Goal: Contribute content: Contribute content

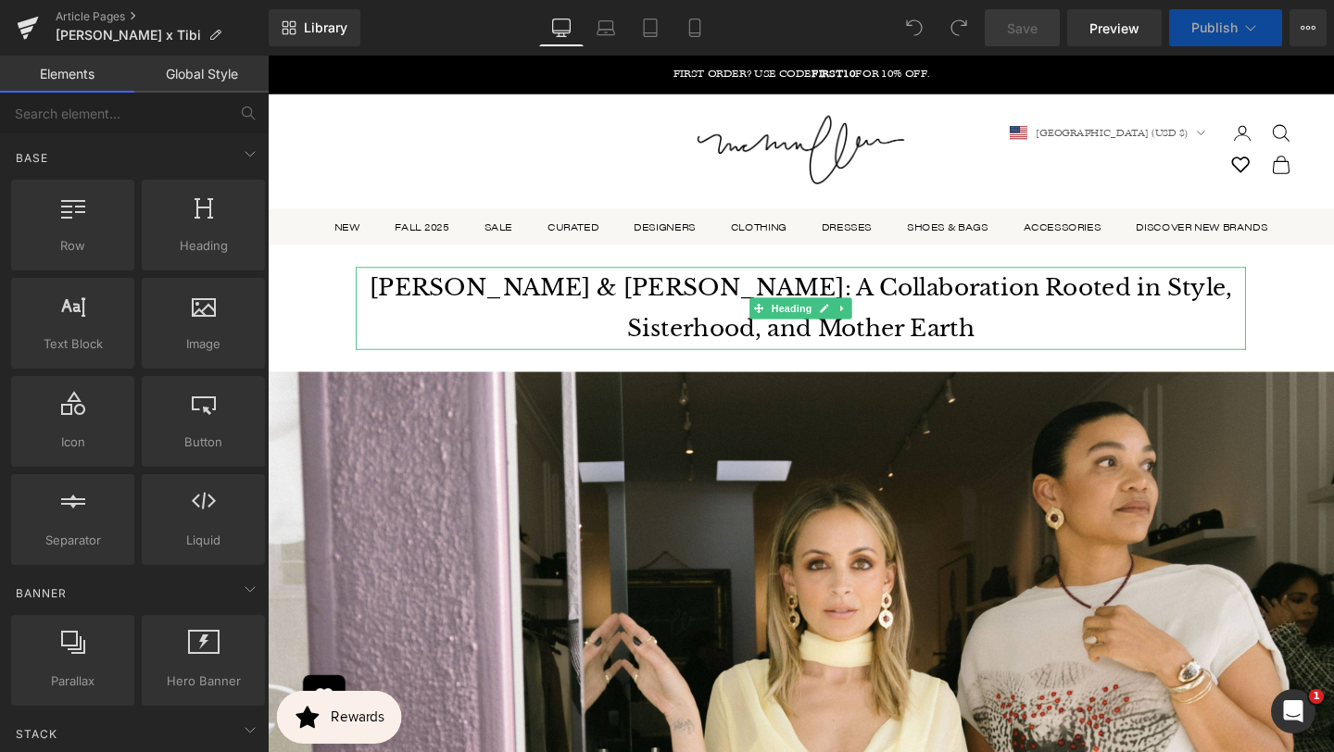
click at [976, 287] on h1 "[PERSON_NAME] & [PERSON_NAME]: A Collaboration Rooted in Style, Sisterhood, and…" at bounding box center [828, 321] width 936 height 87
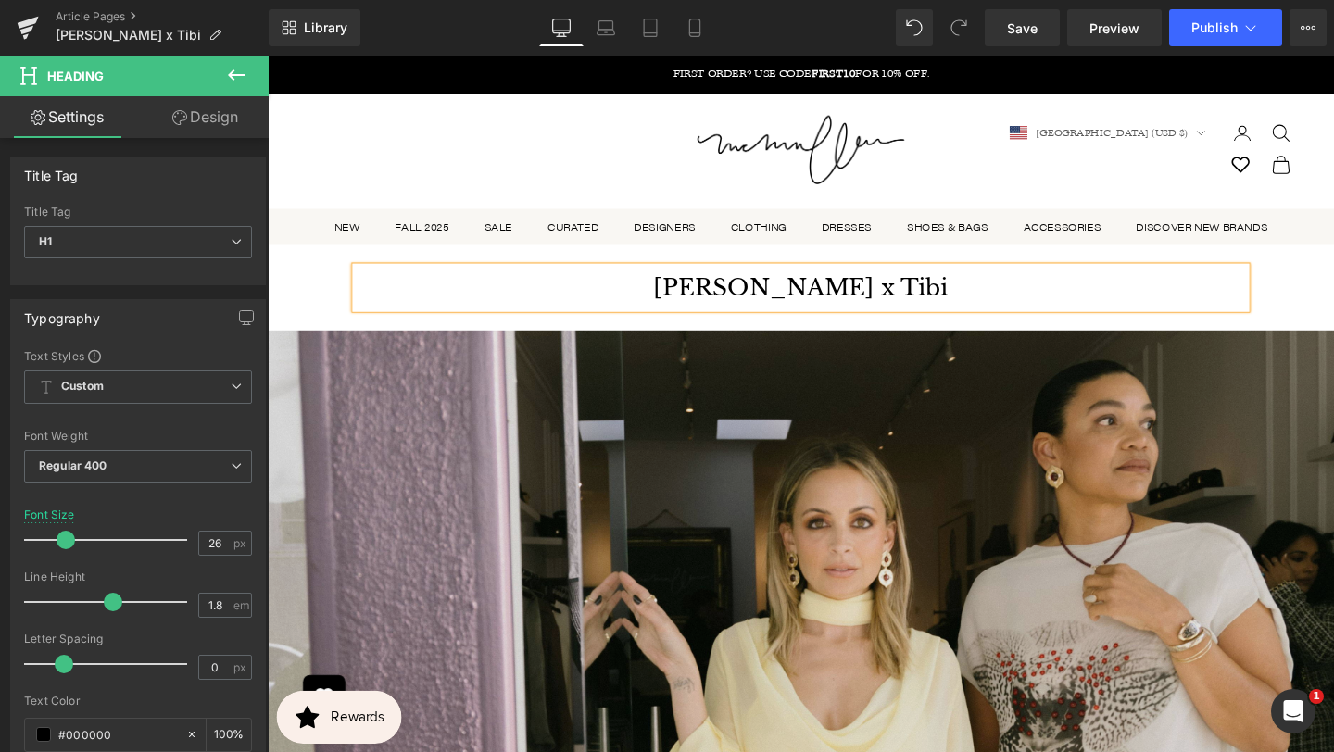
click at [798, 510] on img at bounding box center [828, 765] width 1121 height 841
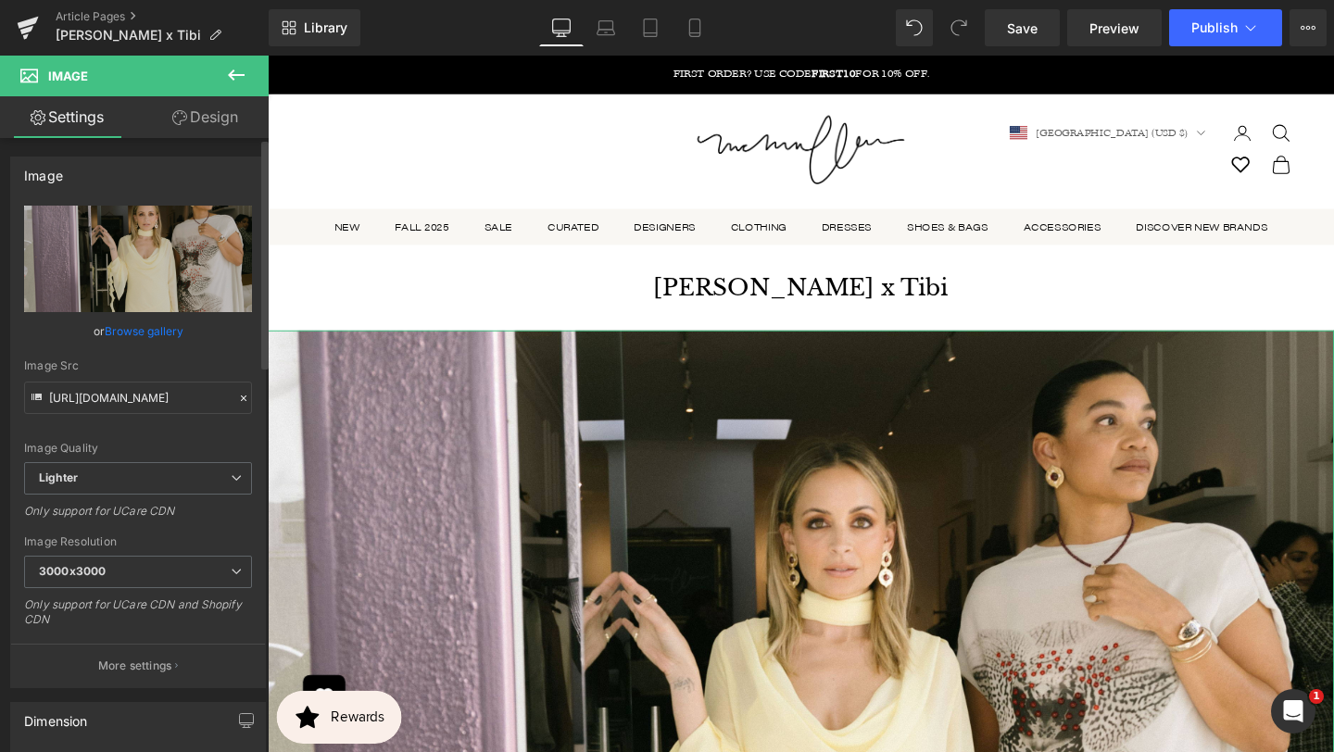
click at [153, 330] on link "Browse gallery" at bounding box center [144, 331] width 79 height 32
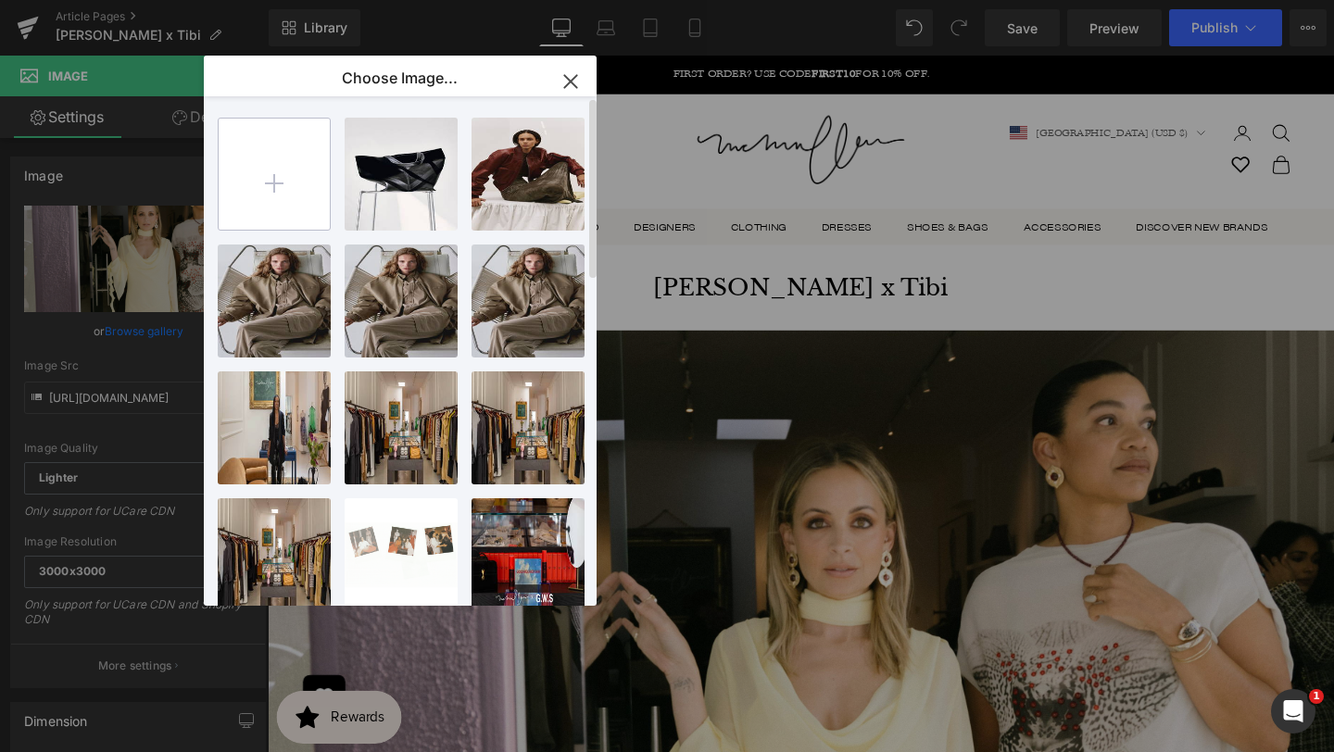
click at [266, 203] on input "file" at bounding box center [274, 174] width 111 height 111
click at [271, 188] on input "file" at bounding box center [274, 174] width 111 height 111
type input "C:\fakepath\Site Main Banner - Dont Edit! Just for site (3500 x 3000 px) (4000 …"
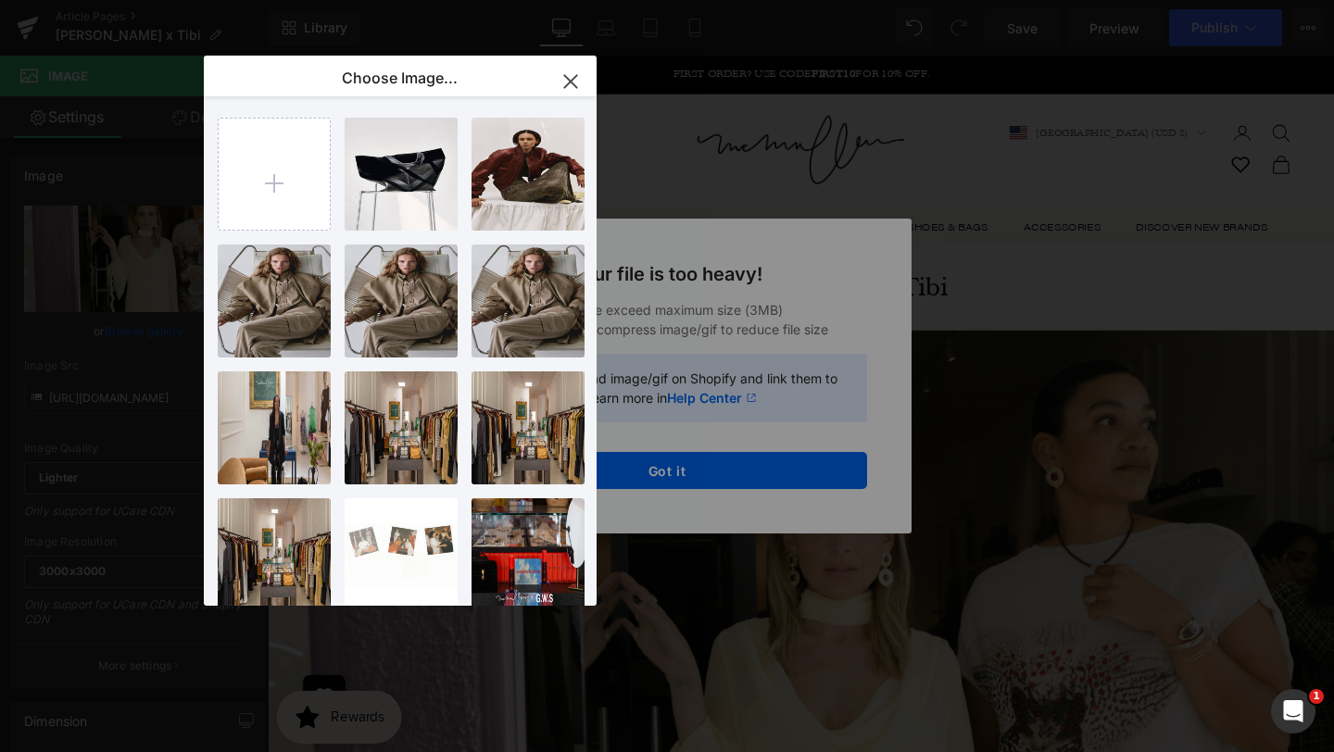
click at [815, 0] on div "Text Color Highlight Color #333333 Edit or remove link: Edit - Unlink - Cancel …" at bounding box center [667, 0] width 1334 height 0
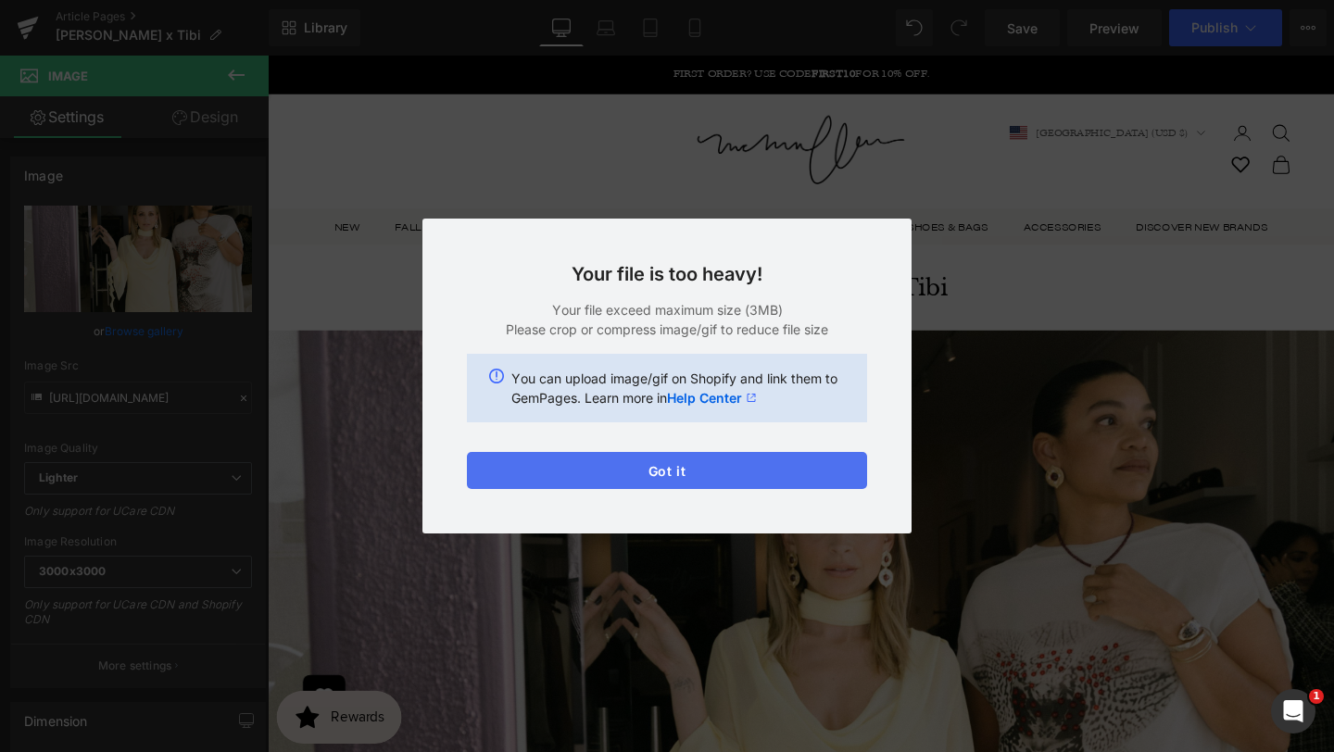
click at [0, 0] on button "Got it" at bounding box center [0, 0] width 0 height 0
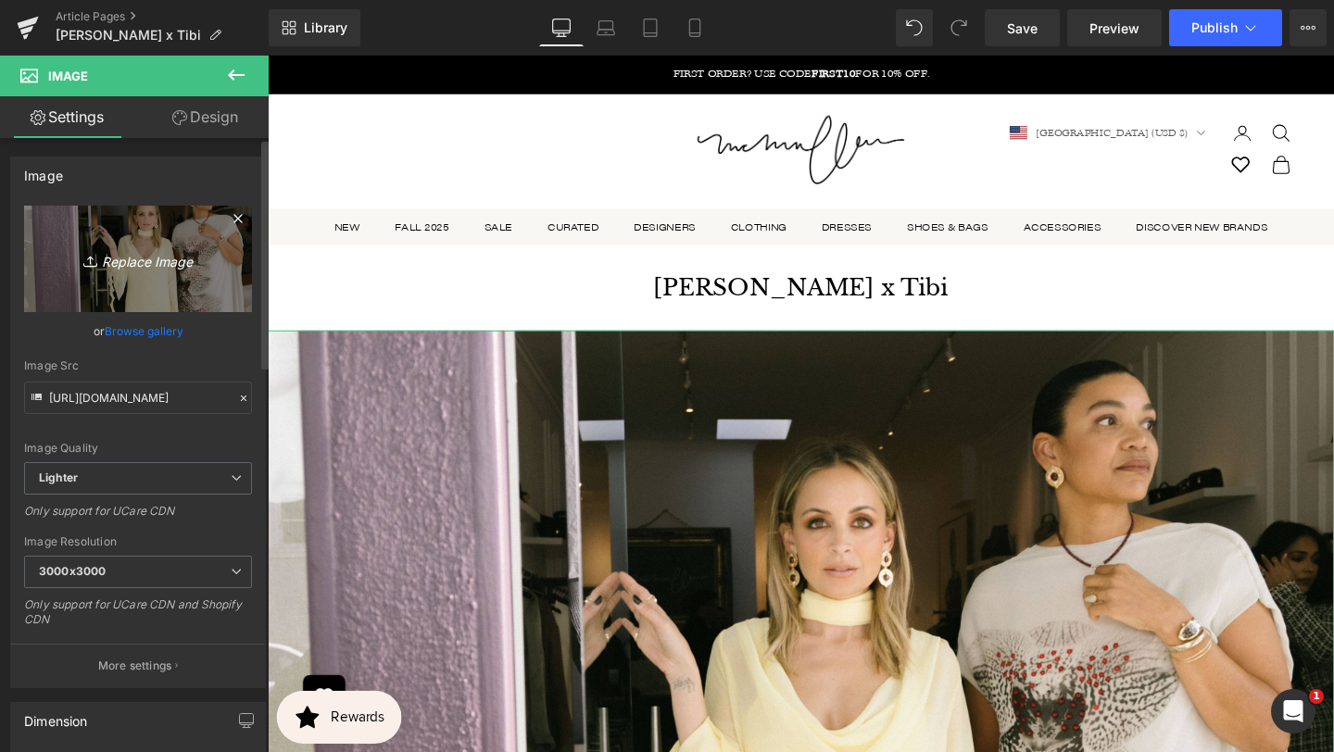
click at [152, 255] on icon "Replace Image" at bounding box center [138, 258] width 148 height 23
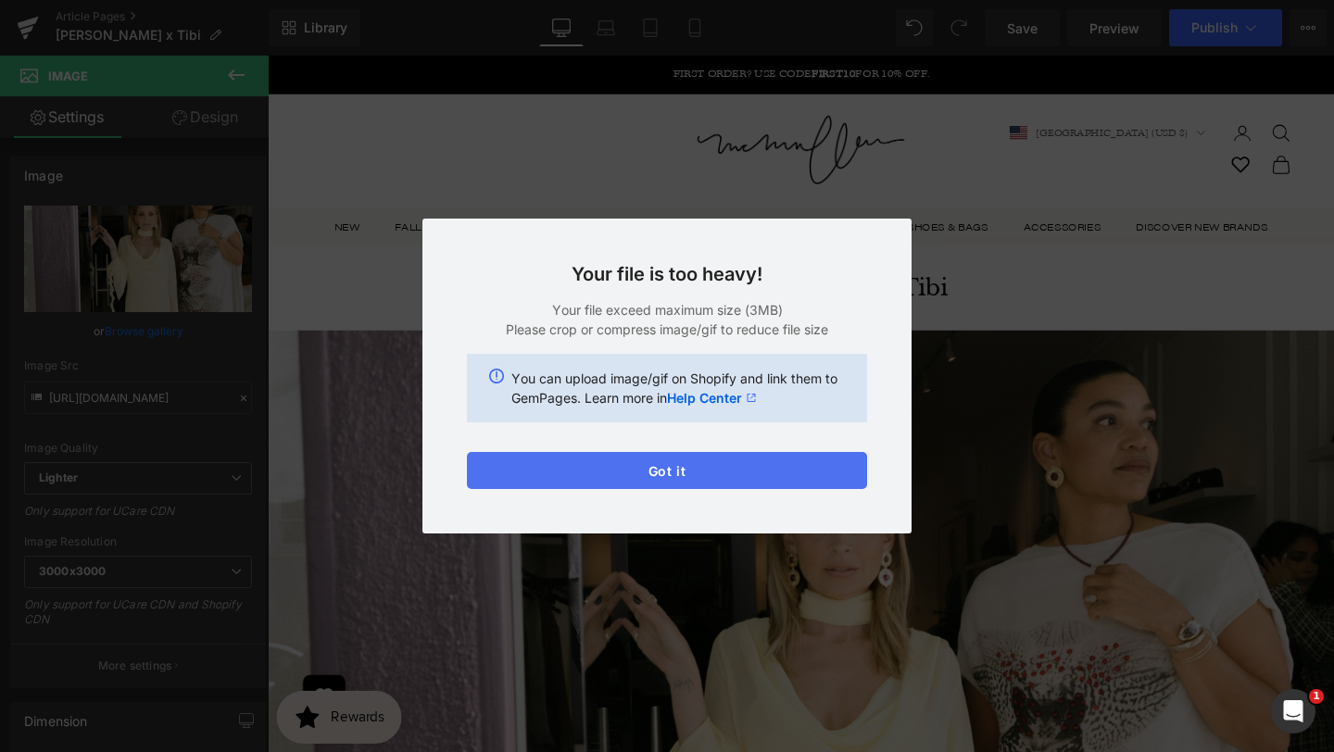
drag, startPoint x: 644, startPoint y: 472, endPoint x: 396, endPoint y: 439, distance: 250.5
click at [0, 0] on button "Got it" at bounding box center [0, 0] width 0 height 0
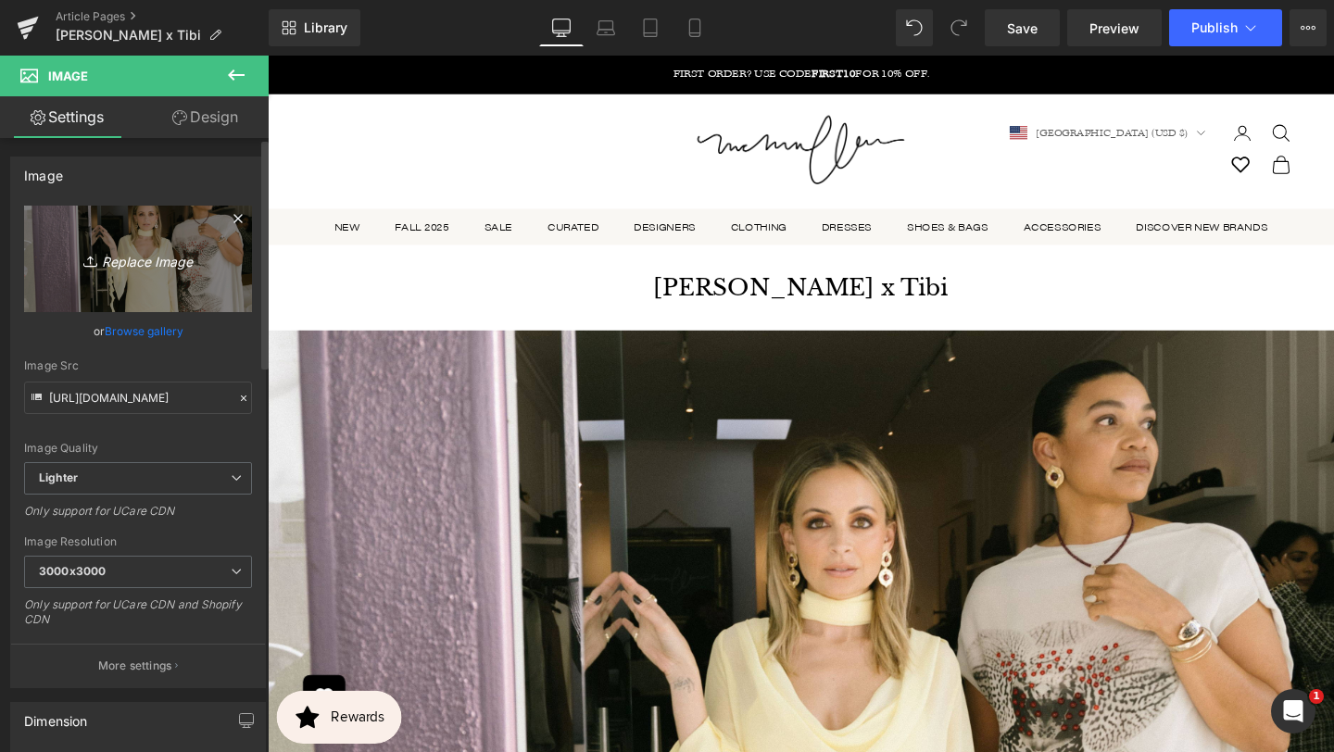
click at [130, 265] on icon "Replace Image" at bounding box center [138, 258] width 148 height 23
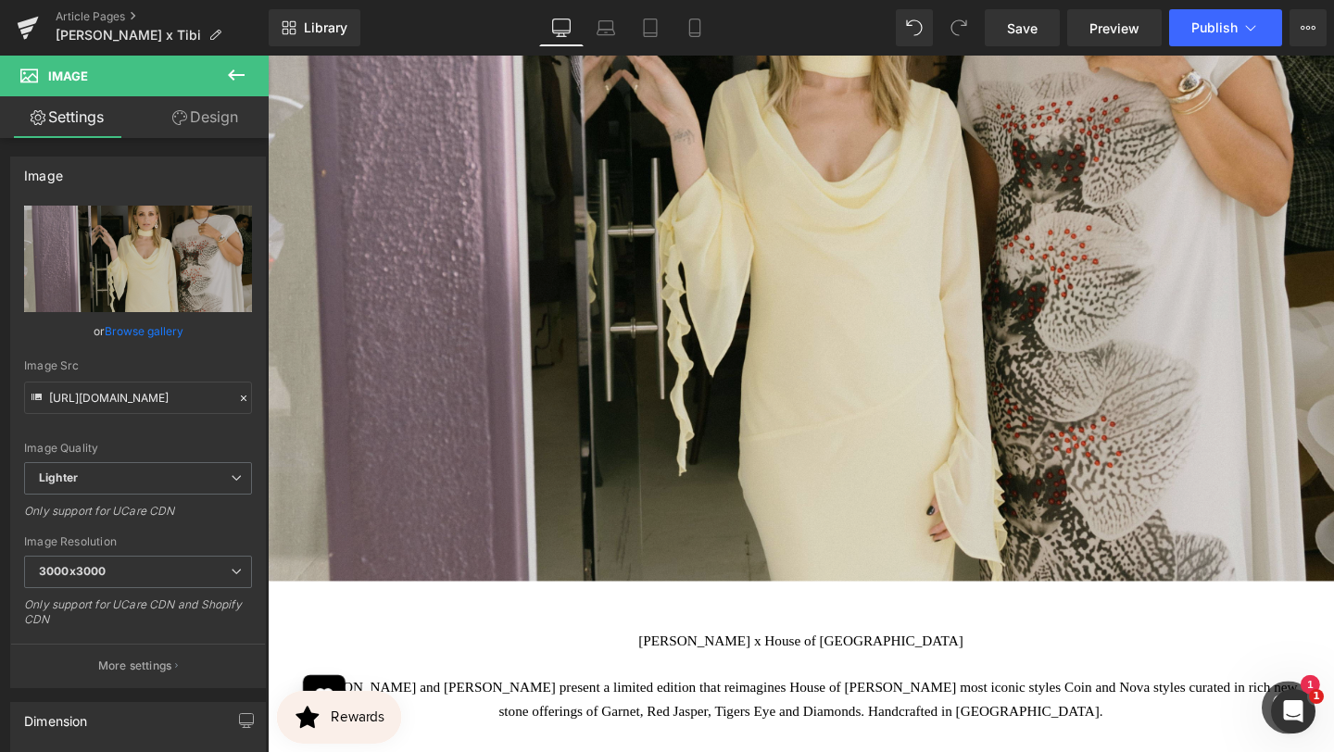
scroll to position [159, 0]
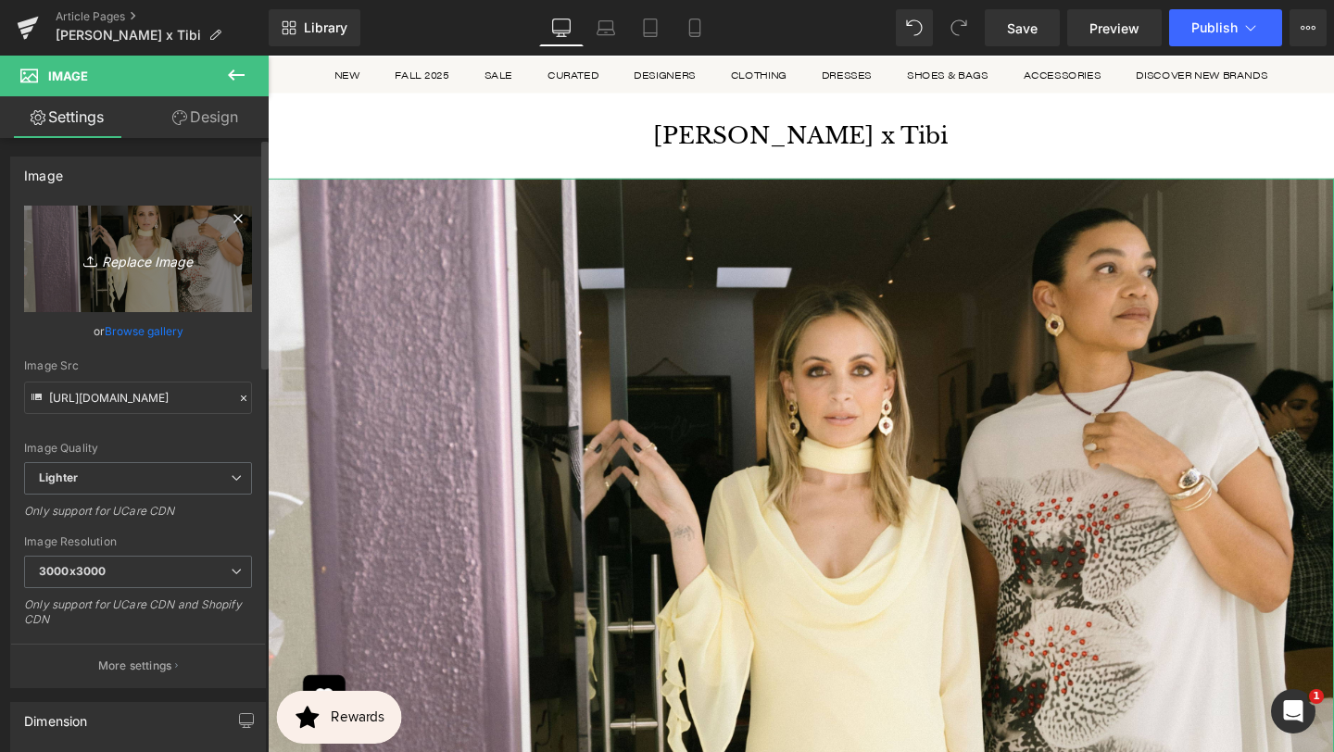
click at [155, 261] on icon "Replace Image" at bounding box center [138, 258] width 148 height 23
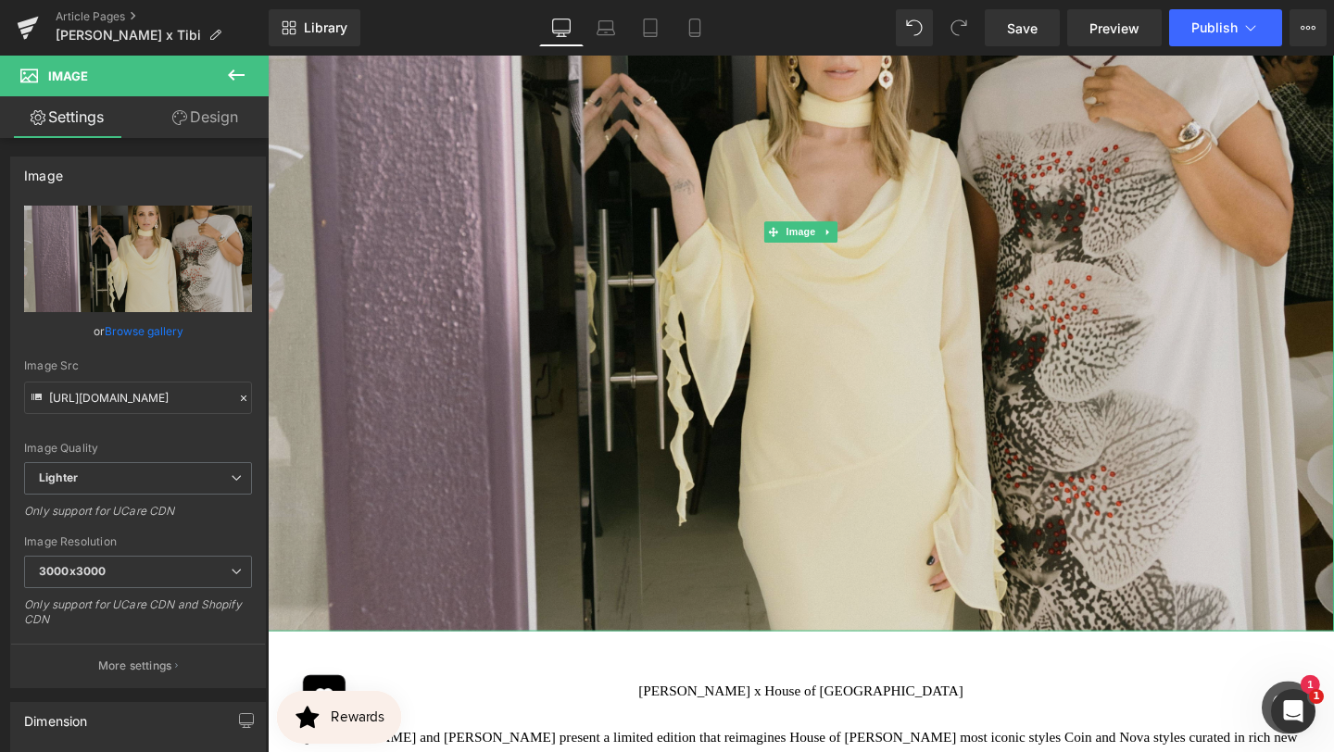
scroll to position [559, 0]
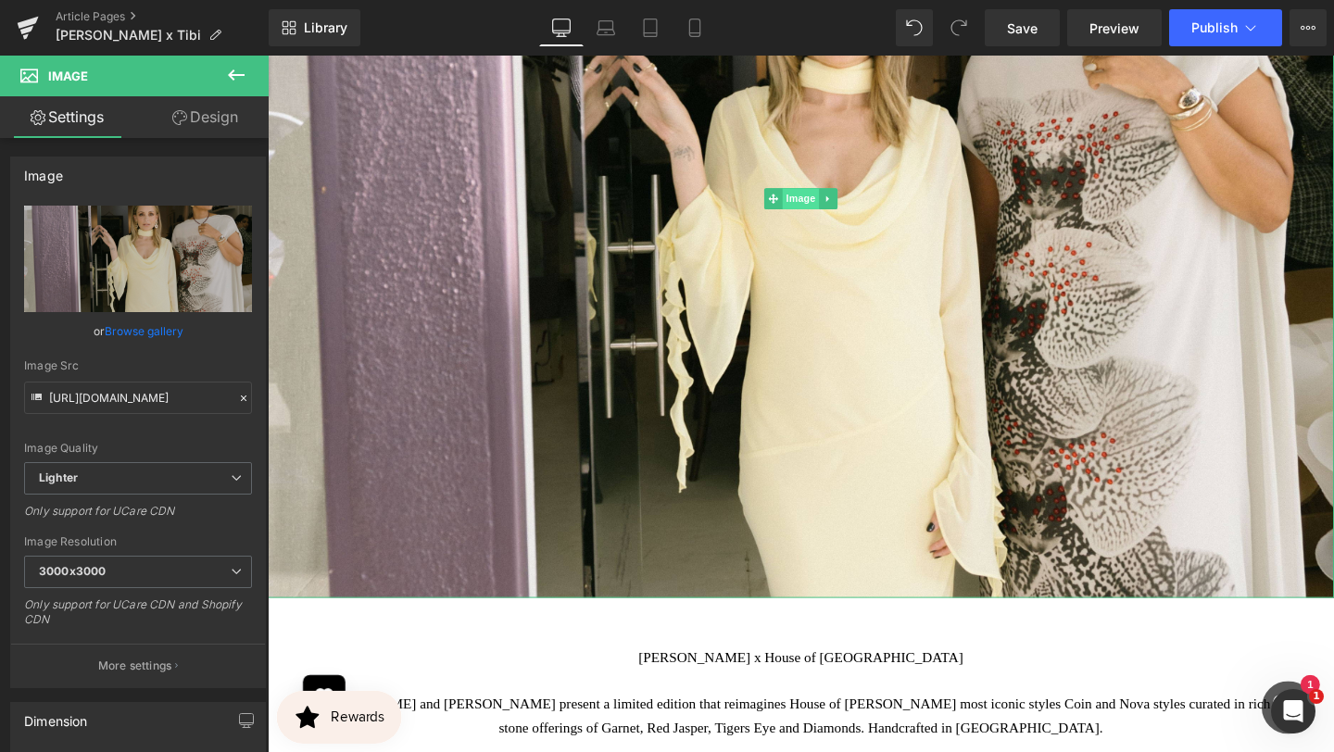
click at [829, 207] on span "Image" at bounding box center [828, 206] width 39 height 22
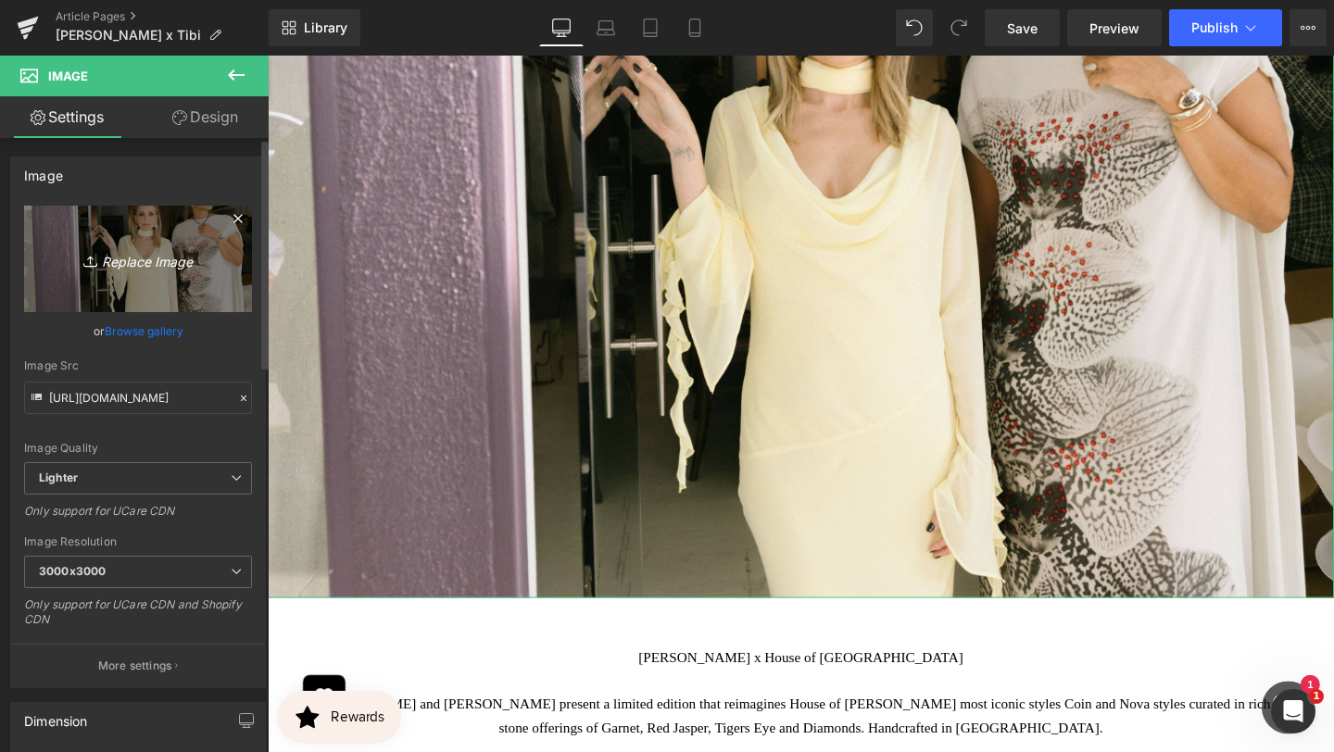
click at [179, 264] on icon "Replace Image" at bounding box center [138, 258] width 148 height 23
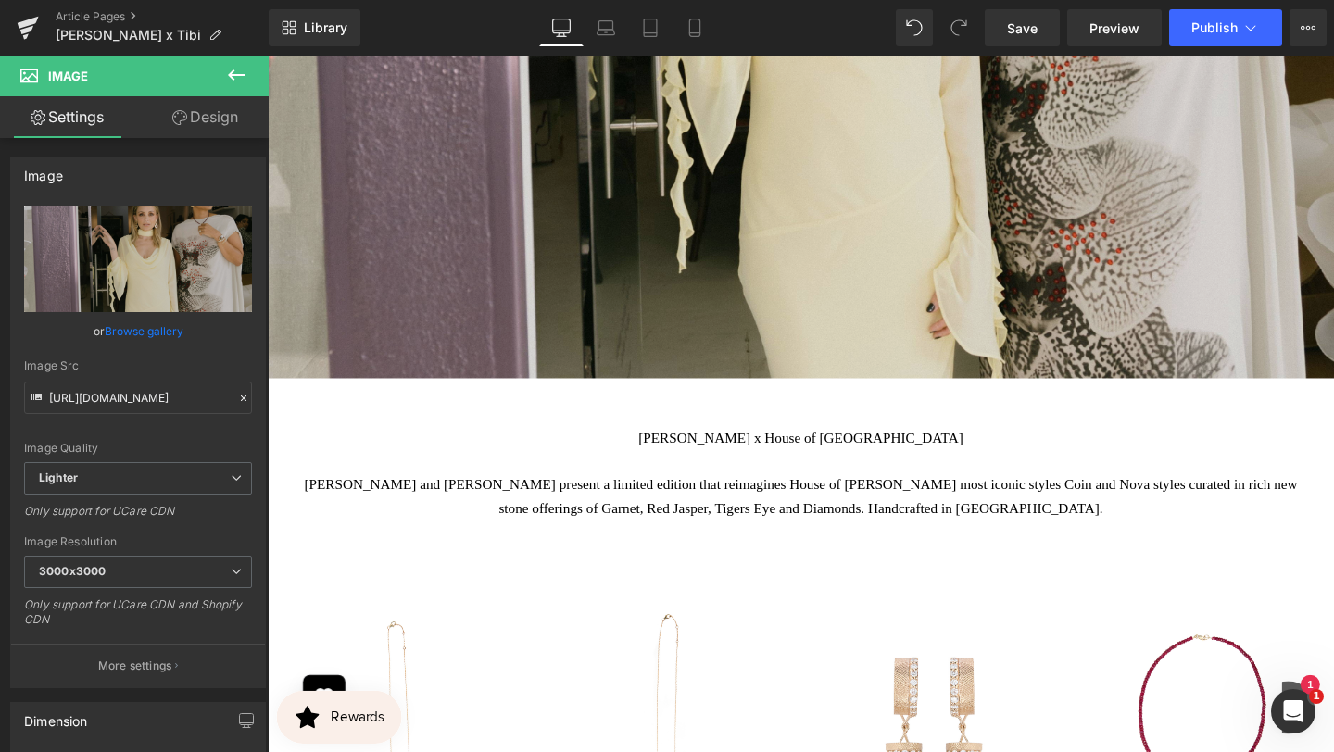
scroll to position [314, 0]
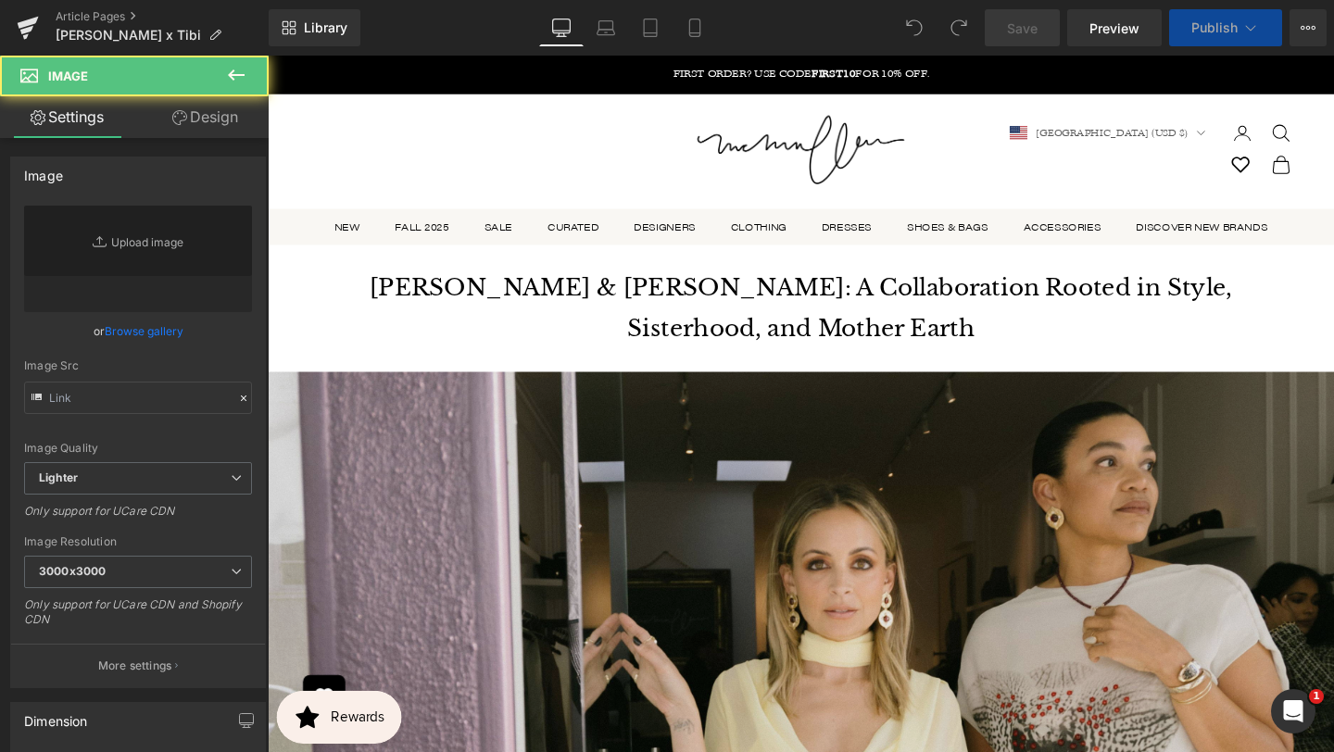
scroll to position [247, 0]
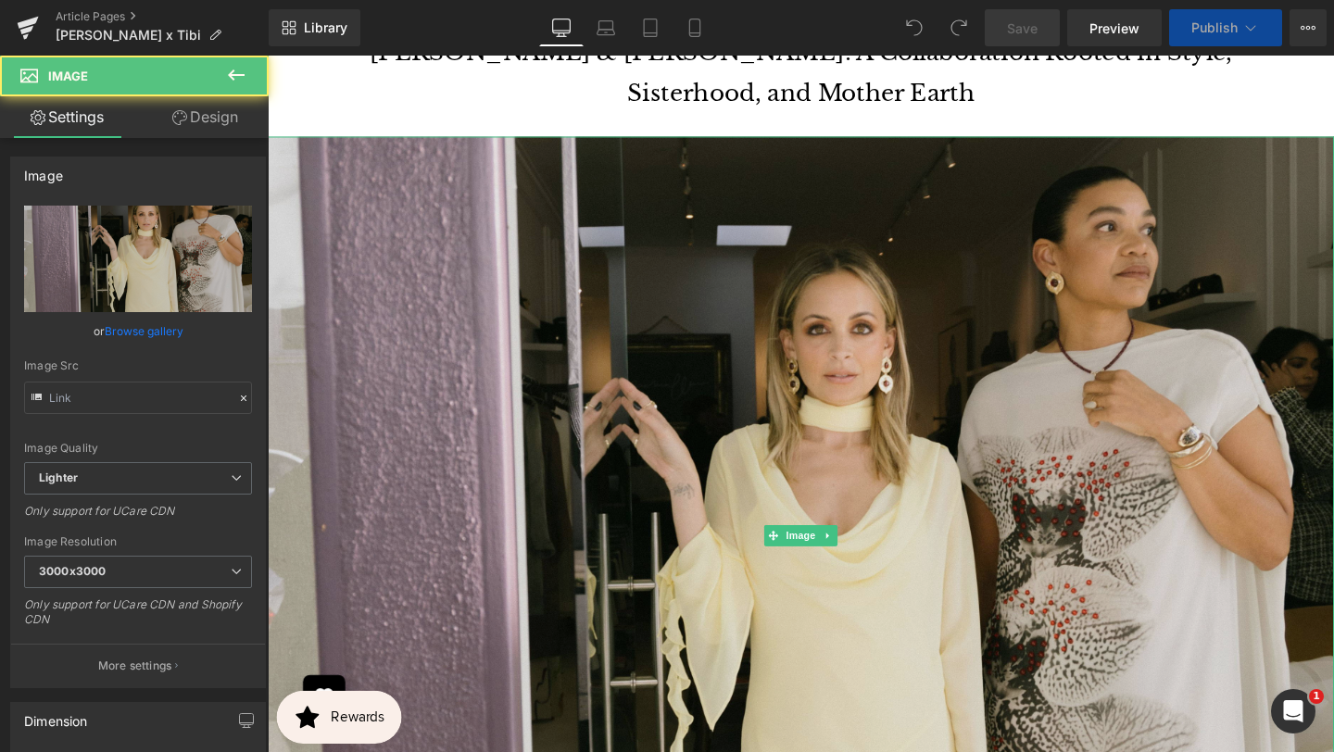
type input "[URL][DOMAIN_NAME]"
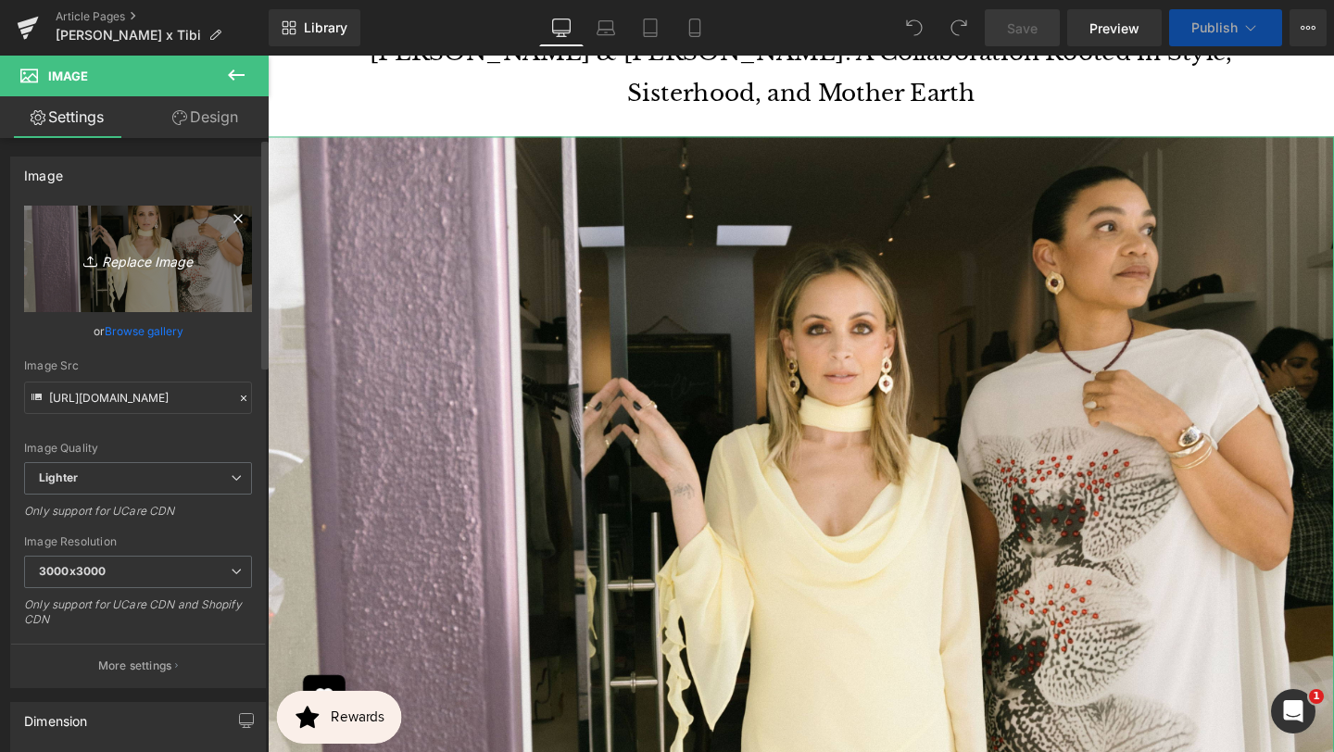
click at [148, 262] on icon "Replace Image" at bounding box center [138, 258] width 148 height 23
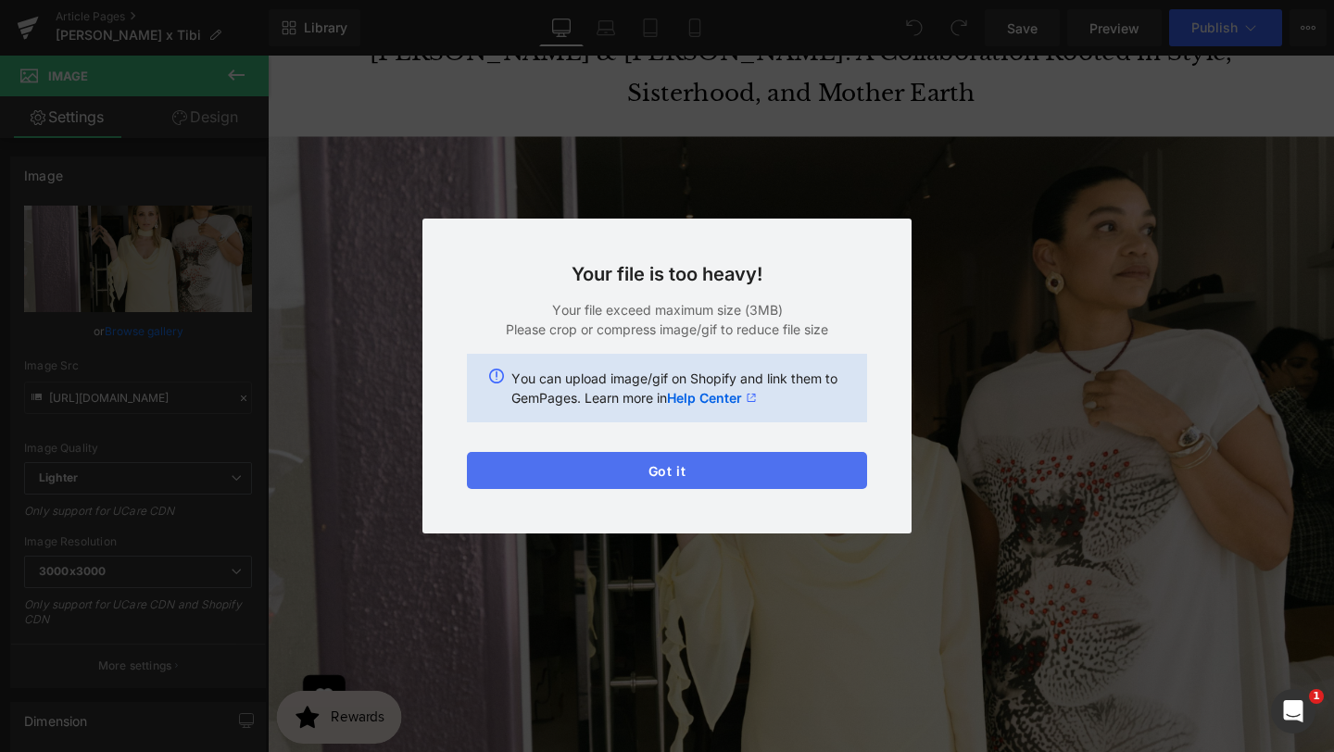
click at [0, 0] on button "Got it" at bounding box center [0, 0] width 0 height 0
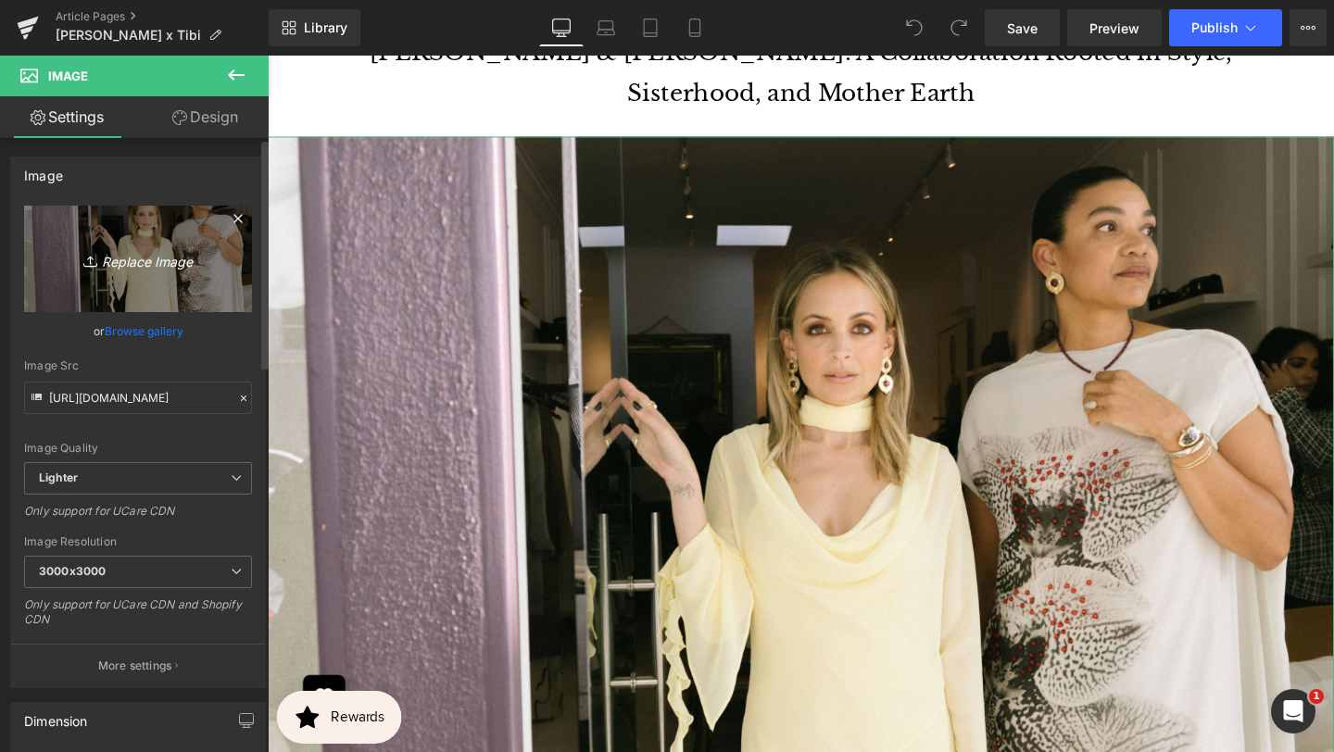
click at [153, 257] on icon "Replace Image" at bounding box center [138, 258] width 148 height 23
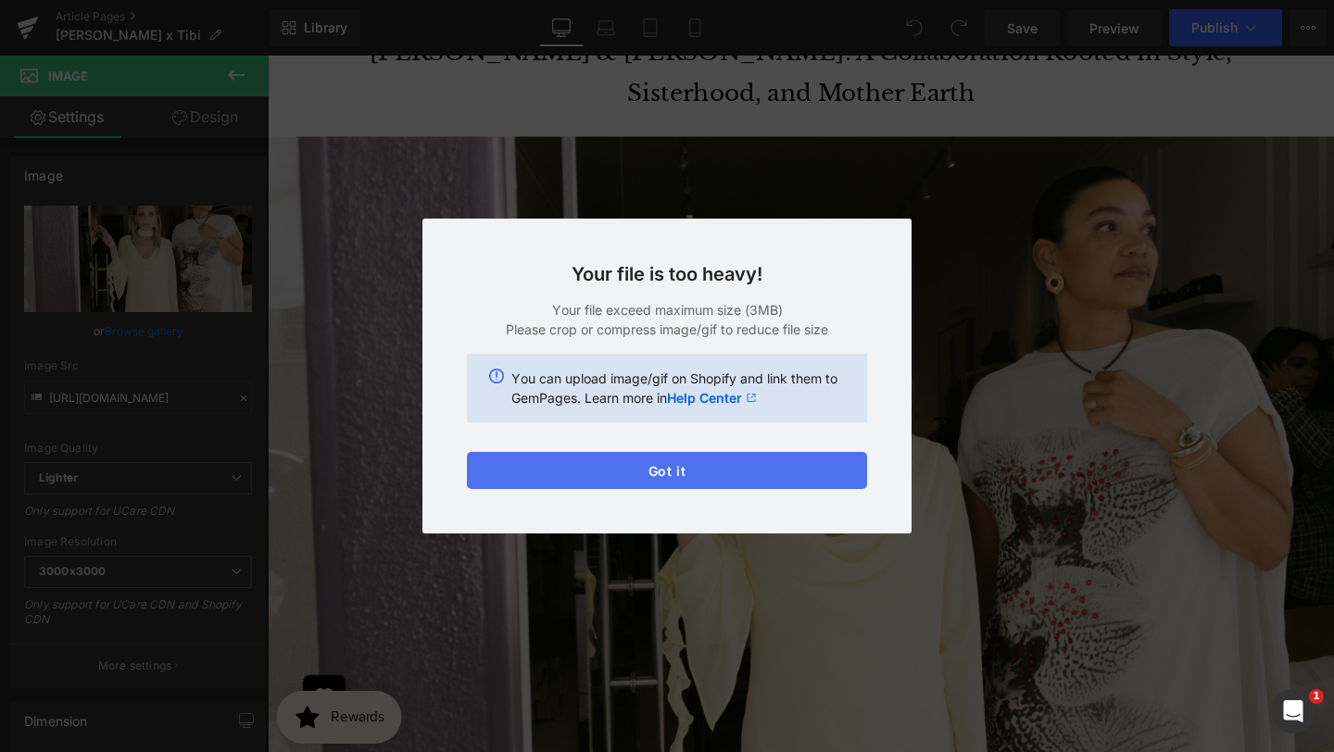
click at [0, 0] on button "Got it" at bounding box center [0, 0] width 0 height 0
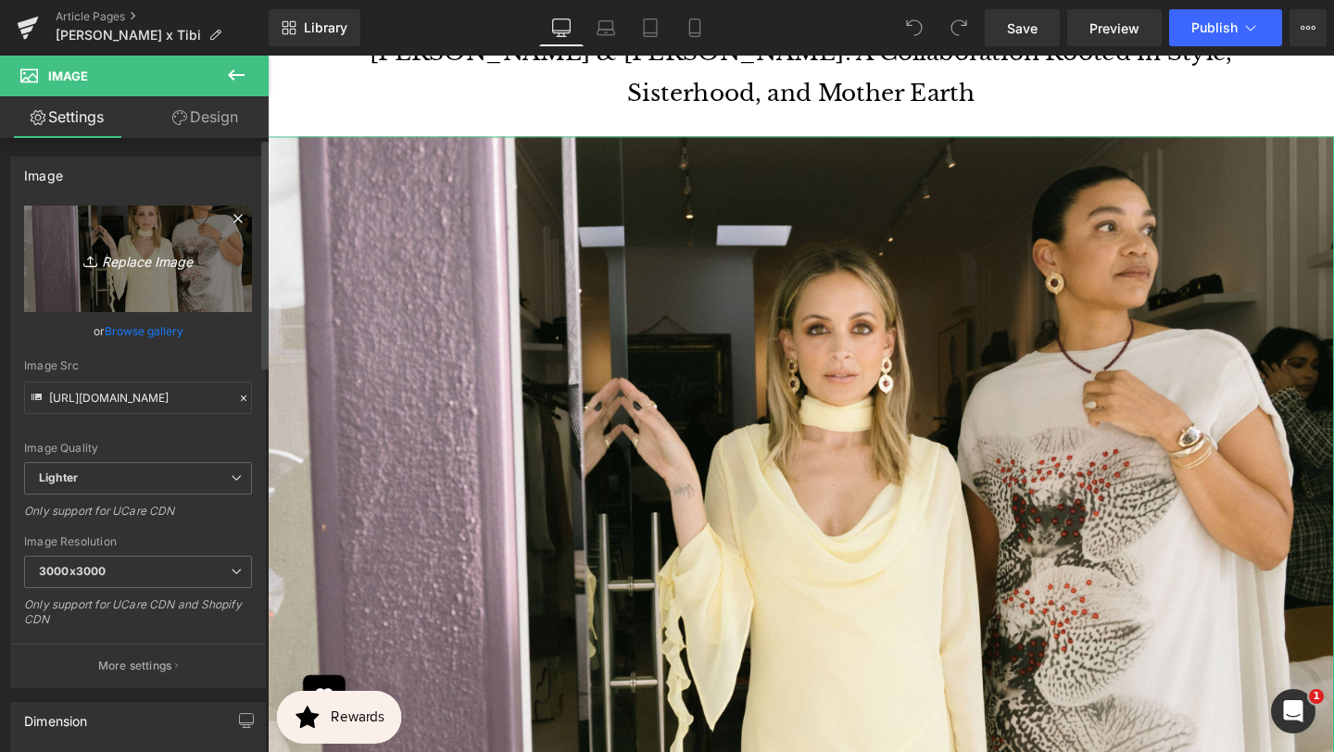
click at [166, 270] on icon "Replace Image" at bounding box center [138, 258] width 148 height 23
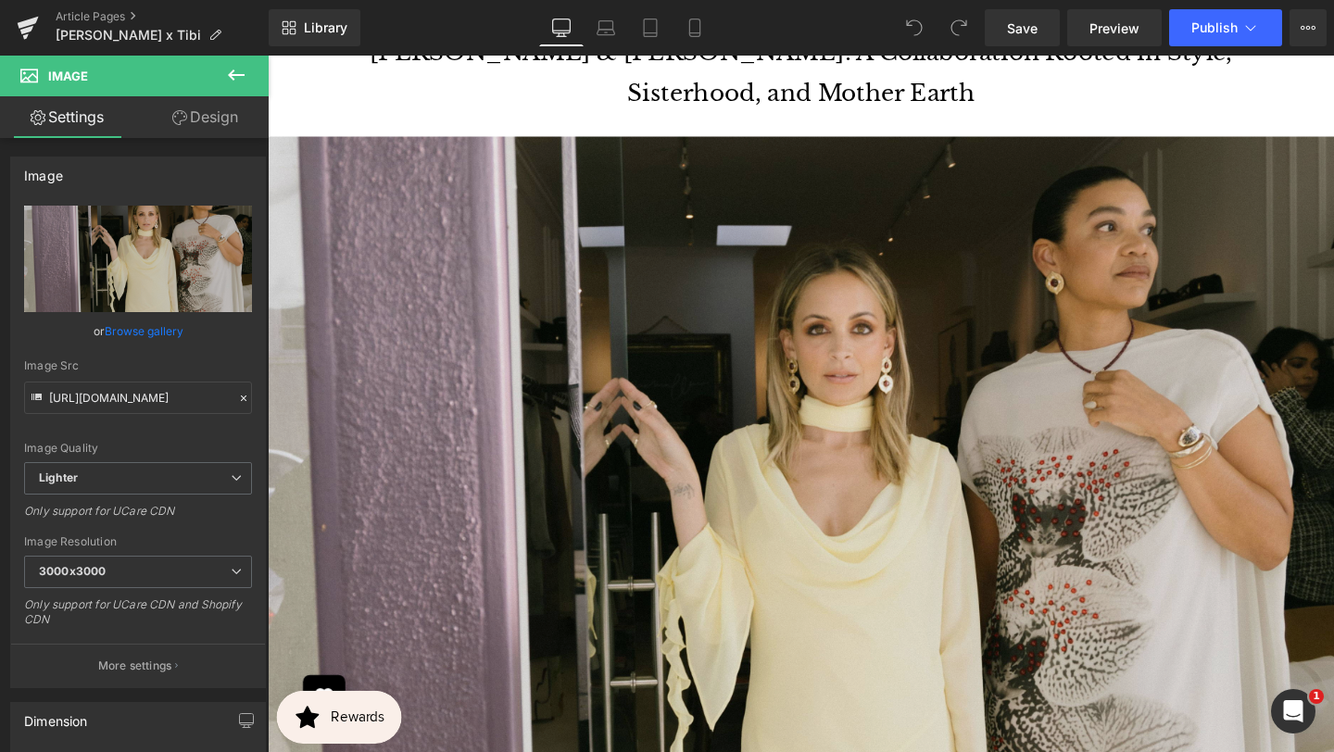
type input "C:\fakepath\BANNER REAL SIZE SITE (5).jpg"
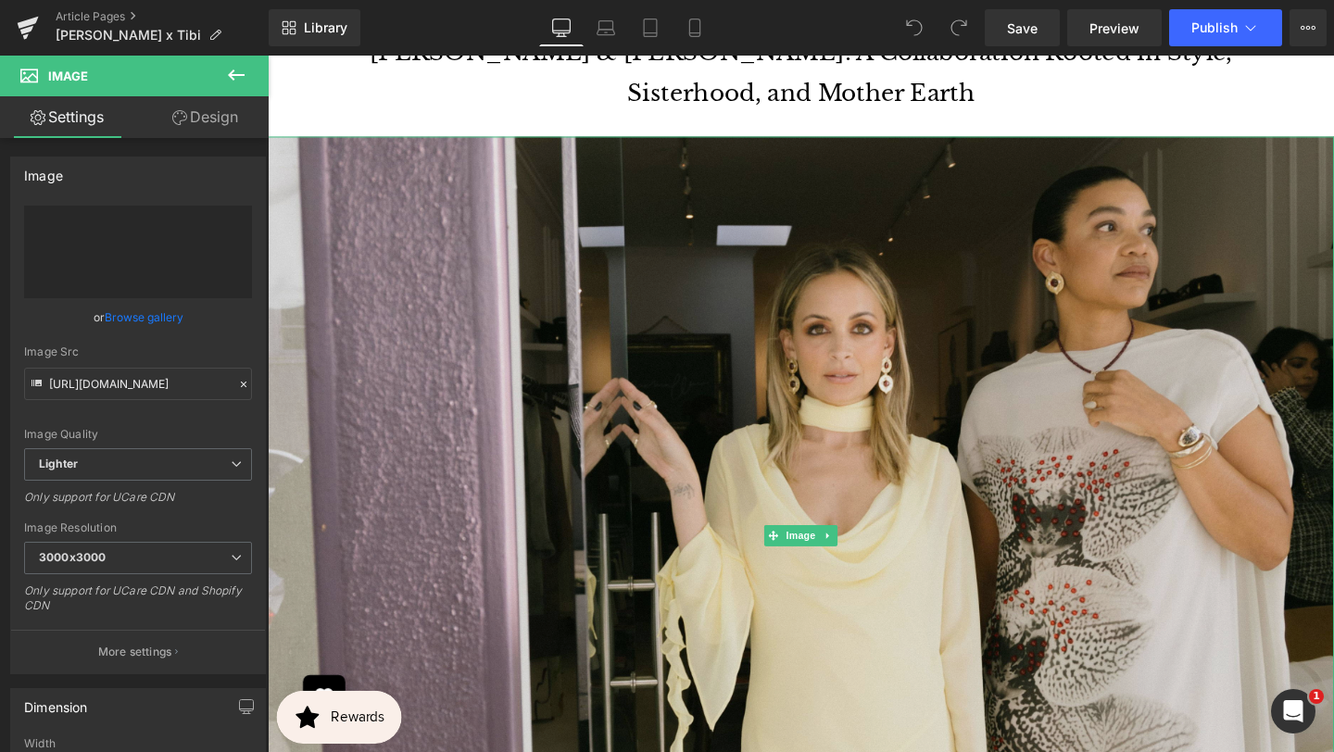
type input "[URL][DOMAIN_NAME]"
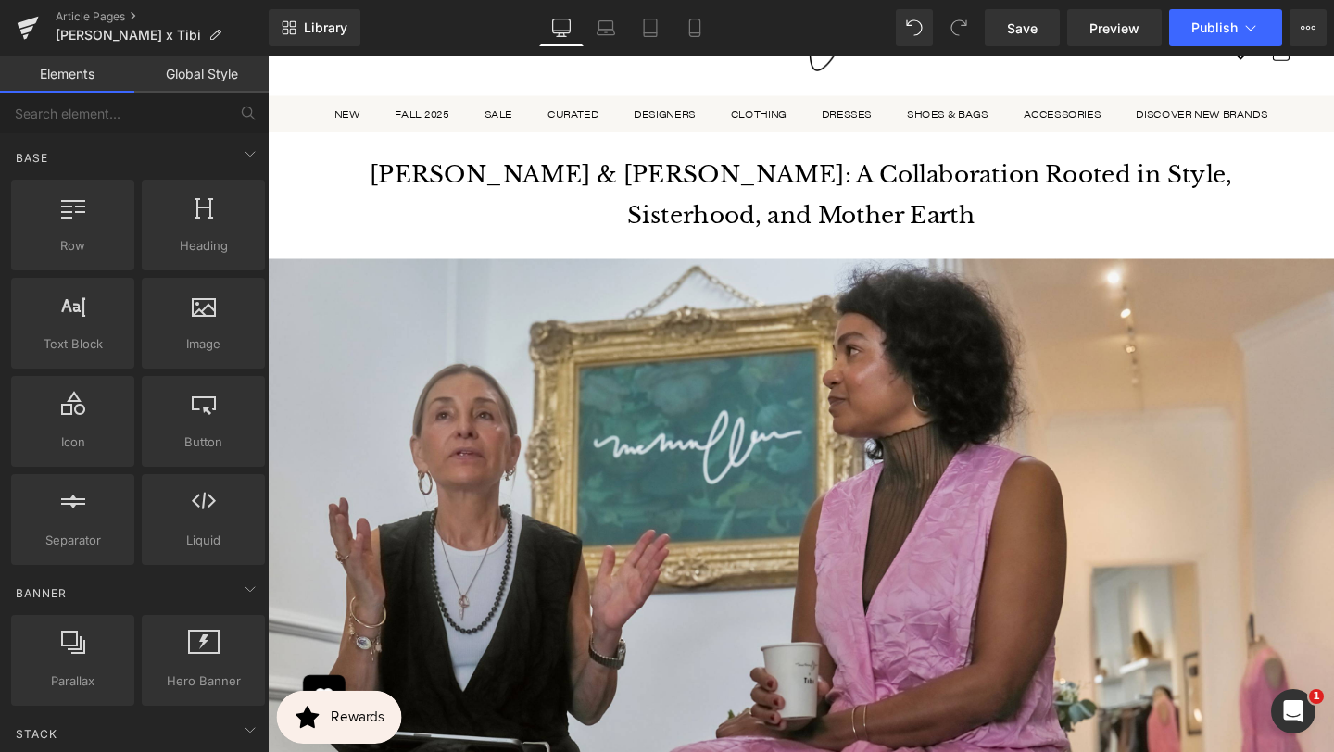
scroll to position [69, 0]
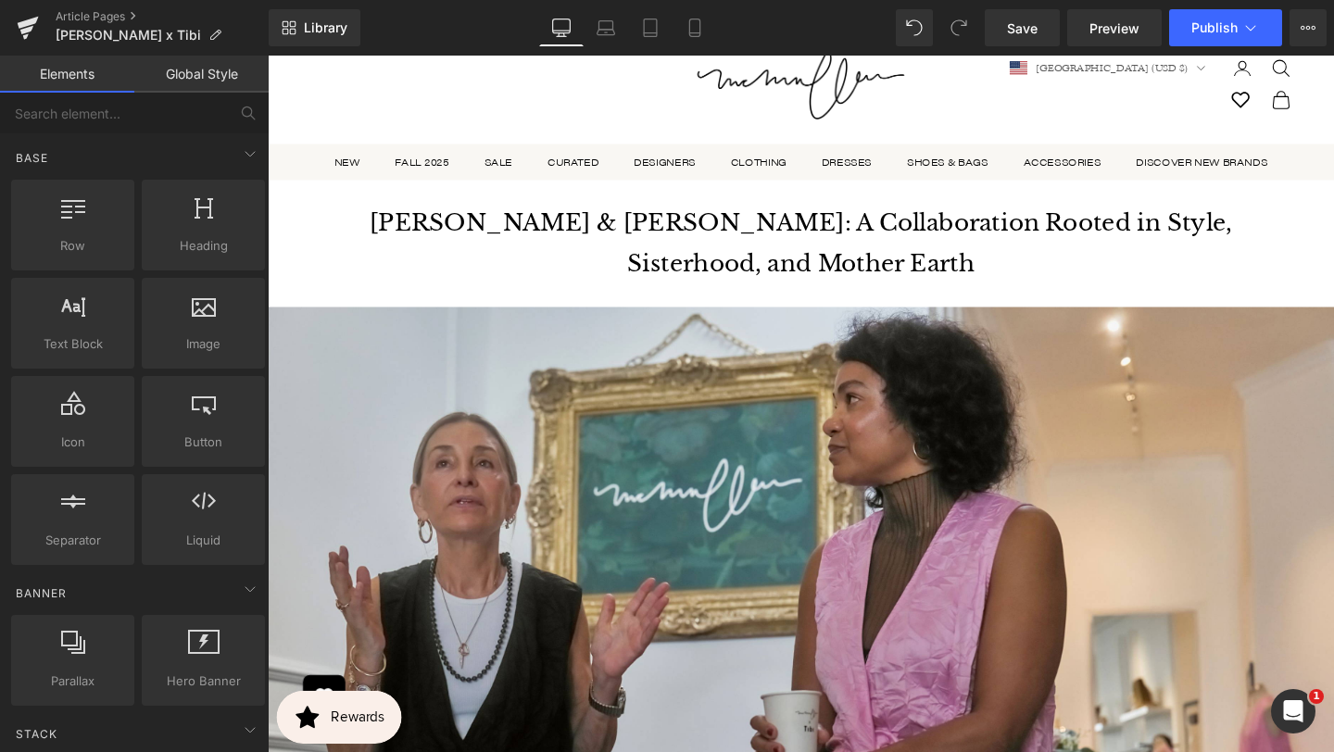
click at [934, 261] on h1 "[PERSON_NAME] & [PERSON_NAME]: A Collaboration Rooted in Style, Sisterhood, and…" at bounding box center [828, 252] width 936 height 87
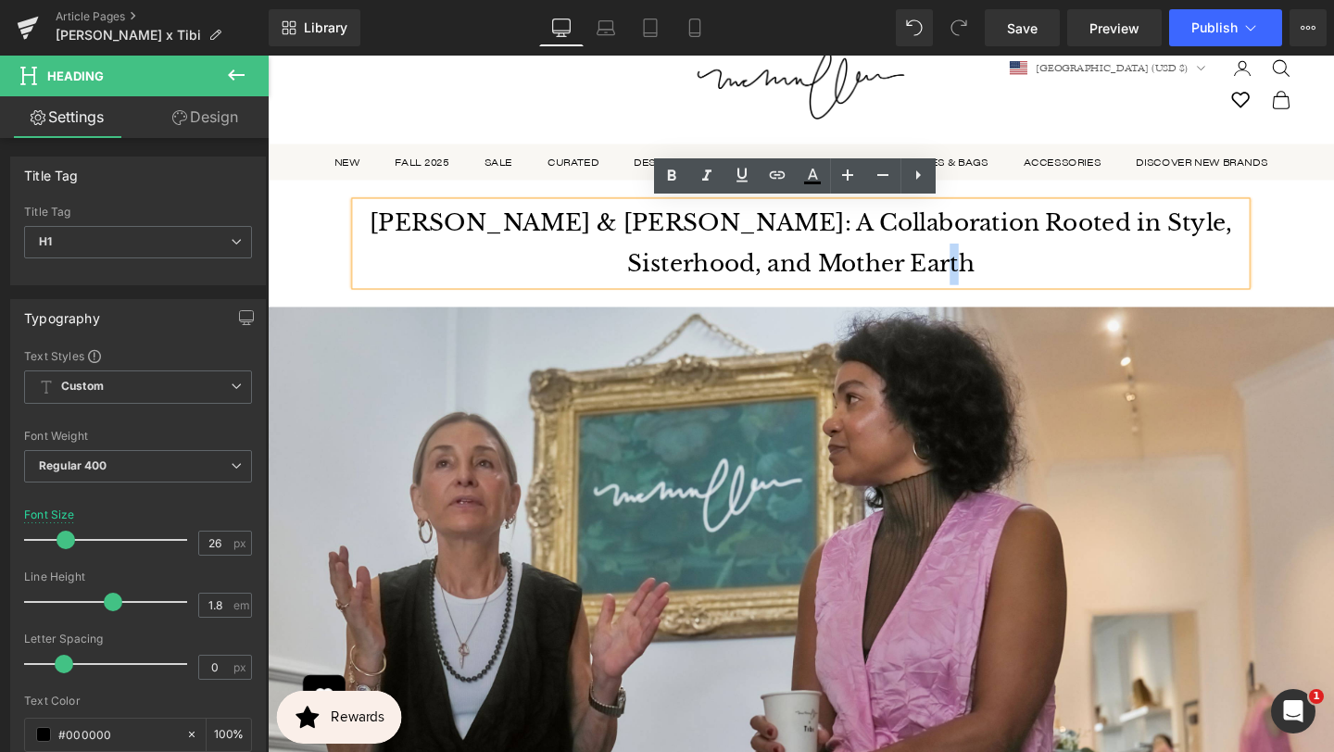
click at [598, 219] on h1 "[PERSON_NAME] & [PERSON_NAME]: A Collaboration Rooted in Style, Sisterhood, and…" at bounding box center [828, 252] width 936 height 87
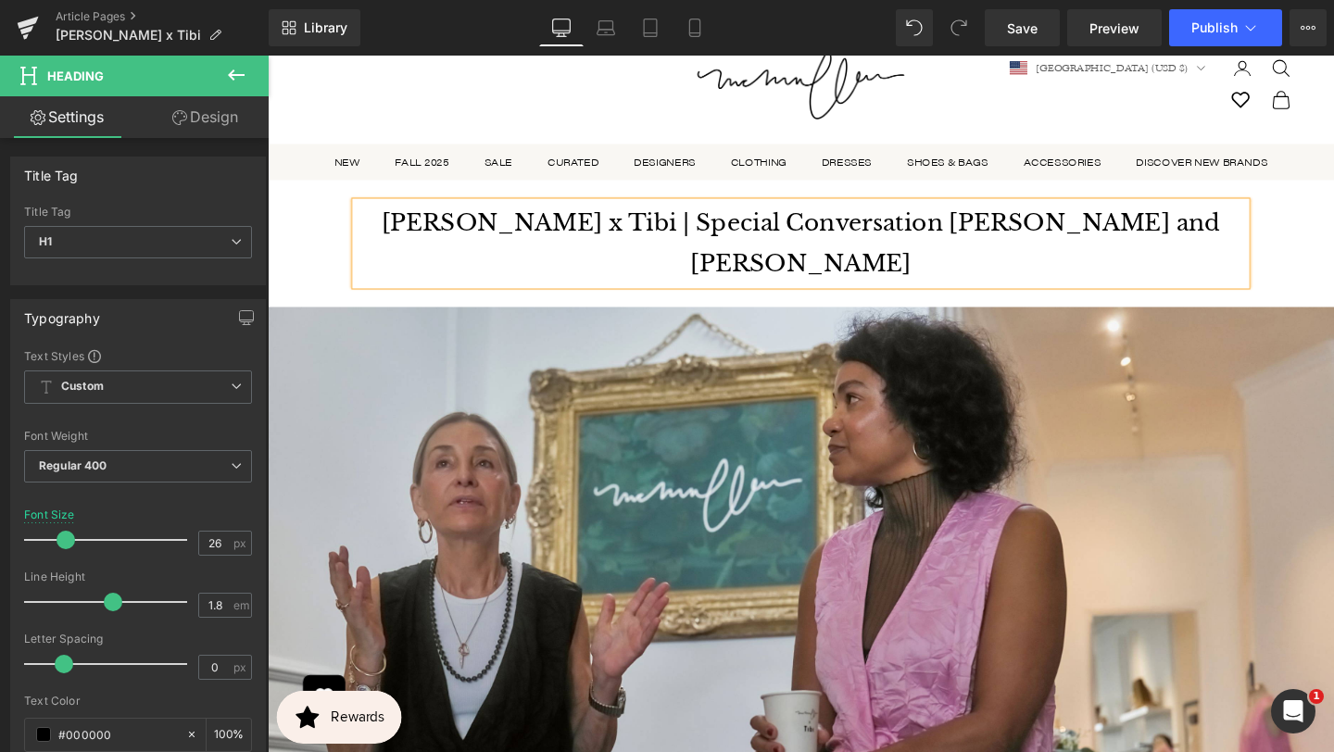
click at [687, 234] on h1 "[PERSON_NAME] x Tibi | Special Conversation [PERSON_NAME] and [PERSON_NAME]" at bounding box center [828, 252] width 936 height 87
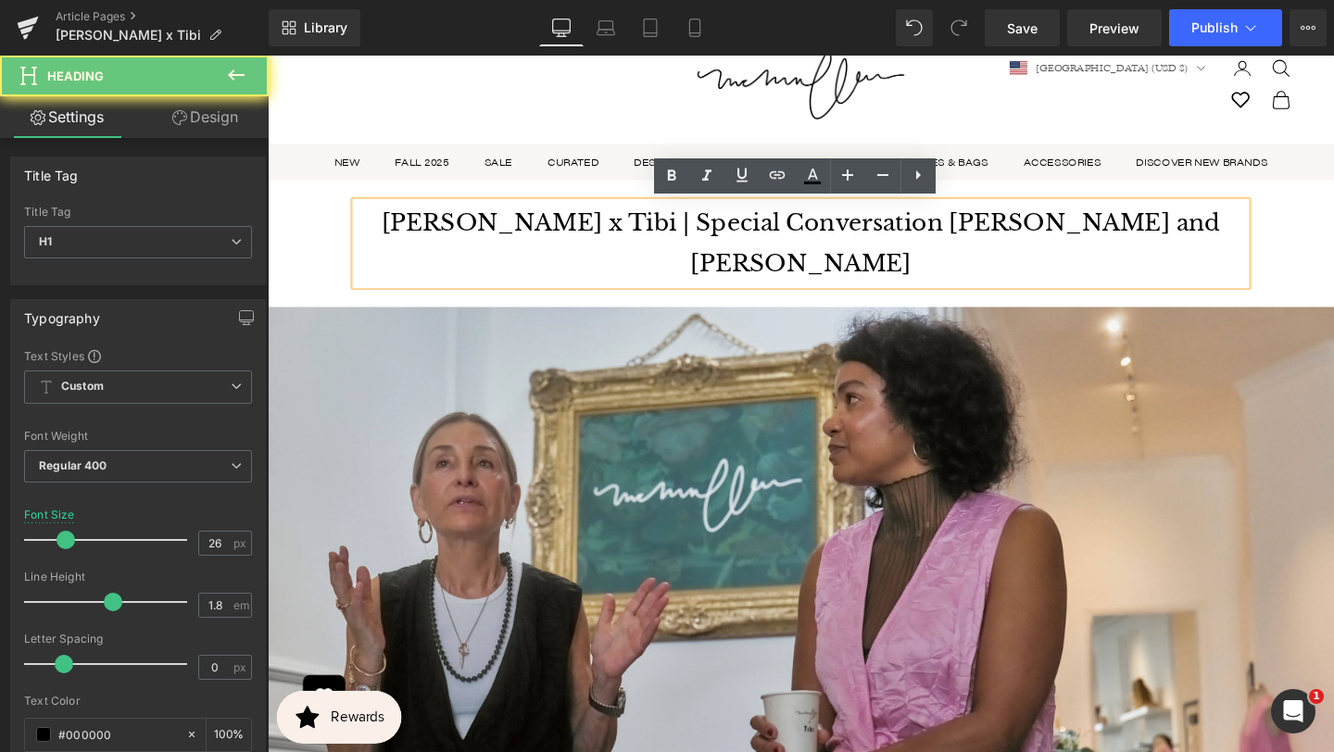
click at [687, 235] on h1 "[PERSON_NAME] x Tibi | Special Conversation [PERSON_NAME] and [PERSON_NAME]" at bounding box center [828, 252] width 936 height 87
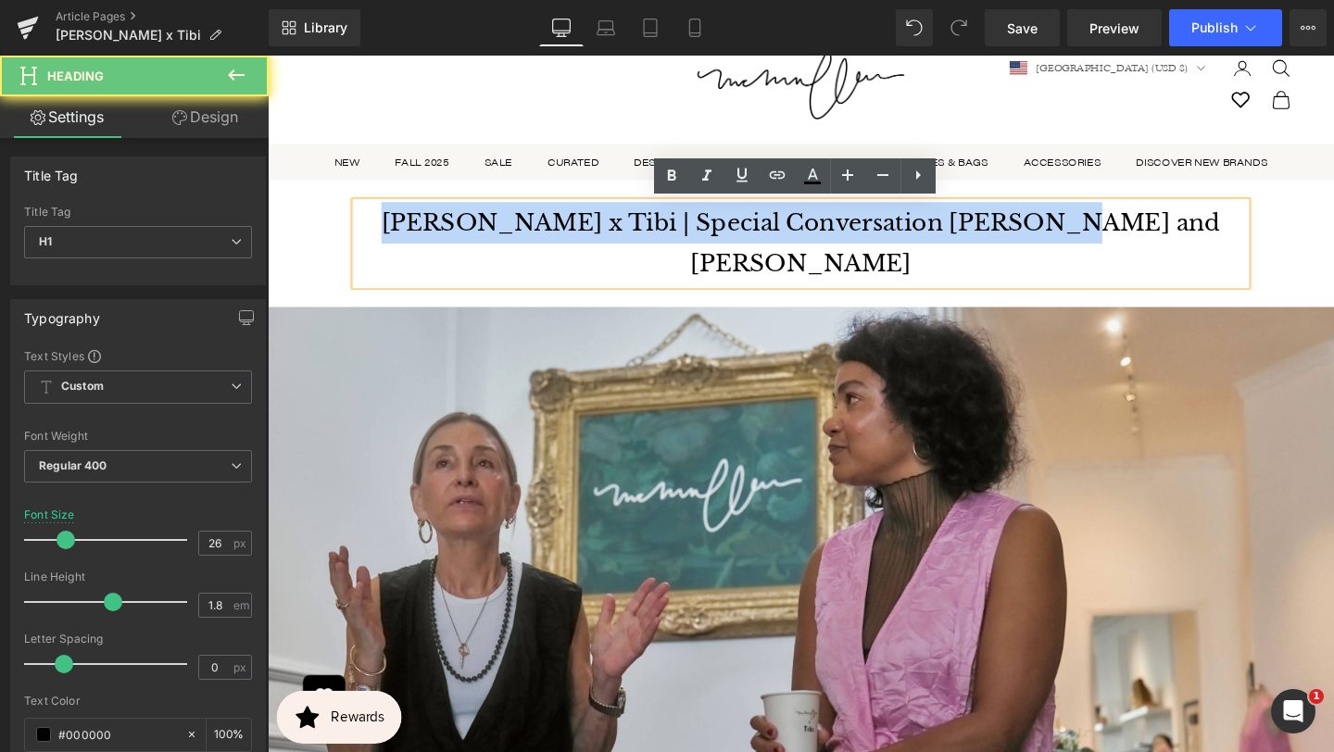
click at [687, 235] on h1 "[PERSON_NAME] x Tibi | Special Conversation [PERSON_NAME] and [PERSON_NAME]" at bounding box center [828, 252] width 936 height 87
copy h1 "[PERSON_NAME] x Tibi | Special Conversation [PERSON_NAME] and [PERSON_NAME]"
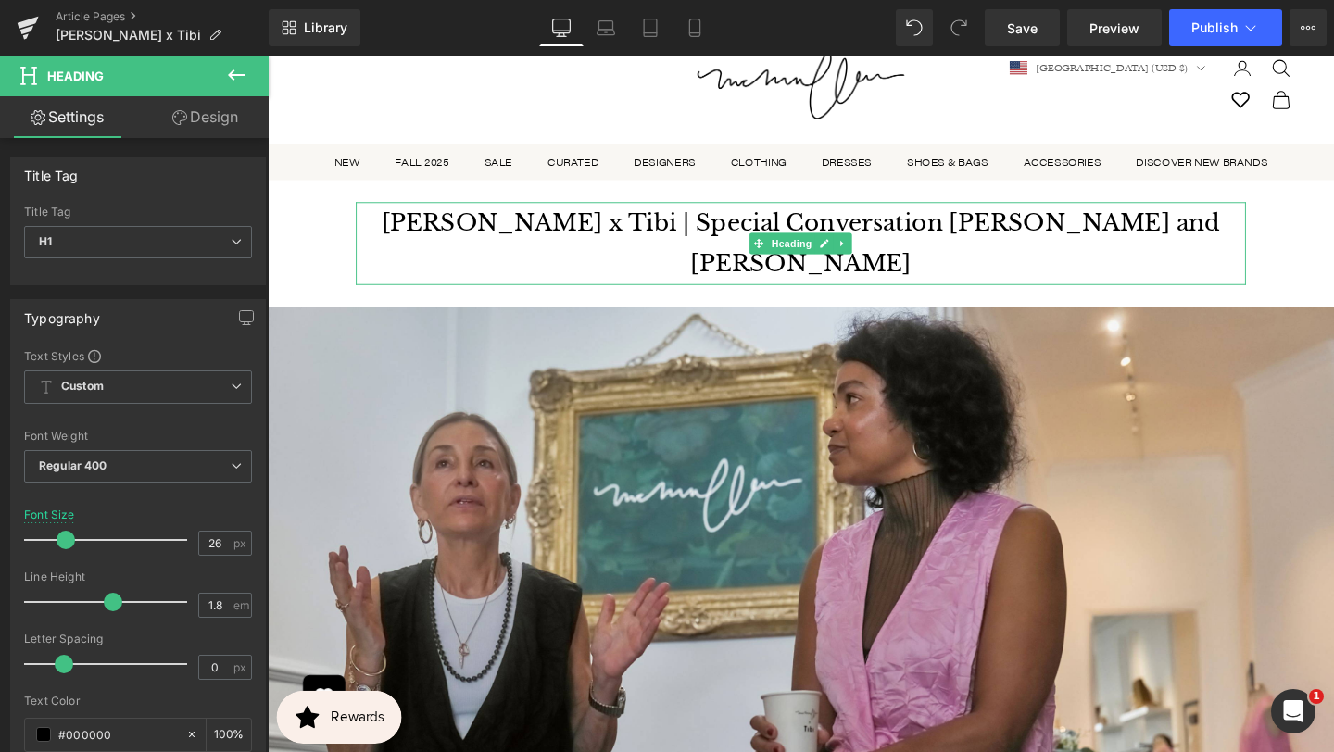
click at [726, 234] on h1 "[PERSON_NAME] x Tibi | Special Conversation [PERSON_NAME] and [PERSON_NAME]" at bounding box center [828, 252] width 936 height 87
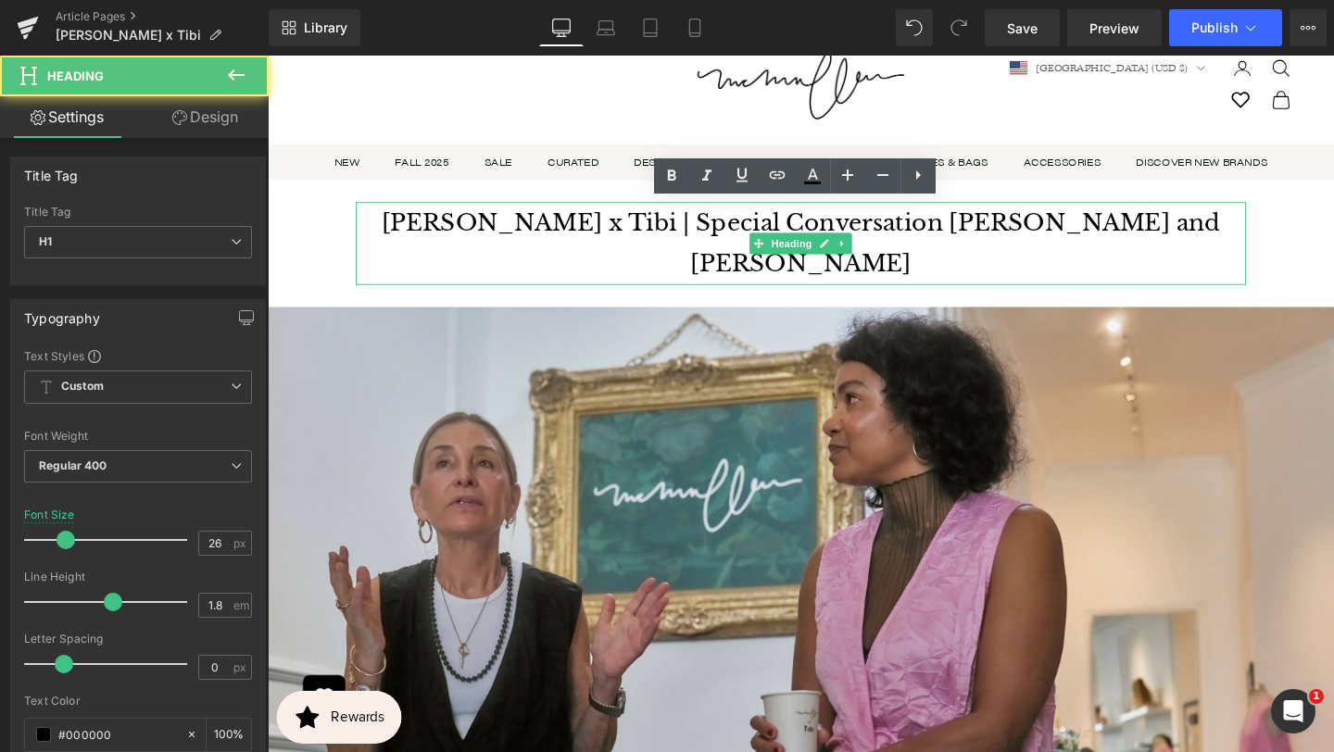
click at [726, 235] on h1 "[PERSON_NAME] x Tibi | Special Conversation [PERSON_NAME] and [PERSON_NAME]" at bounding box center [828, 252] width 936 height 87
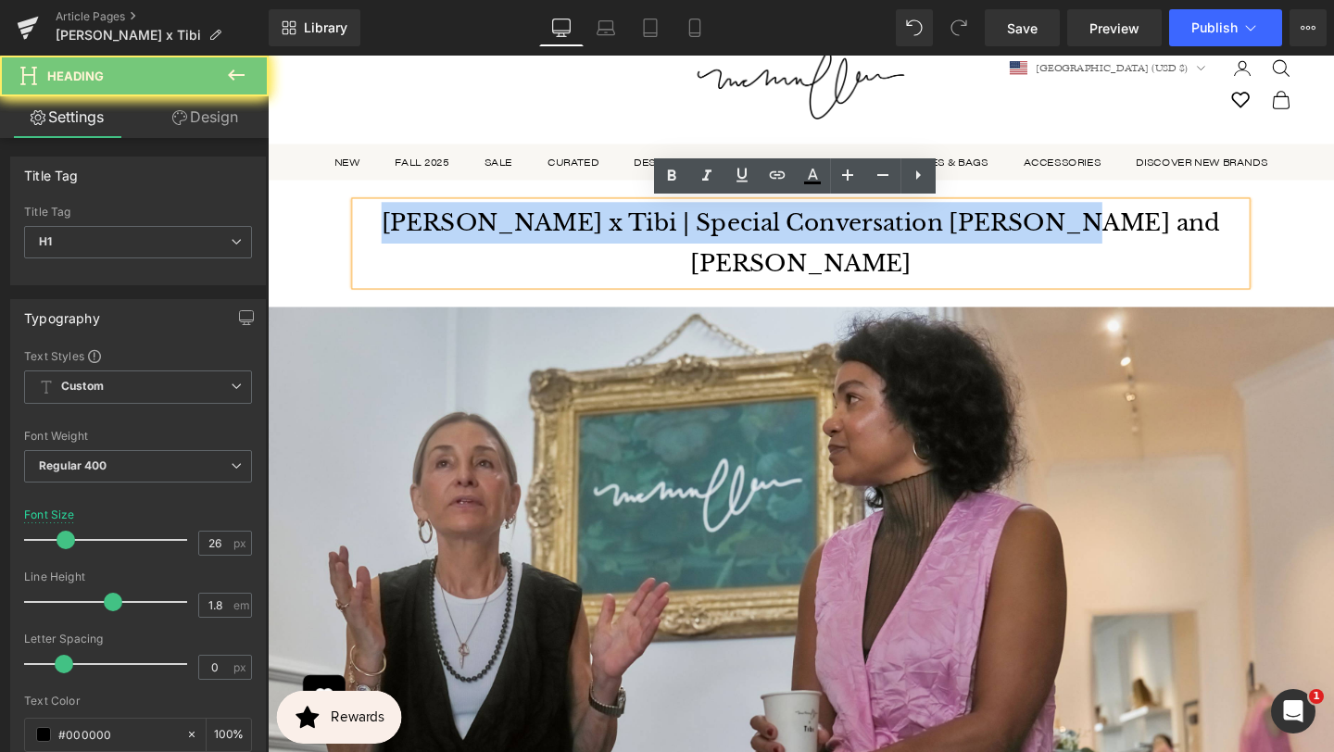
click at [726, 235] on h1 "[PERSON_NAME] x Tibi | Special Conversation [PERSON_NAME] and [PERSON_NAME]" at bounding box center [828, 252] width 936 height 87
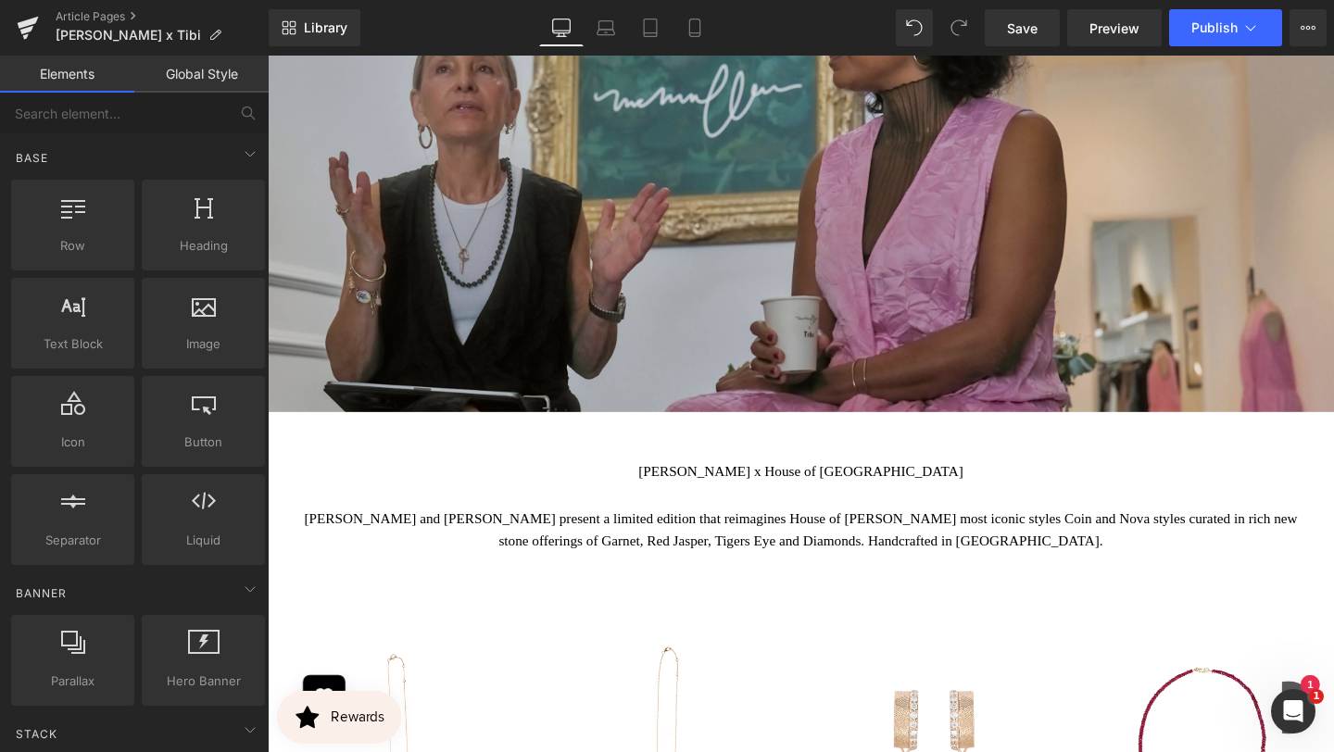
scroll to position [577, 0]
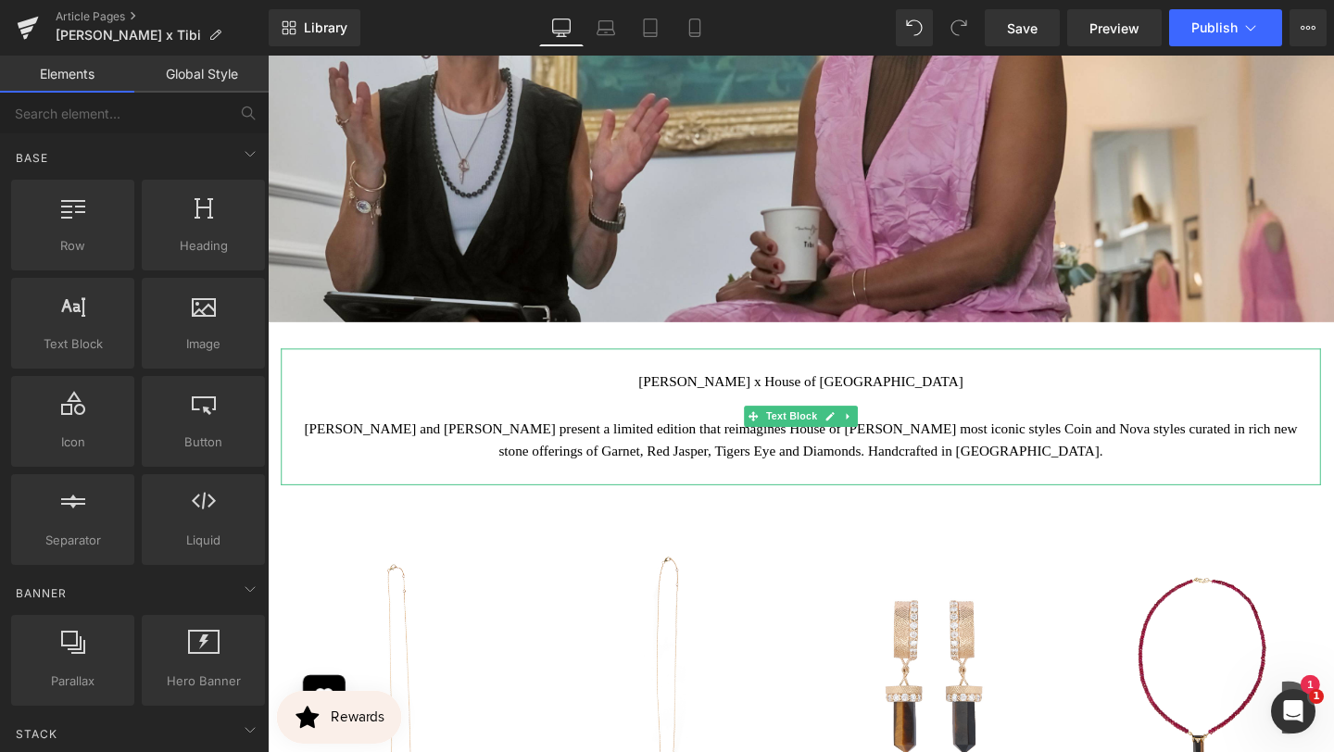
click at [891, 401] on p "[PERSON_NAME] x House of [GEOGRAPHIC_DATA]" at bounding box center [828, 399] width 1065 height 24
click at [892, 401] on p "[PERSON_NAME] x House of [GEOGRAPHIC_DATA]" at bounding box center [828, 399] width 1065 height 24
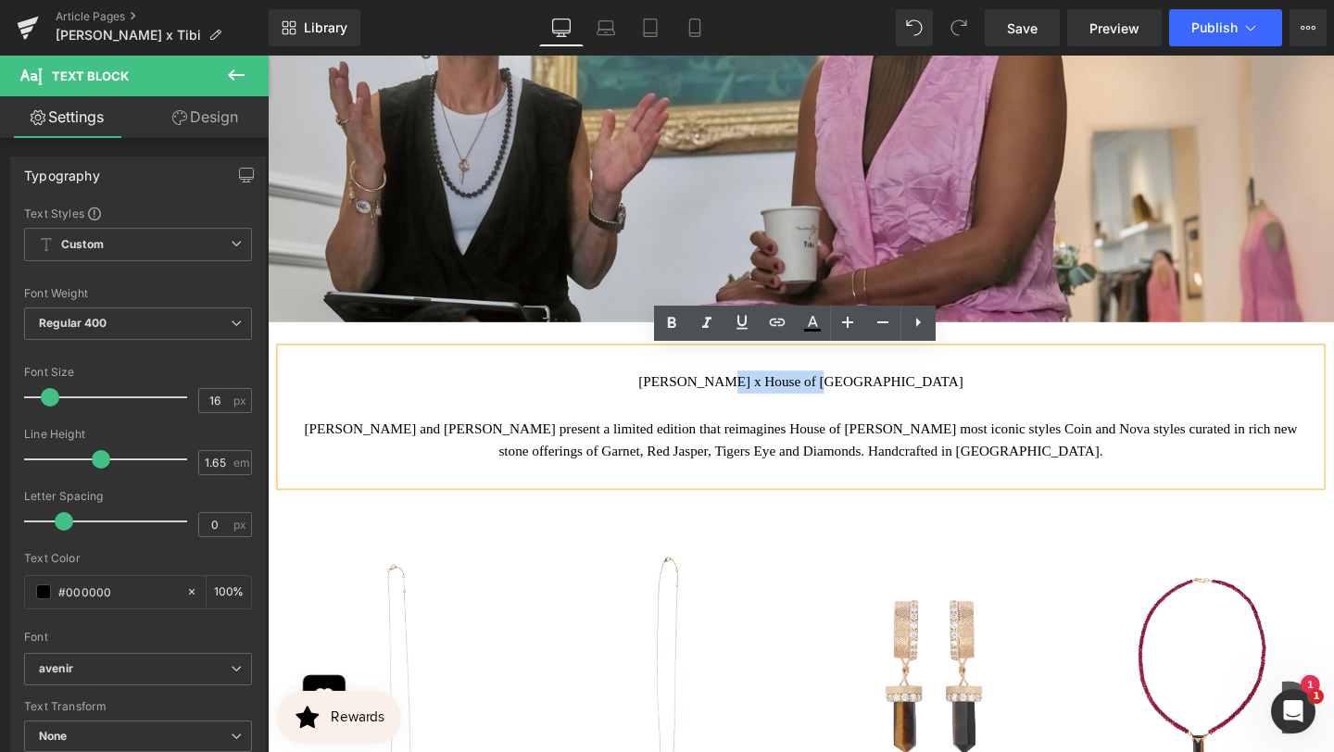
drag, startPoint x: 814, startPoint y: 396, endPoint x: 931, endPoint y: 401, distance: 116.9
click at [931, 404] on p "[PERSON_NAME] x House of [GEOGRAPHIC_DATA]" at bounding box center [828, 399] width 1065 height 24
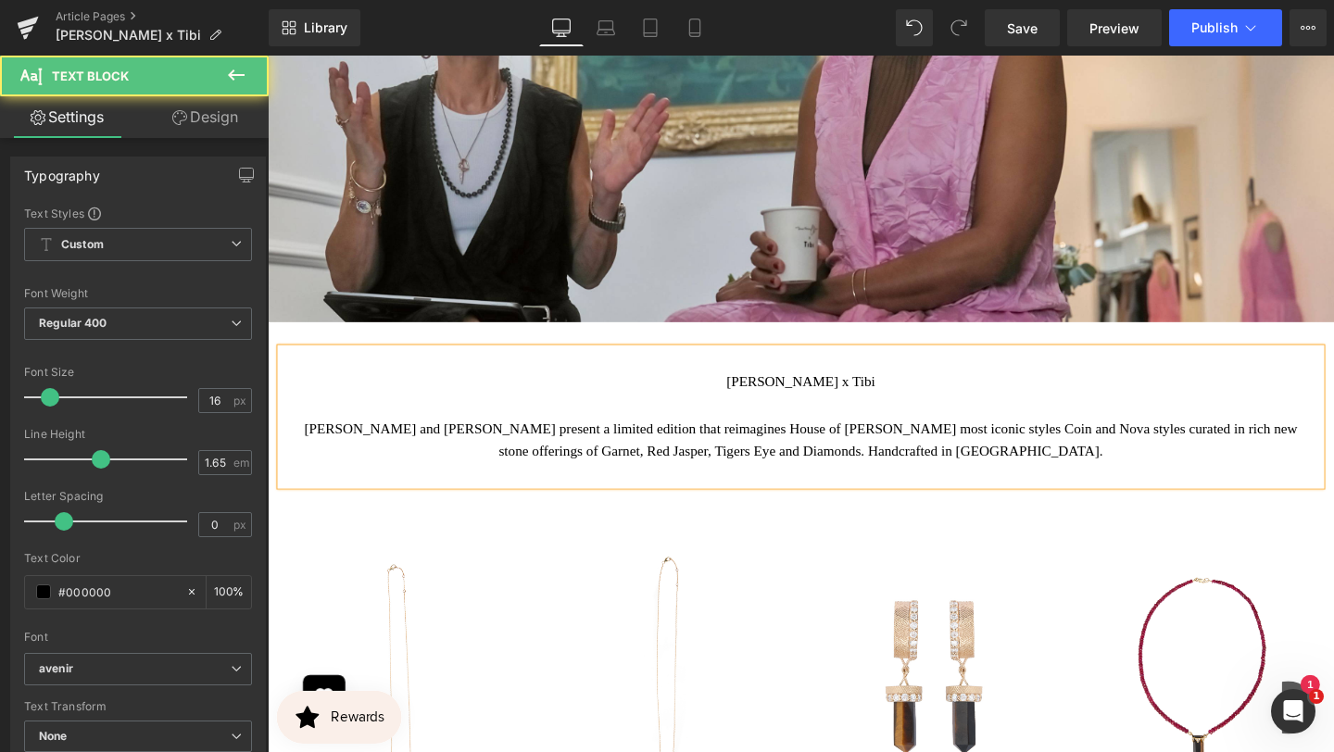
click at [896, 453] on p "[PERSON_NAME] and [PERSON_NAME] present a limited edition that reimagines House…" at bounding box center [828, 460] width 1065 height 49
click at [896, 454] on p "[PERSON_NAME] and [PERSON_NAME] present a limited edition that reimagines House…" at bounding box center [828, 460] width 1065 height 49
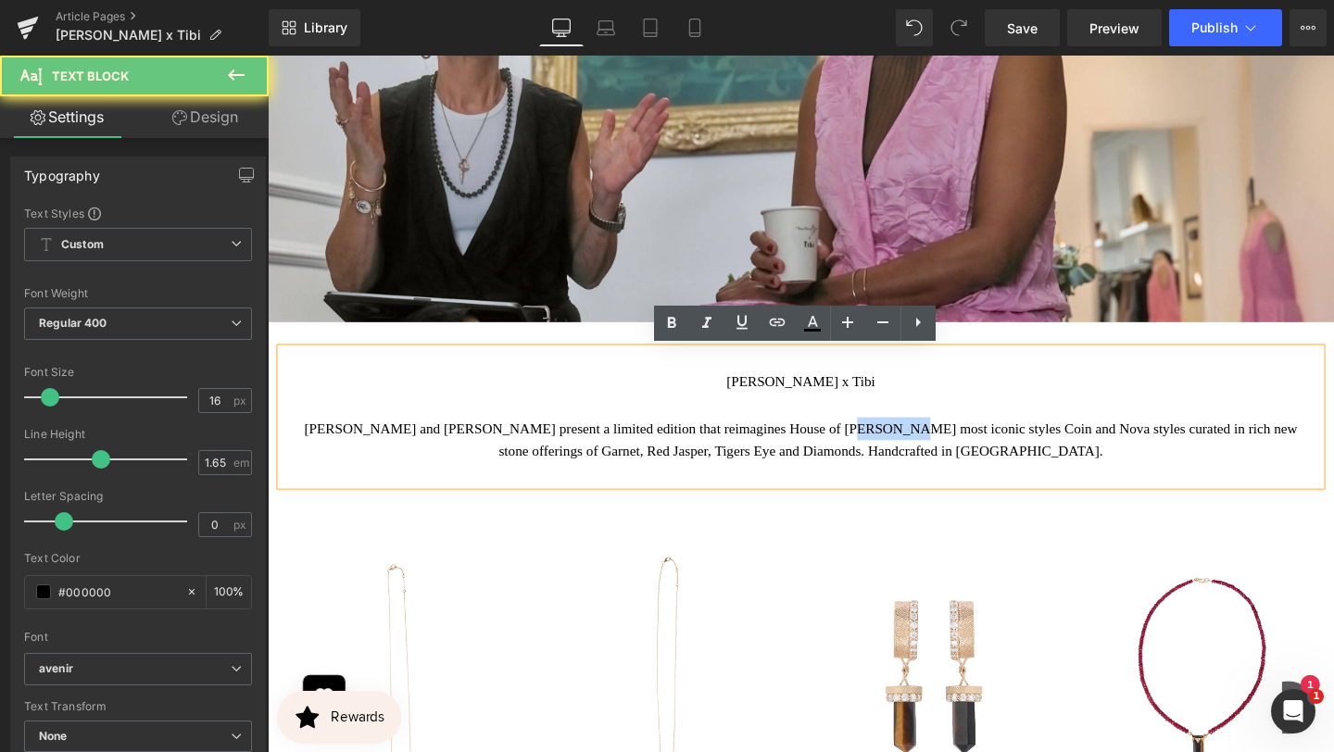
click at [896, 454] on p "[PERSON_NAME] and [PERSON_NAME] present a limited edition that reimagines House…" at bounding box center [828, 460] width 1065 height 49
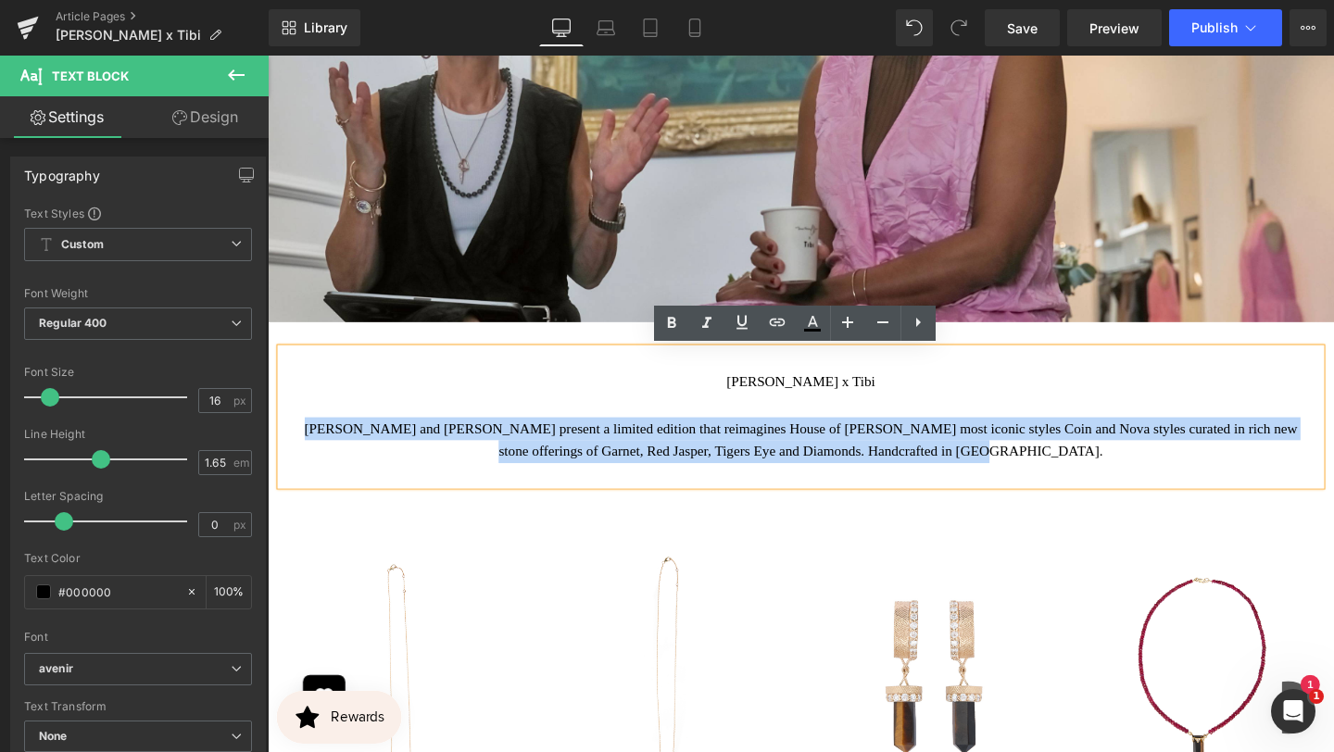
click at [896, 454] on p "[PERSON_NAME] and [PERSON_NAME] present a limited edition that reimagines House…" at bounding box center [828, 460] width 1065 height 49
copy p "[PERSON_NAME] and [PERSON_NAME] present a limited edition that reimagines House…"
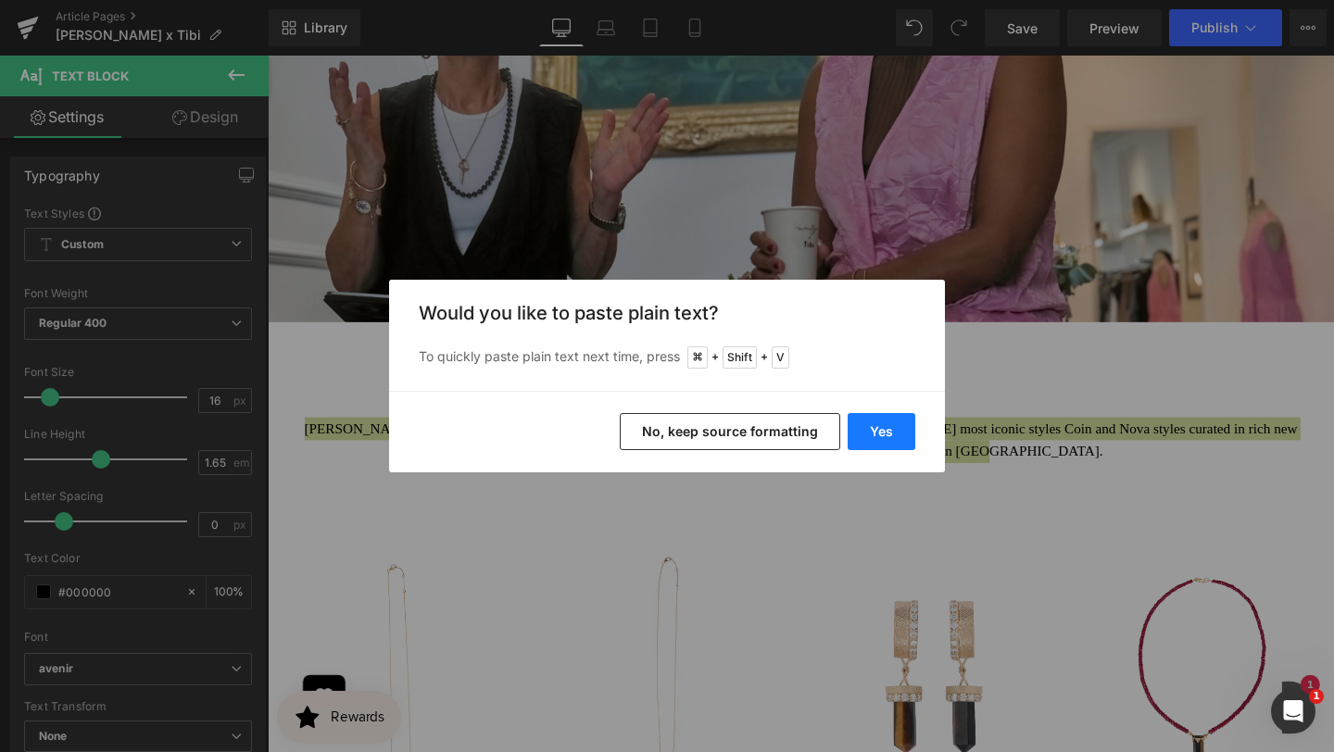
drag, startPoint x: 856, startPoint y: 434, endPoint x: 619, endPoint y: 397, distance: 239.9
click at [581, 391] on button "Yes" at bounding box center [550, 380] width 61 height 22
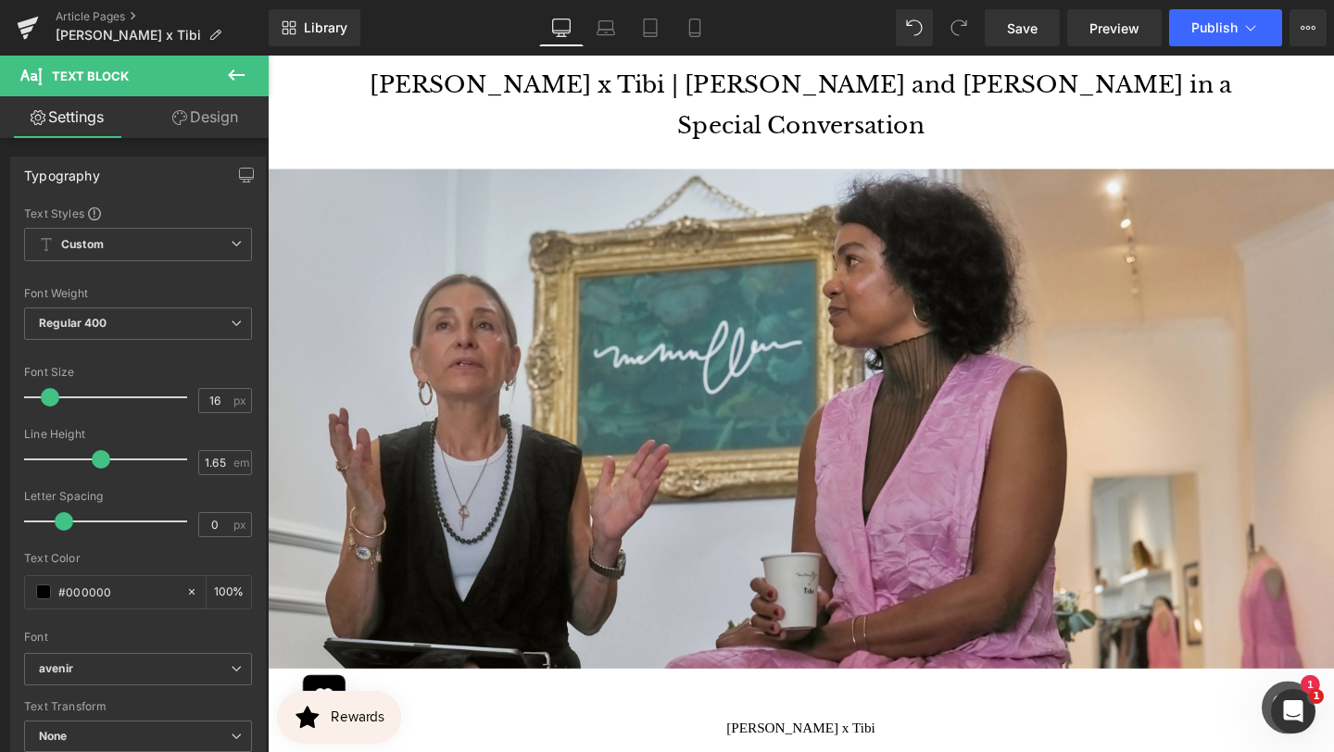
scroll to position [875, 0]
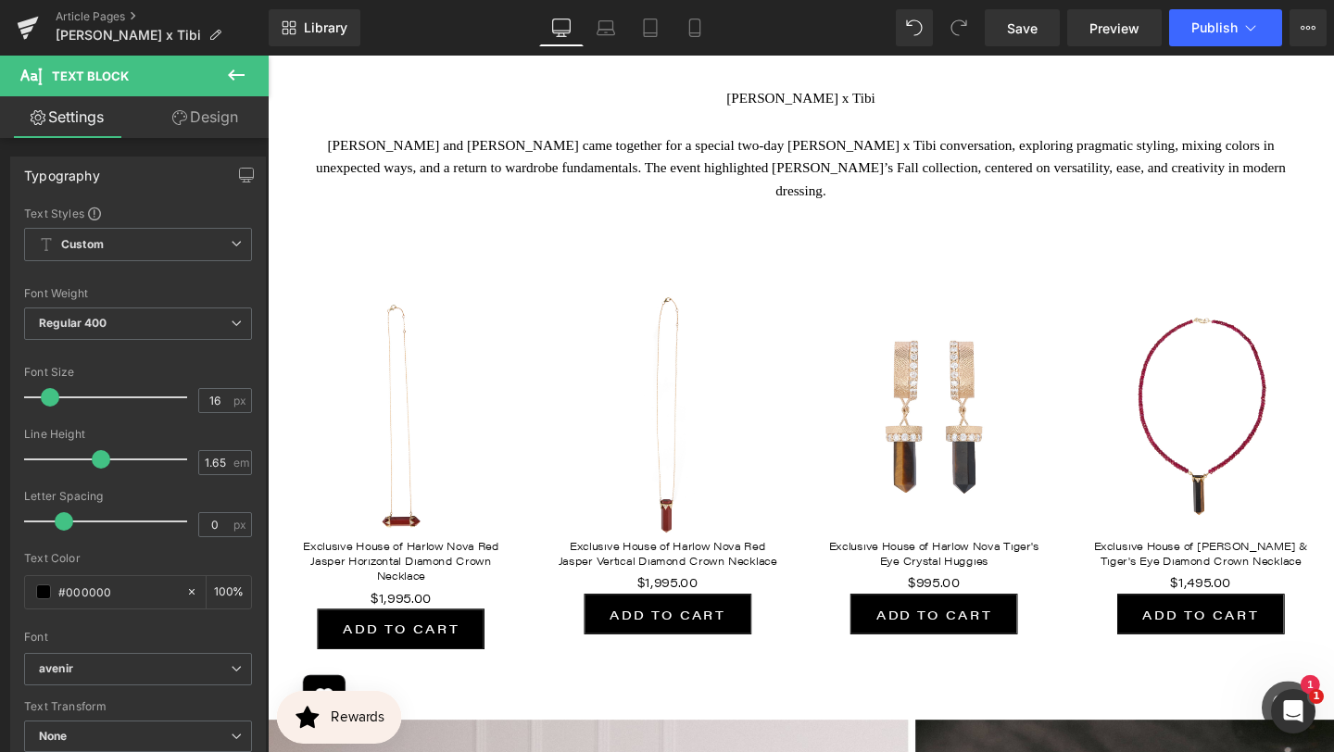
click at [1062, 516] on link "Sale Off" at bounding box center [969, 435] width 244 height 255
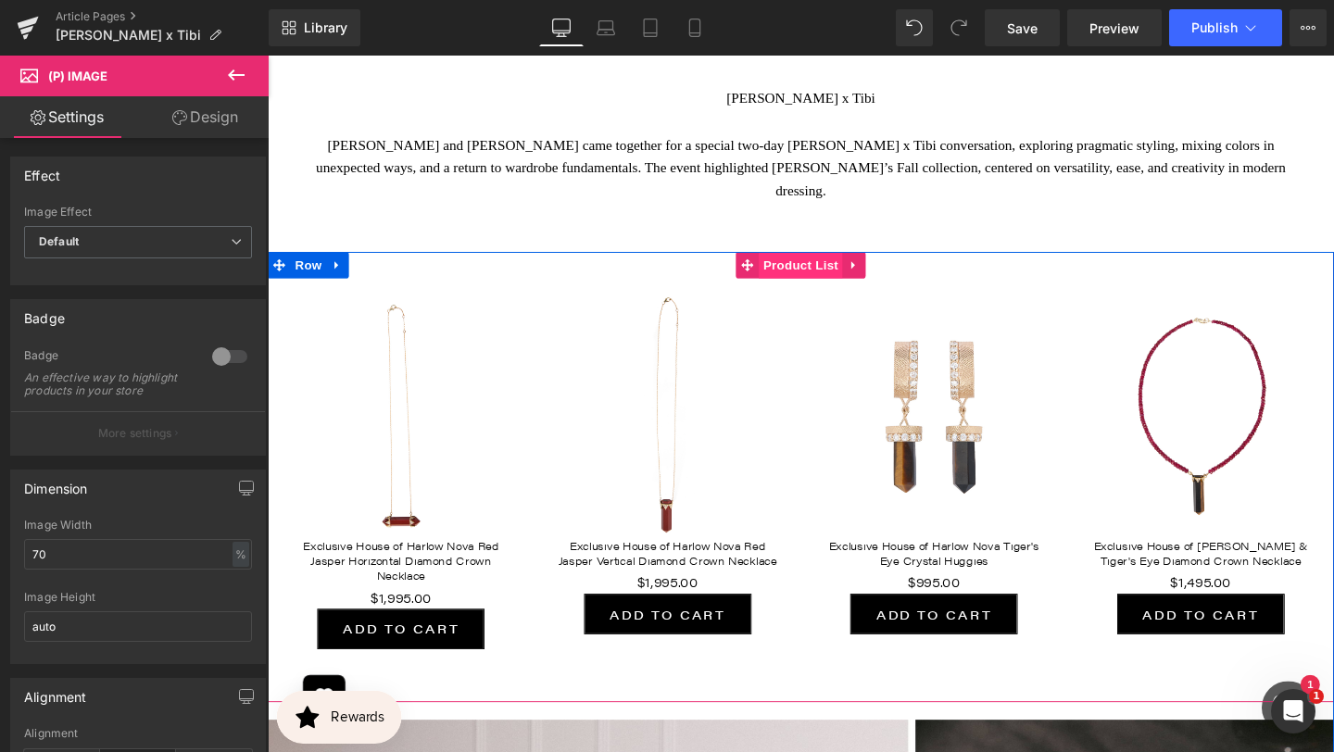
click at [844, 262] on span "Product List" at bounding box center [828, 276] width 88 height 28
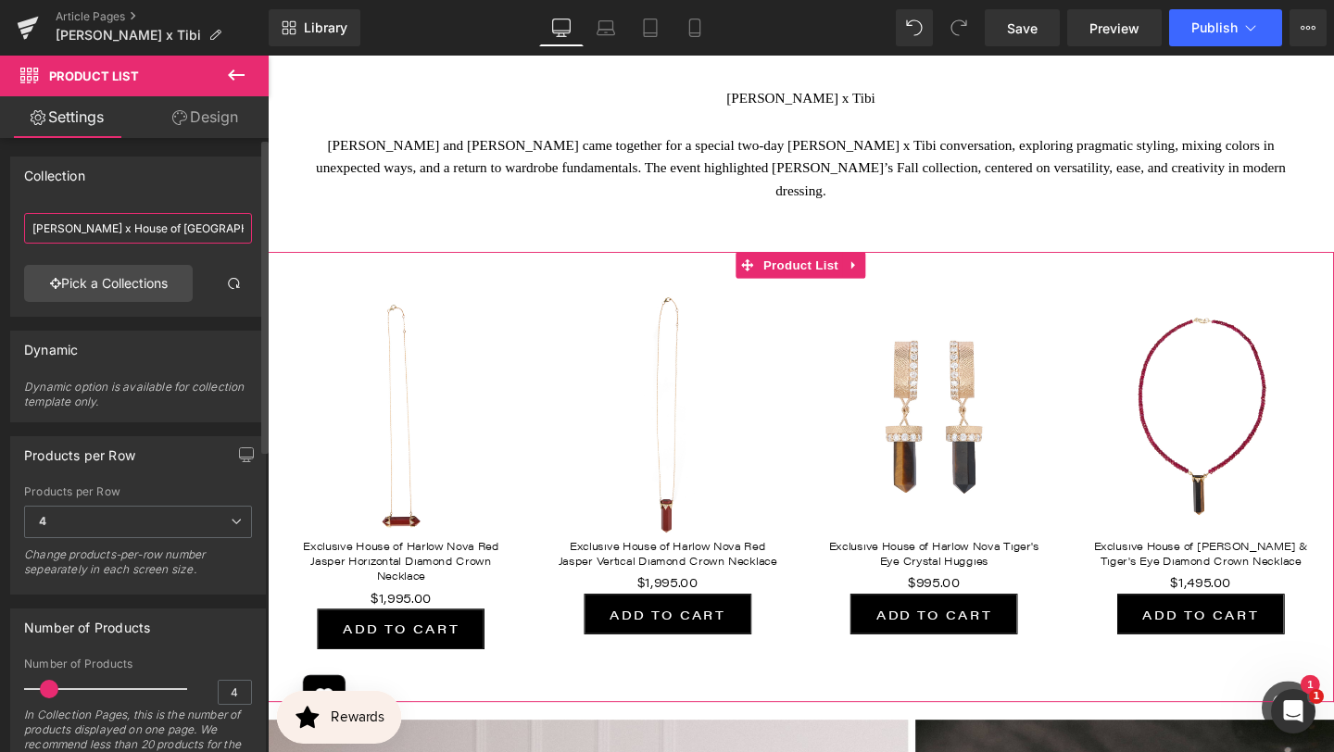
click at [182, 223] on input "[PERSON_NAME] x House of [GEOGRAPHIC_DATA]" at bounding box center [138, 228] width 228 height 31
click at [182, 225] on input "[PERSON_NAME] x House of [GEOGRAPHIC_DATA]" at bounding box center [138, 228] width 228 height 31
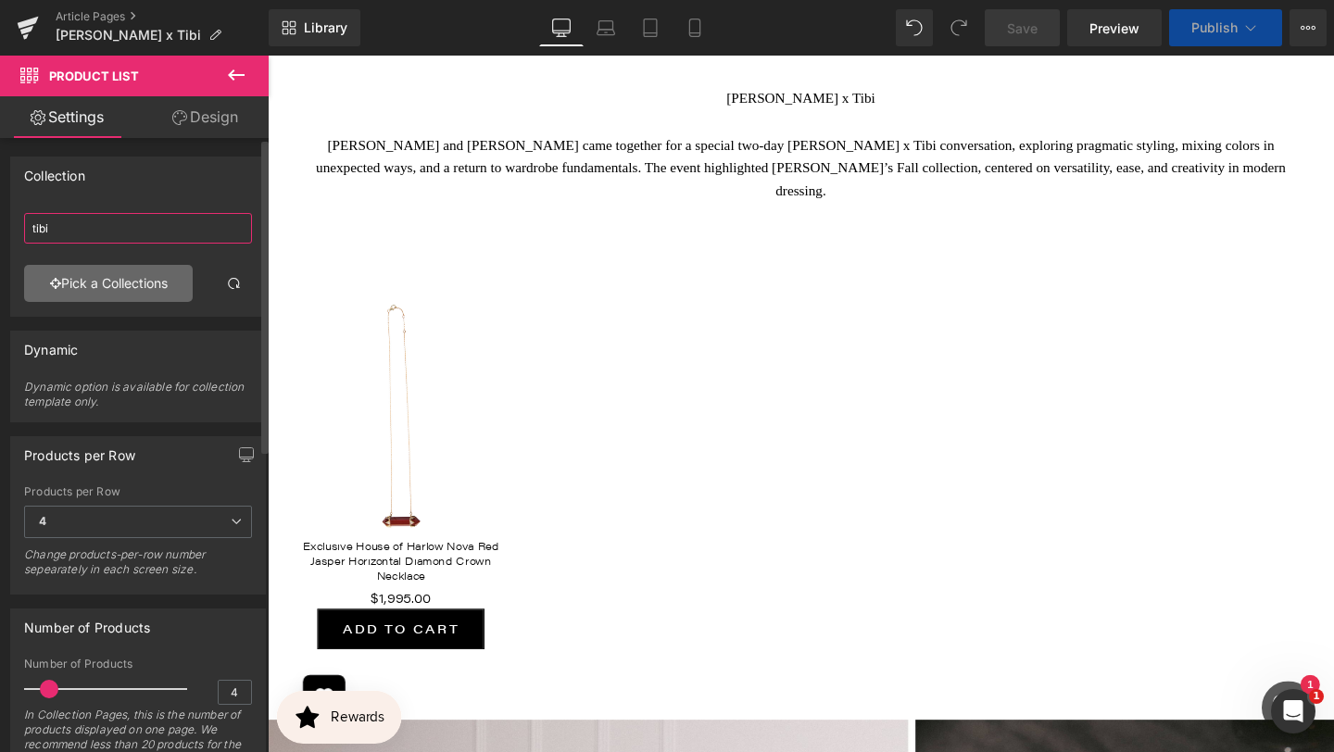
type input "tibi"
click at [136, 275] on link "Pick a Collections" at bounding box center [108, 283] width 169 height 37
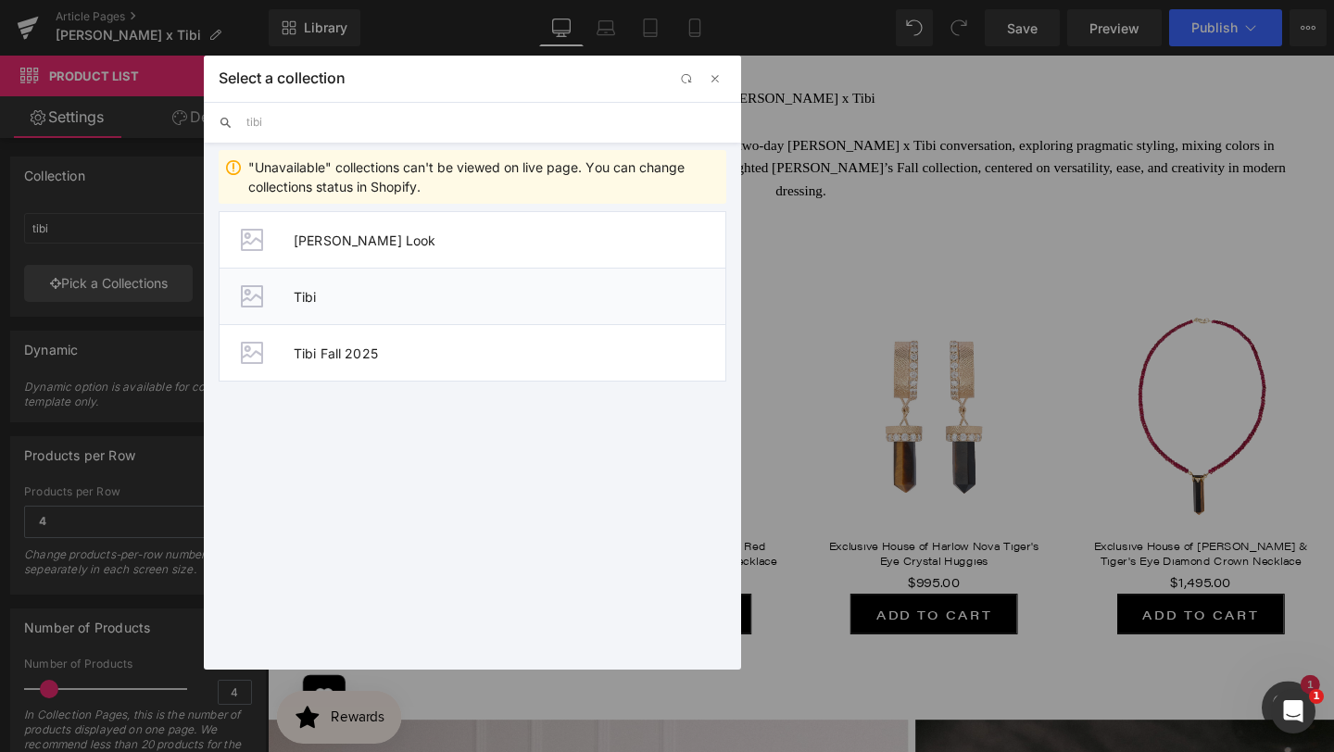
type input "tibi"
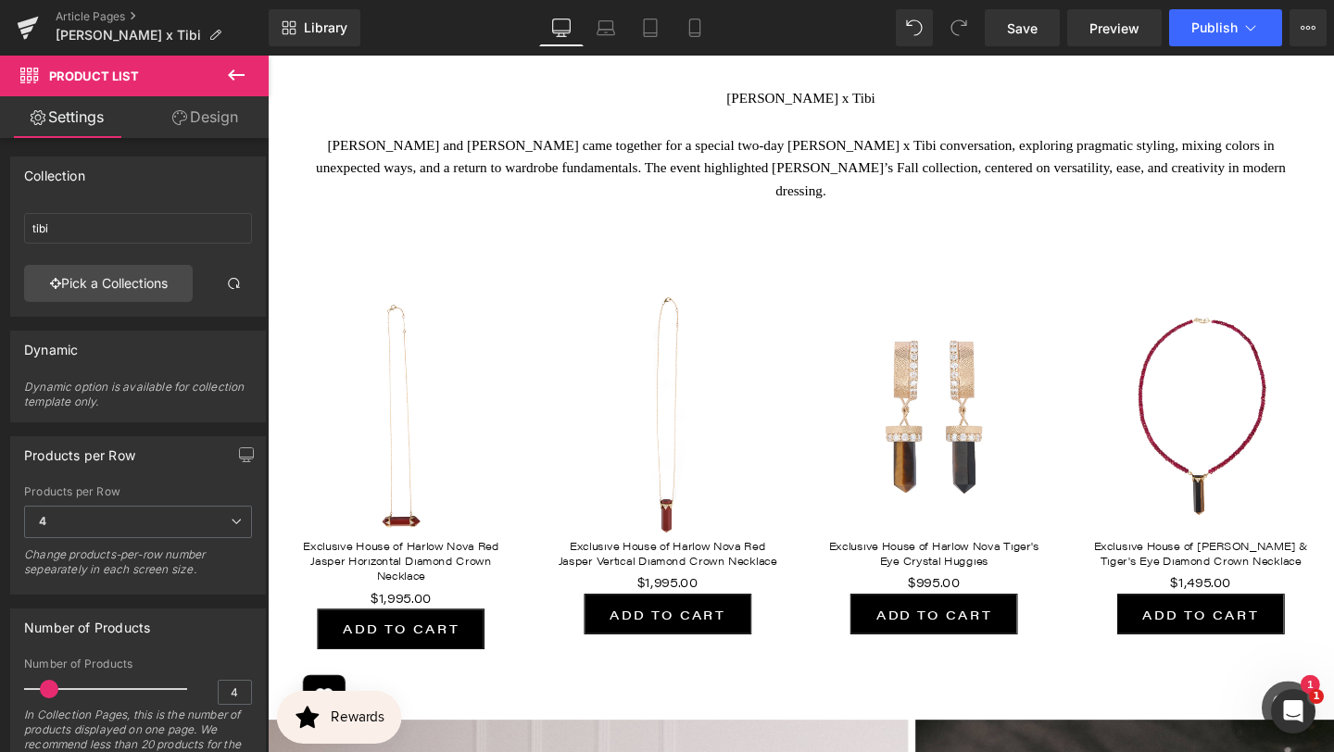
type input "Tibi"
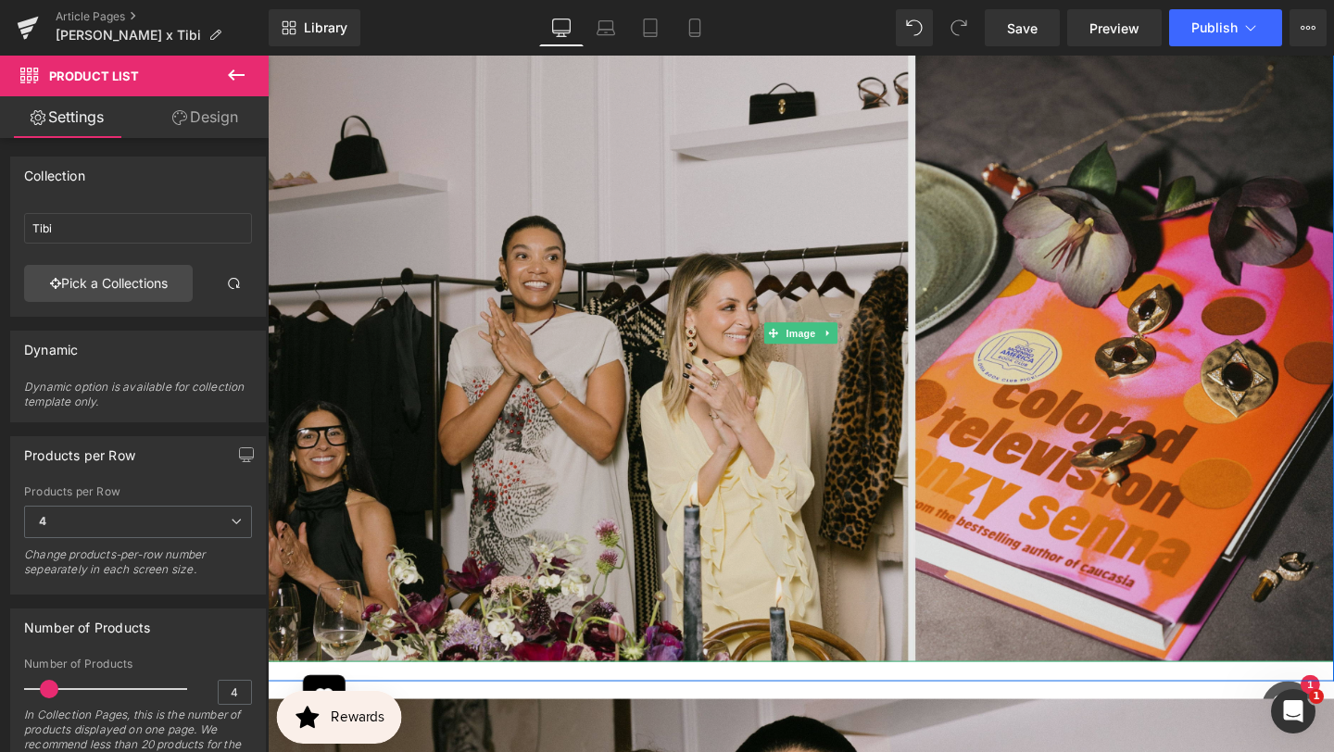
scroll to position [1586, 0]
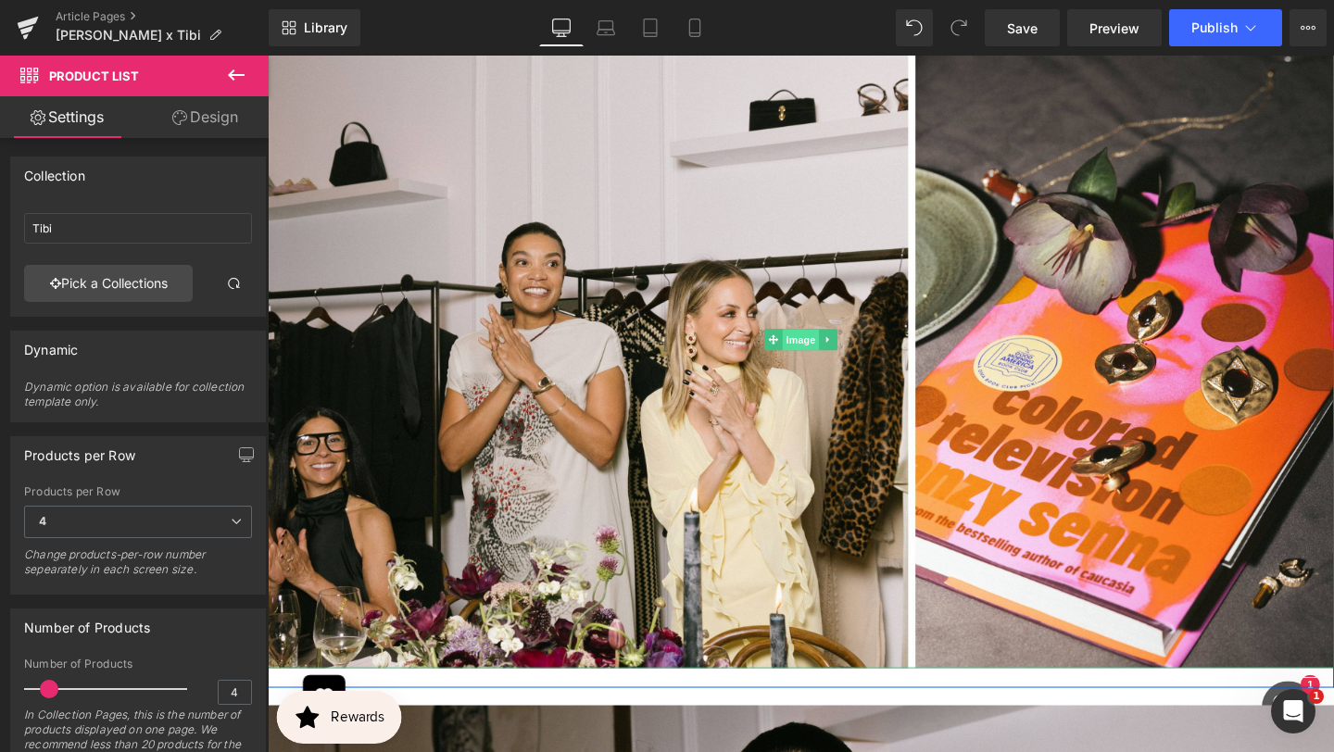
click at [823, 344] on span "Image" at bounding box center [828, 355] width 39 height 22
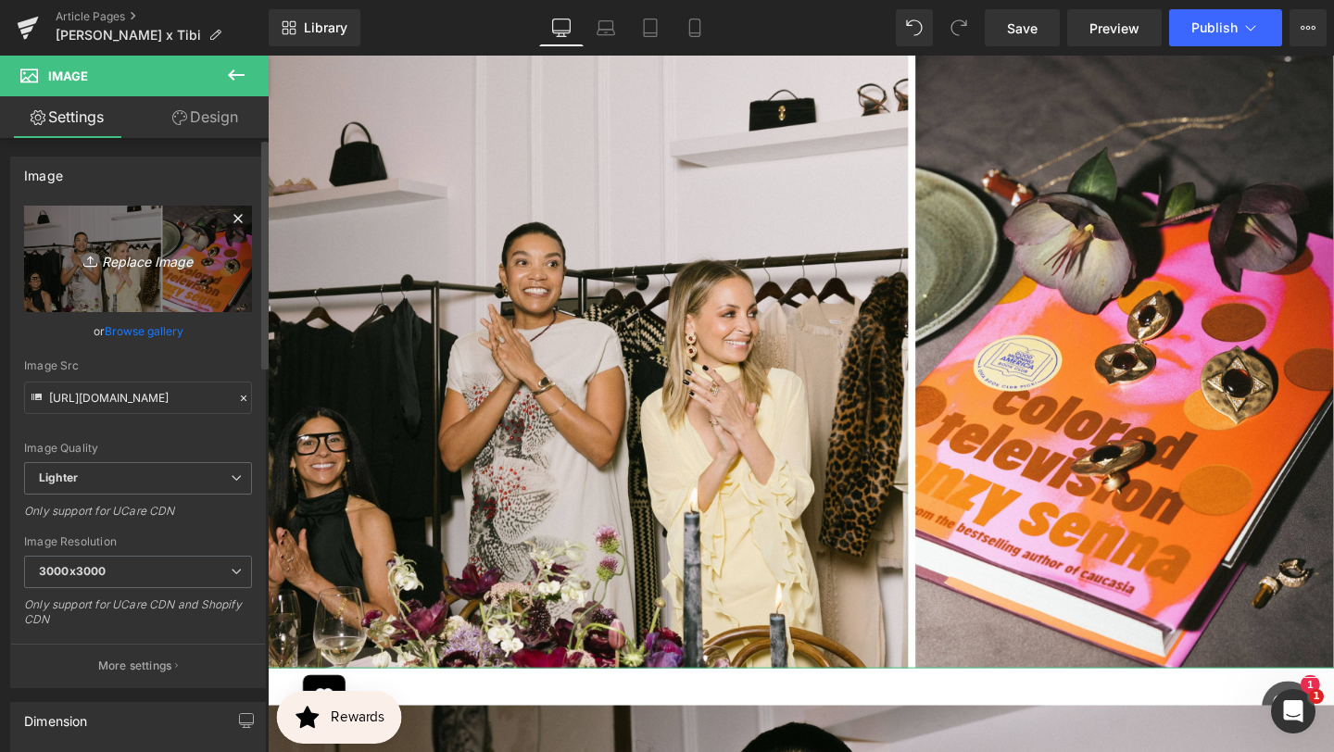
click at [149, 262] on icon "Replace Image" at bounding box center [138, 258] width 148 height 23
type input "C:\fakepath\BANNER REAL SIZE SITE (6).jpg"
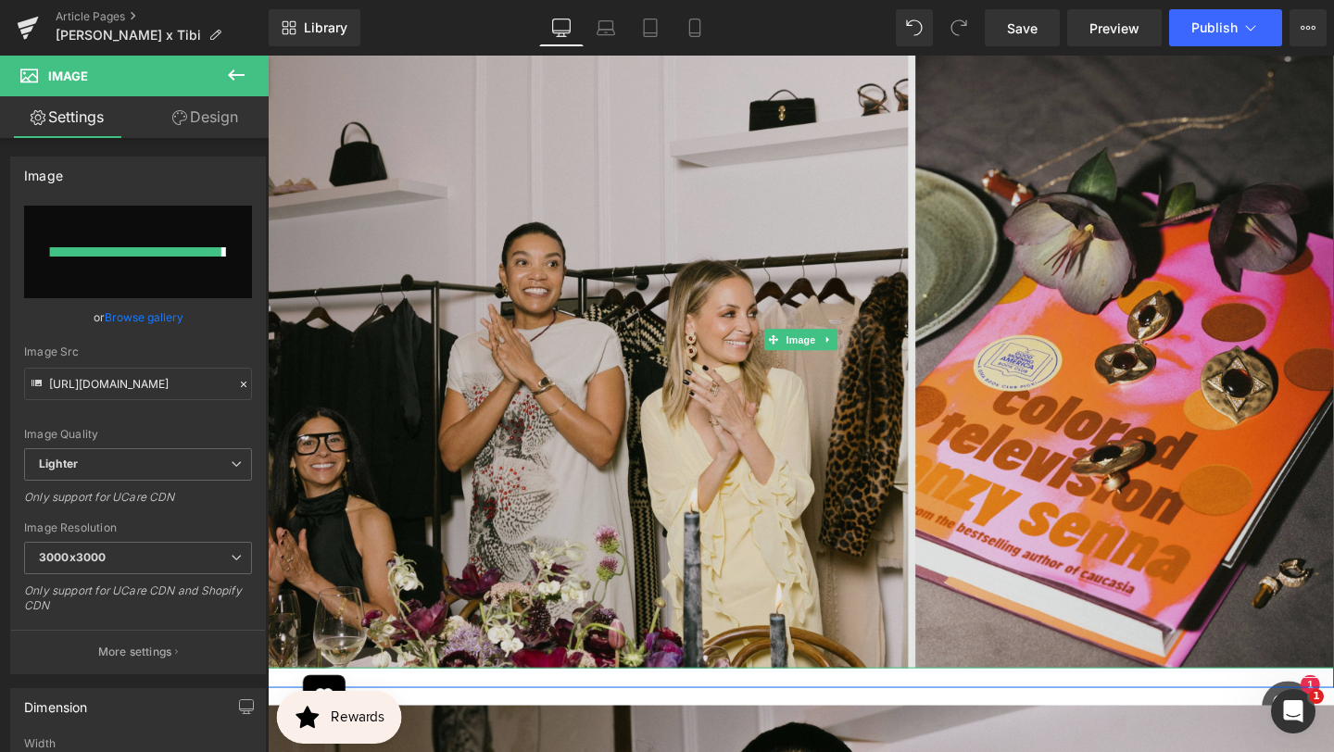
type input "[URL][DOMAIN_NAME]"
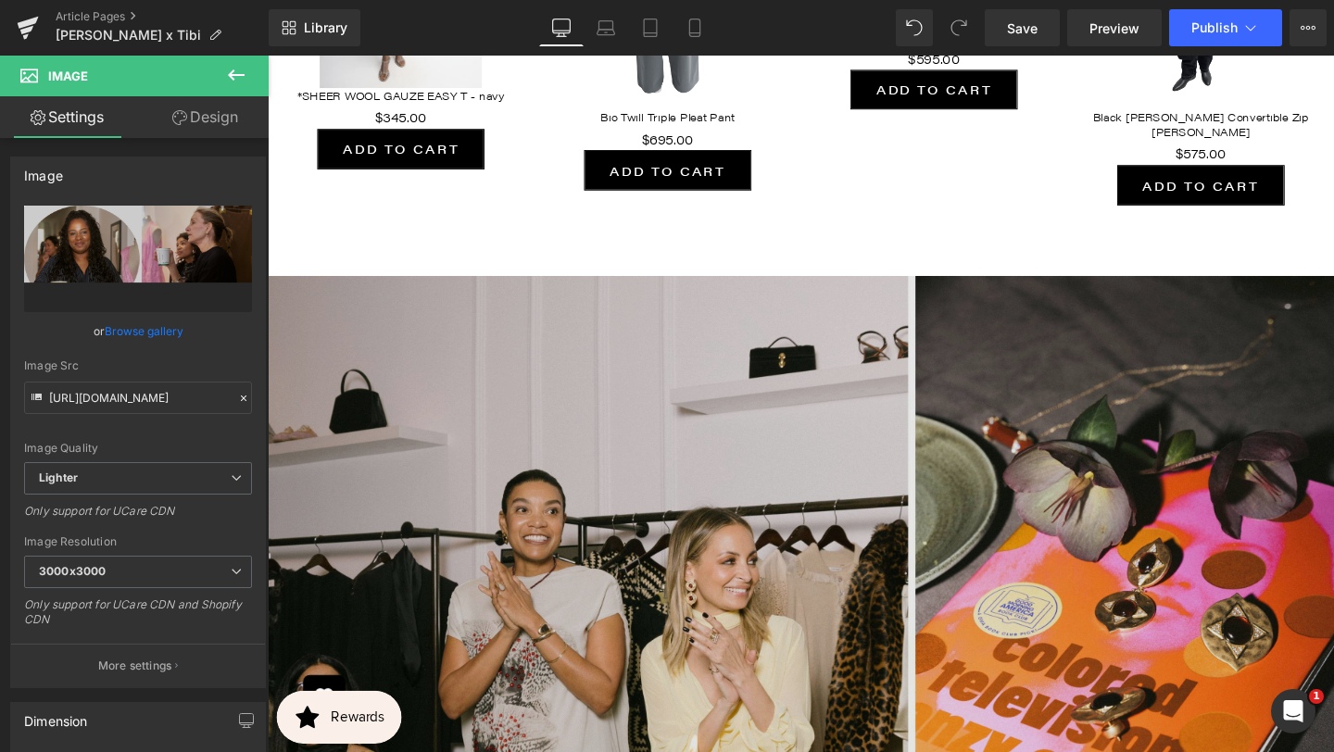
scroll to position [1469, 0]
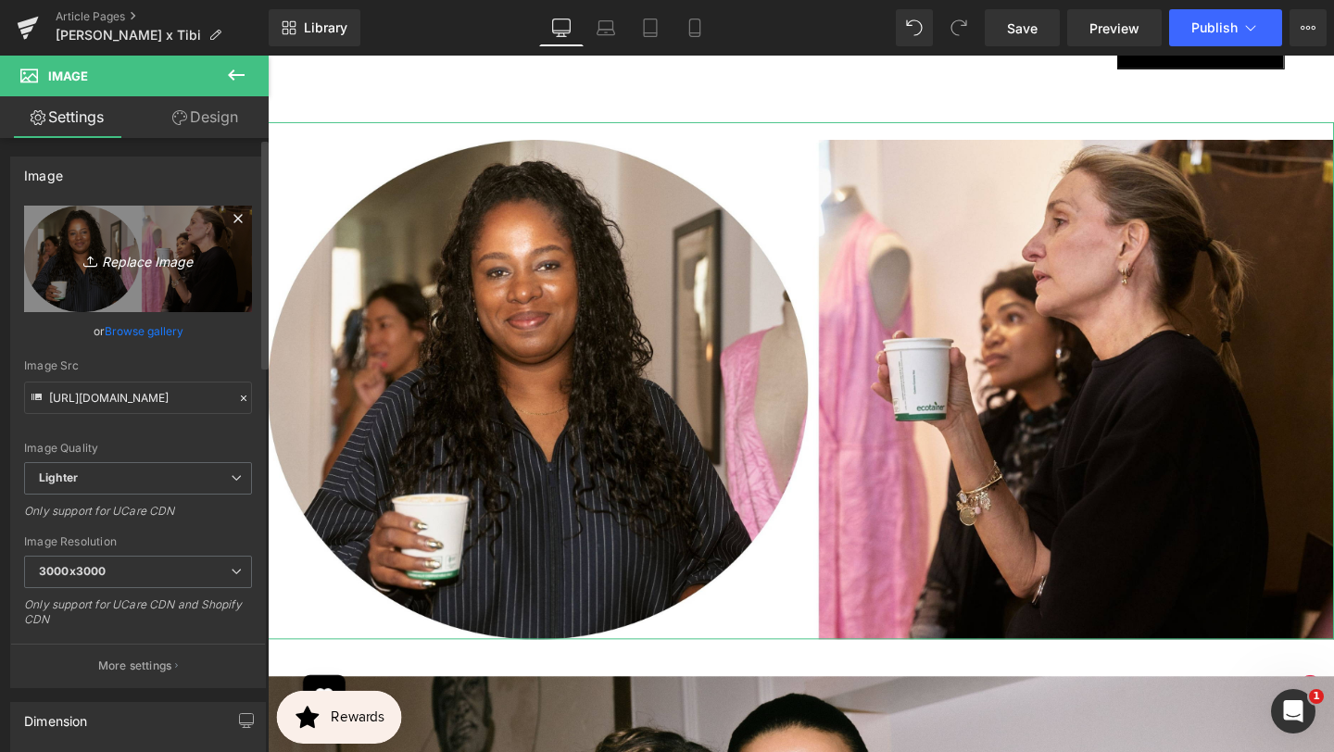
click at [163, 256] on icon "Replace Image" at bounding box center [138, 258] width 148 height 23
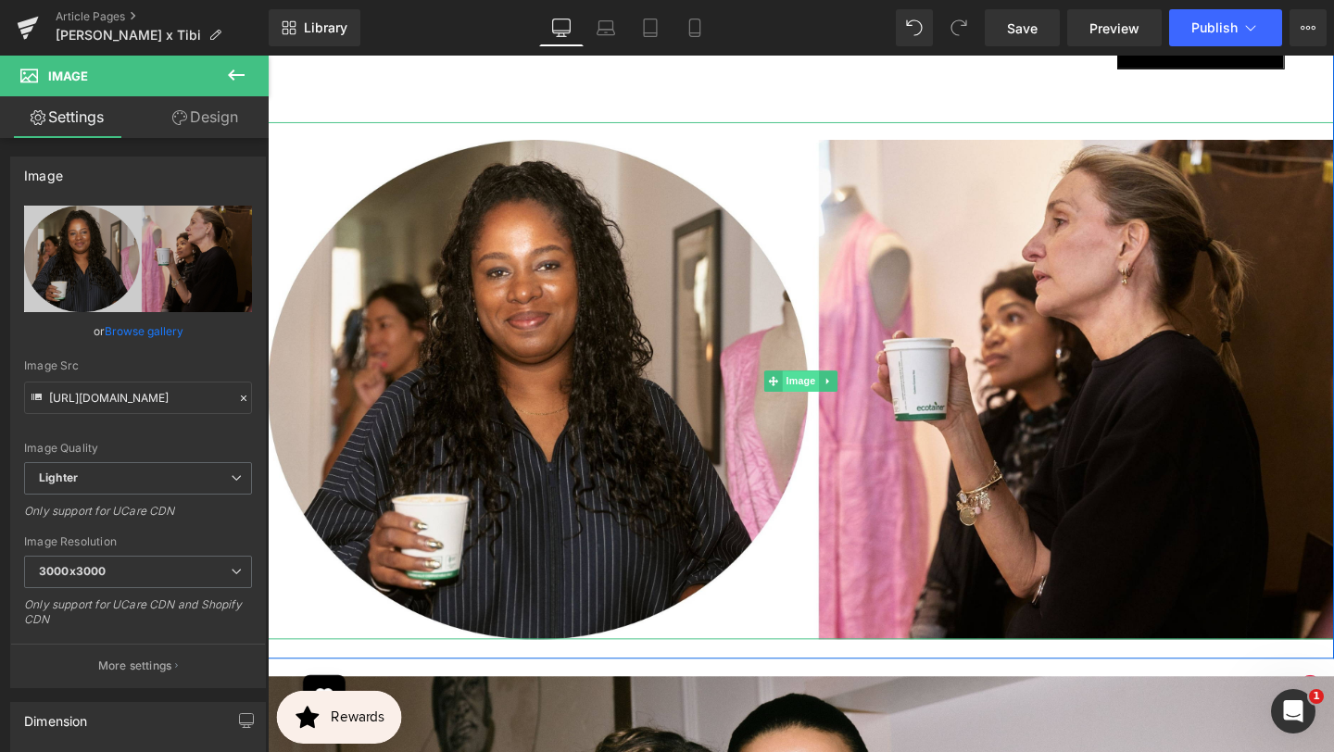
click at [815, 387] on span "Image" at bounding box center [828, 398] width 39 height 22
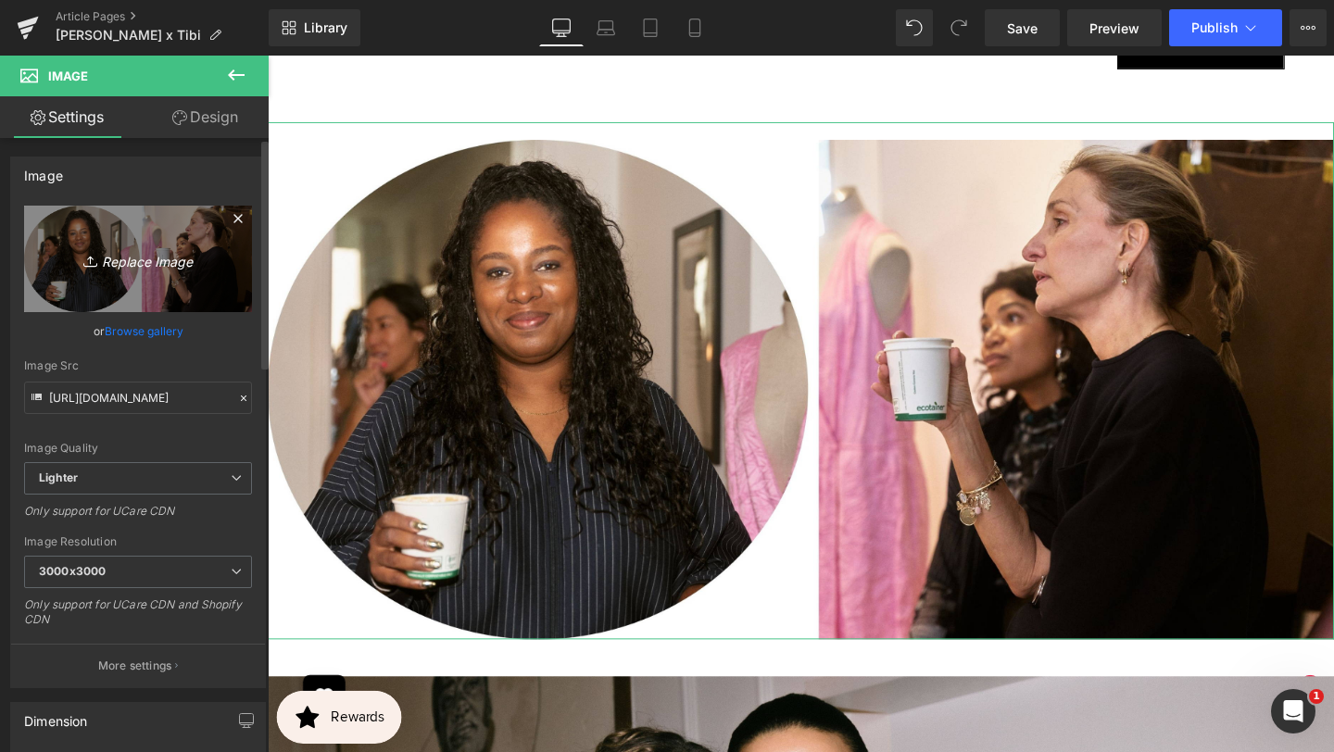
click at [144, 264] on icon "Replace Image" at bounding box center [138, 258] width 148 height 23
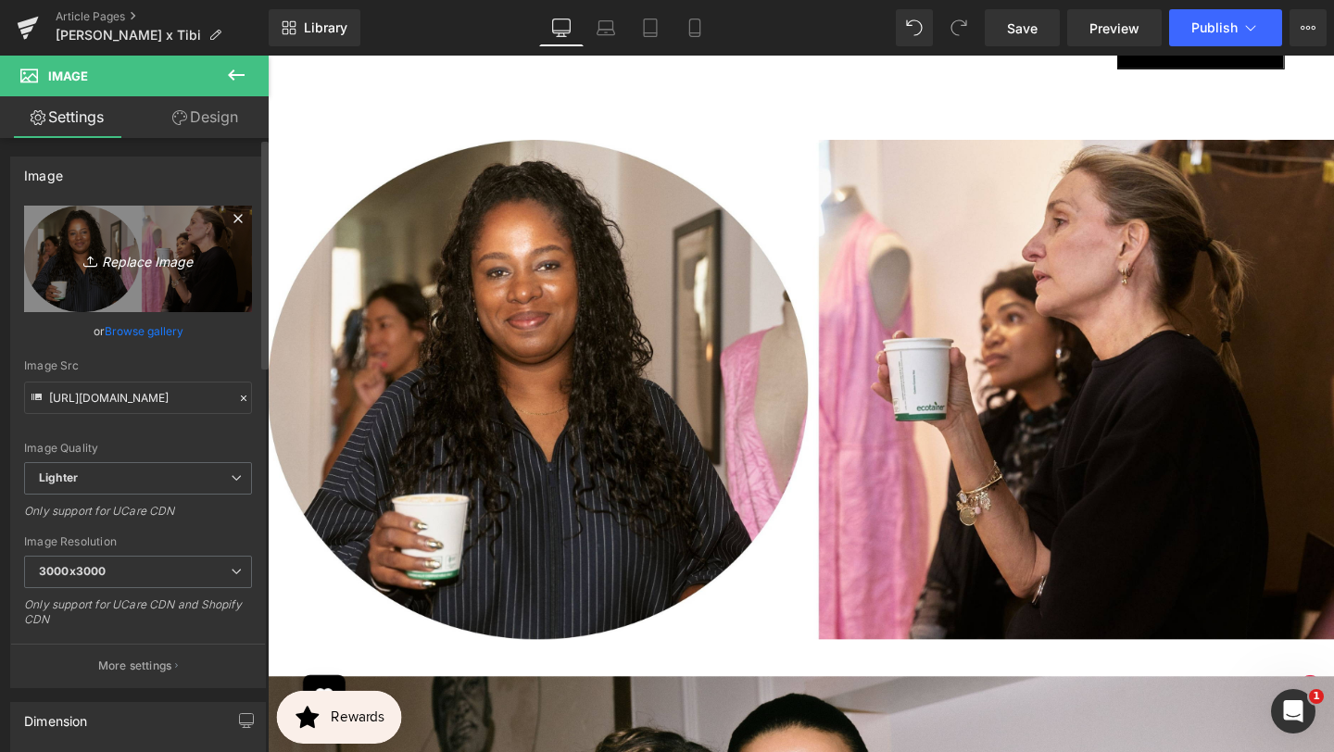
type input "C:\fakepath\BANNER REAL SIZE SITE (7).jpg"
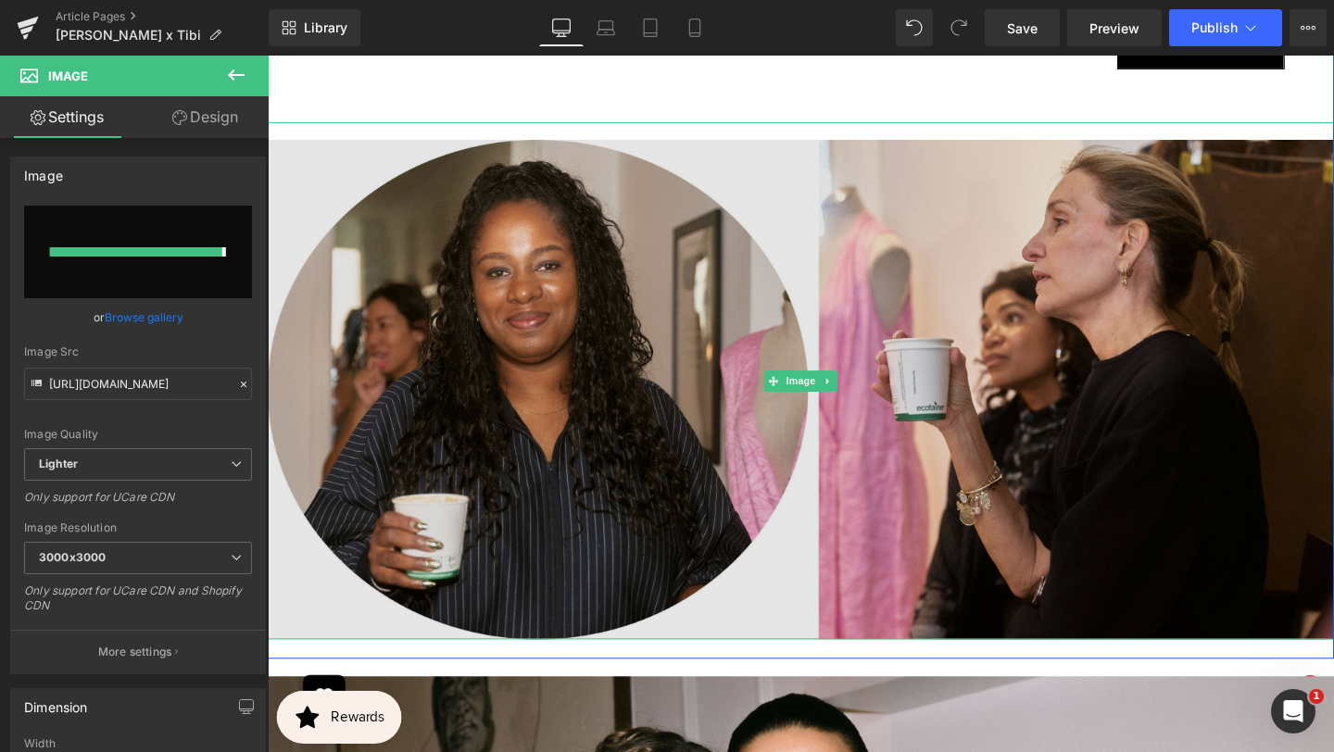
type input "[URL][DOMAIN_NAME]"
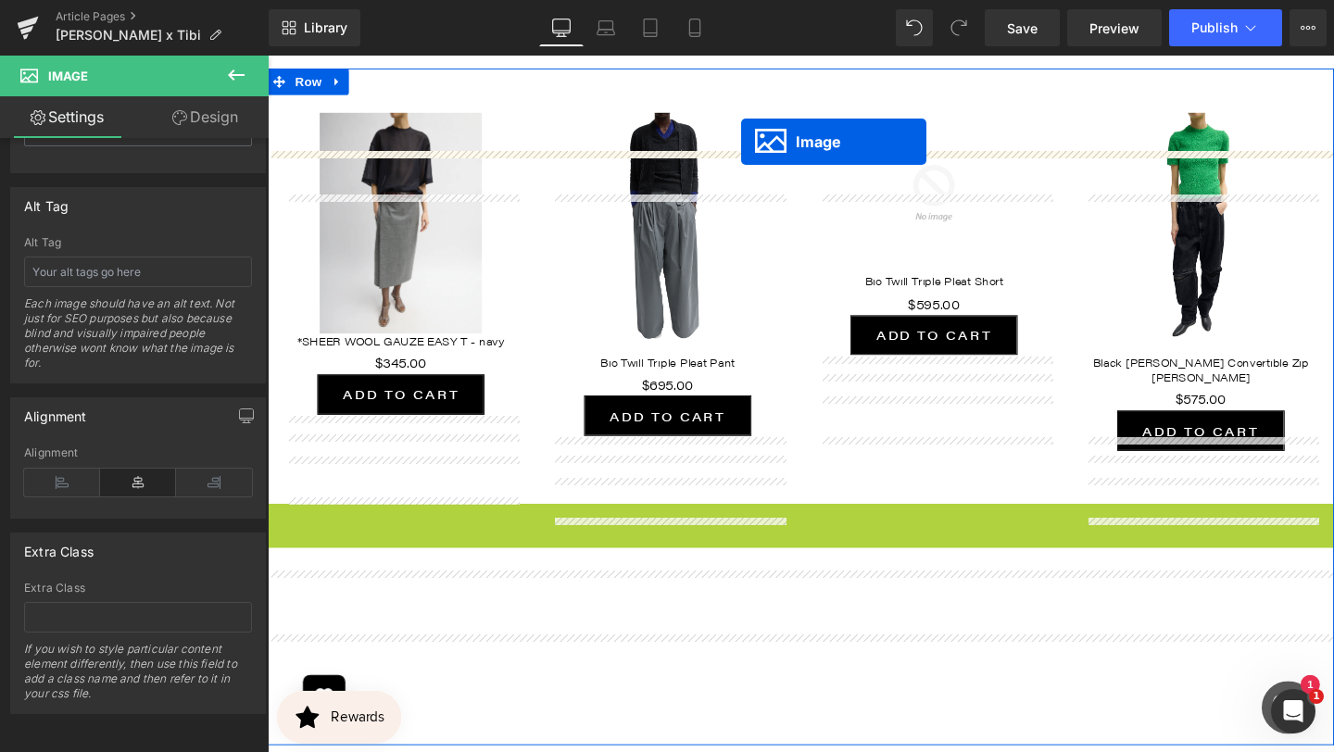
scroll to position [957, 0]
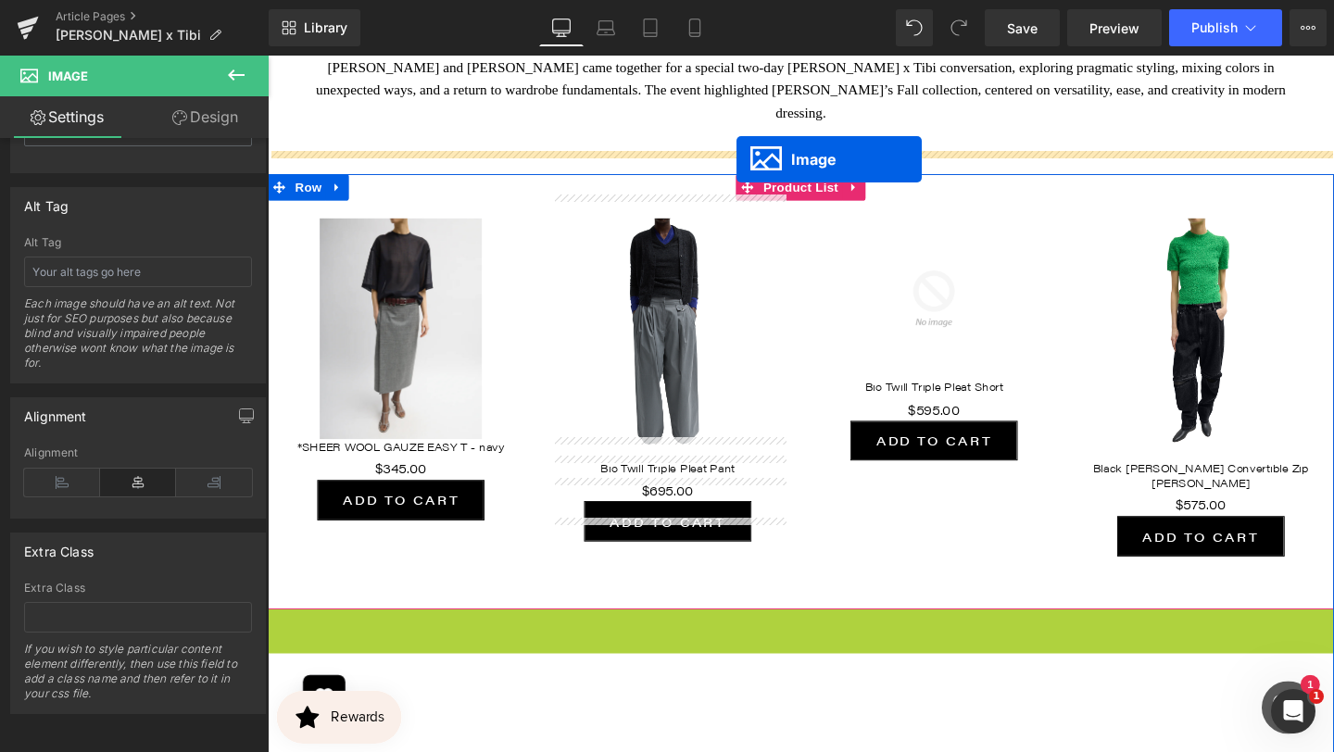
drag, startPoint x: 798, startPoint y: 723, endPoint x: 759, endPoint y: 165, distance: 559.9
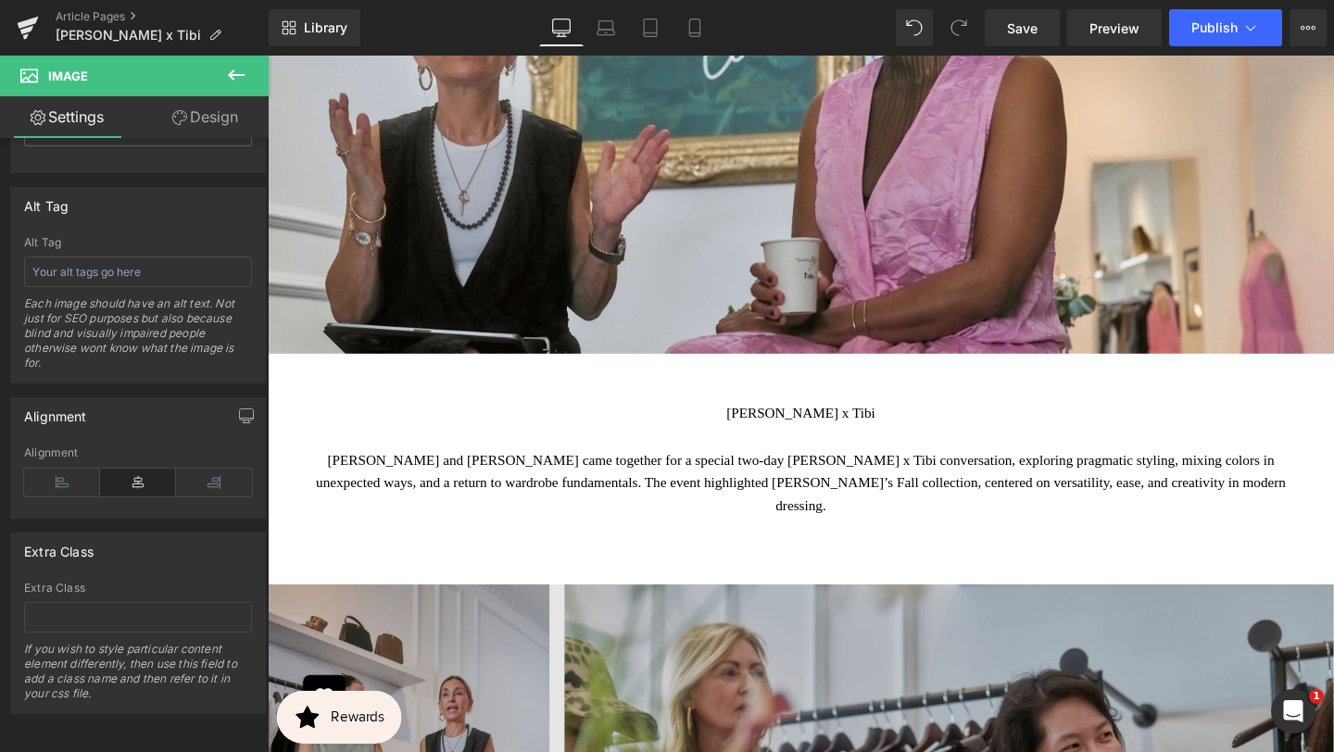
scroll to position [560, 0]
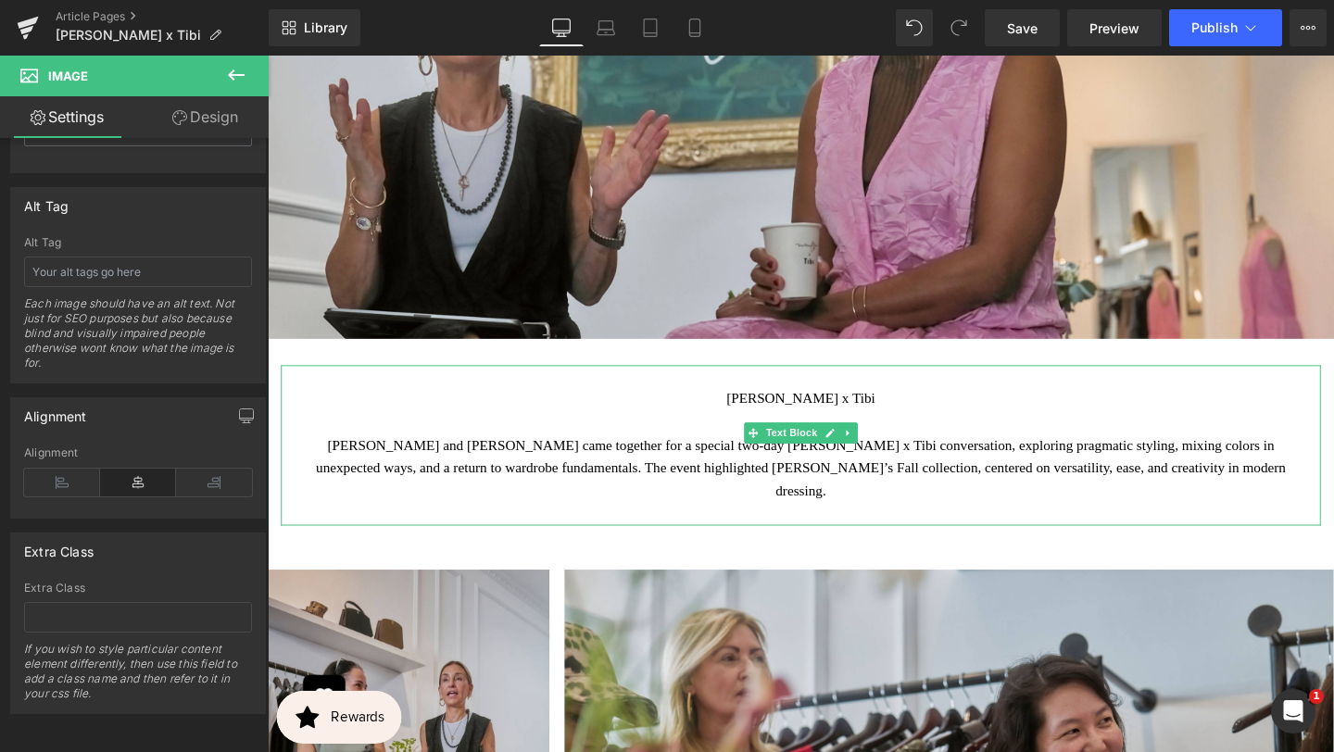
click at [848, 409] on p "[PERSON_NAME] x Tibi" at bounding box center [828, 417] width 1065 height 24
click at [849, 409] on p "[PERSON_NAME] x Tibi" at bounding box center [828, 417] width 1065 height 24
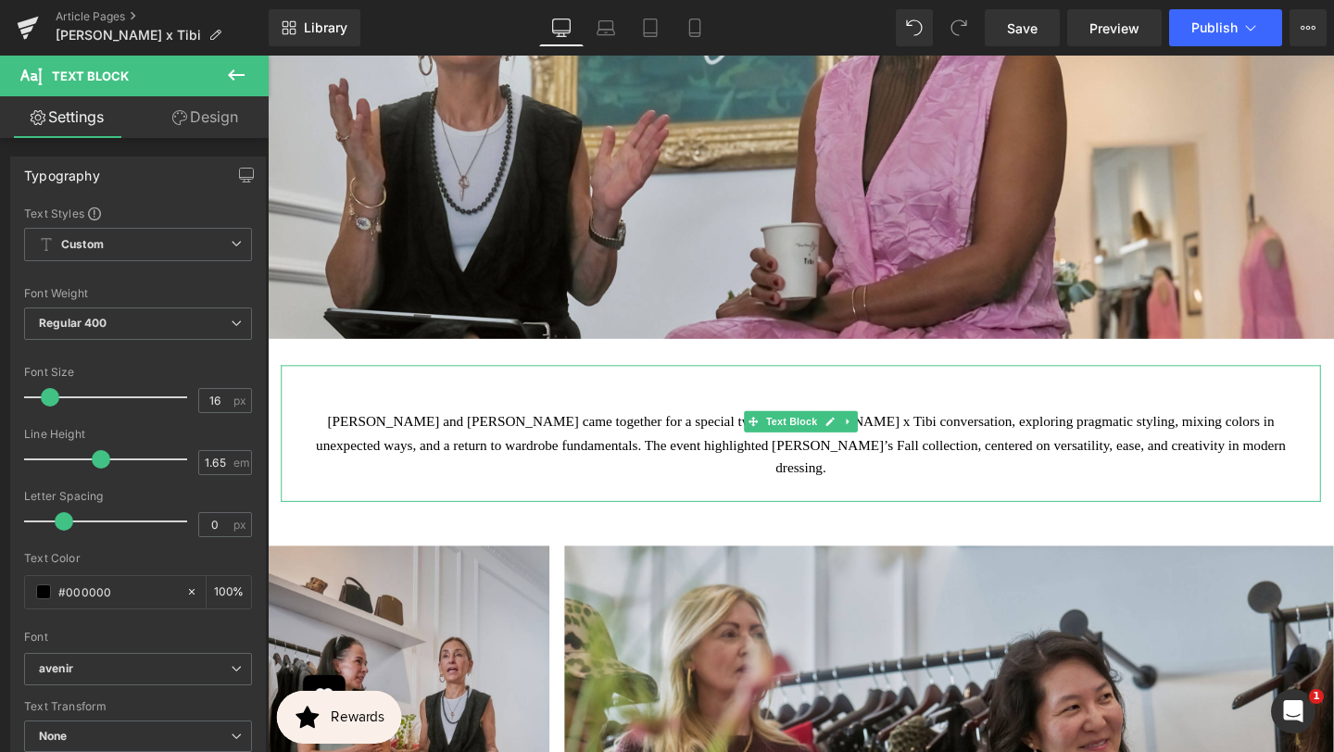
click at [305, 441] on p "[PERSON_NAME] and [PERSON_NAME] came together for a special two-day [PERSON_NAM…" at bounding box center [828, 465] width 1065 height 73
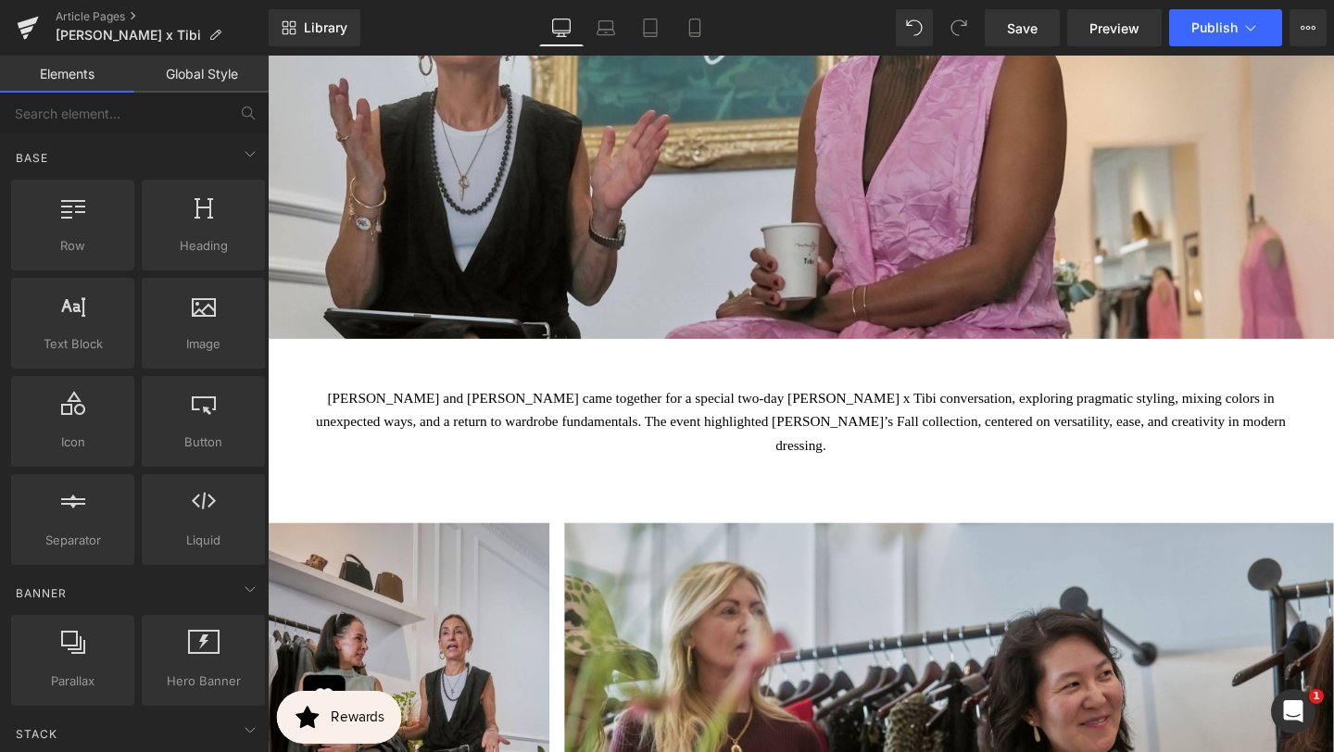
click at [623, 414] on span "[PERSON_NAME] and [PERSON_NAME] came together for a special two-day [PERSON_NAM…" at bounding box center [829, 441] width 1020 height 65
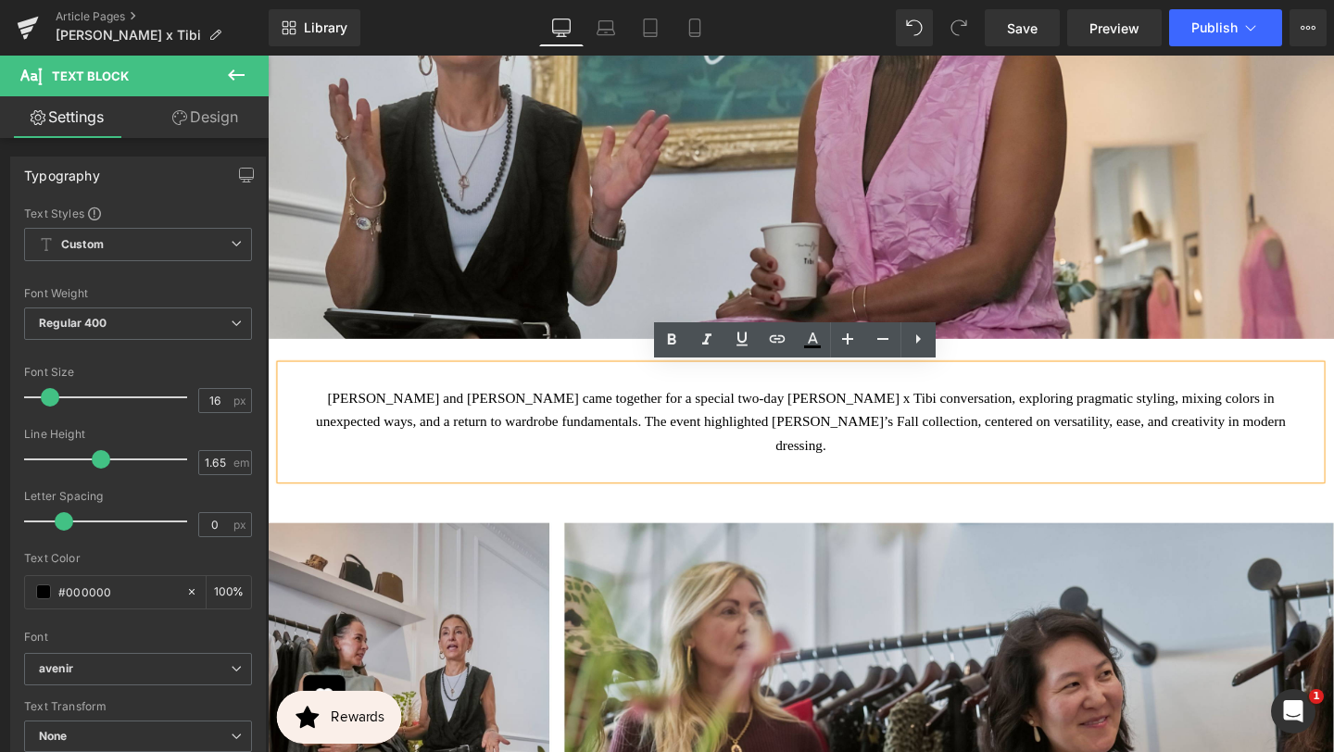
click at [853, 439] on span "[PERSON_NAME] and [PERSON_NAME] came together for a special two-day [PERSON_NAM…" at bounding box center [829, 441] width 1020 height 65
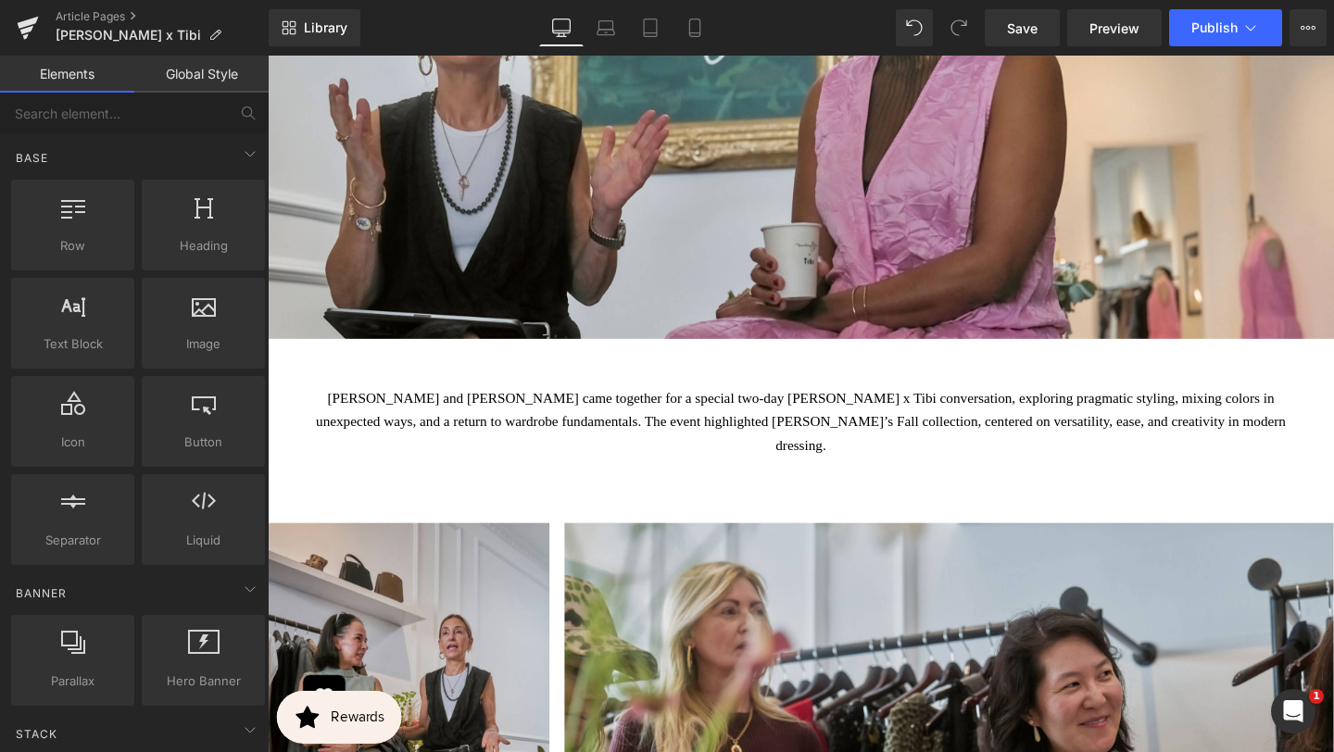
click at [1009, 398] on div "[PERSON_NAME] and [PERSON_NAME] came together for a special two-day [PERSON_NAM…" at bounding box center [828, 441] width 1093 height 119
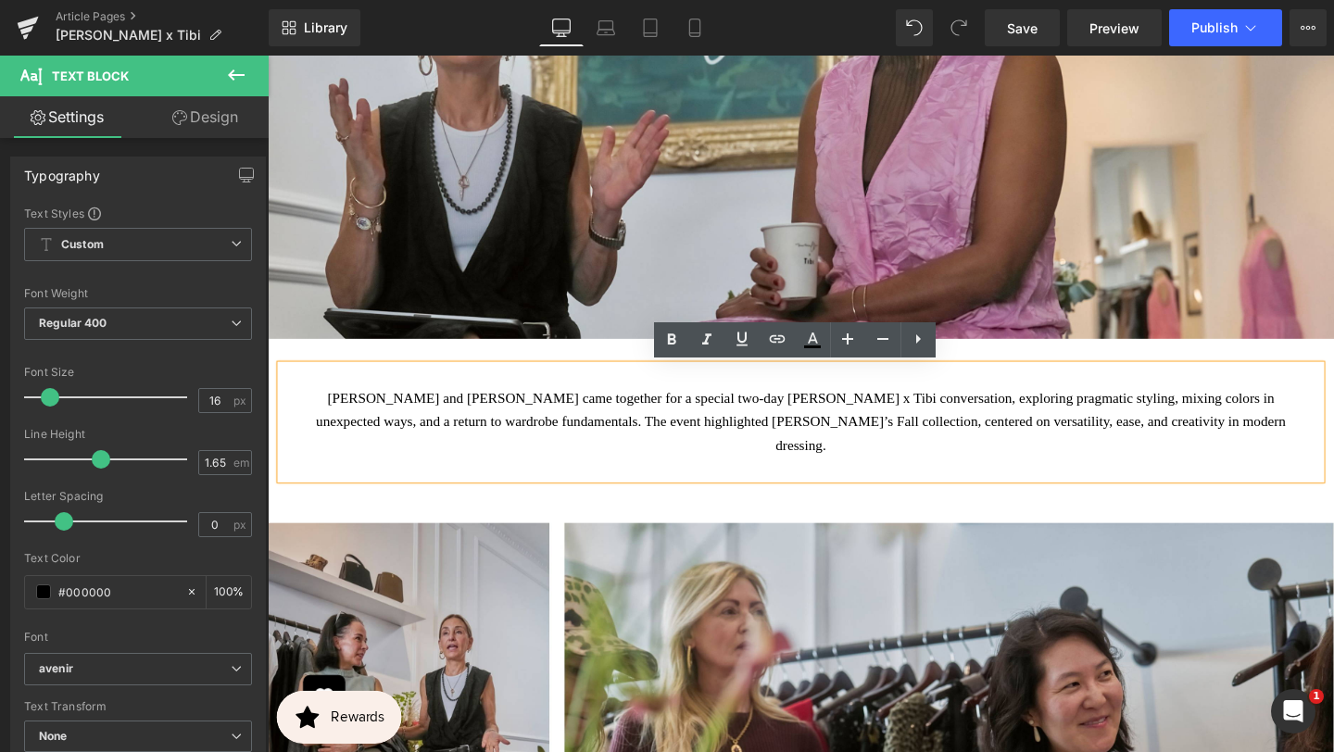
click at [878, 428] on p "[PERSON_NAME] and [PERSON_NAME] came together for a special two-day [PERSON_NAM…" at bounding box center [828, 441] width 1065 height 73
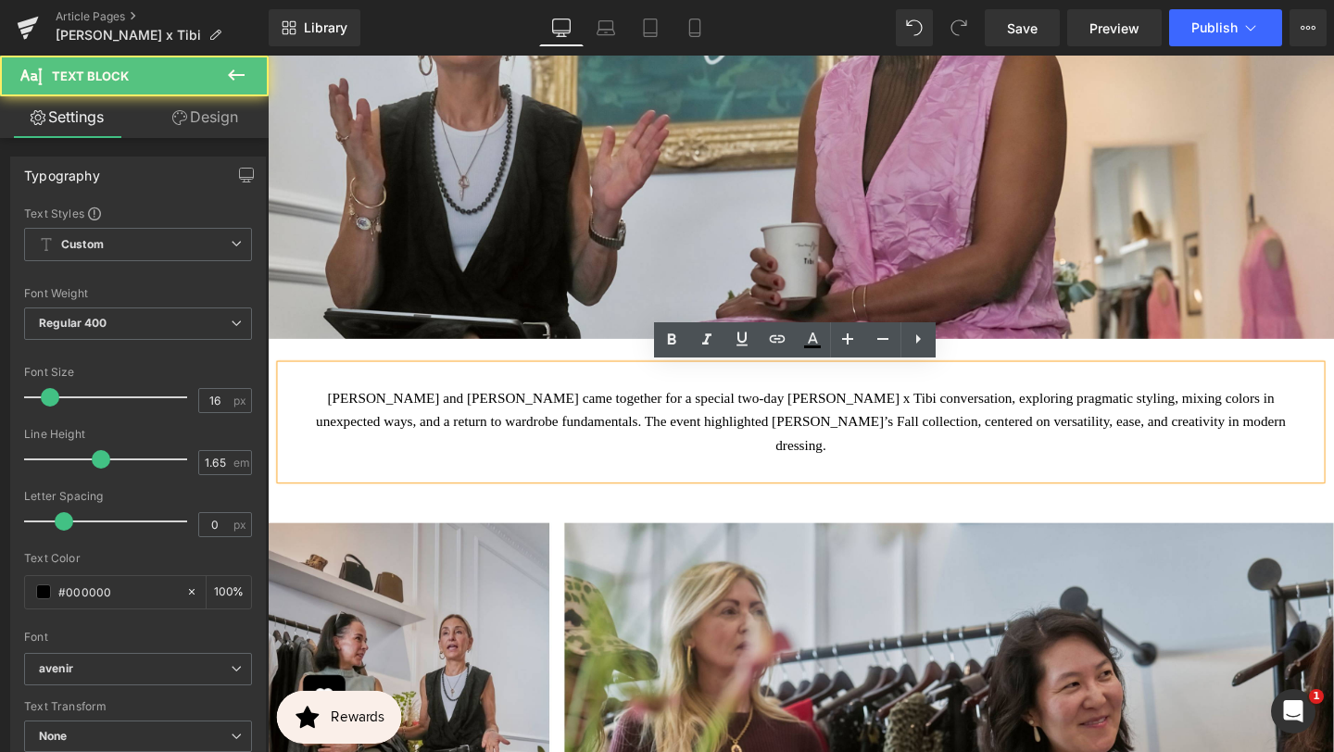
click at [1017, 382] on div "[PERSON_NAME] and [PERSON_NAME] came together for a special two-day [PERSON_NAM…" at bounding box center [828, 441] width 1093 height 119
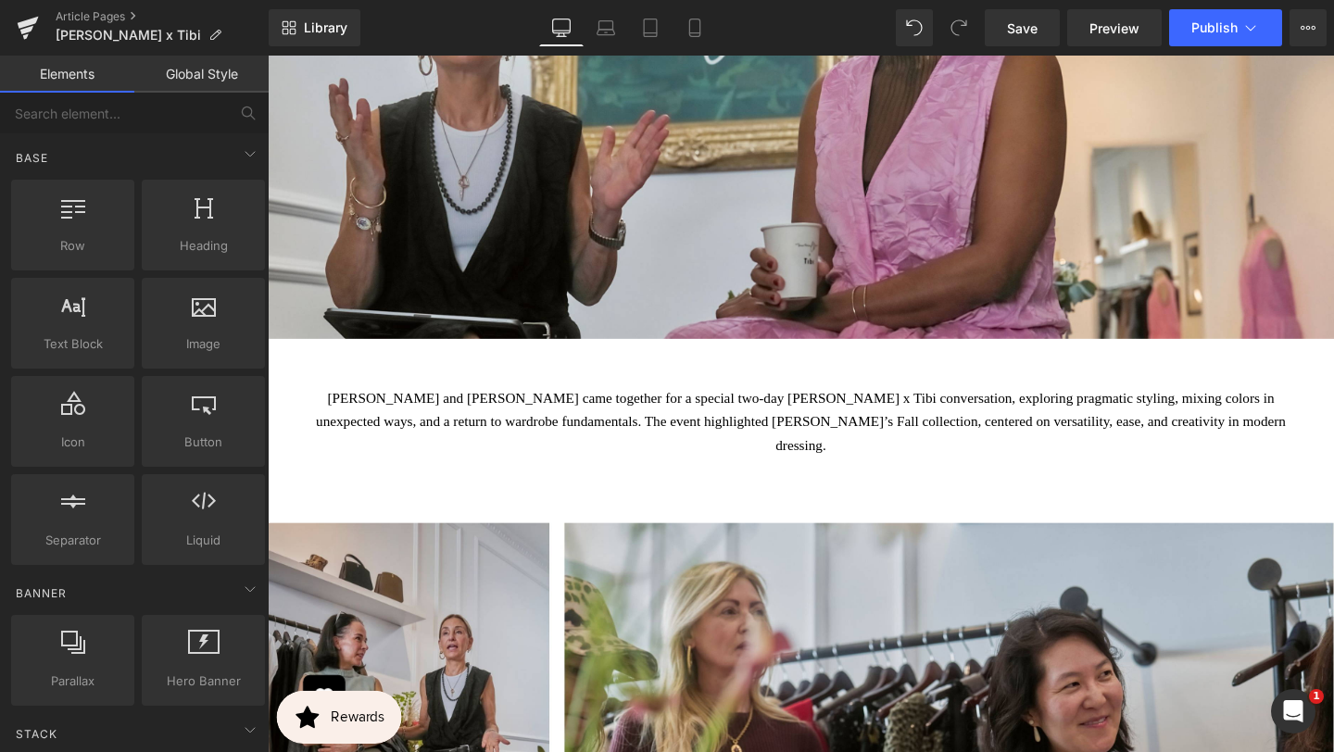
click at [1002, 409] on span "[PERSON_NAME] and [PERSON_NAME] came together for a special two-day [PERSON_NAM…" at bounding box center [829, 441] width 1020 height 65
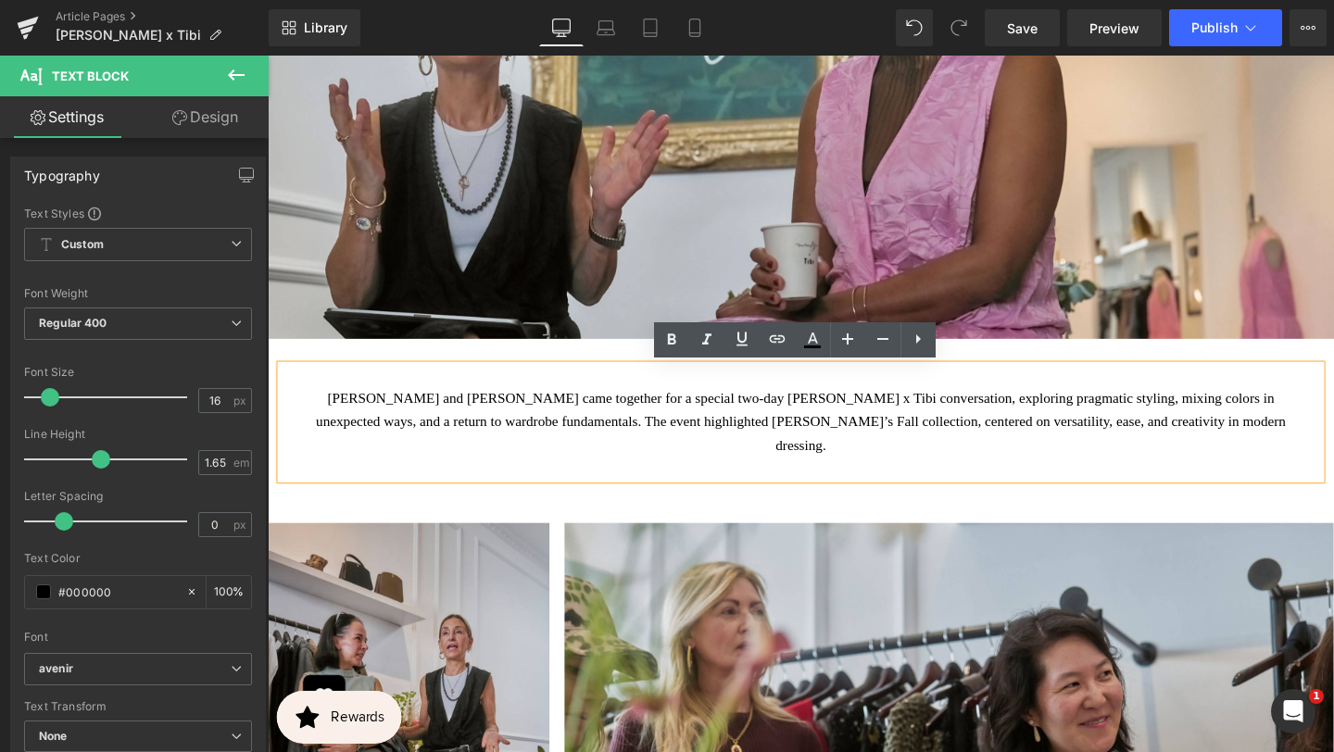
click at [955, 456] on div "[PERSON_NAME] and [PERSON_NAME] came together for a special two-day [PERSON_NAM…" at bounding box center [828, 441] width 1093 height 119
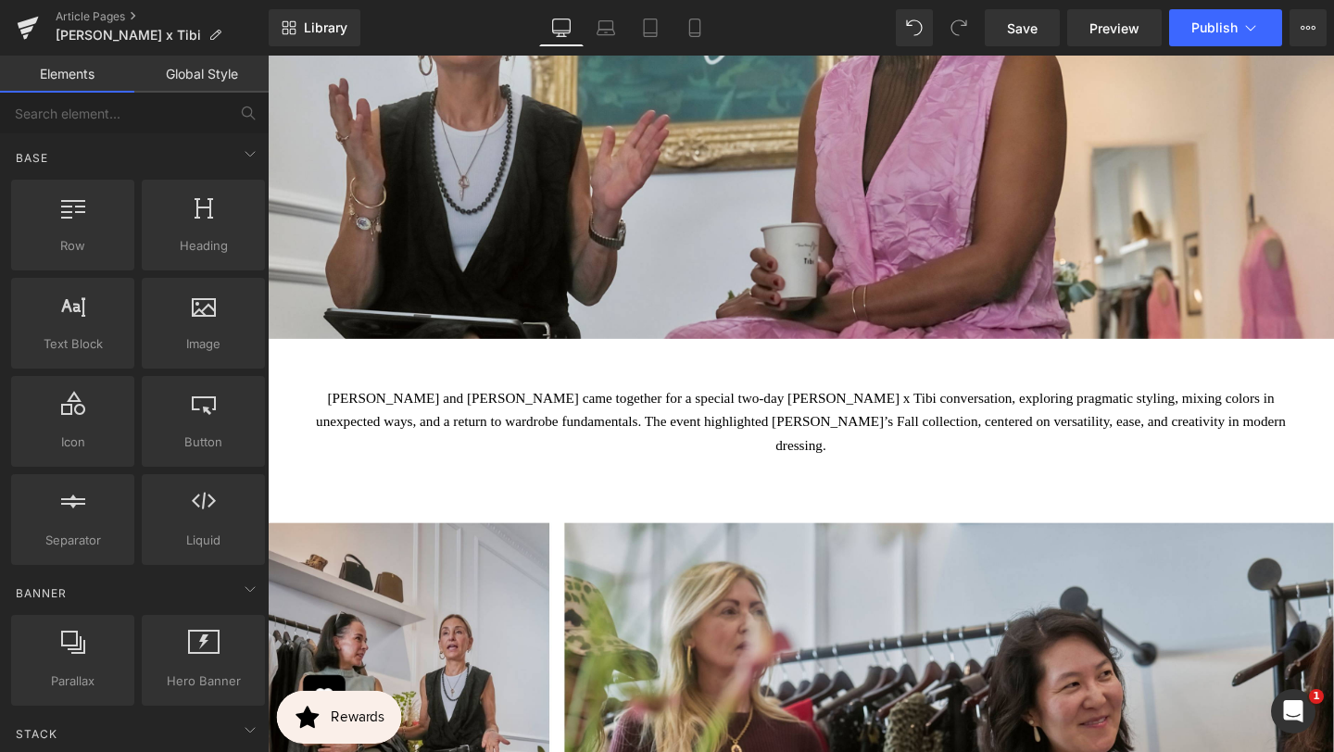
click at [991, 428] on p "[PERSON_NAME] and [PERSON_NAME] came together for a special two-day [PERSON_NAM…" at bounding box center [828, 441] width 1065 height 73
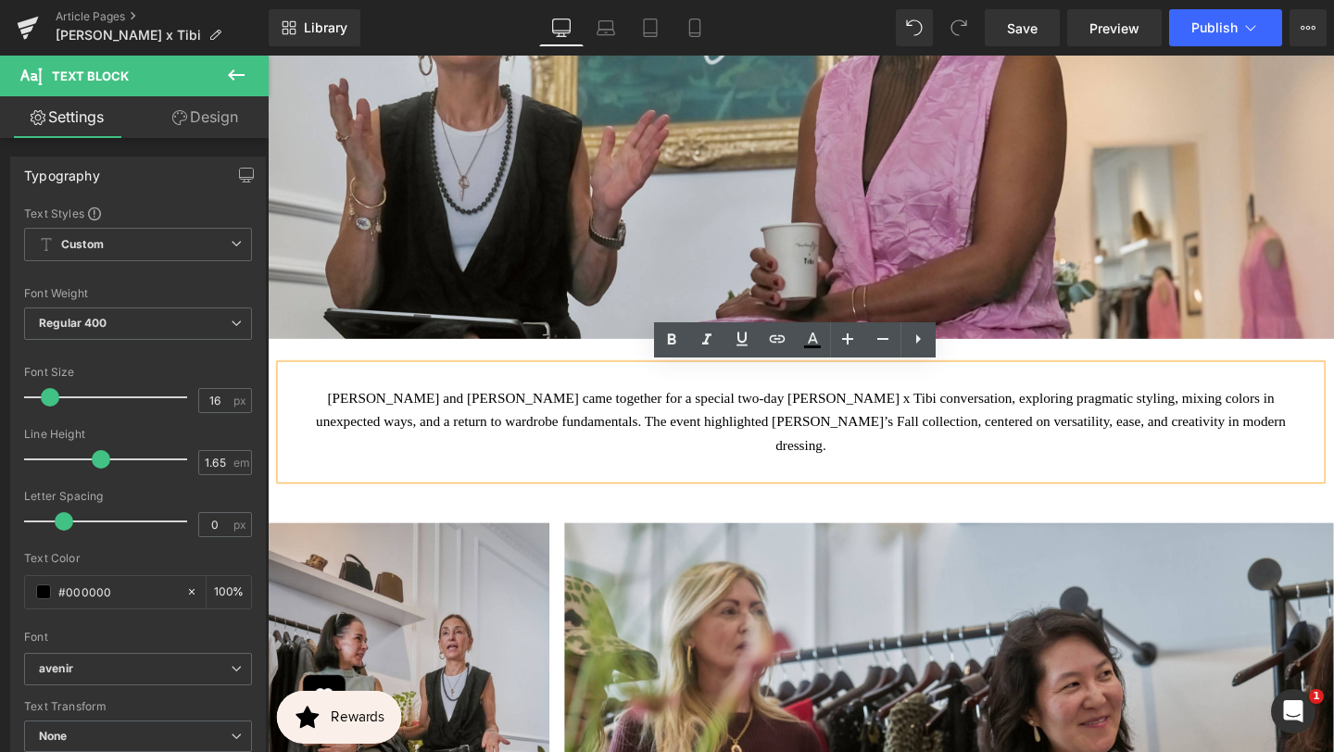
click at [793, 429] on p "[PERSON_NAME] and [PERSON_NAME] came together for a special two-day [PERSON_NAM…" at bounding box center [828, 441] width 1065 height 73
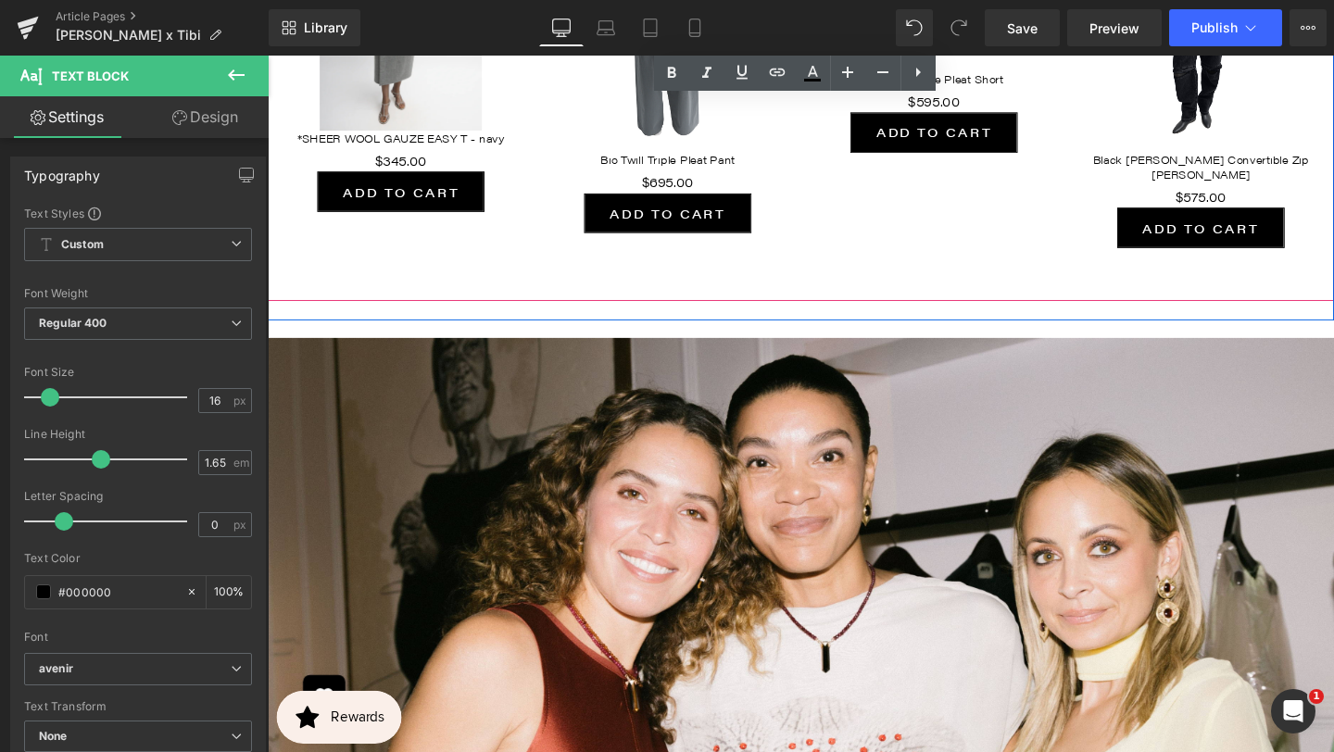
scroll to position [1782, 0]
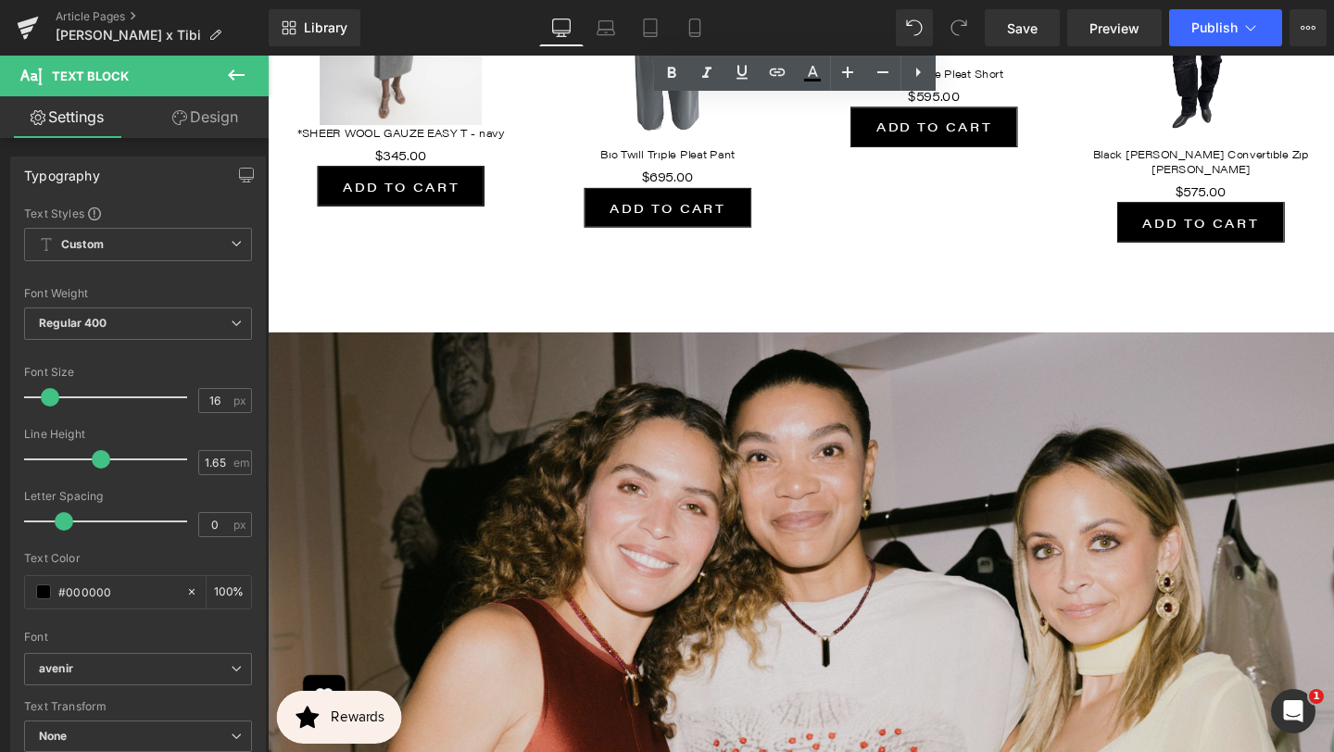
click at [844, 522] on img at bounding box center [828, 673] width 1121 height 691
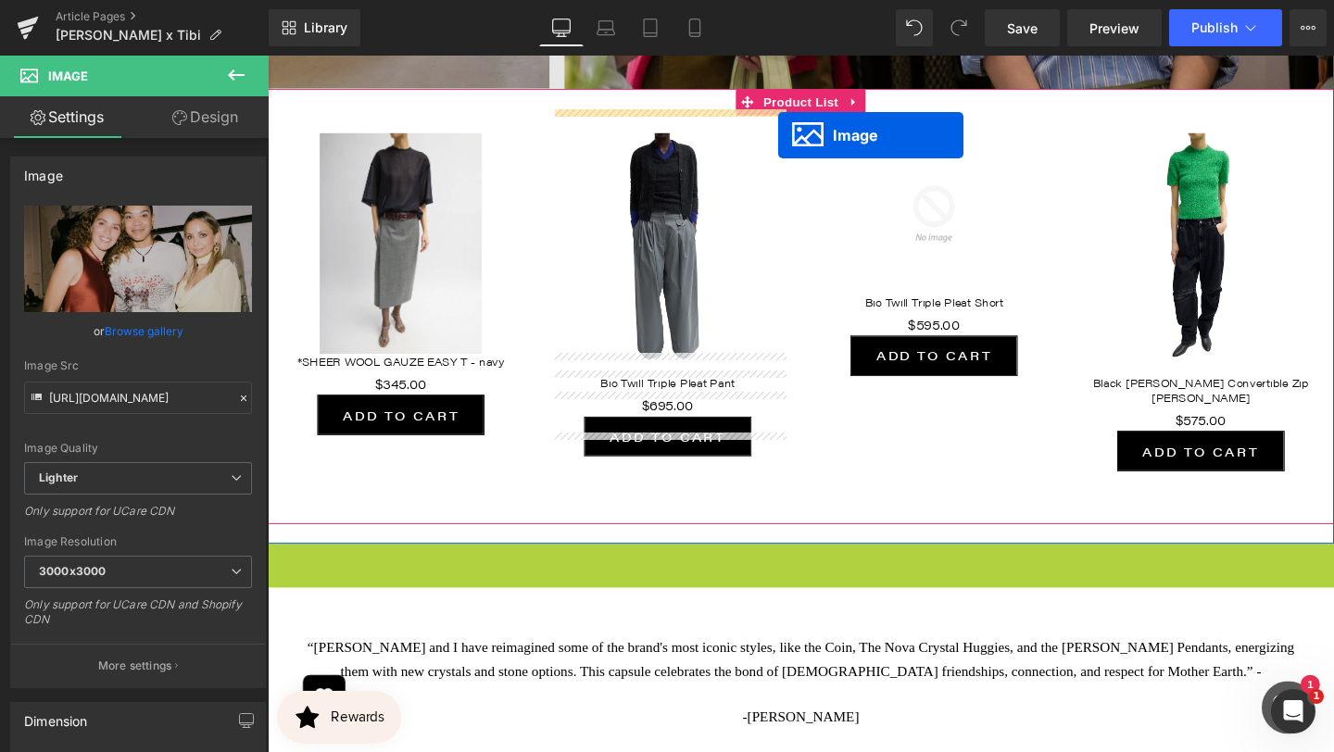
scroll to position [1393, 0]
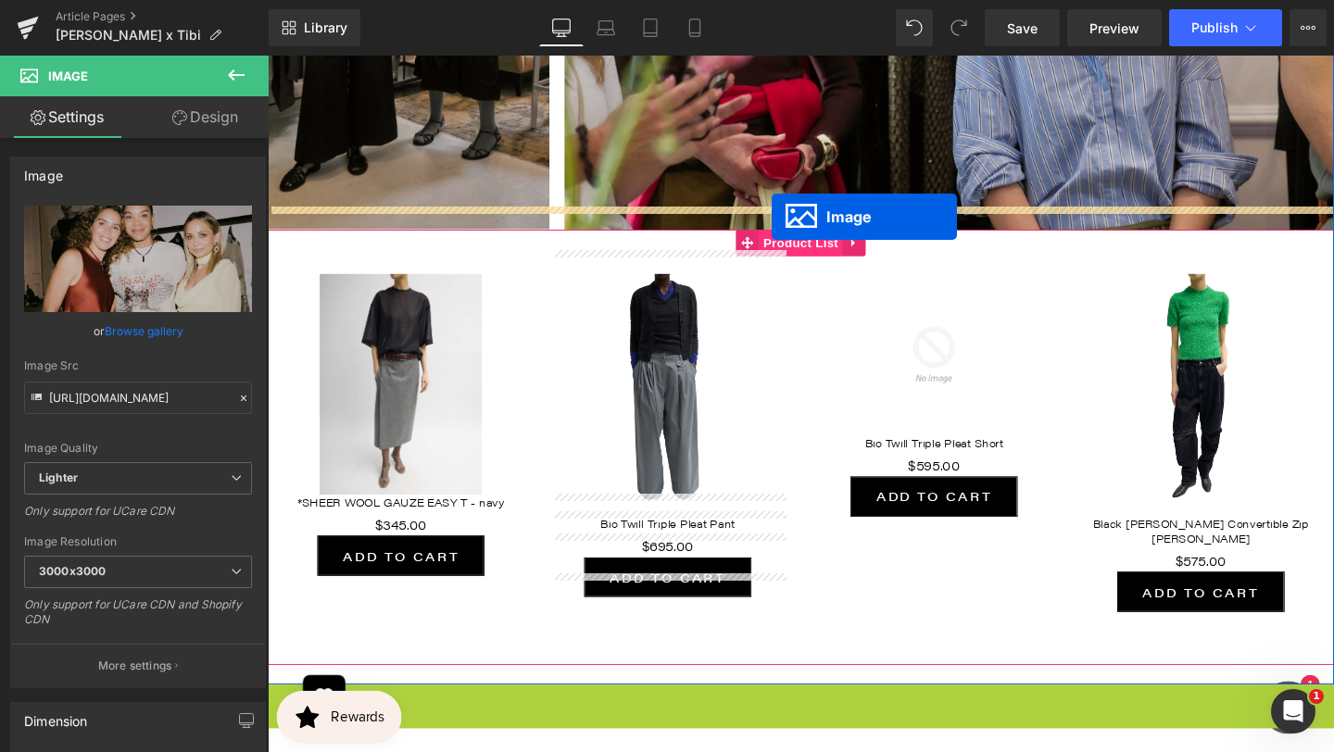
drag, startPoint x: 797, startPoint y: 635, endPoint x: 797, endPoint y: 225, distance: 409.4
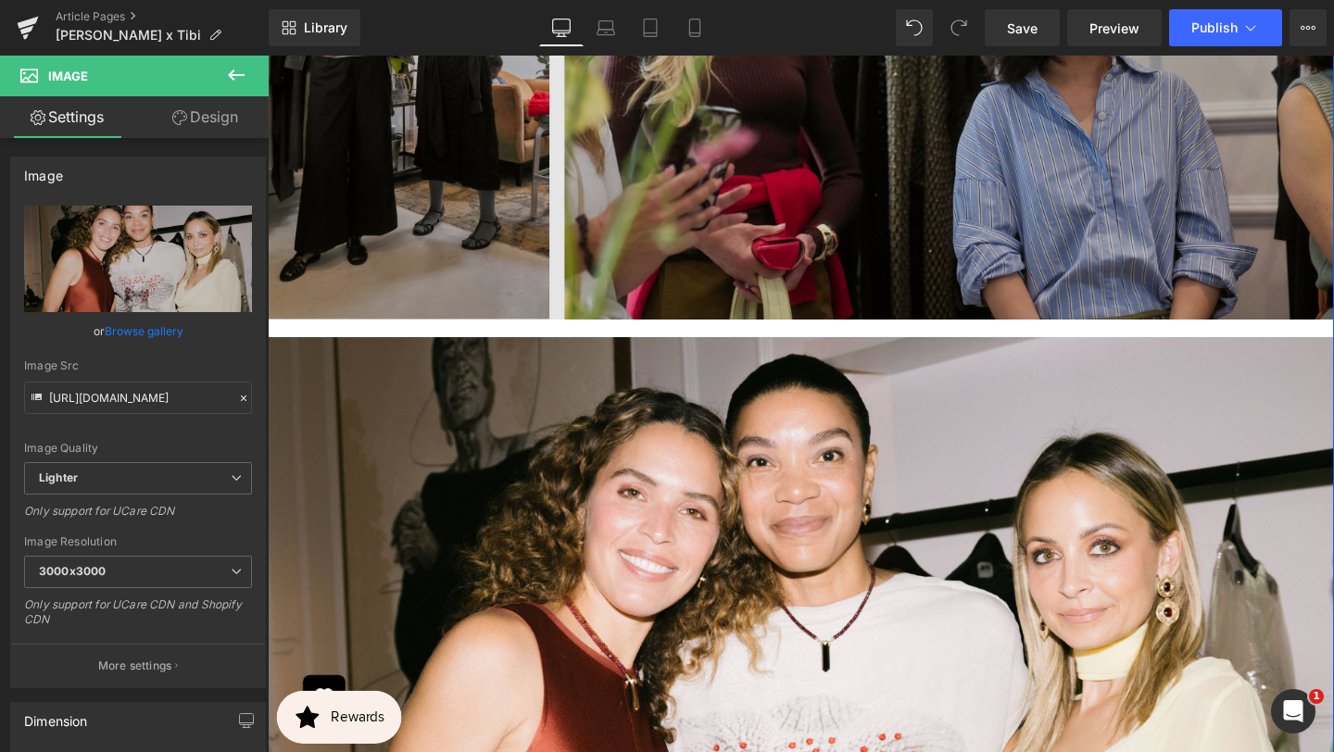
scroll to position [1327, 0]
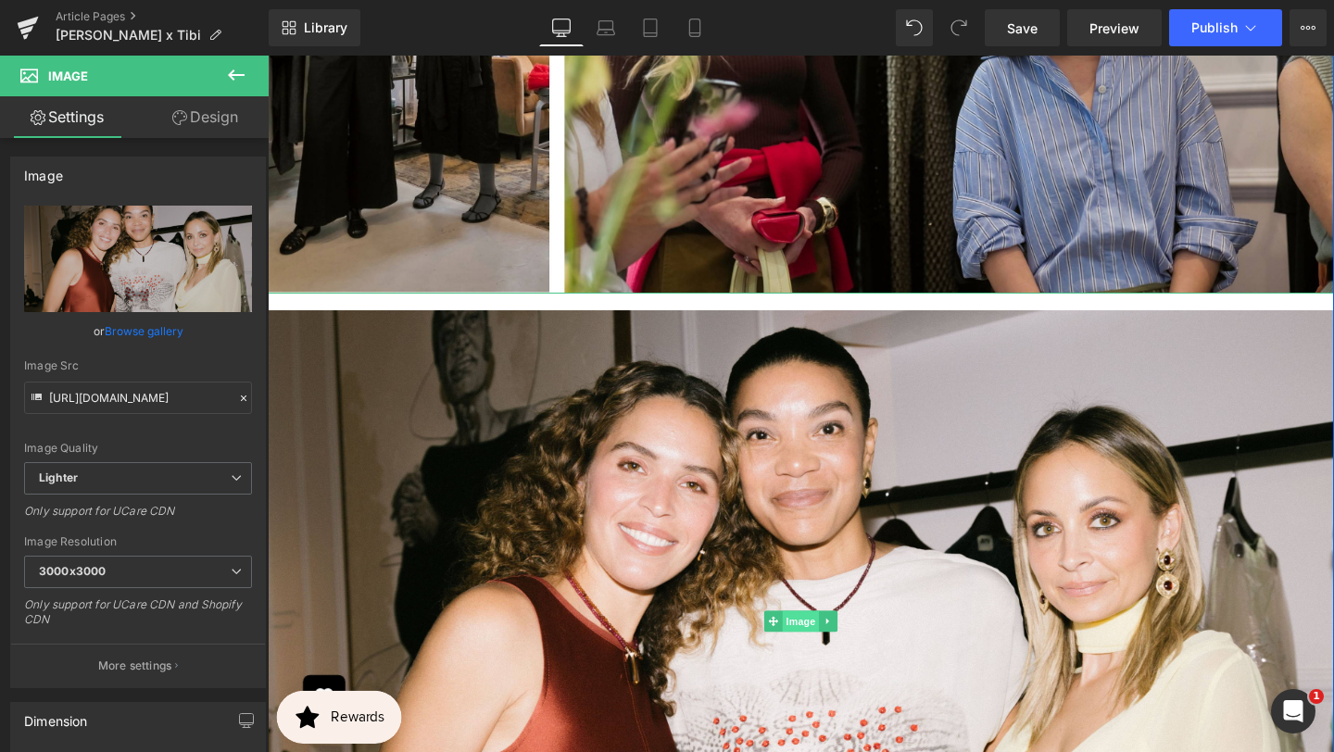
click at [824, 639] on span "Image" at bounding box center [828, 650] width 39 height 22
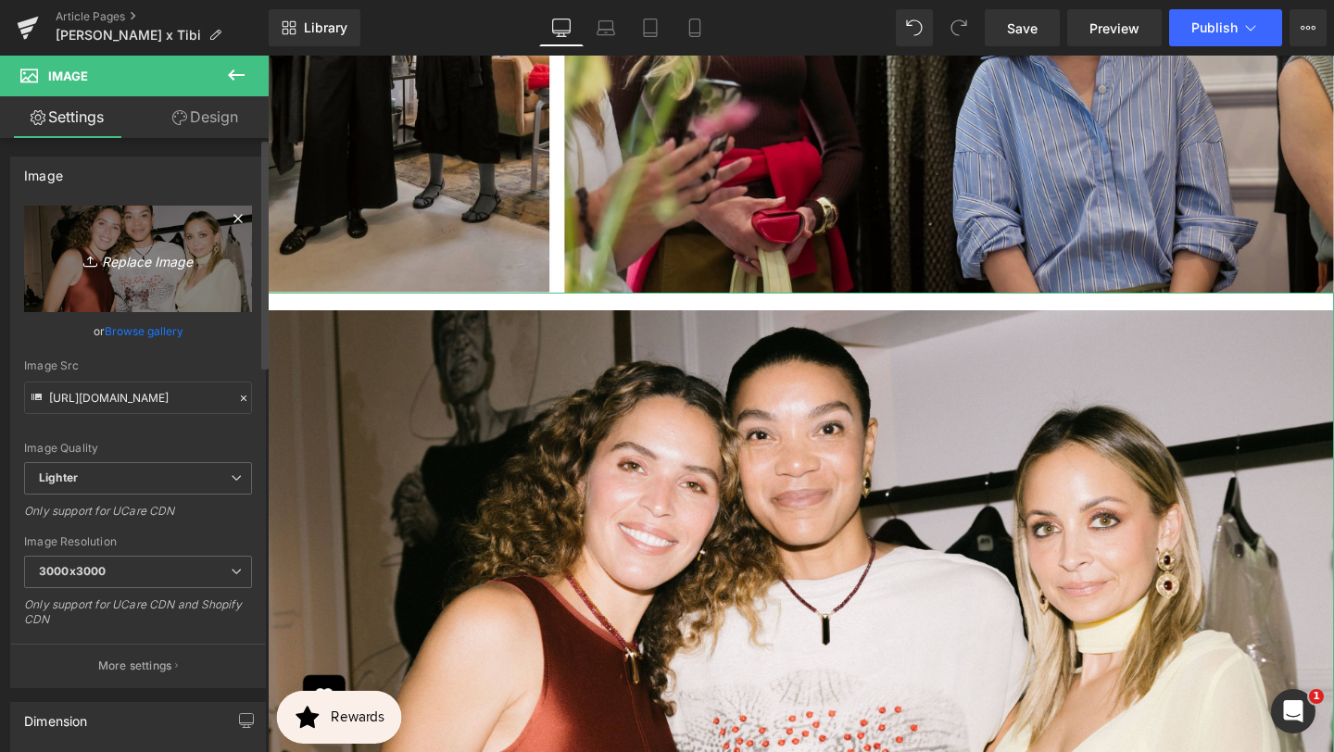
click at [156, 265] on icon "Replace Image" at bounding box center [138, 258] width 148 height 23
type input "C:\fakepath\BANNER REAL SIZE SITE (8).jpg"
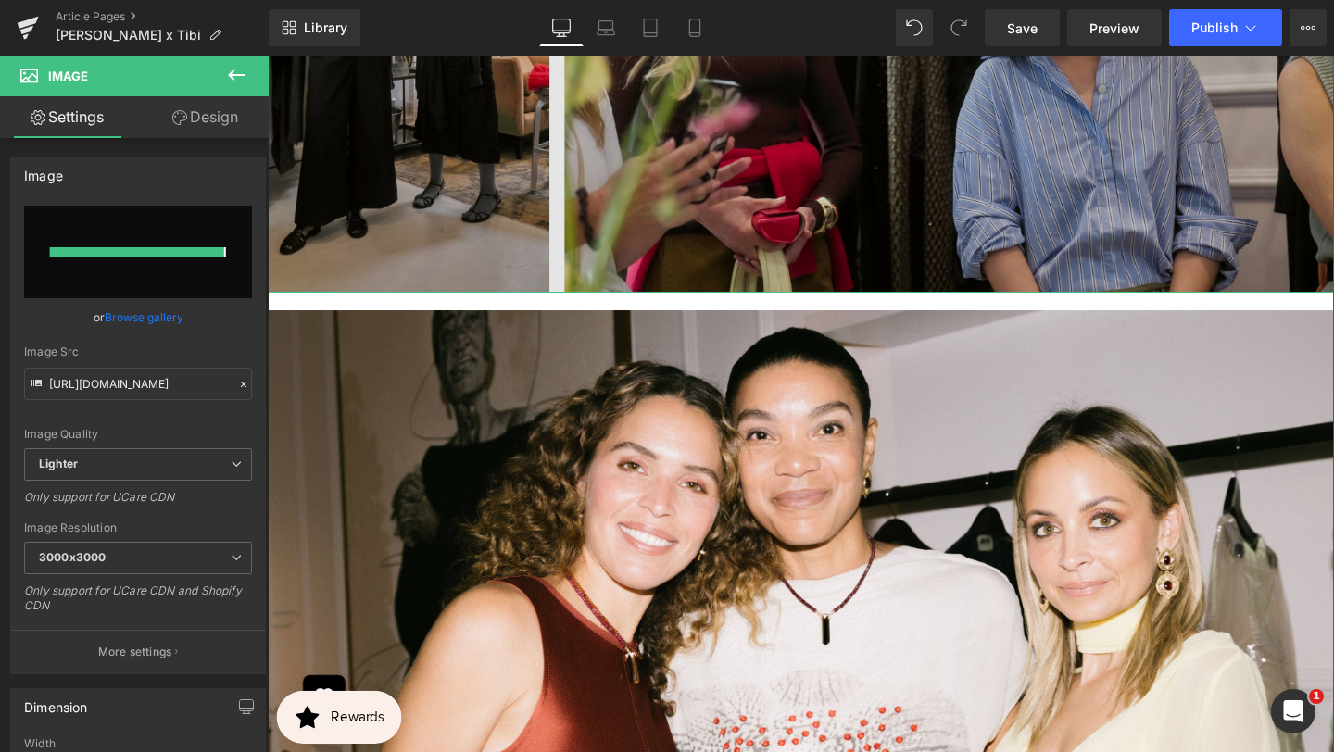
type input "[URL][DOMAIN_NAME]"
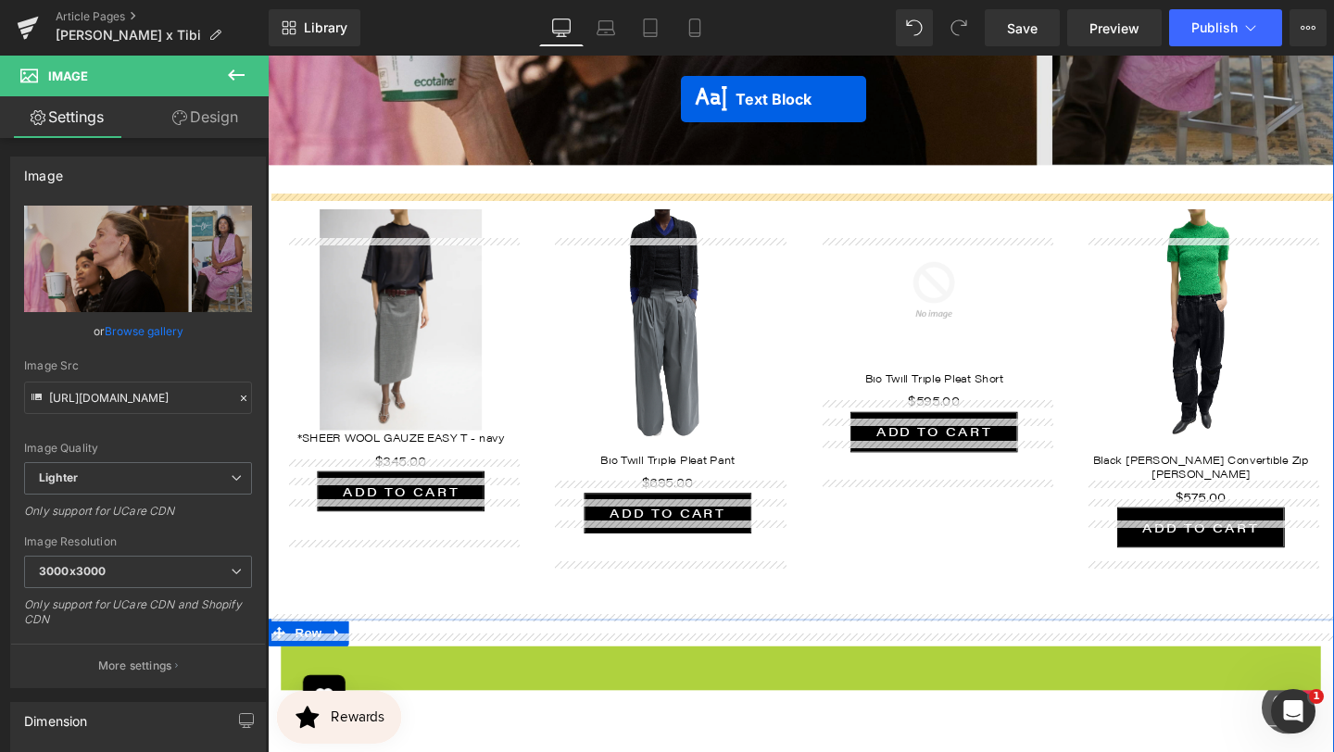
scroll to position [1894, 0]
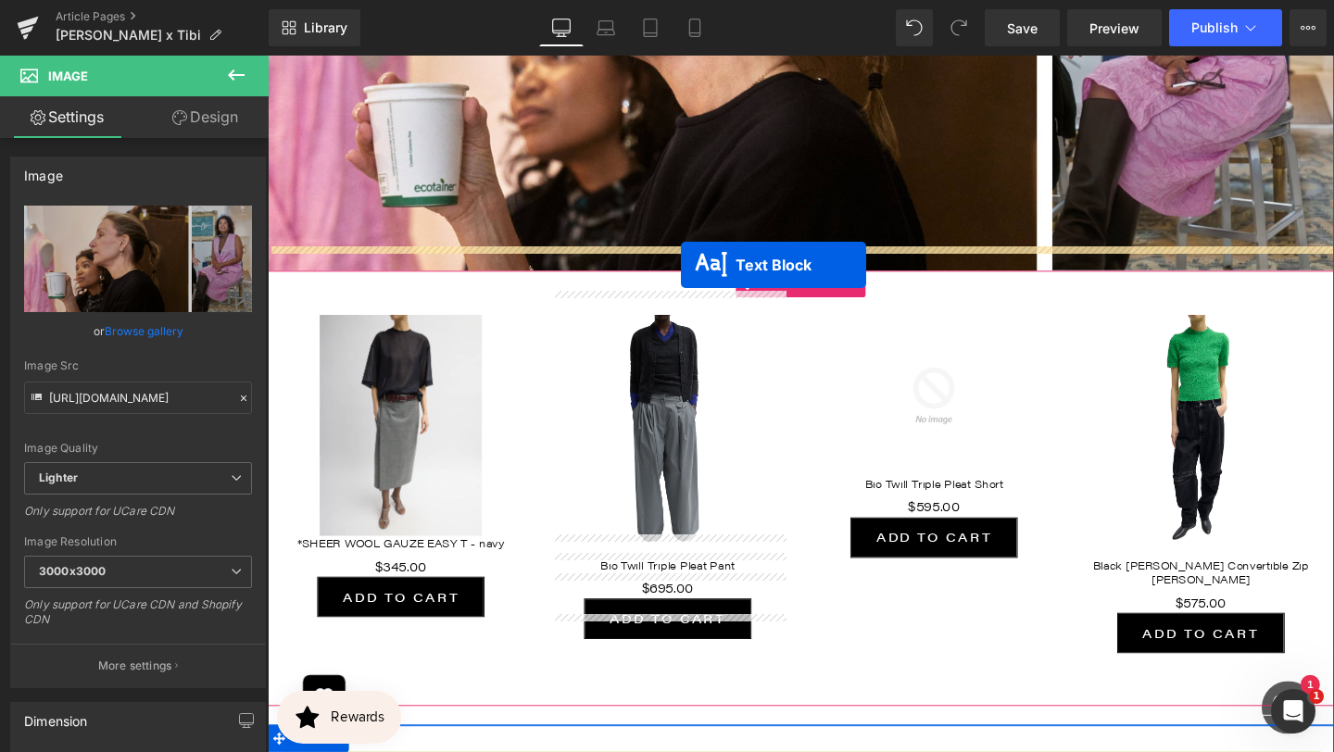
drag, startPoint x: 770, startPoint y: 640, endPoint x: 702, endPoint y: 276, distance: 370.3
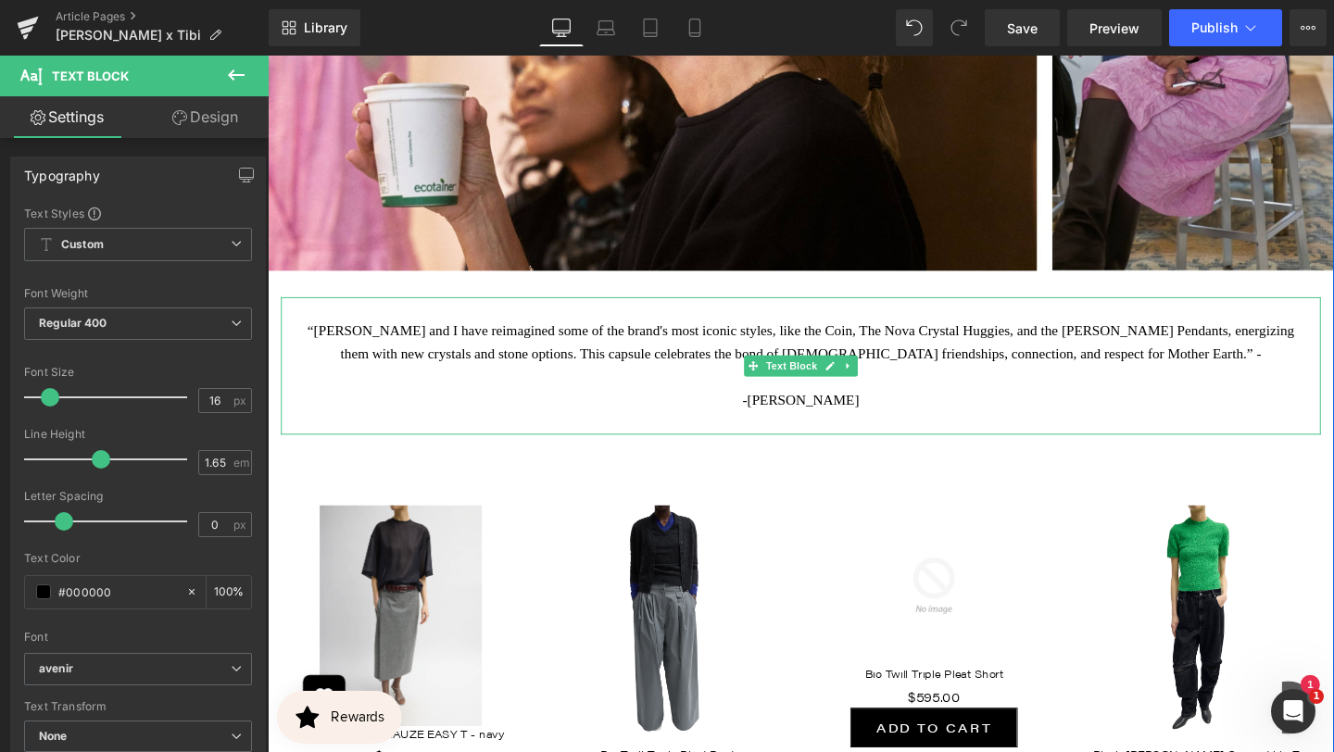
click at [764, 344] on p "“[PERSON_NAME] and I have reimagined some of the brand's most iconic styles, li…" at bounding box center [828, 357] width 1065 height 49
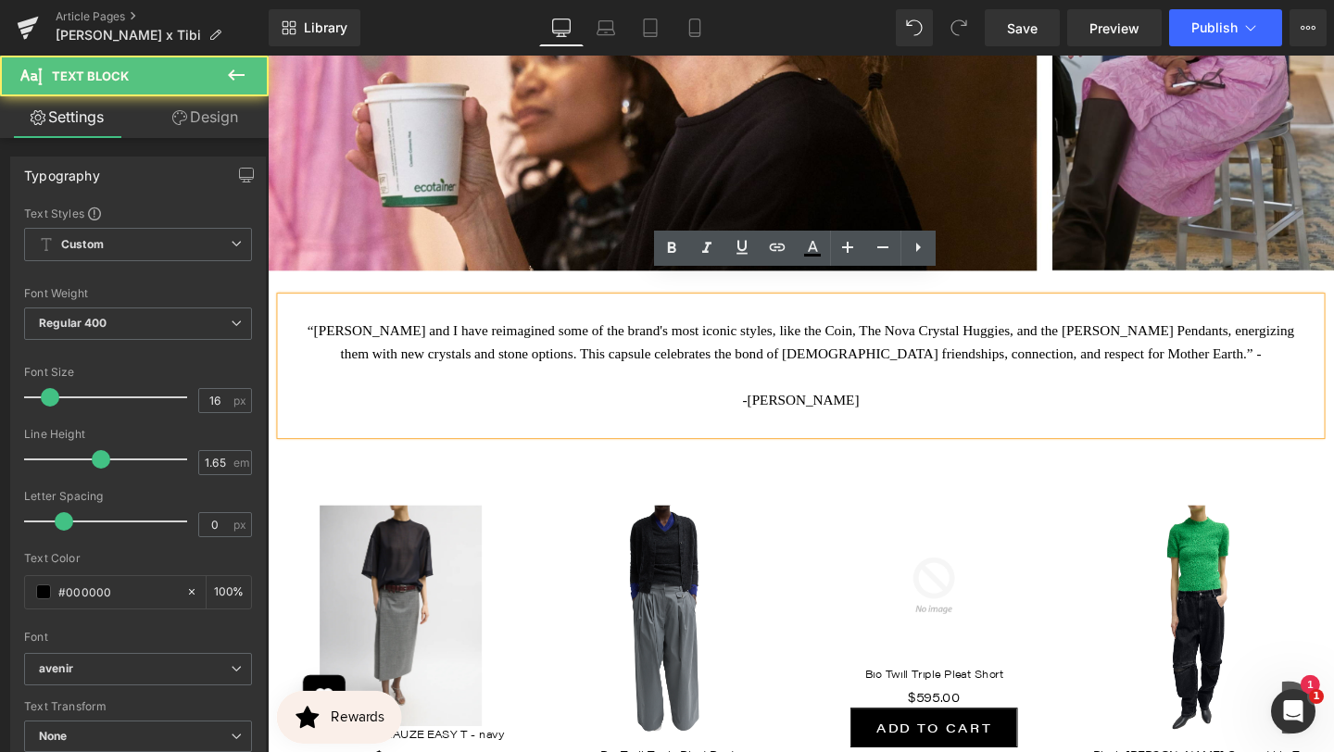
click at [748, 333] on p "“[PERSON_NAME] and I have reimagined some of the brand's most iconic styles, li…" at bounding box center [828, 357] width 1065 height 49
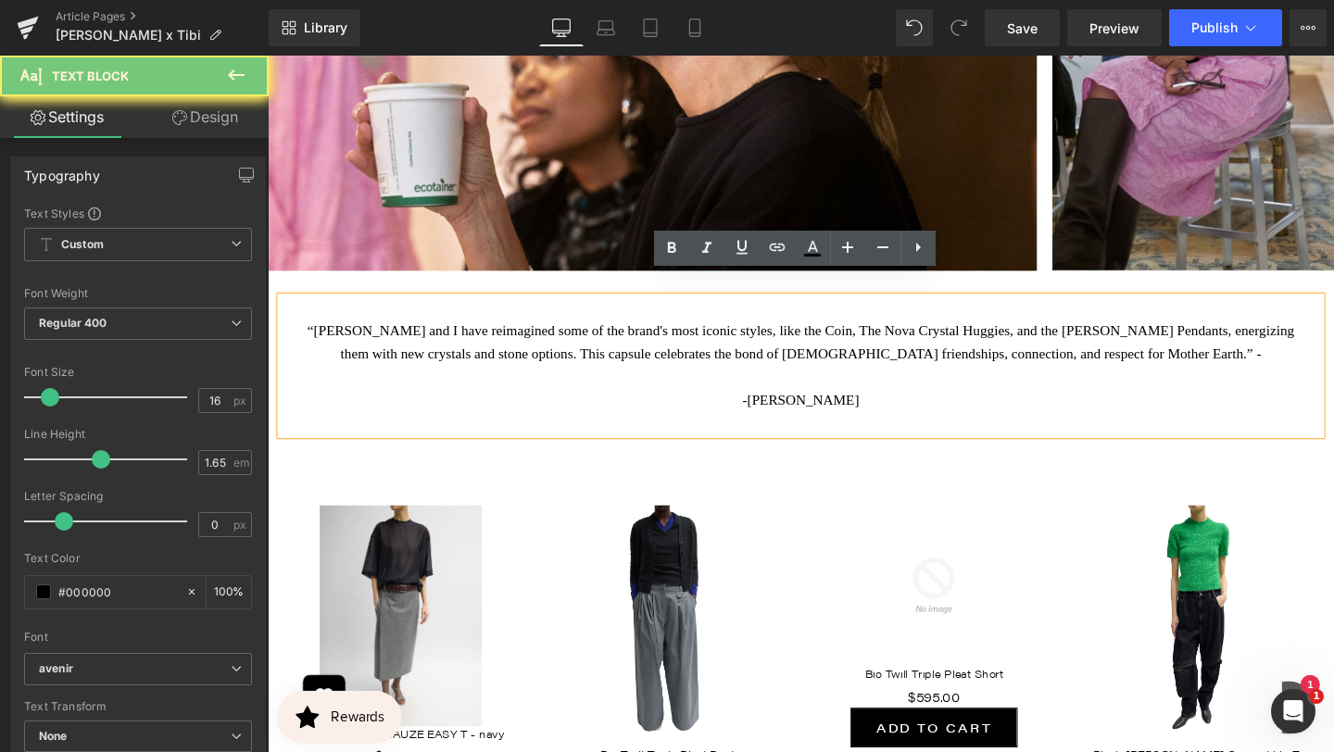
click at [809, 406] on p "-[PERSON_NAME]" at bounding box center [828, 418] width 1065 height 24
click at [810, 406] on p "-[PERSON_NAME]" at bounding box center [828, 418] width 1065 height 24
click at [885, 406] on p "-[PERSON_NAME]" at bounding box center [828, 418] width 1065 height 24
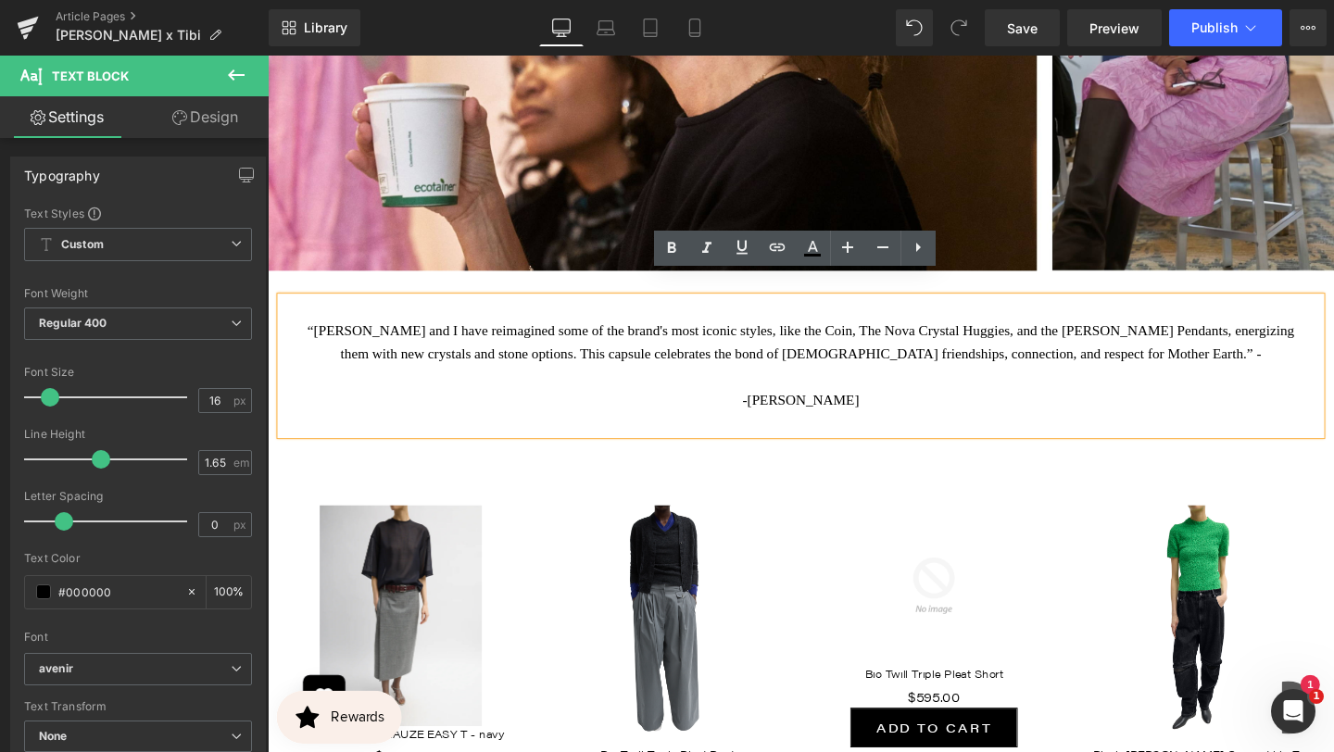
drag, startPoint x: 658, startPoint y: 323, endPoint x: 459, endPoint y: 290, distance: 201.0
click at [458, 309] on div "“[PERSON_NAME] and I have reimagined some of the brand's most iconic styles, li…" at bounding box center [828, 381] width 1093 height 145
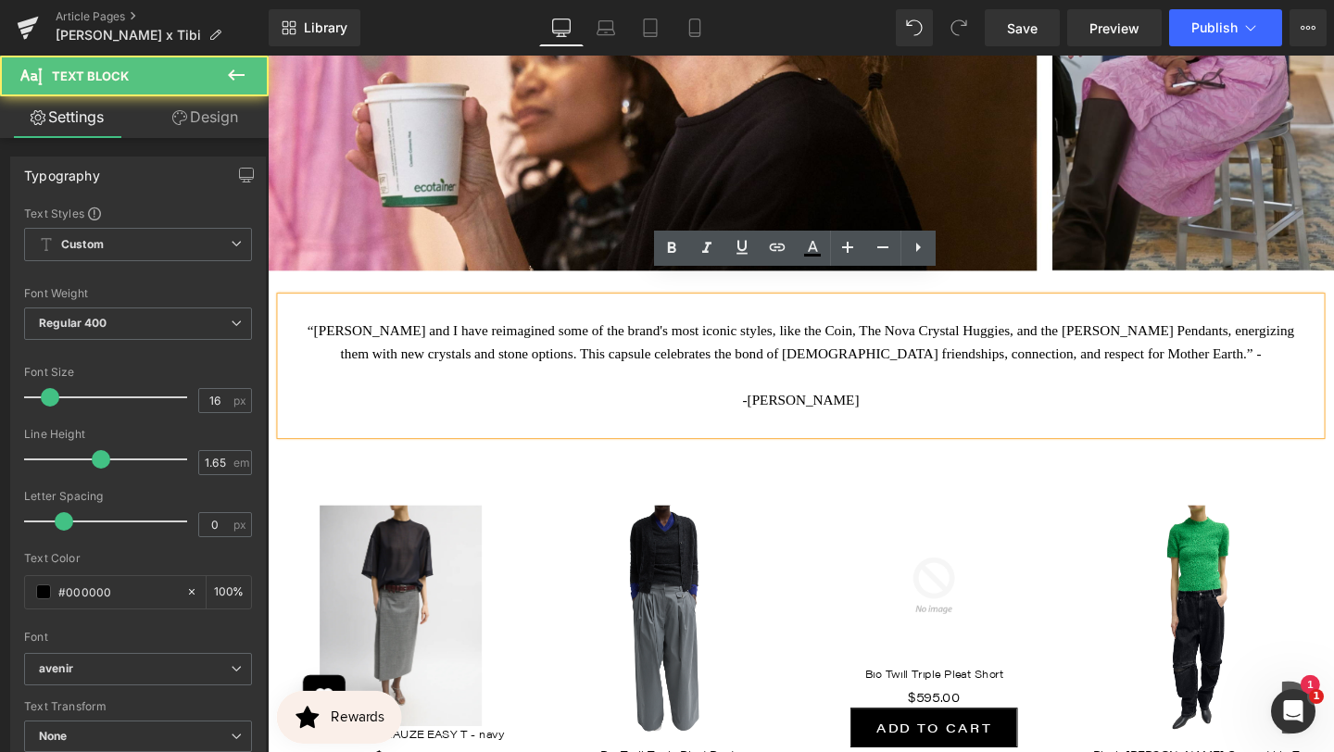
click at [319, 333] on p "“[PERSON_NAME] and I have reimagined some of the brand's most iconic styles, li…" at bounding box center [828, 357] width 1065 height 49
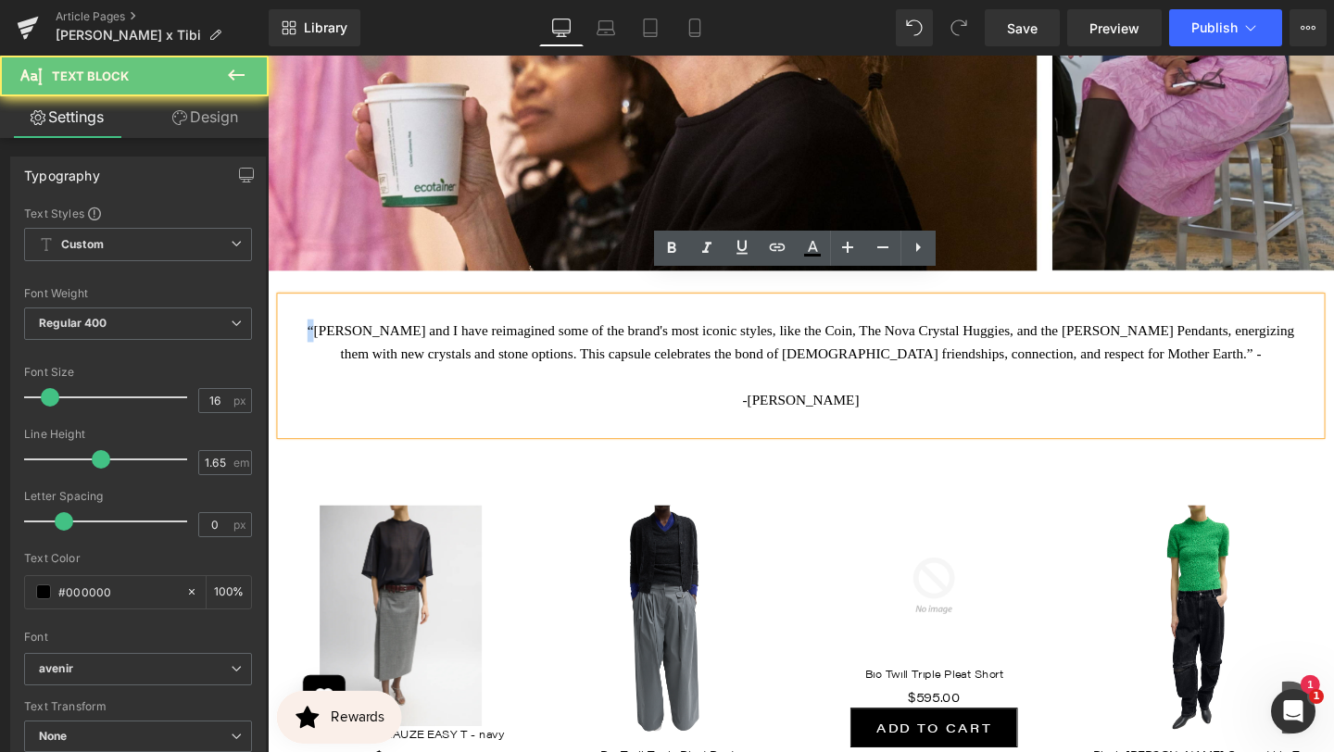
click at [319, 333] on p "“[PERSON_NAME] and I have reimagined some of the brand's most iconic styles, li…" at bounding box center [828, 357] width 1065 height 49
click at [320, 333] on p "“[PERSON_NAME] and I have reimagined some of the brand's most iconic styles, li…" at bounding box center [828, 357] width 1065 height 49
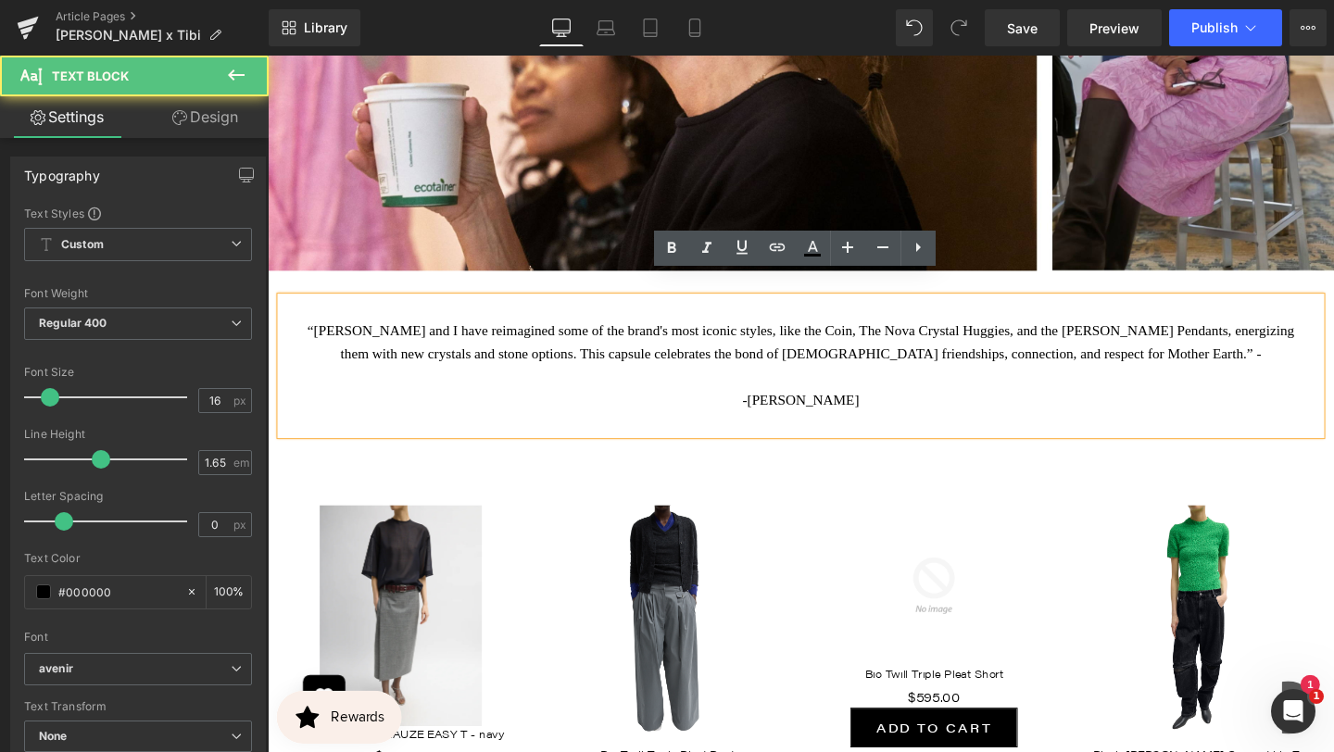
drag, startPoint x: 319, startPoint y: 312, endPoint x: 924, endPoint y: 405, distance: 611.9
click at [924, 406] on div "“[PERSON_NAME] and I have reimagined some of the brand's most iconic styles, li…" at bounding box center [828, 381] width 1093 height 145
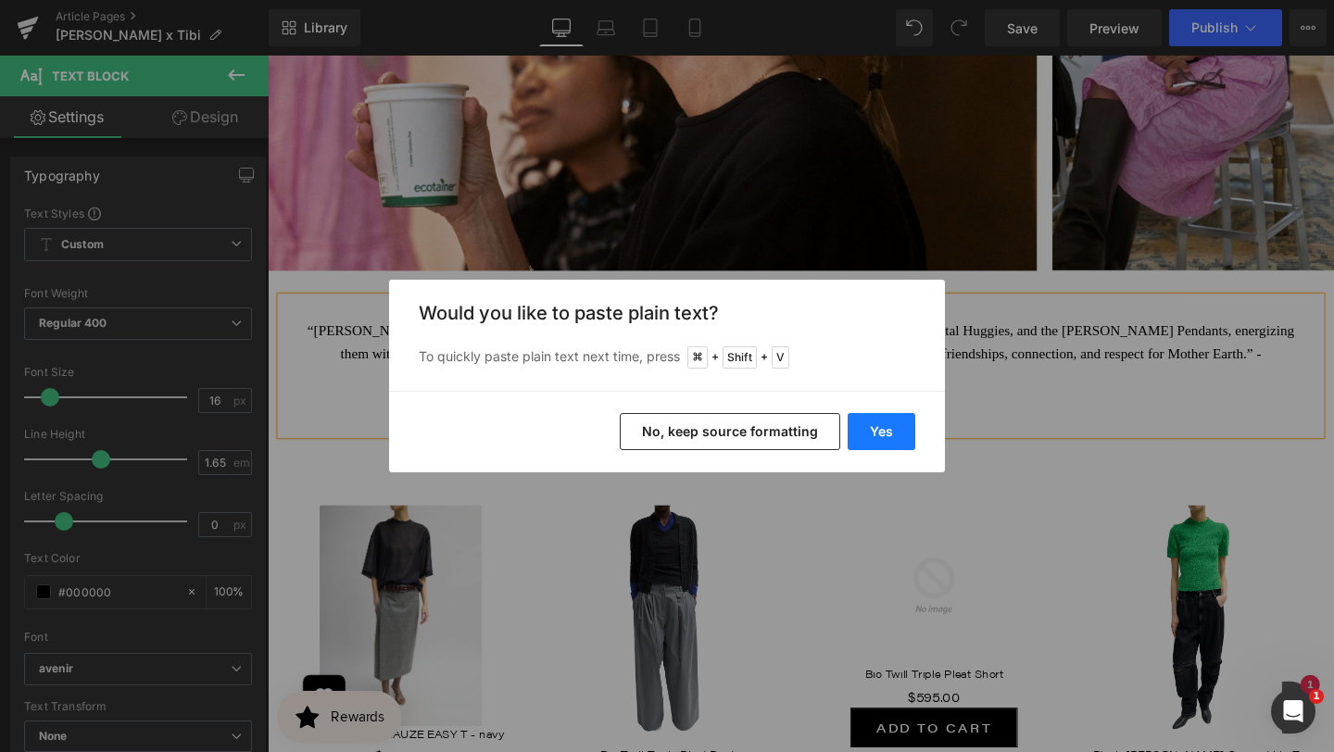
click at [861, 438] on button "Yes" at bounding box center [882, 431] width 68 height 37
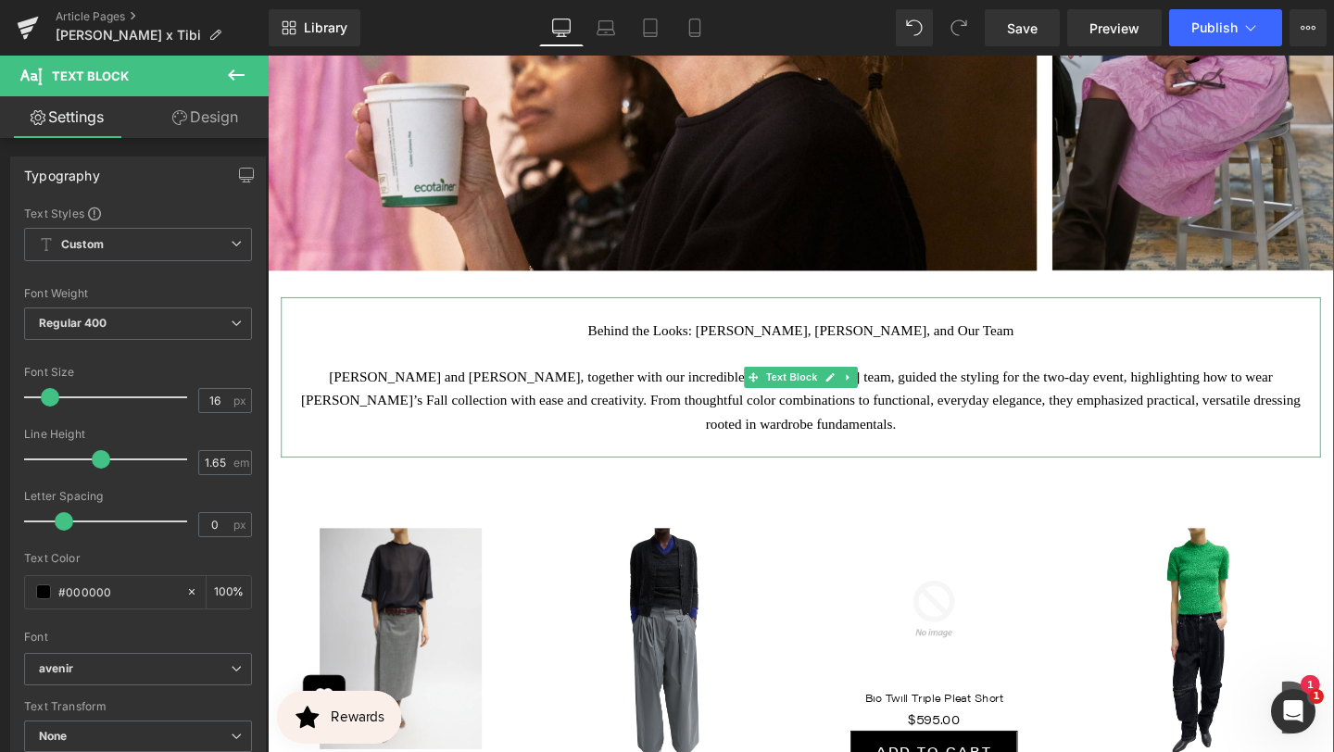
click at [1001, 333] on p "Behind the Looks: [PERSON_NAME], [PERSON_NAME], and Our Team" at bounding box center [828, 345] width 1065 height 24
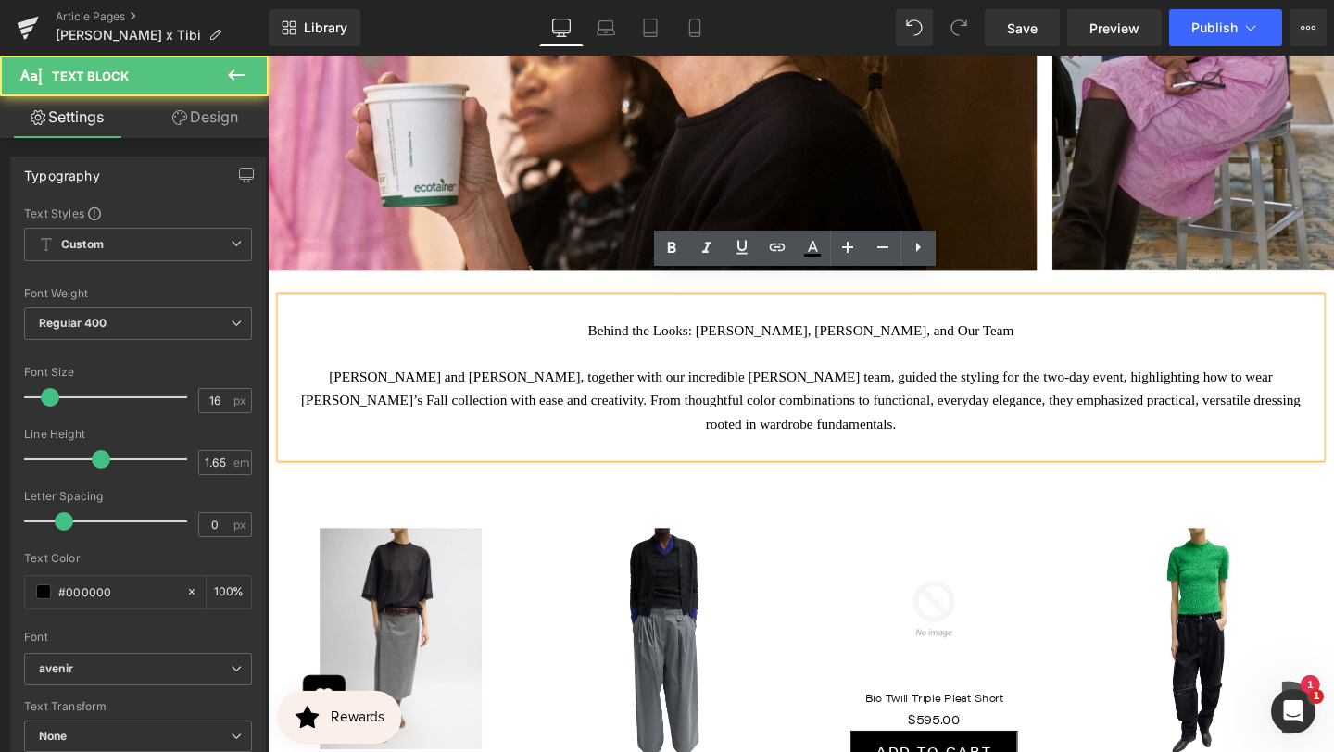
click at [944, 333] on p "Behind the Looks: [PERSON_NAME], [PERSON_NAME], and Our Team" at bounding box center [828, 345] width 1065 height 24
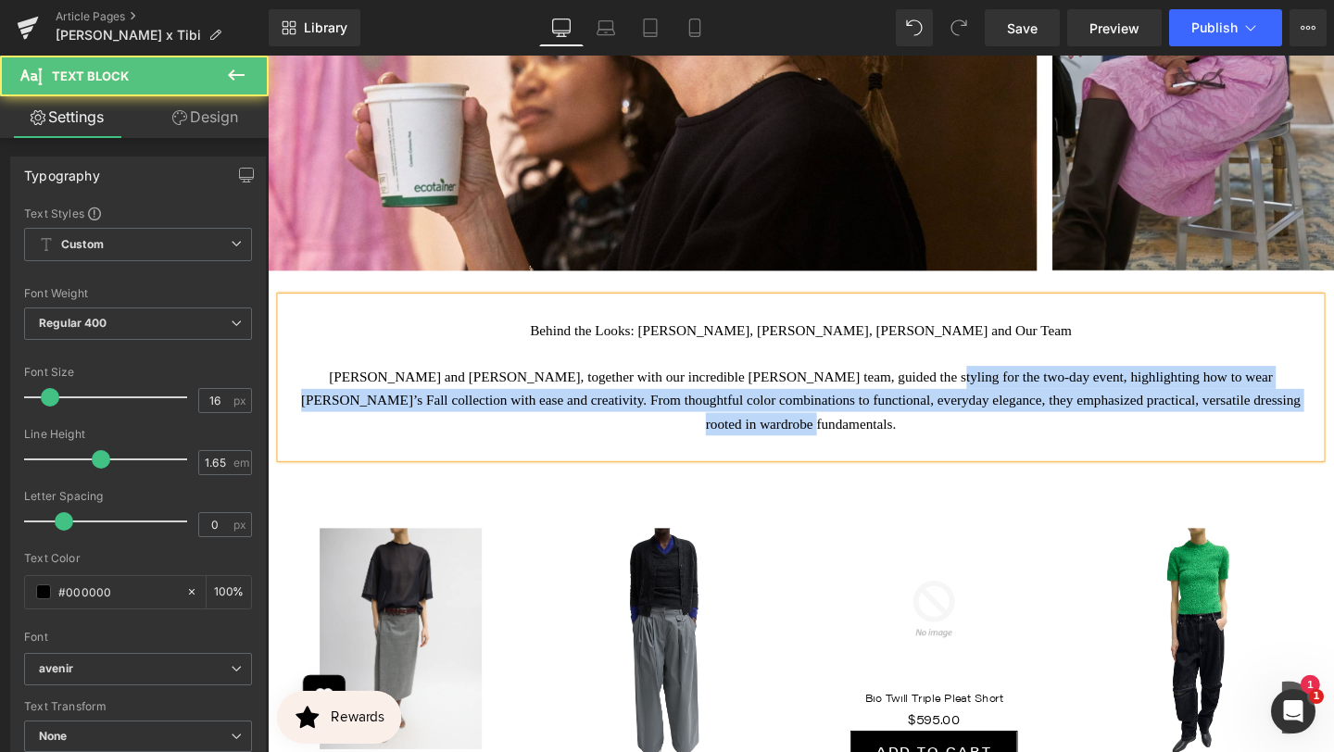
drag, startPoint x: 950, startPoint y: 370, endPoint x: 918, endPoint y: 402, distance: 45.9
click at [918, 402] on p "[PERSON_NAME] and [PERSON_NAME], together with our incredible [PERSON_NAME] tea…" at bounding box center [828, 418] width 1065 height 73
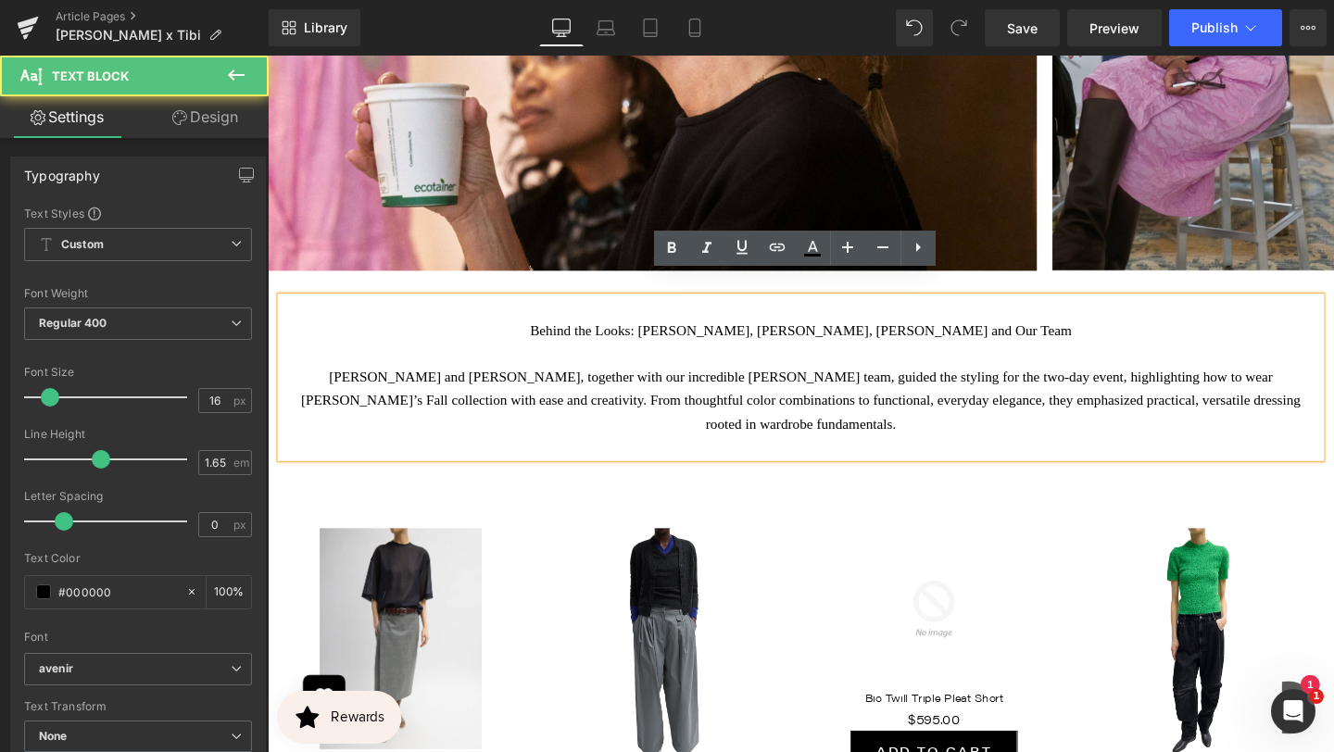
click at [976, 419] on p "[PERSON_NAME] and [PERSON_NAME], together with our incredible [PERSON_NAME] tea…" at bounding box center [828, 418] width 1065 height 73
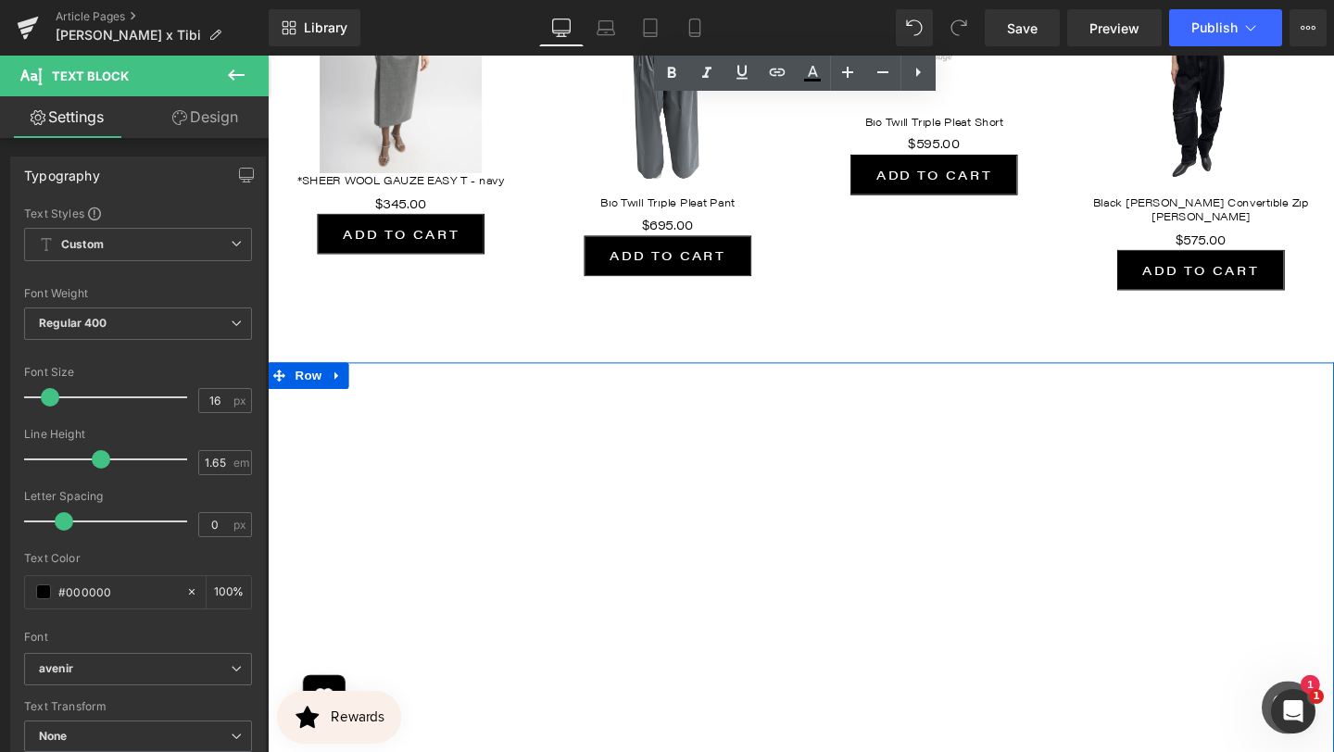
scroll to position [2765, 0]
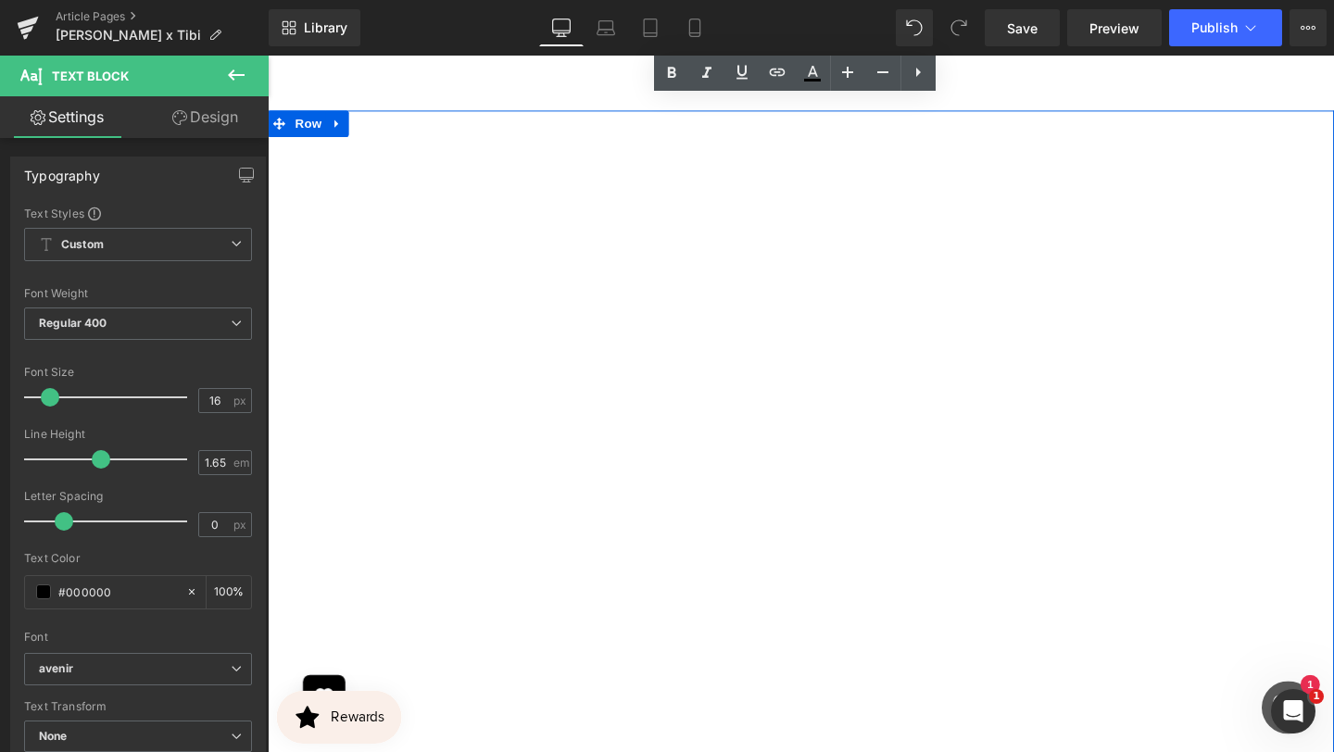
click at [928, 460] on div "Separator" at bounding box center [828, 569] width 1121 height 912
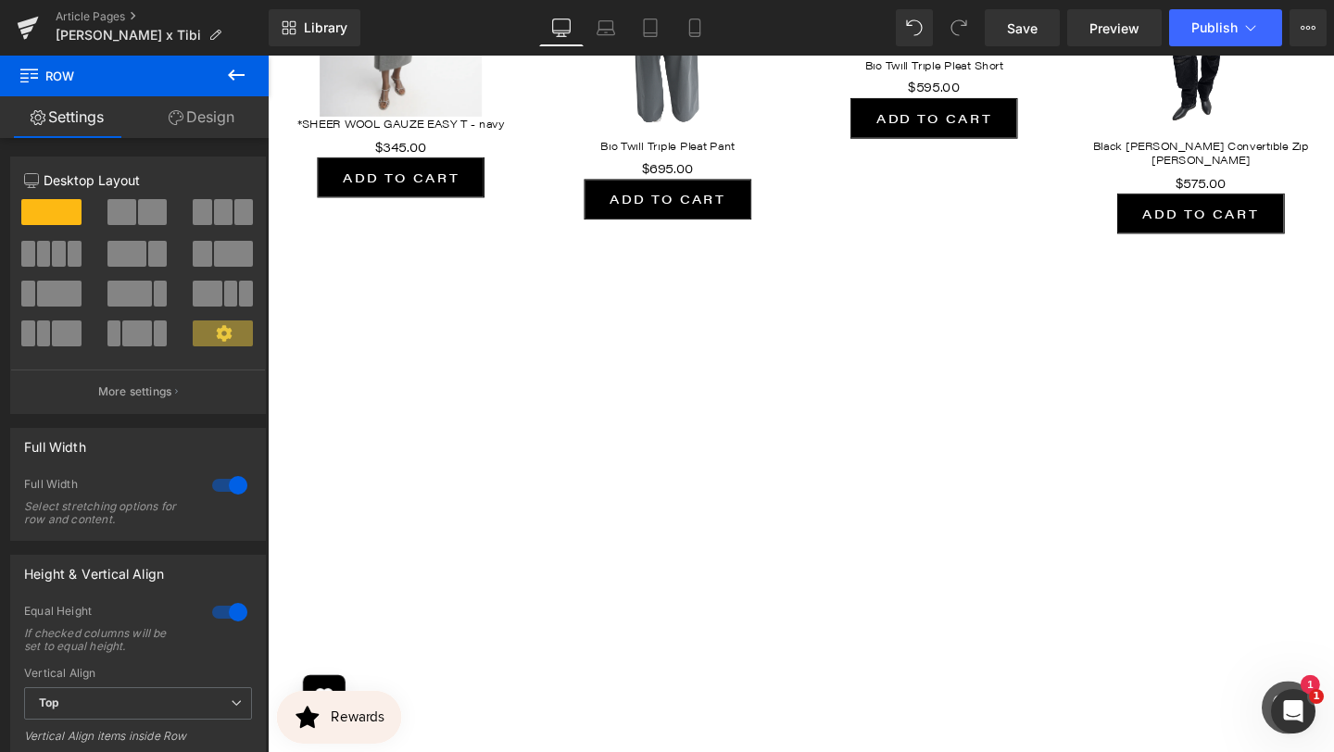
scroll to position [2558, 0]
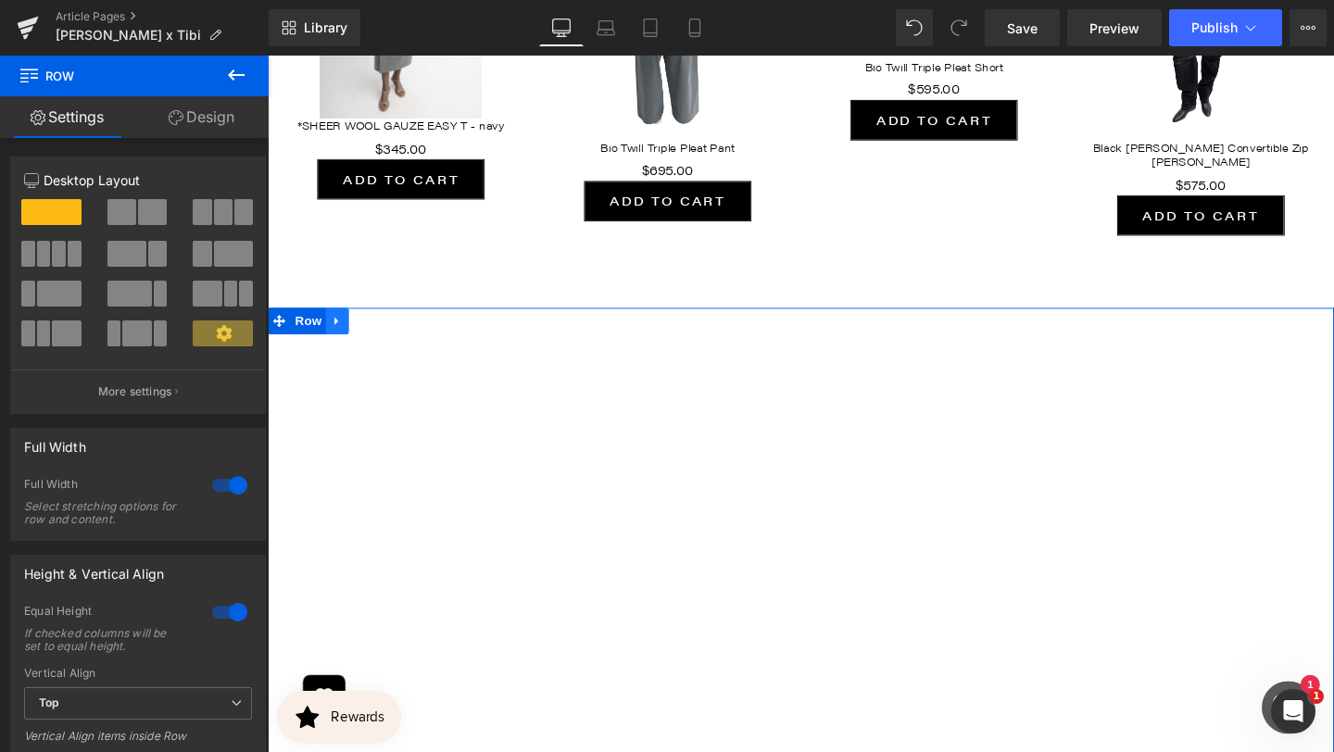
click at [342, 331] on icon at bounding box center [340, 335] width 4 height 8
click at [386, 328] on icon at bounding box center [389, 334] width 13 height 13
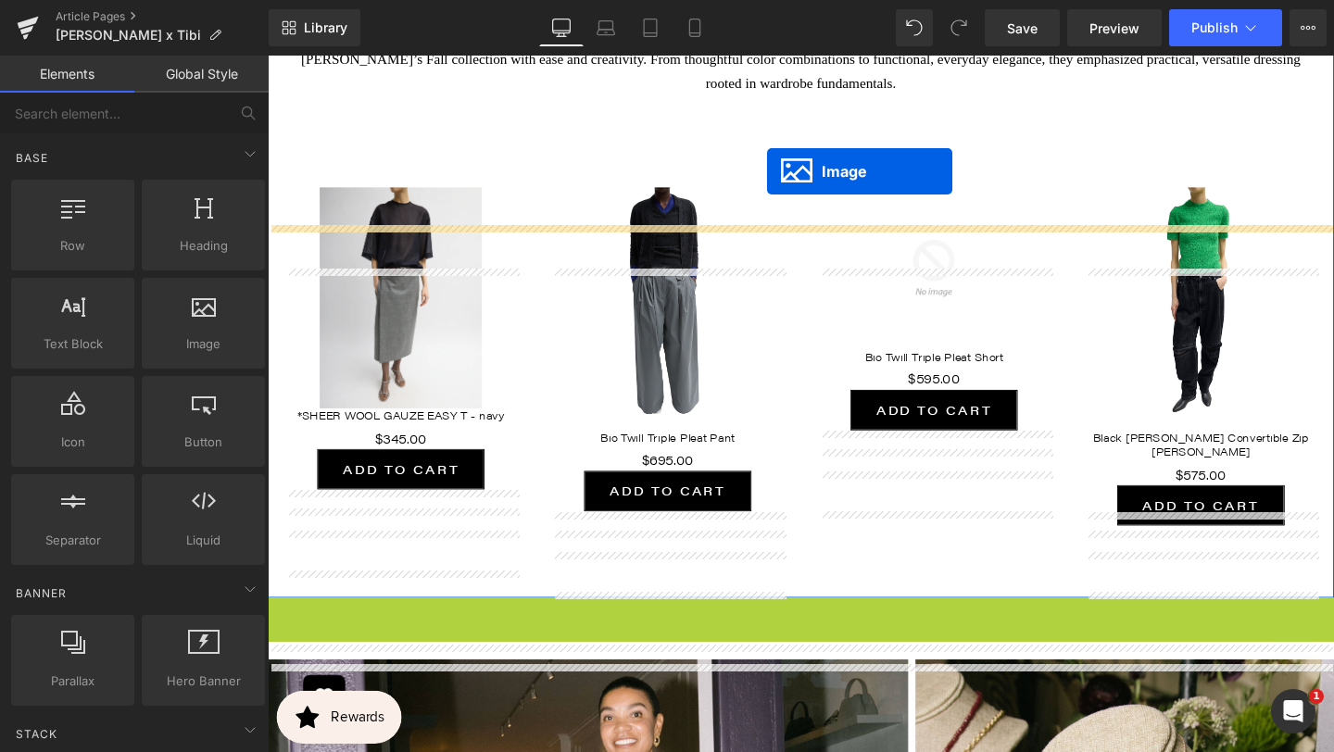
scroll to position [2142, 0]
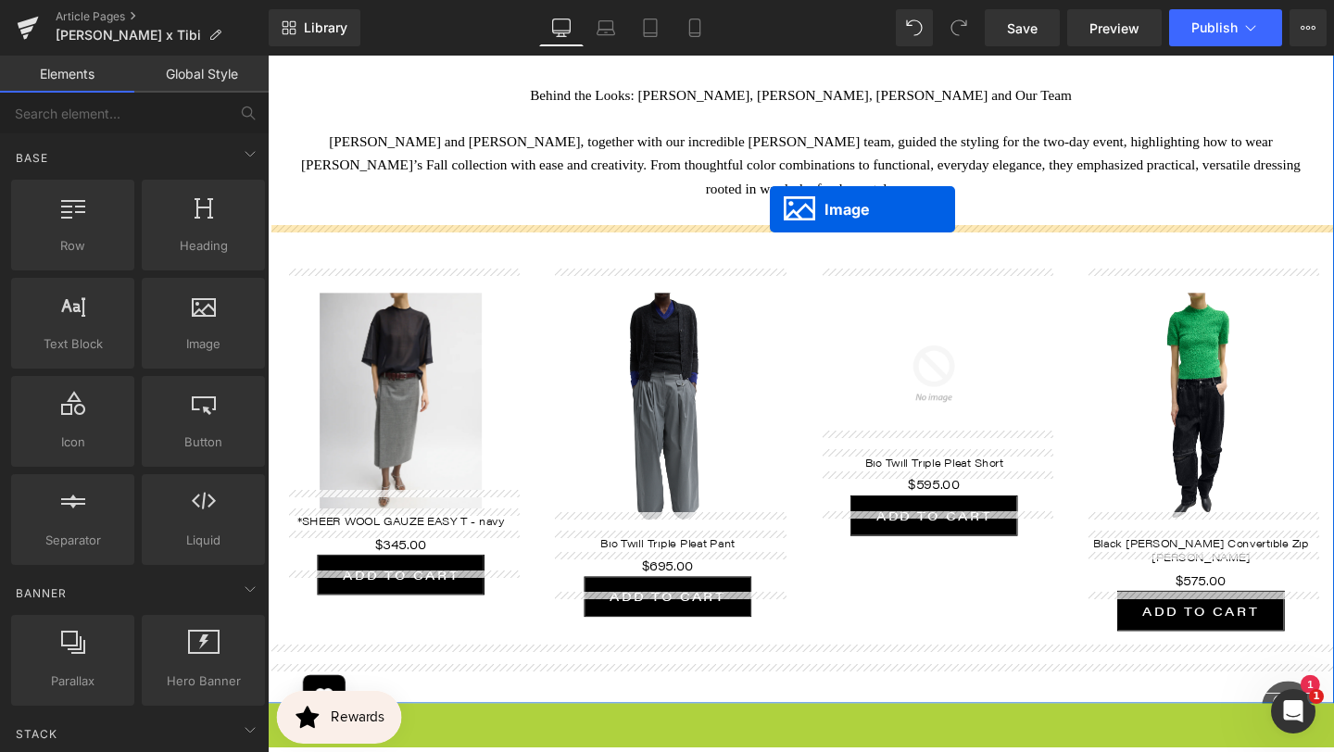
drag, startPoint x: 792, startPoint y: 723, endPoint x: 794, endPoint y: 212, distance: 510.4
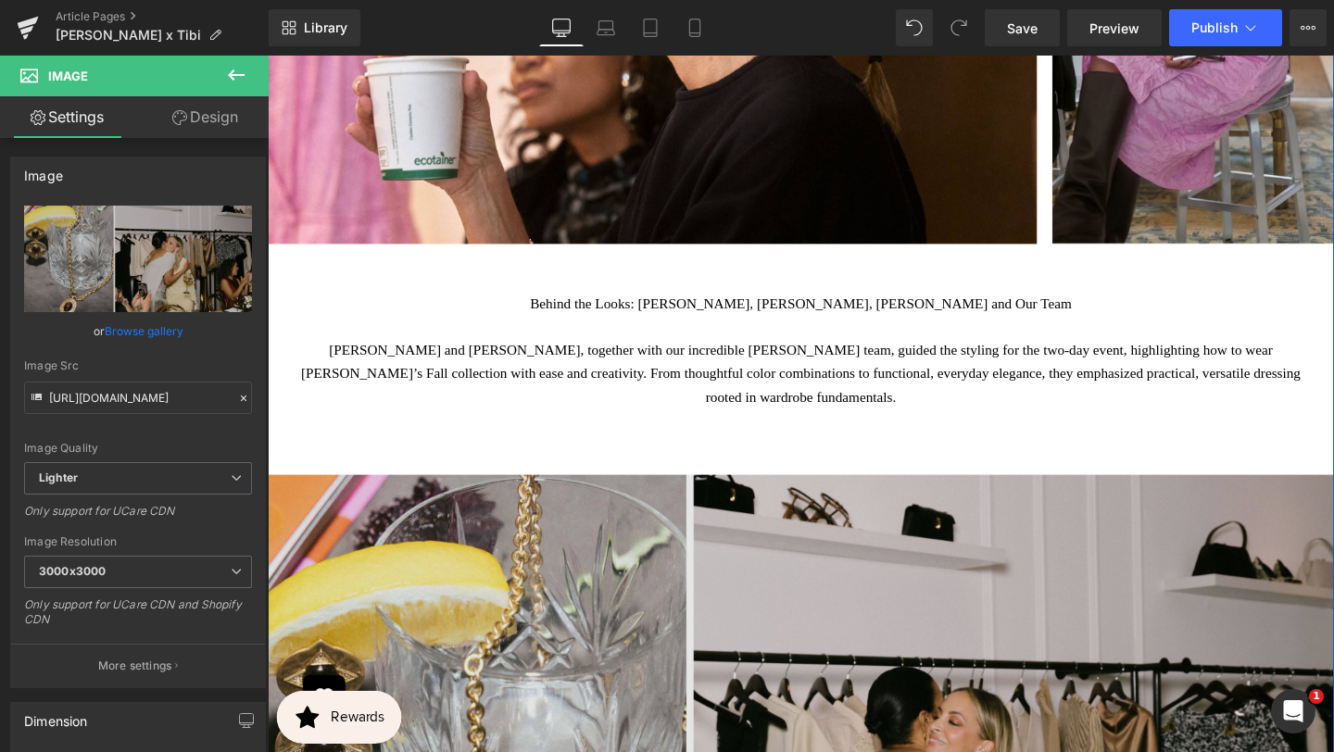
scroll to position [1921, 0]
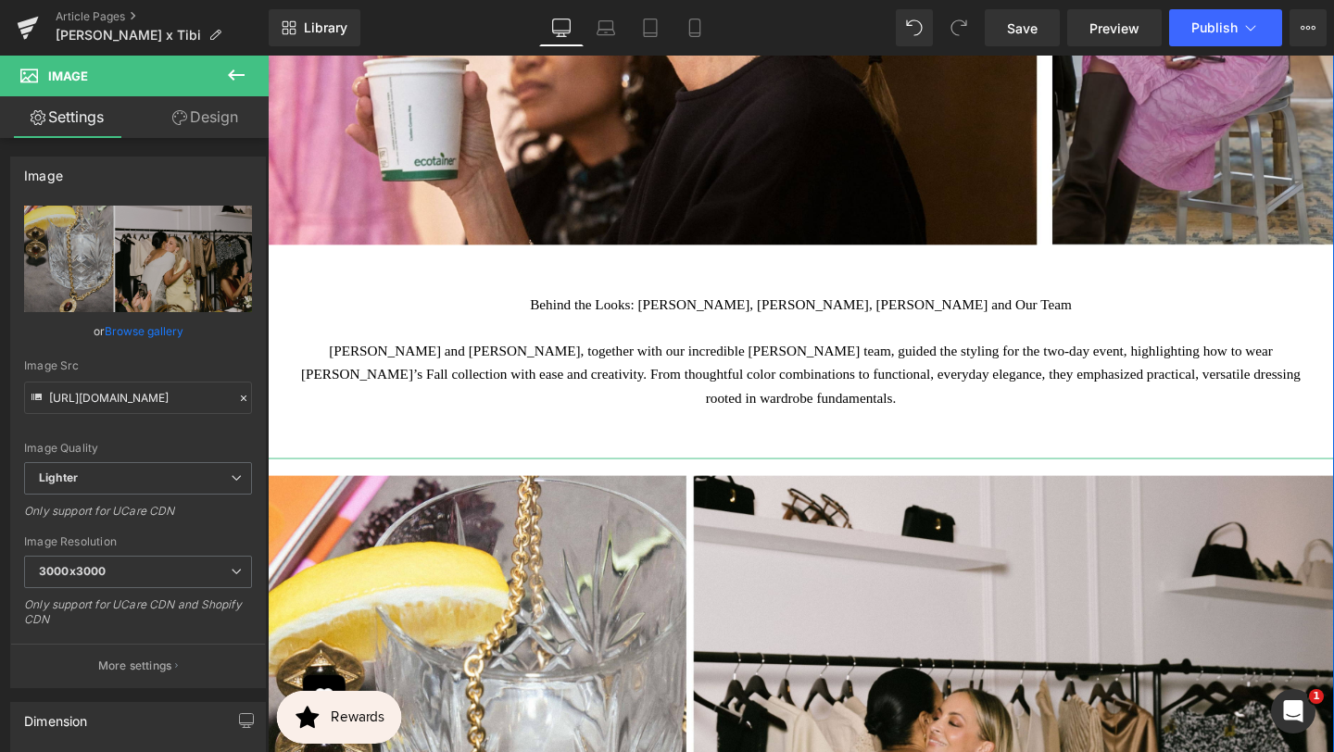
click at [732, 479] on div at bounding box center [828, 481] width 1121 height 5
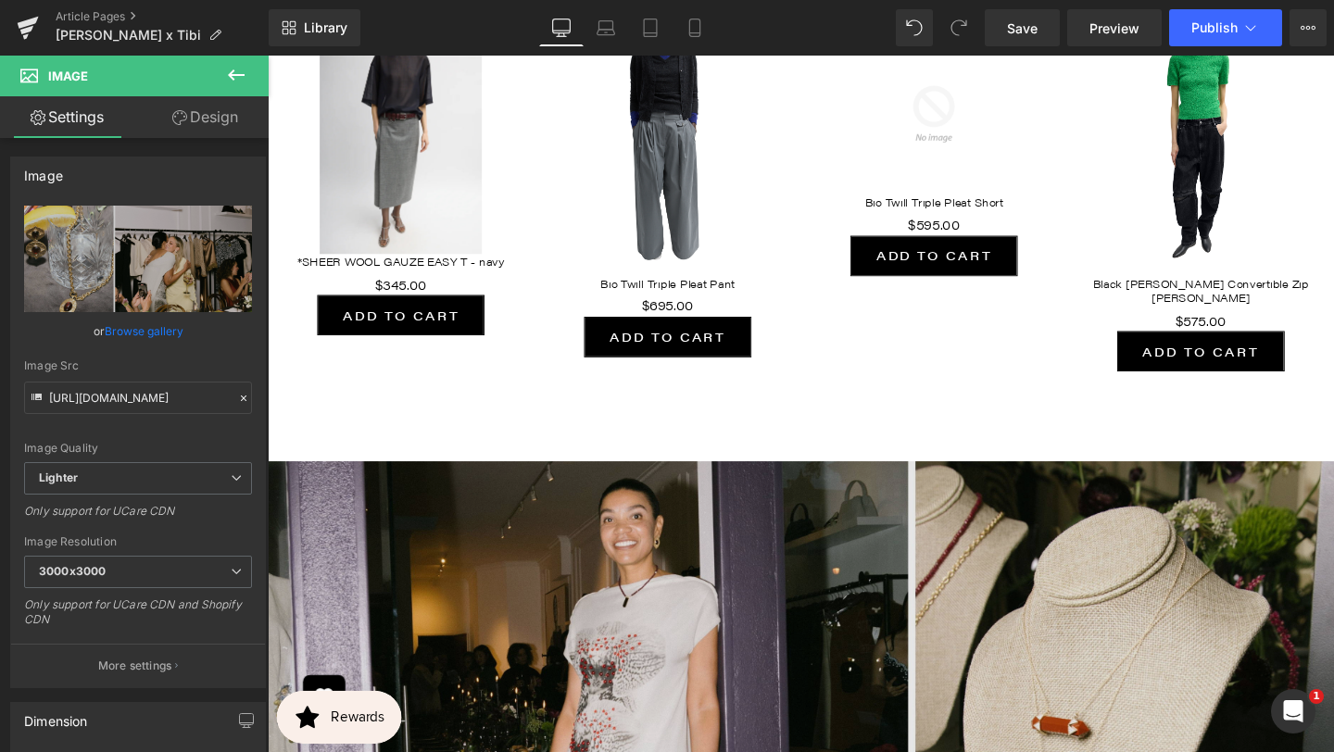
scroll to position [3139, 0]
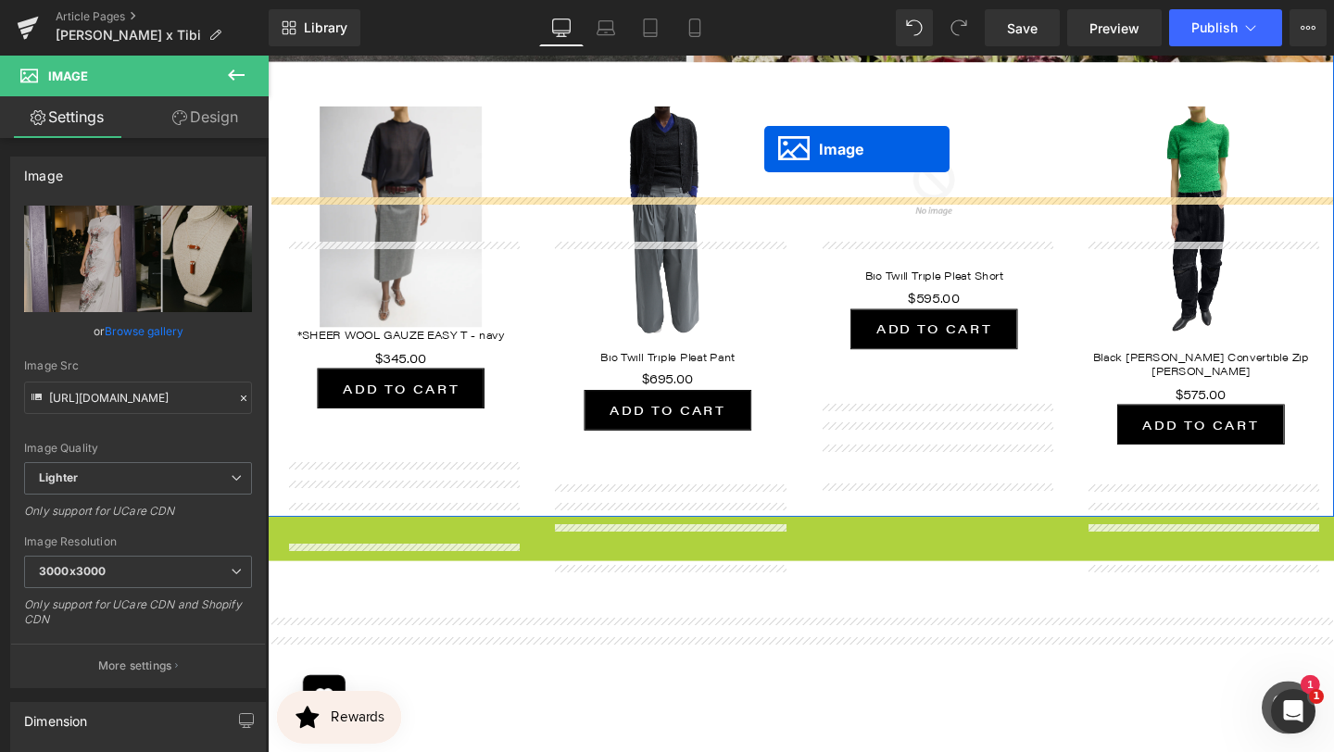
scroll to position [2861, 0]
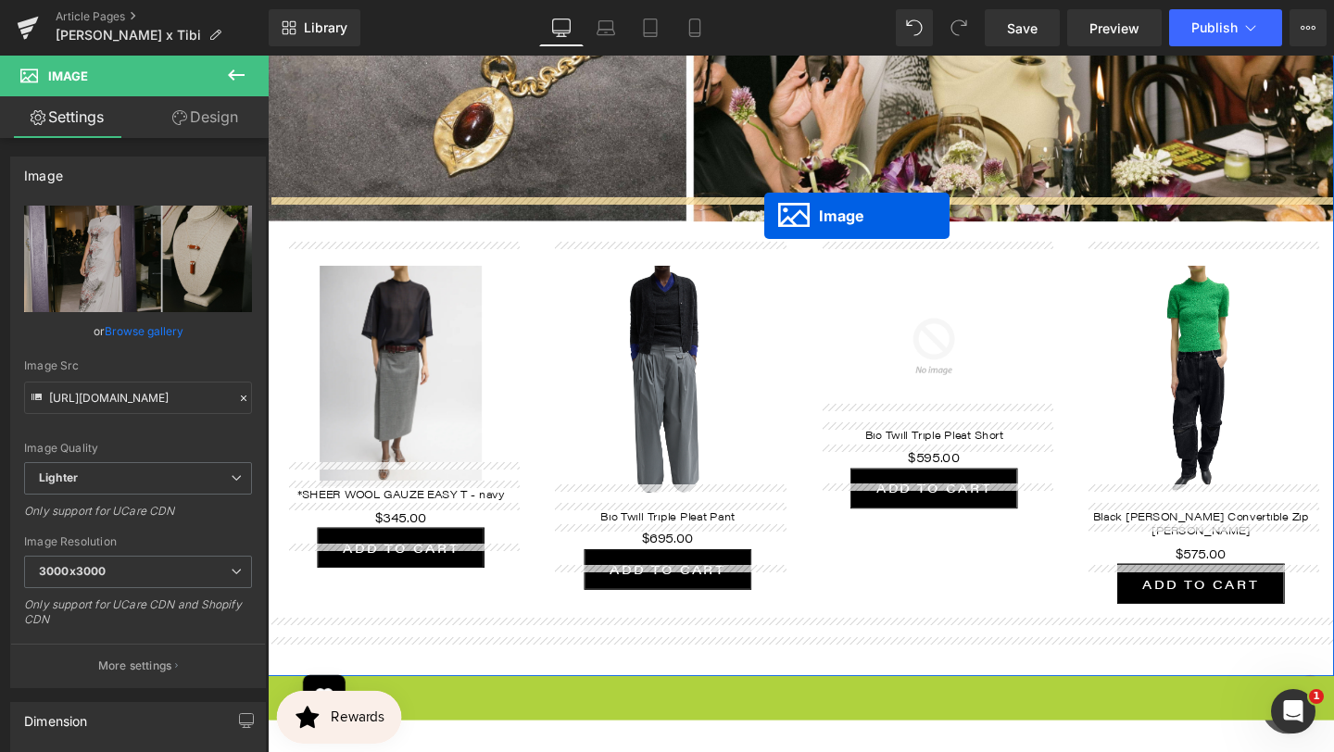
drag, startPoint x: 798, startPoint y: 741, endPoint x: 788, endPoint y: 218, distance: 523.5
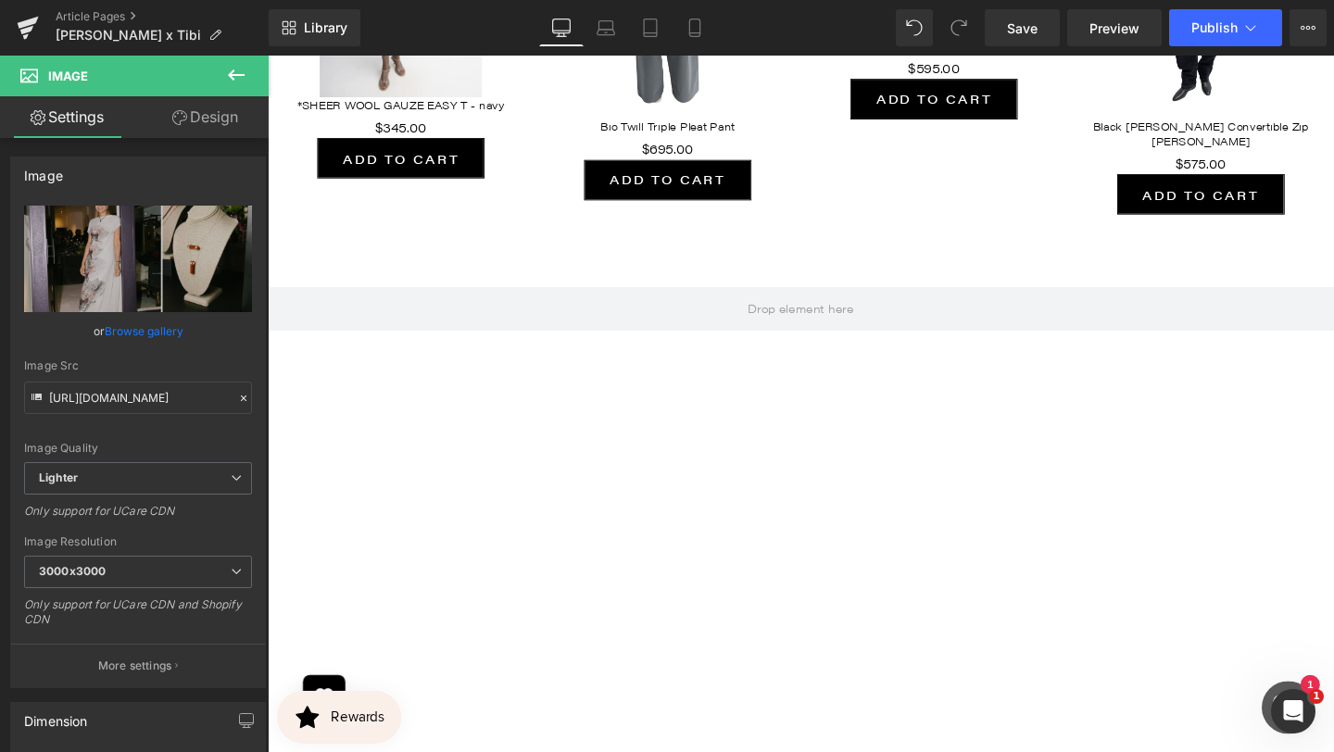
scroll to position [3921, 0]
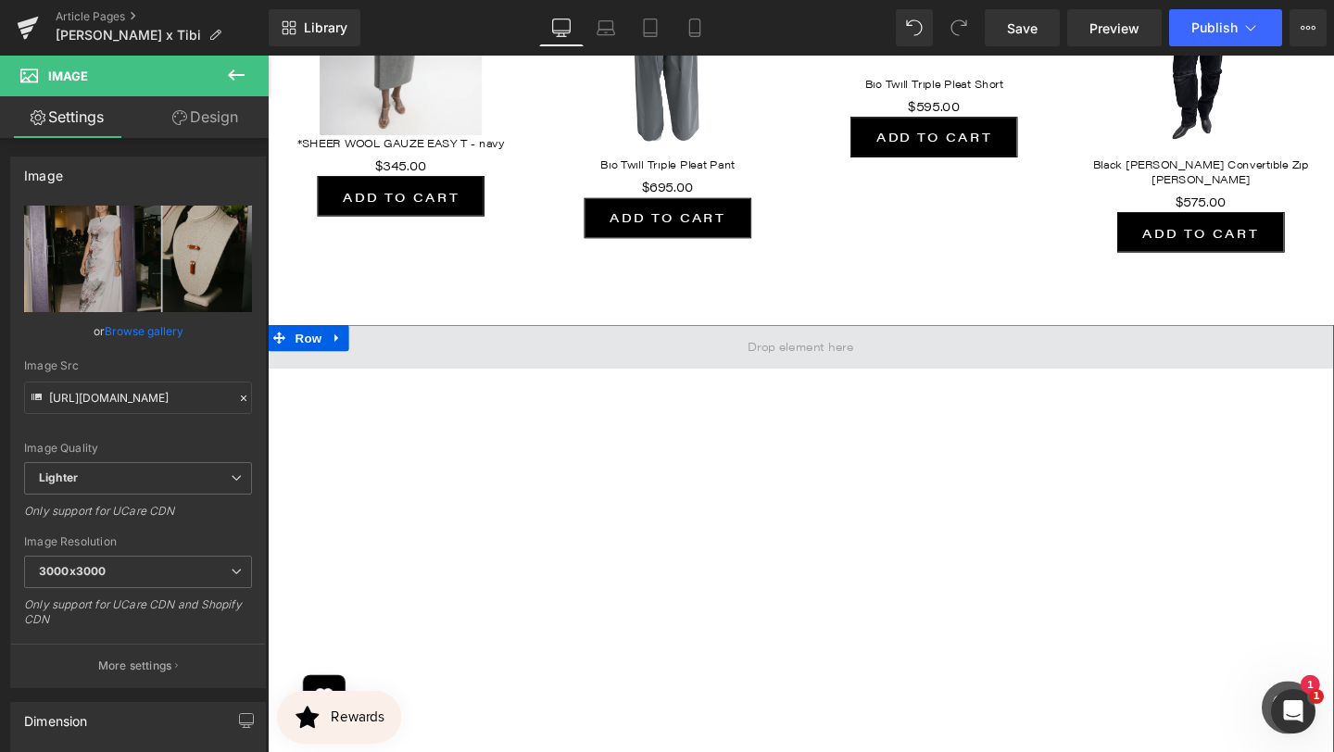
click at [789, 339] on span at bounding box center [828, 362] width 1121 height 46
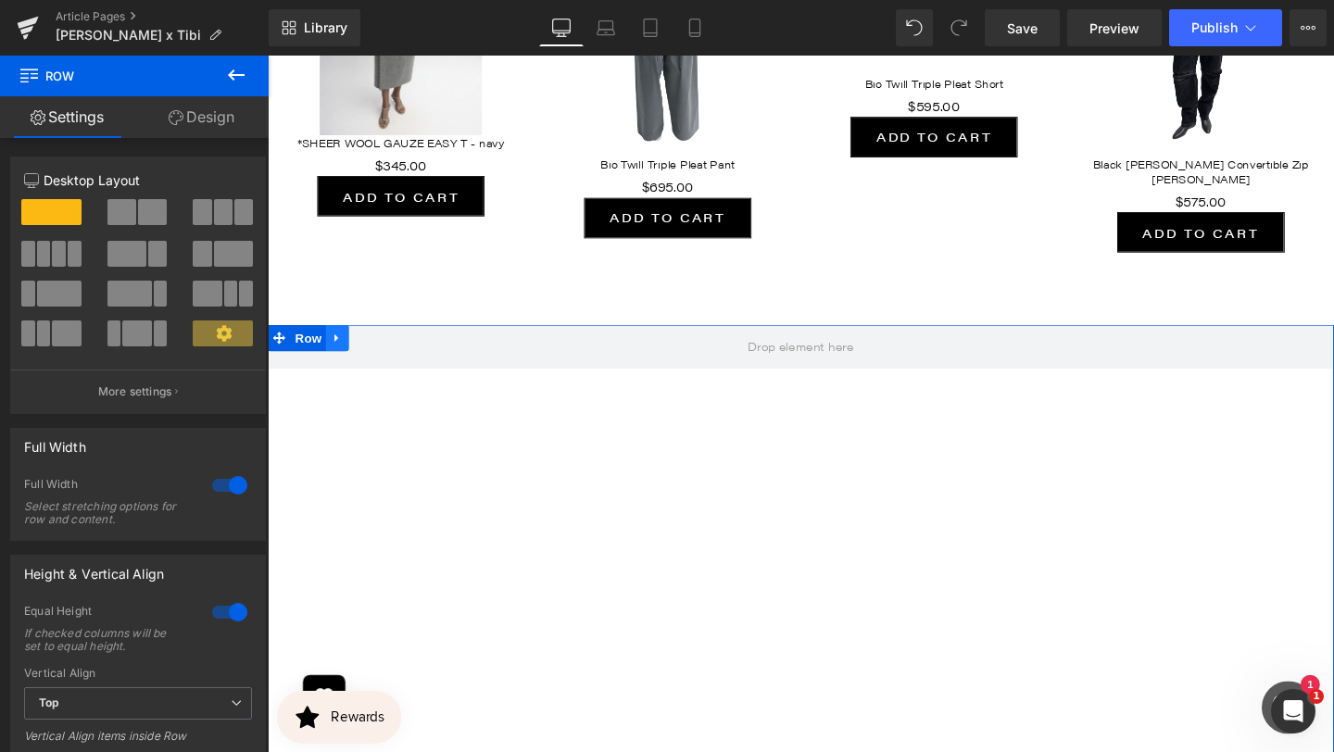
click at [342, 349] on icon at bounding box center [340, 353] width 4 height 8
click at [391, 346] on icon at bounding box center [389, 353] width 13 height 14
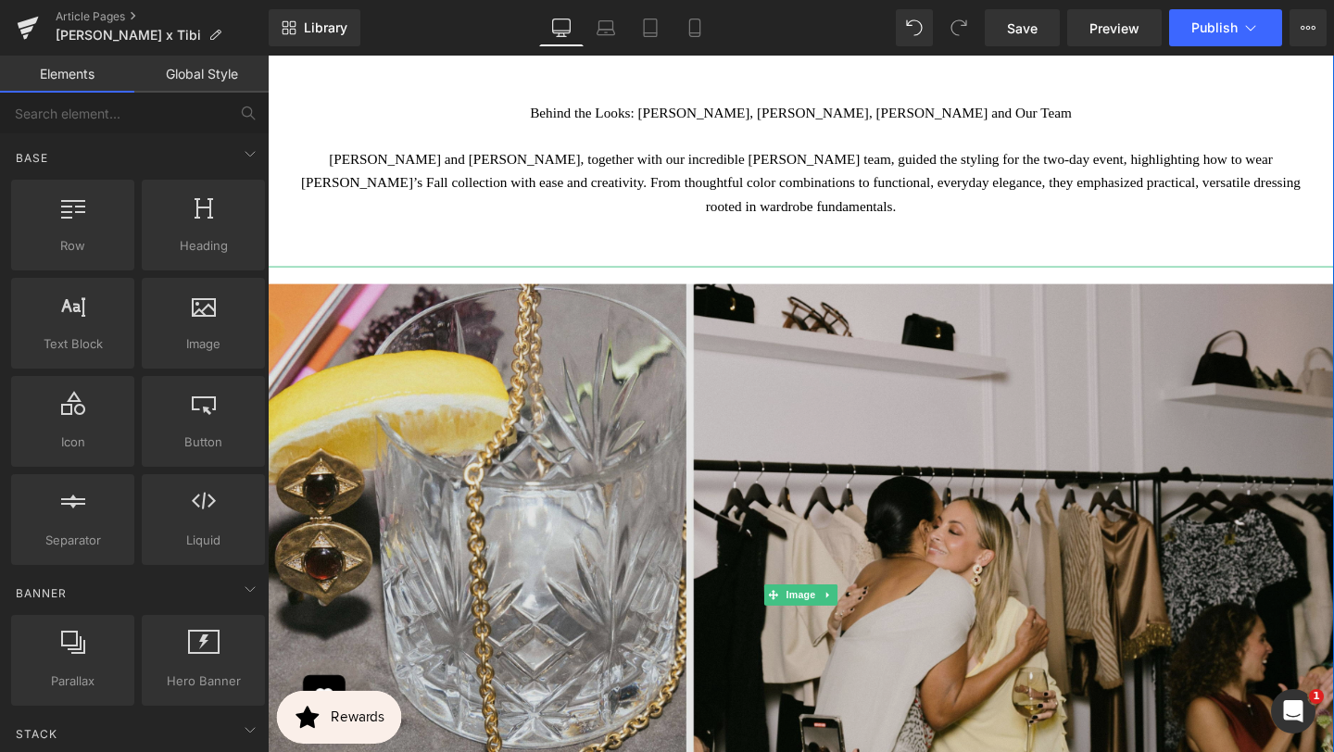
scroll to position [2285, 0]
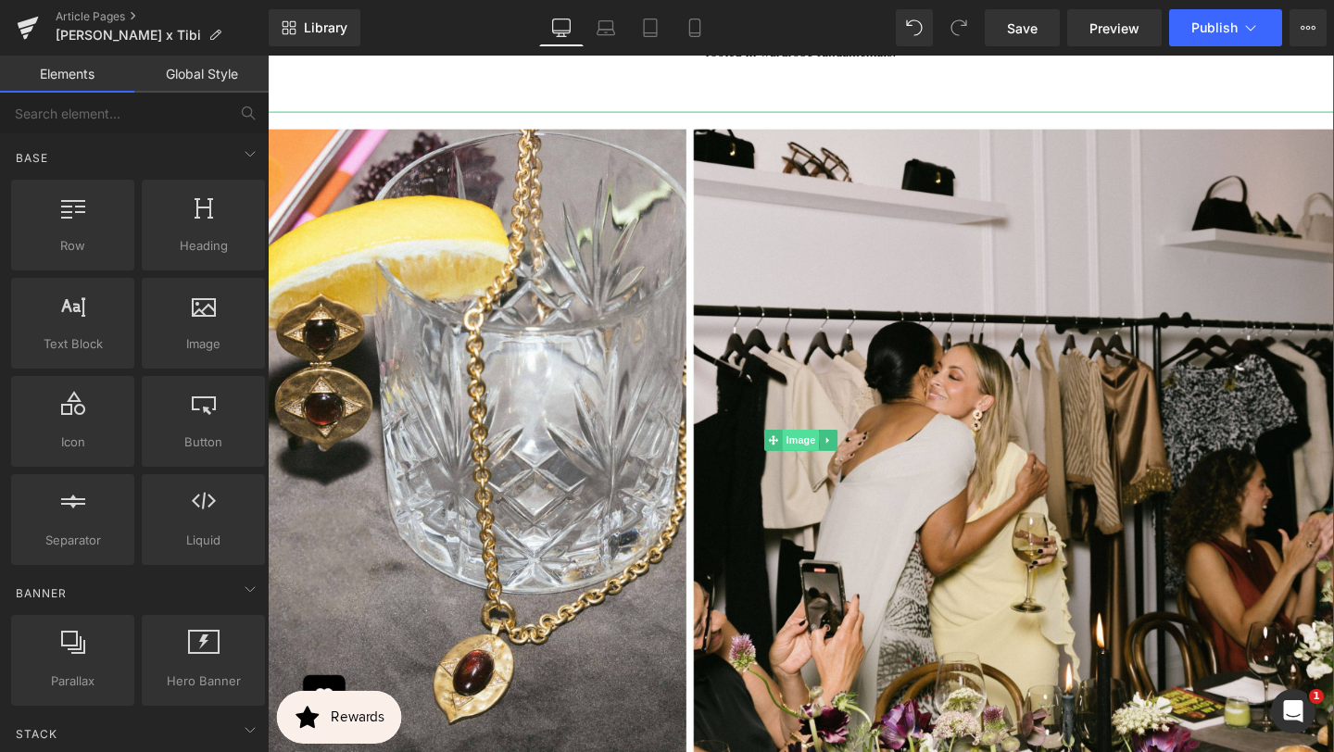
click at [825, 449] on span "Image" at bounding box center [828, 460] width 39 height 22
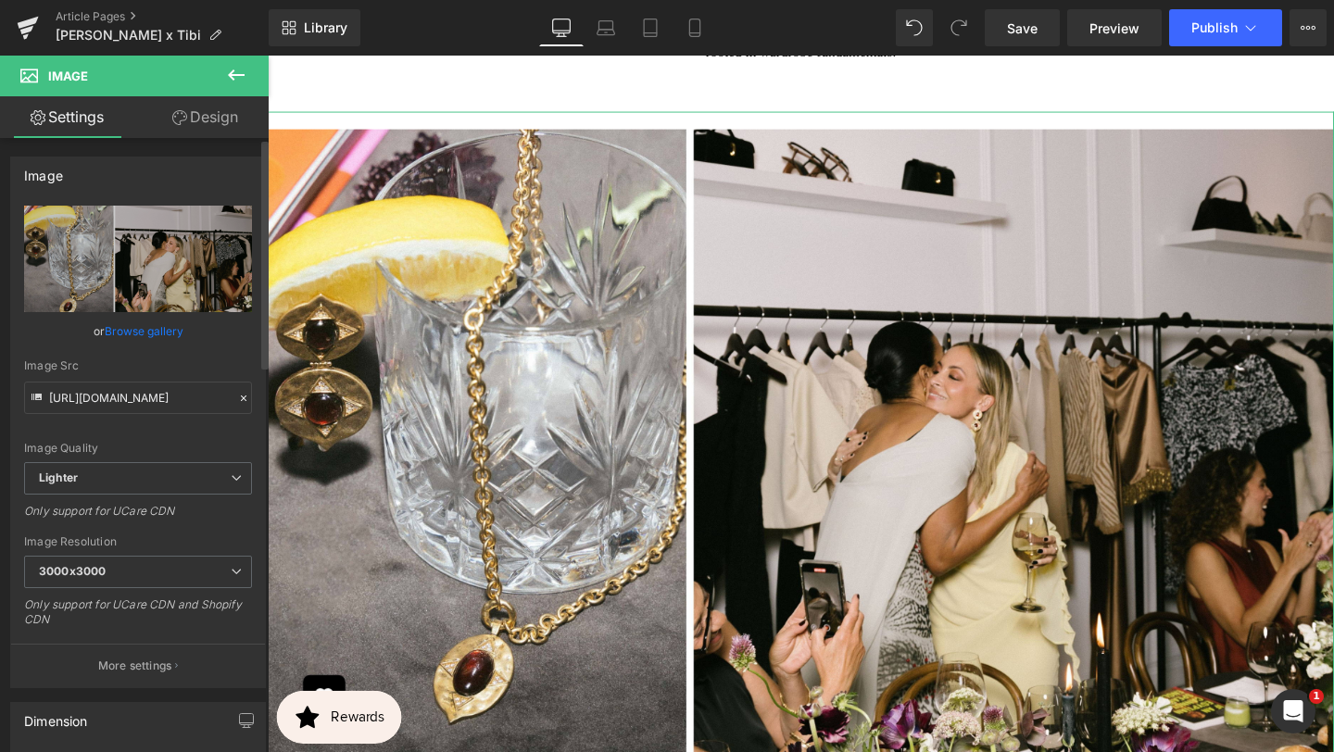
click at [168, 333] on link "Browse gallery" at bounding box center [144, 331] width 79 height 32
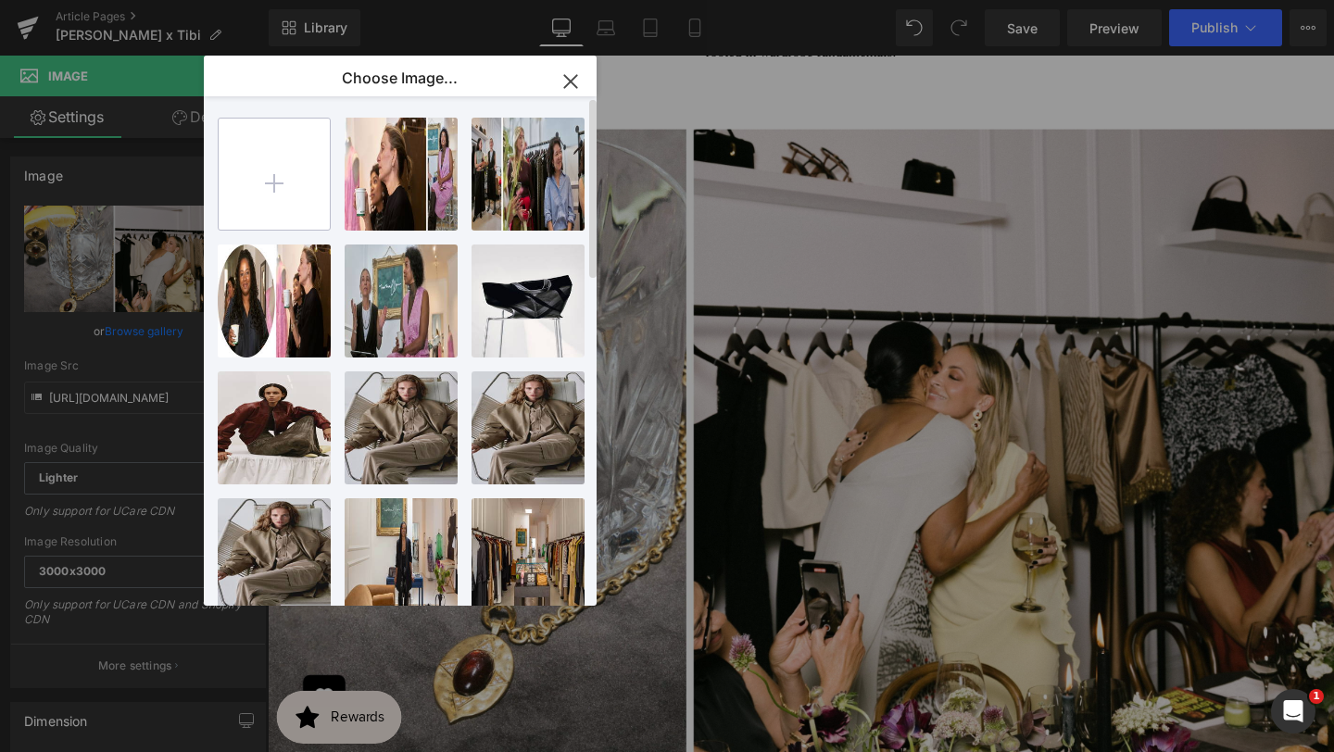
click at [268, 210] on input "file" at bounding box center [274, 174] width 111 height 111
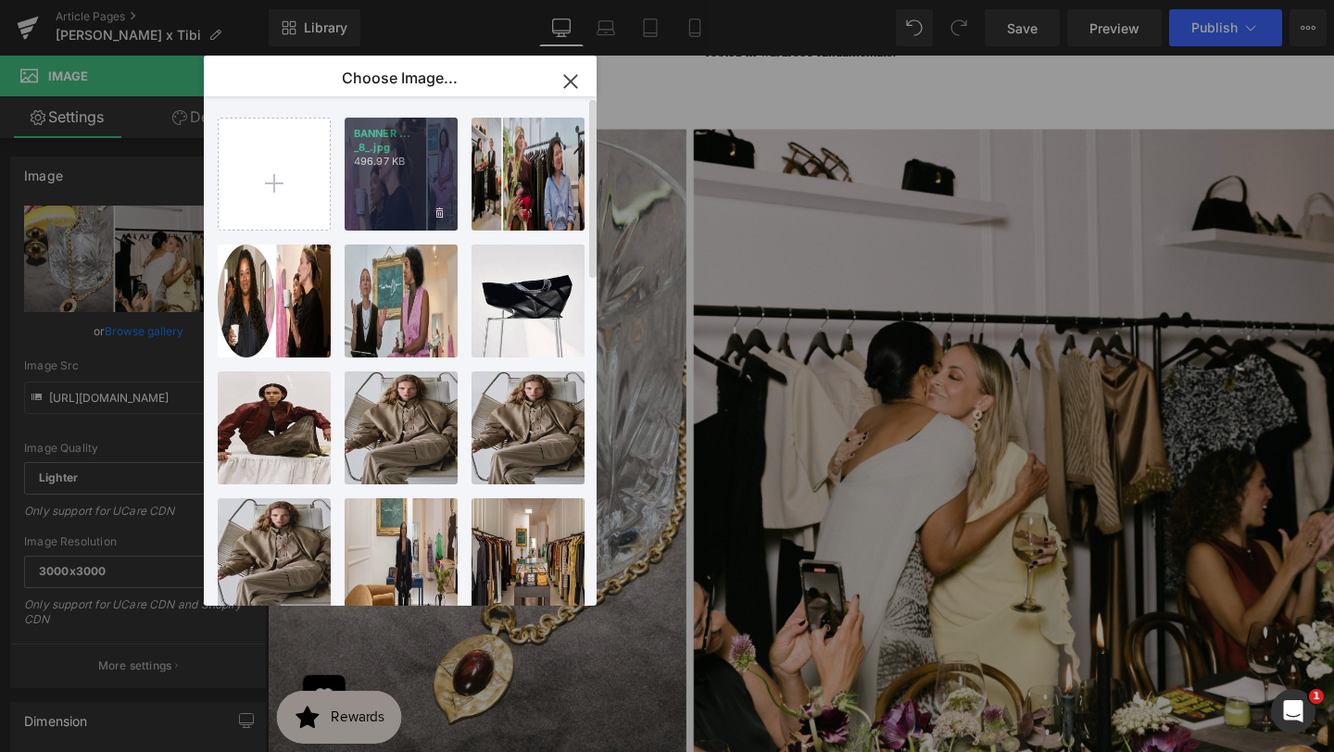
type input "C:\fakepath\[PERSON_NAME] x Tubi 0025.jpg"
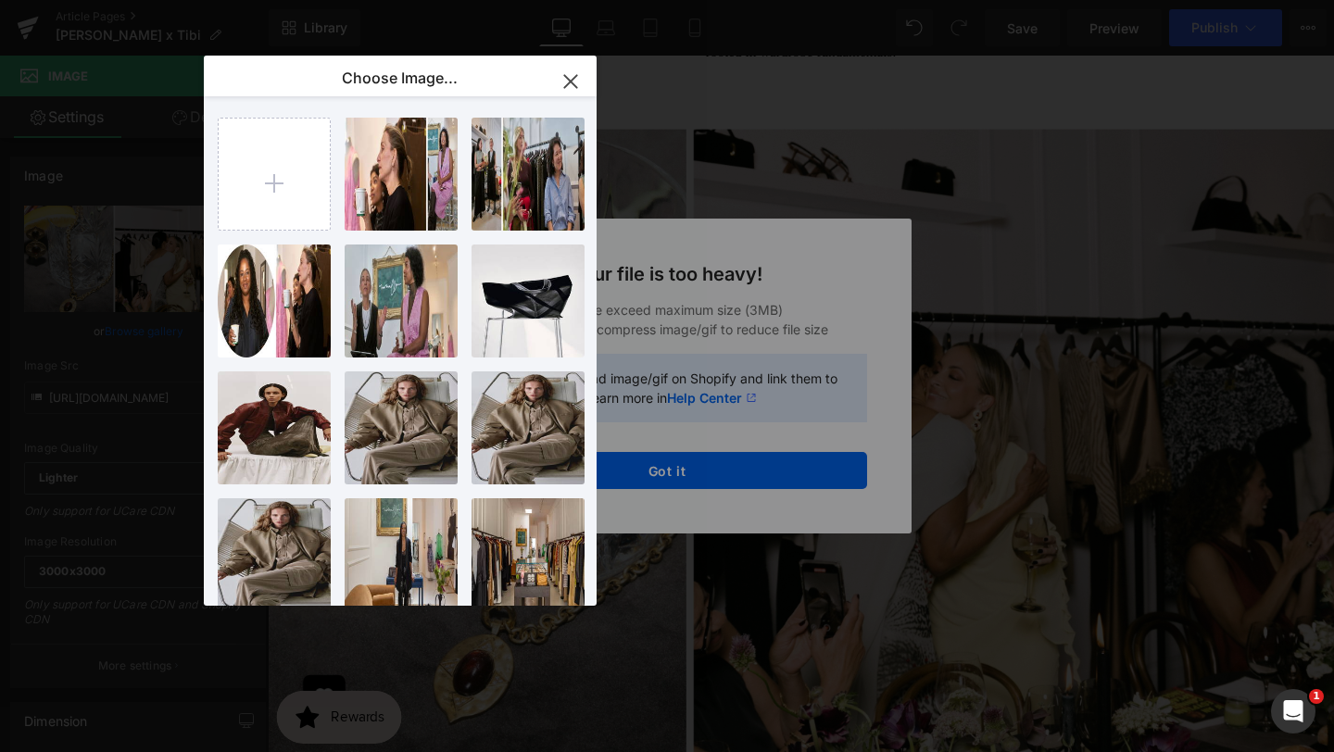
click at [565, 89] on icon "button" at bounding box center [571, 82] width 30 height 30
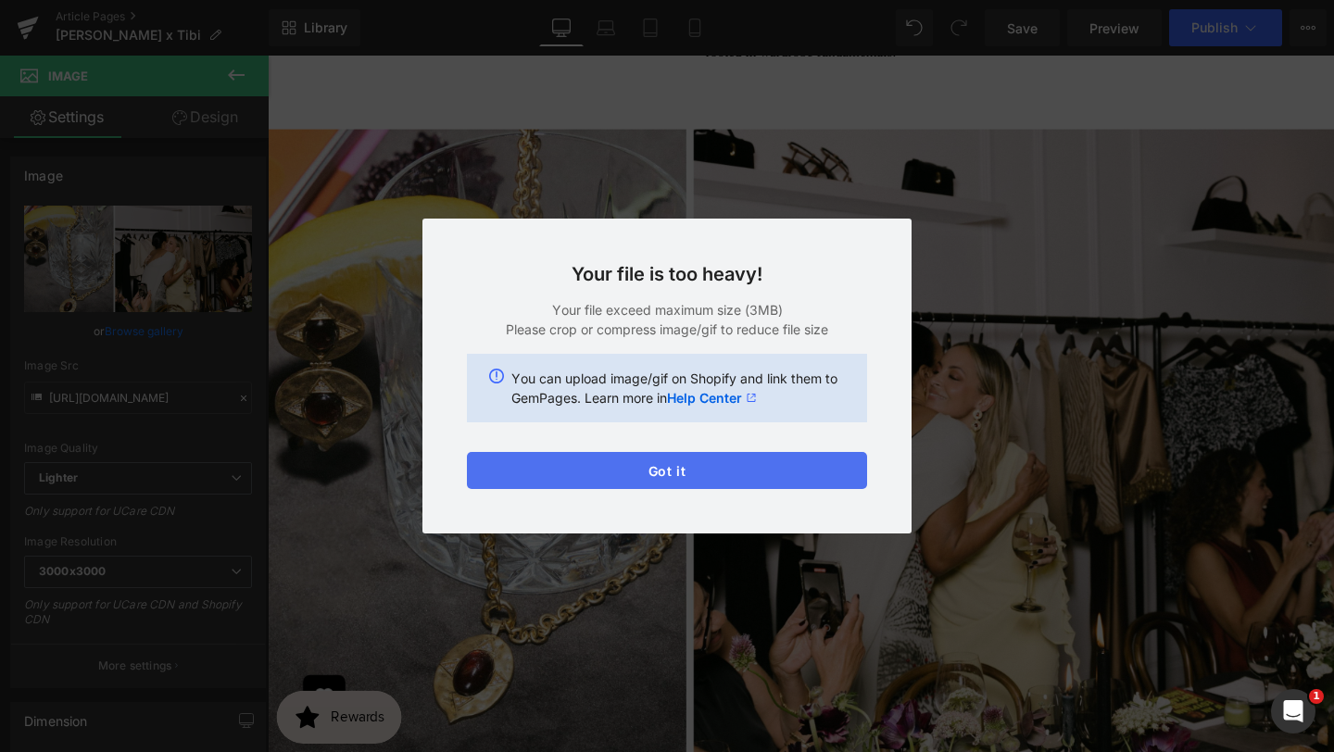
click at [633, 473] on button "Got it" at bounding box center [667, 470] width 400 height 37
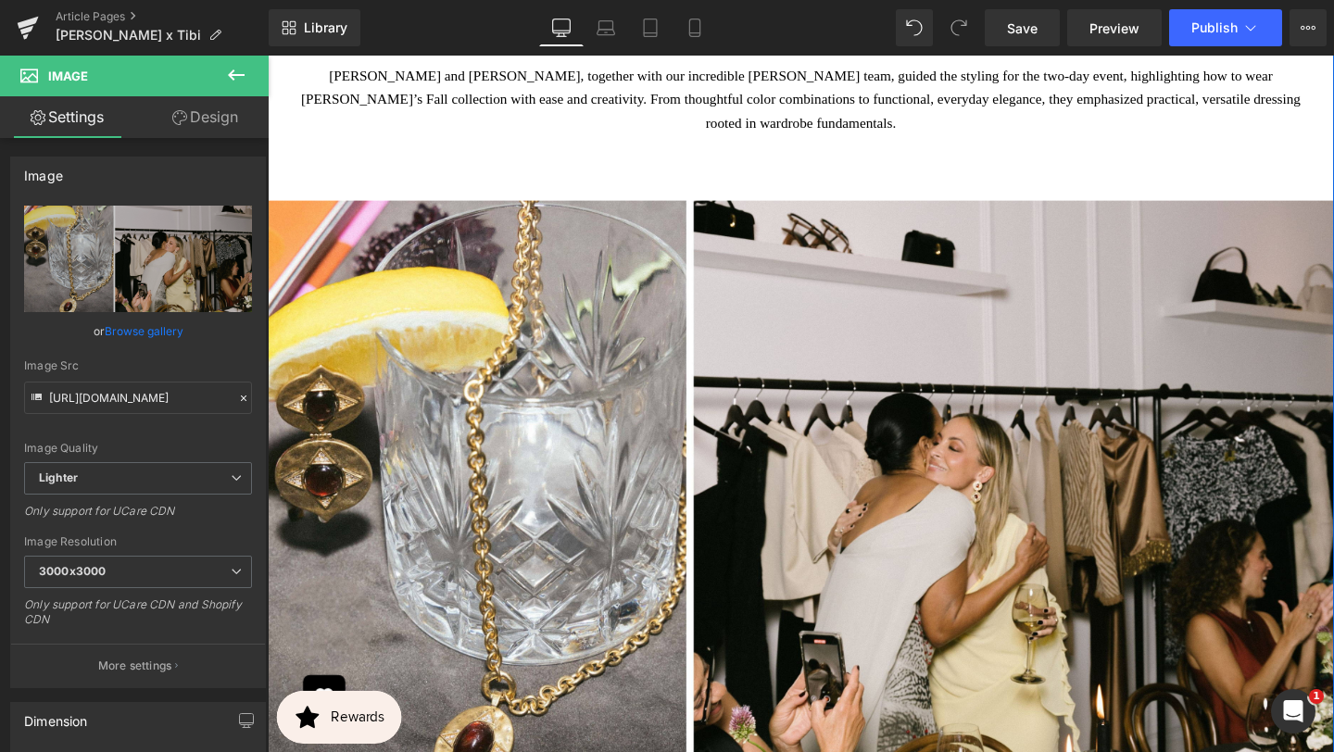
scroll to position [2175, 0]
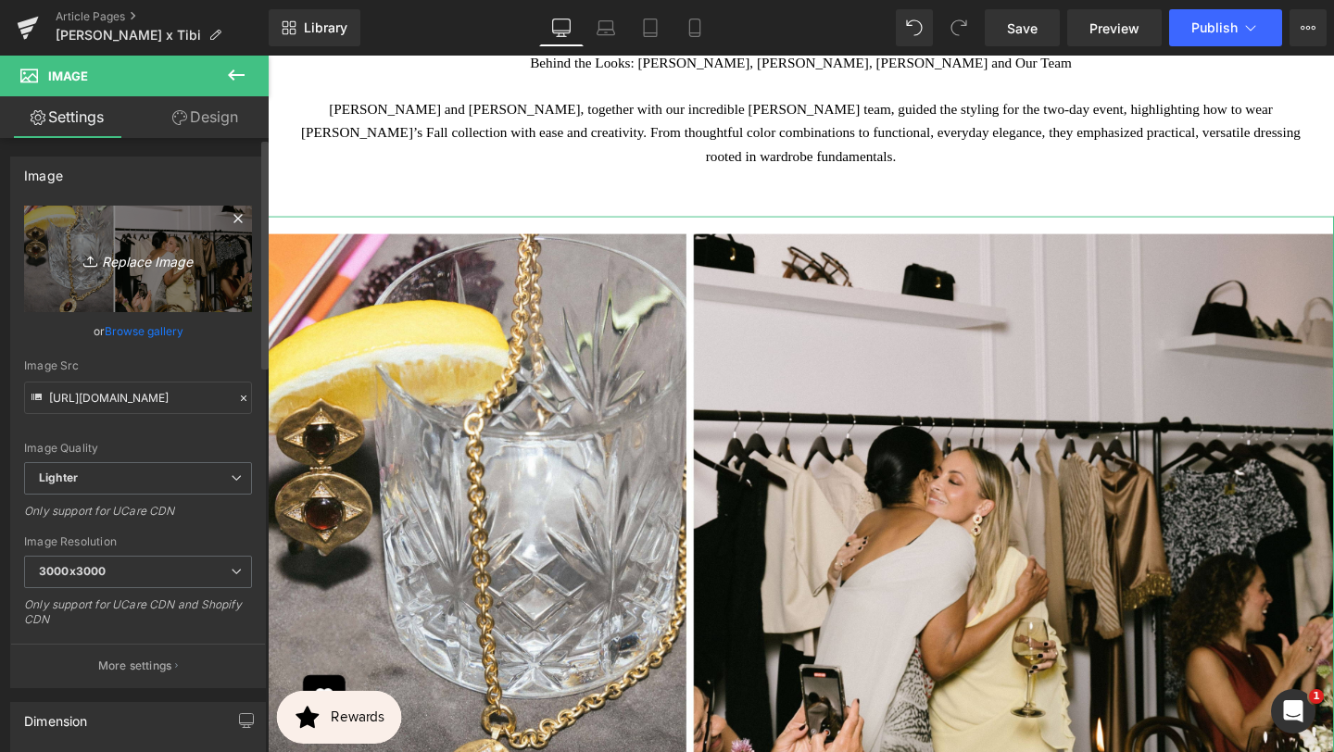
click at [164, 256] on icon "Replace Image" at bounding box center [138, 258] width 148 height 23
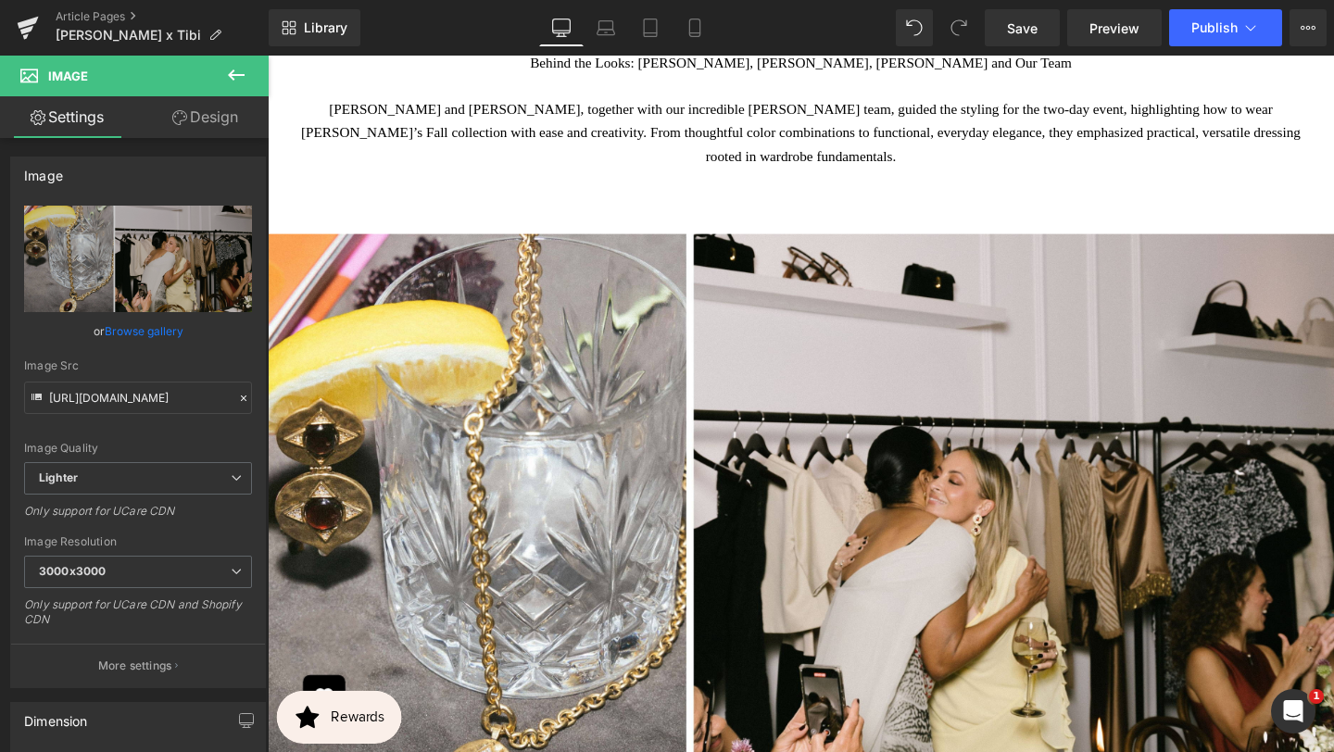
type input "C:\fakepath\BANNER REAL SIZE SITE (9).jpg"
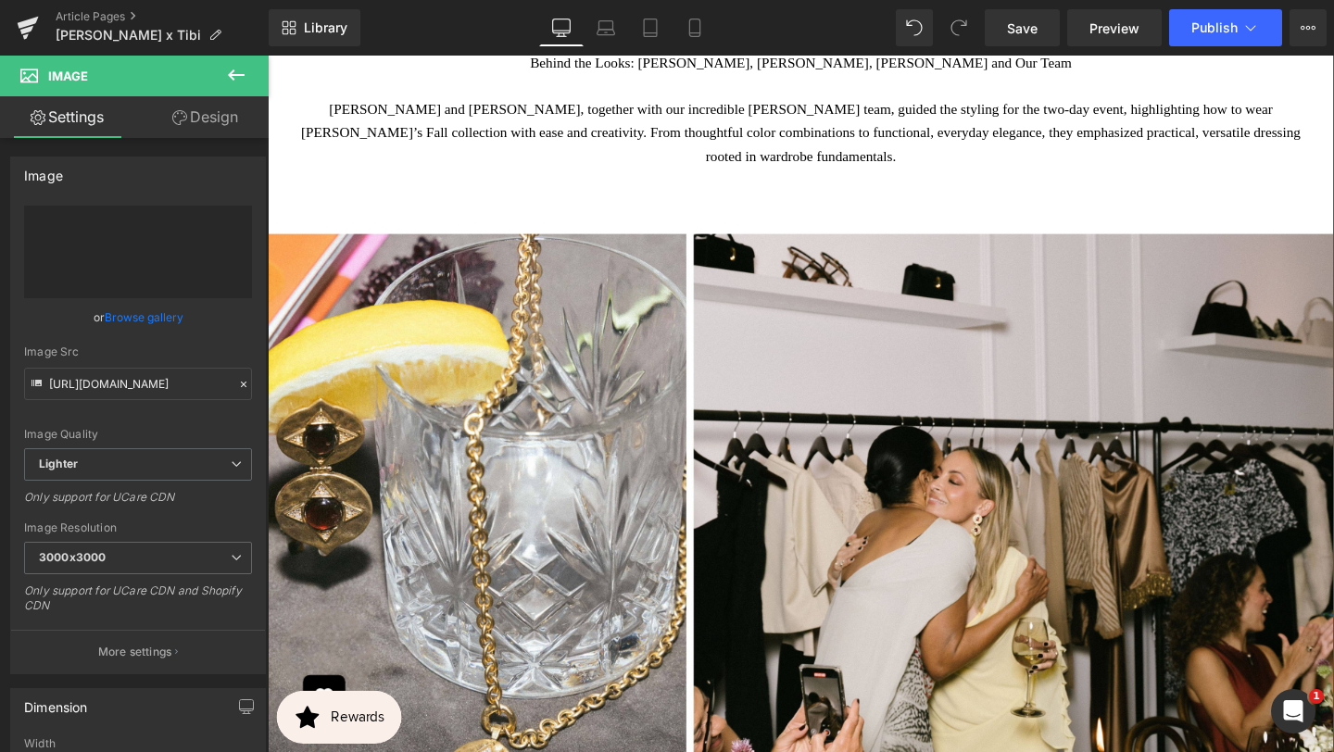
type input "[URL][DOMAIN_NAME]"
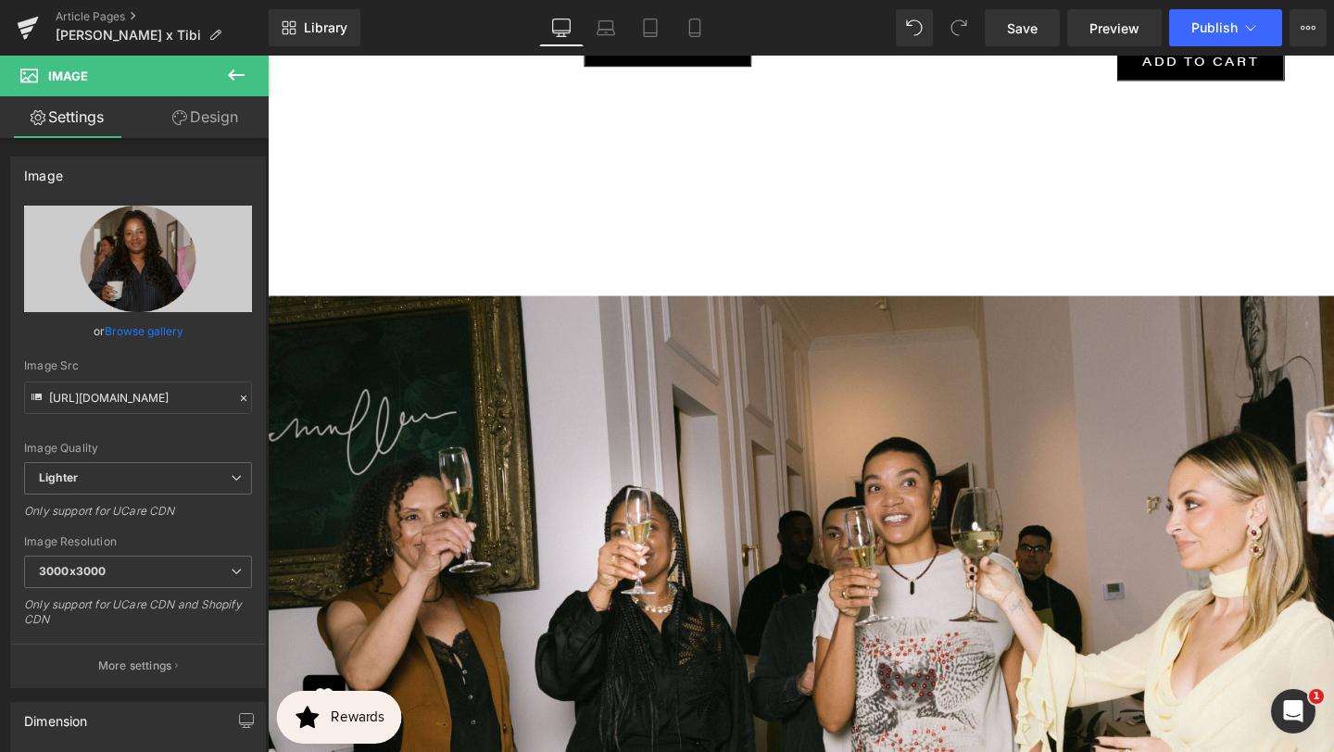
scroll to position [3905, 0]
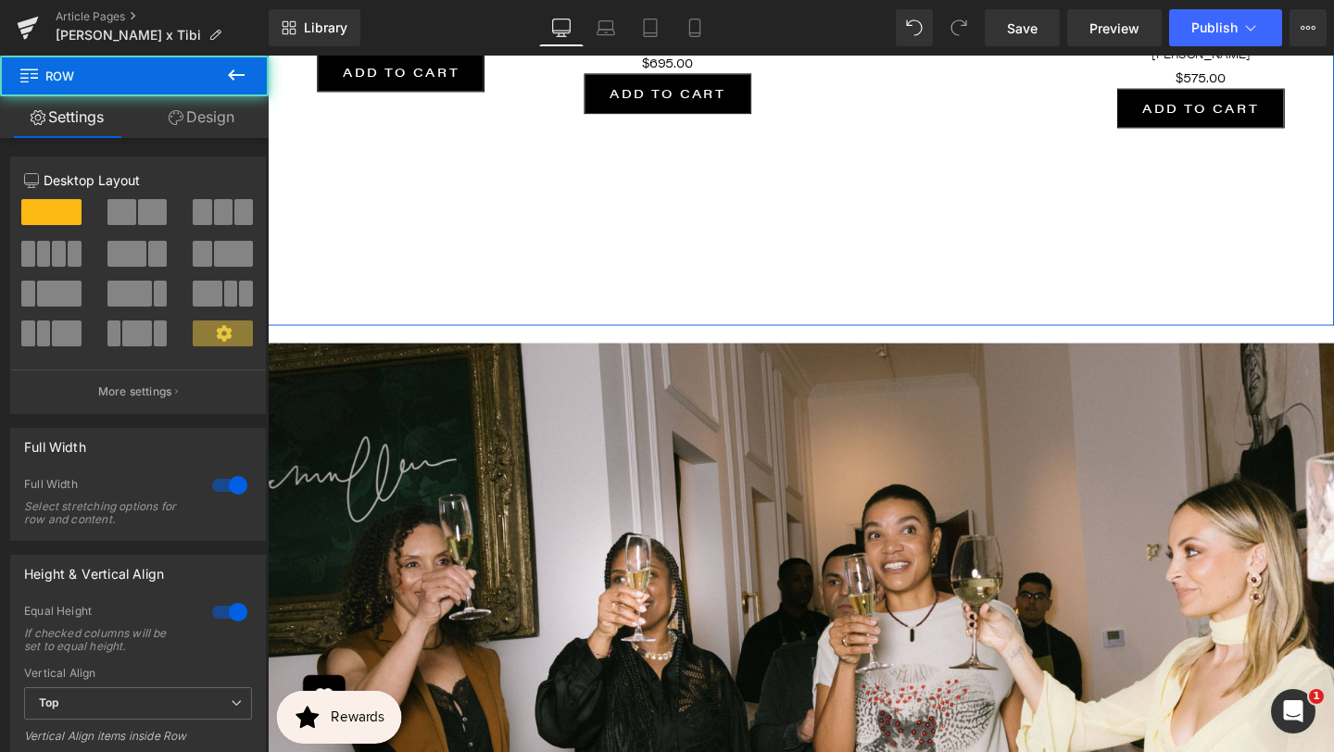
click at [665, 207] on div "Separator" at bounding box center [828, 197] width 1121 height 20
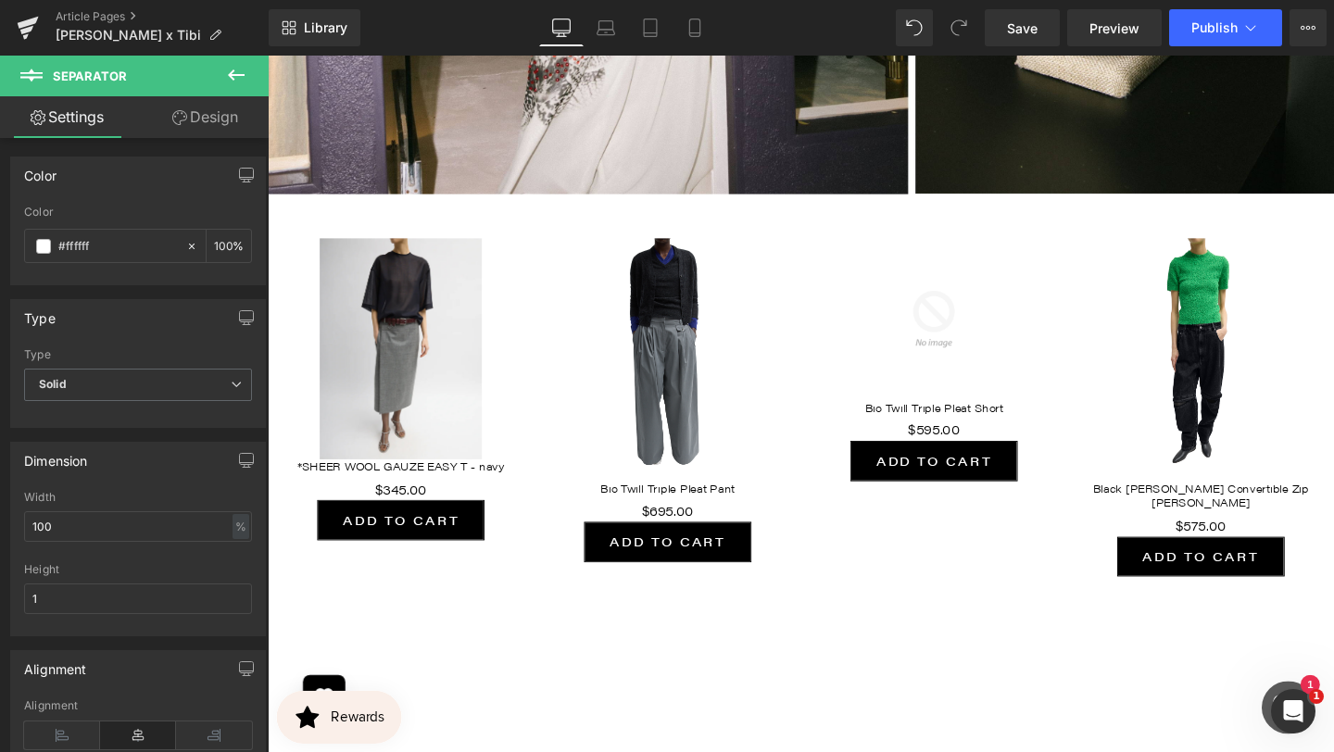
scroll to position [3430, 0]
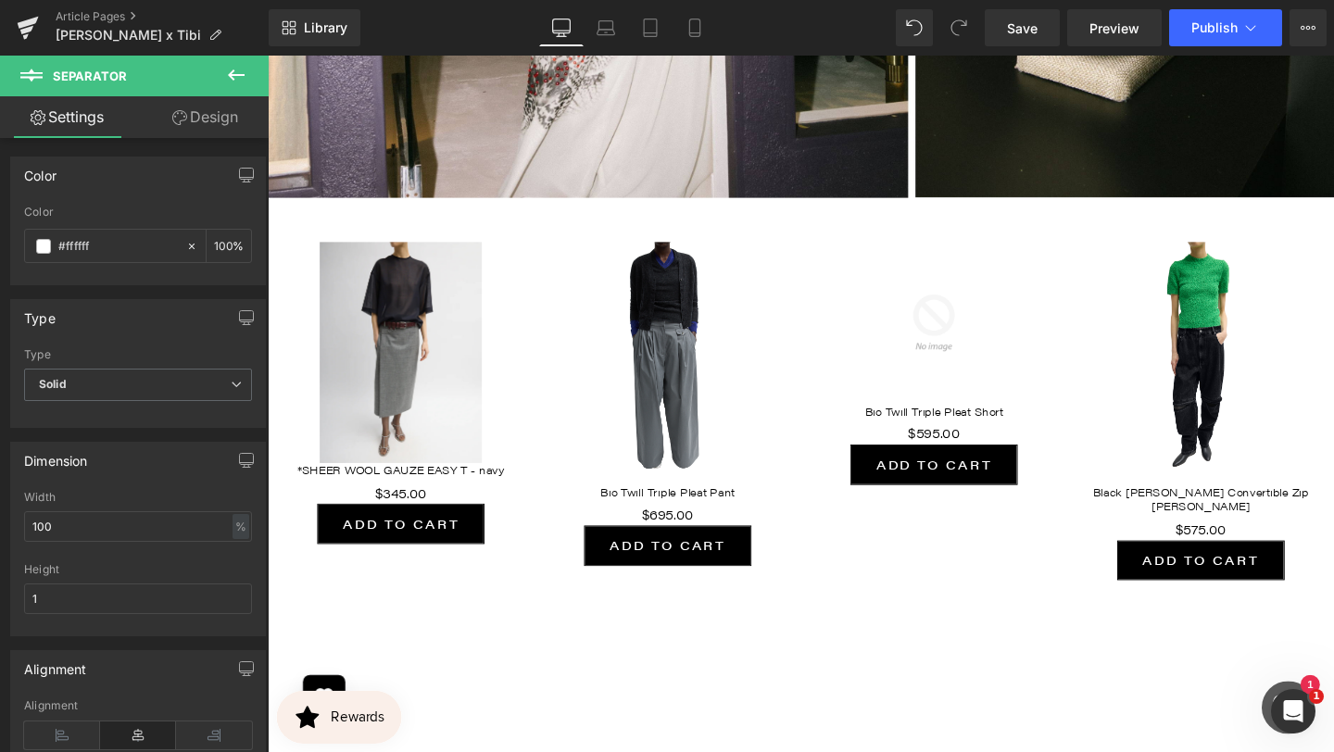
click at [561, 233] on div "Sale Off (P) Image Bio Twill Triple Pleat Pant (P) Title $0 $695.00 (P) Price A…" at bounding box center [688, 421] width 281 height 377
click at [559, 233] on div "Sale Off (P) Image Bio Twill Triple Pleat Pant (P) Title $0 $695.00 (P) Price A…" at bounding box center [688, 421] width 281 height 377
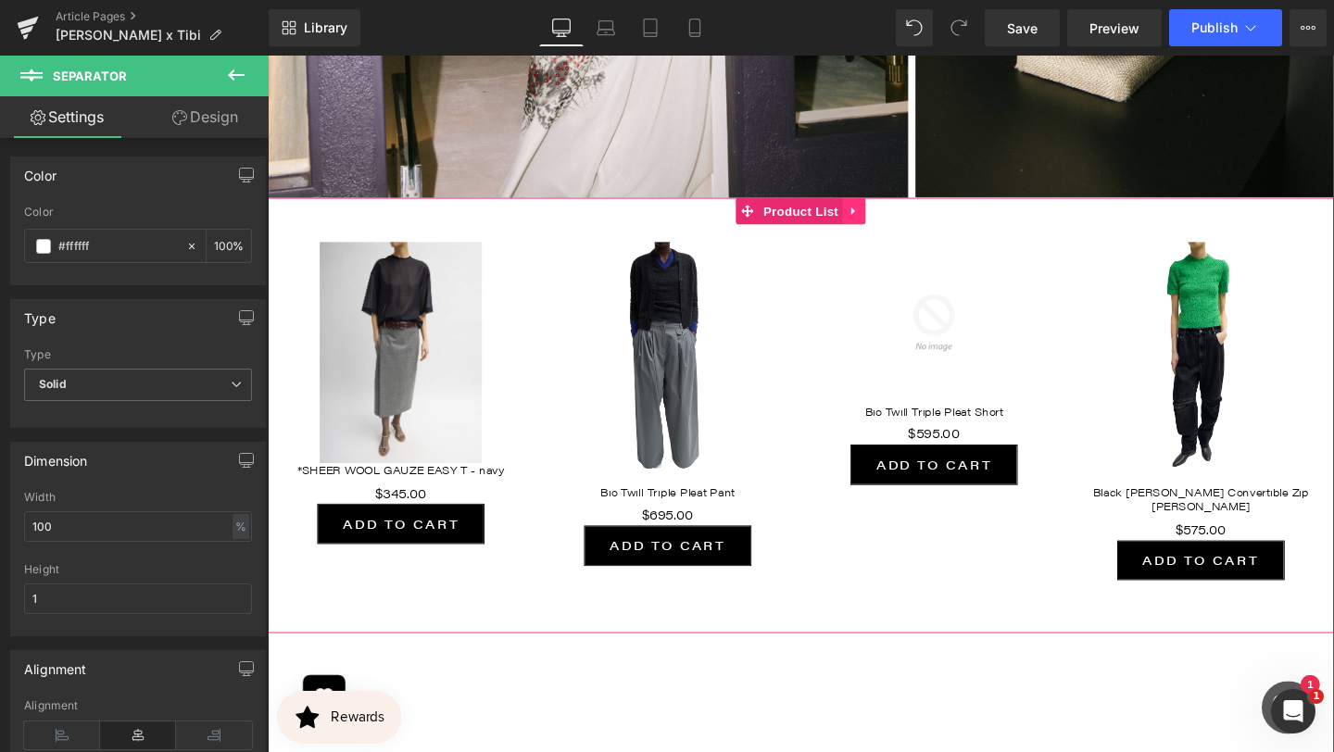
click at [880, 205] on link at bounding box center [885, 219] width 24 height 28
click at [900, 212] on icon at bounding box center [896, 219] width 13 height 14
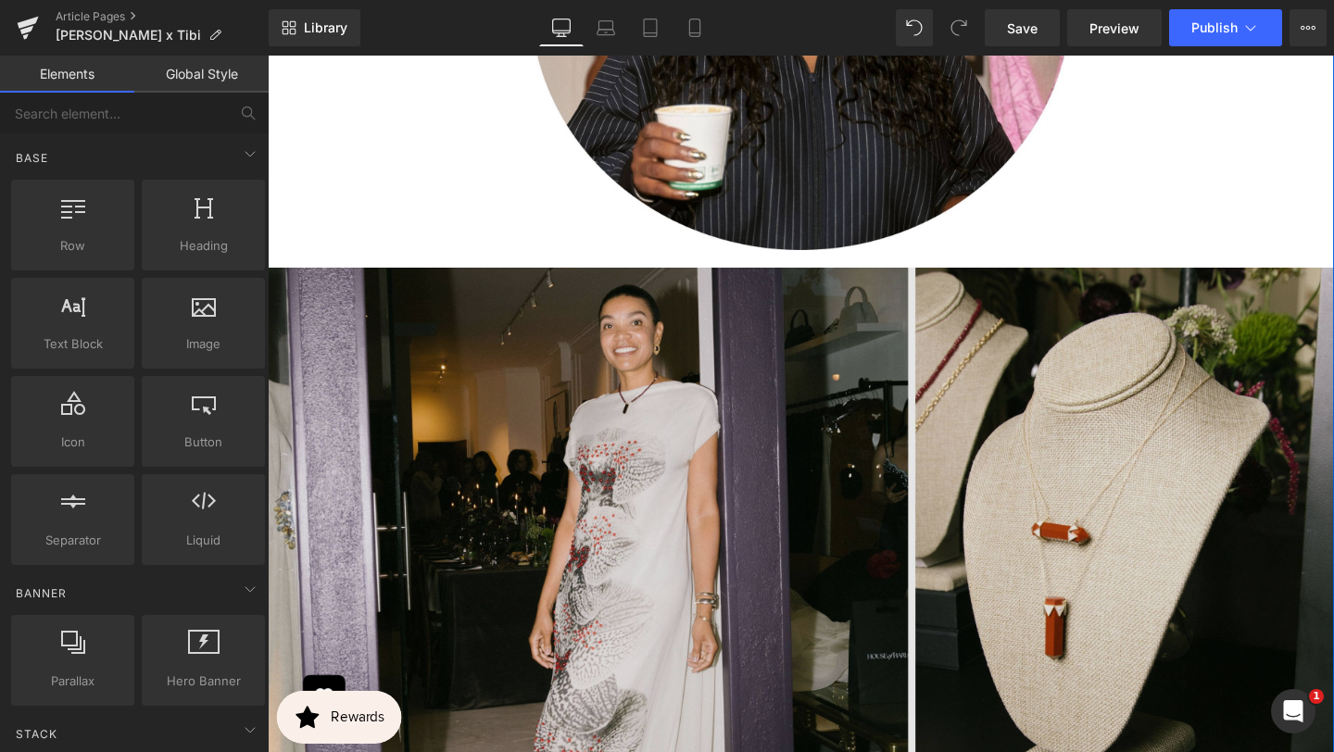
scroll to position [2735, 0]
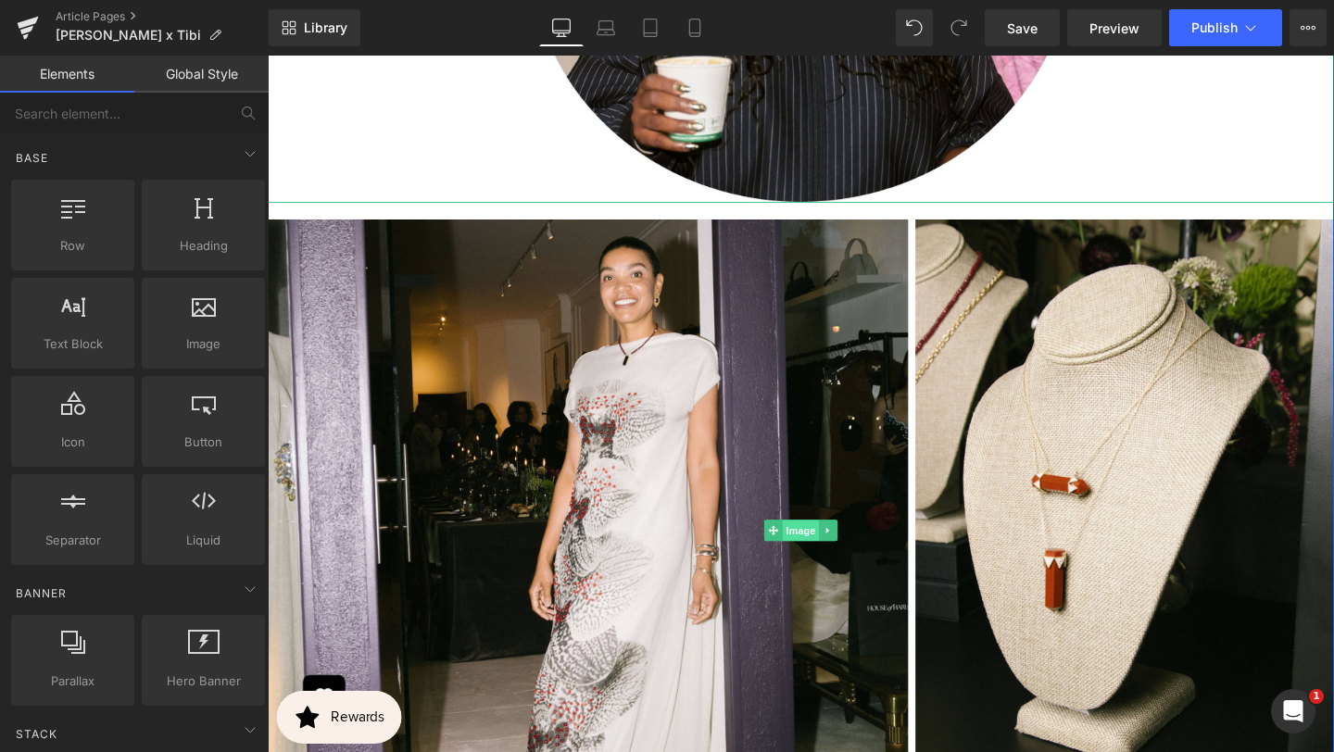
click at [827, 544] on span "Image" at bounding box center [828, 555] width 39 height 22
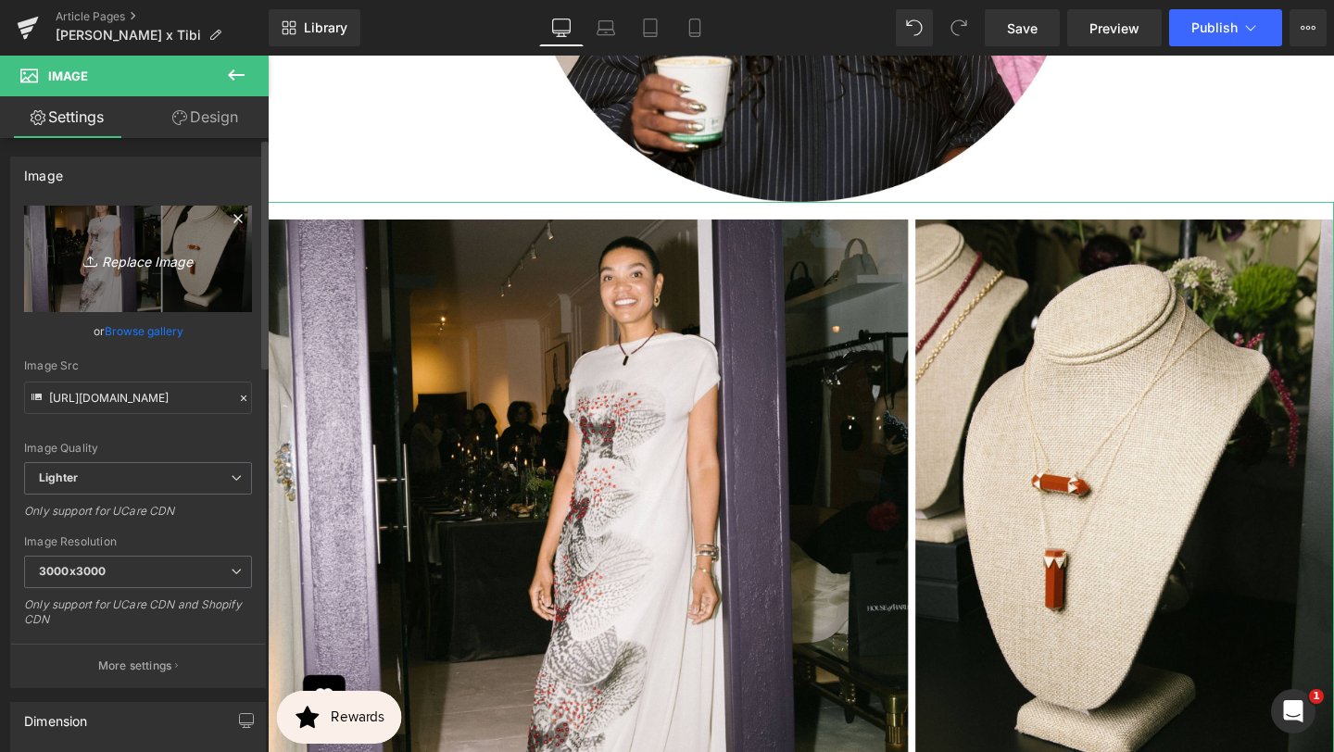
click at [149, 260] on icon "Replace Image" at bounding box center [138, 258] width 148 height 23
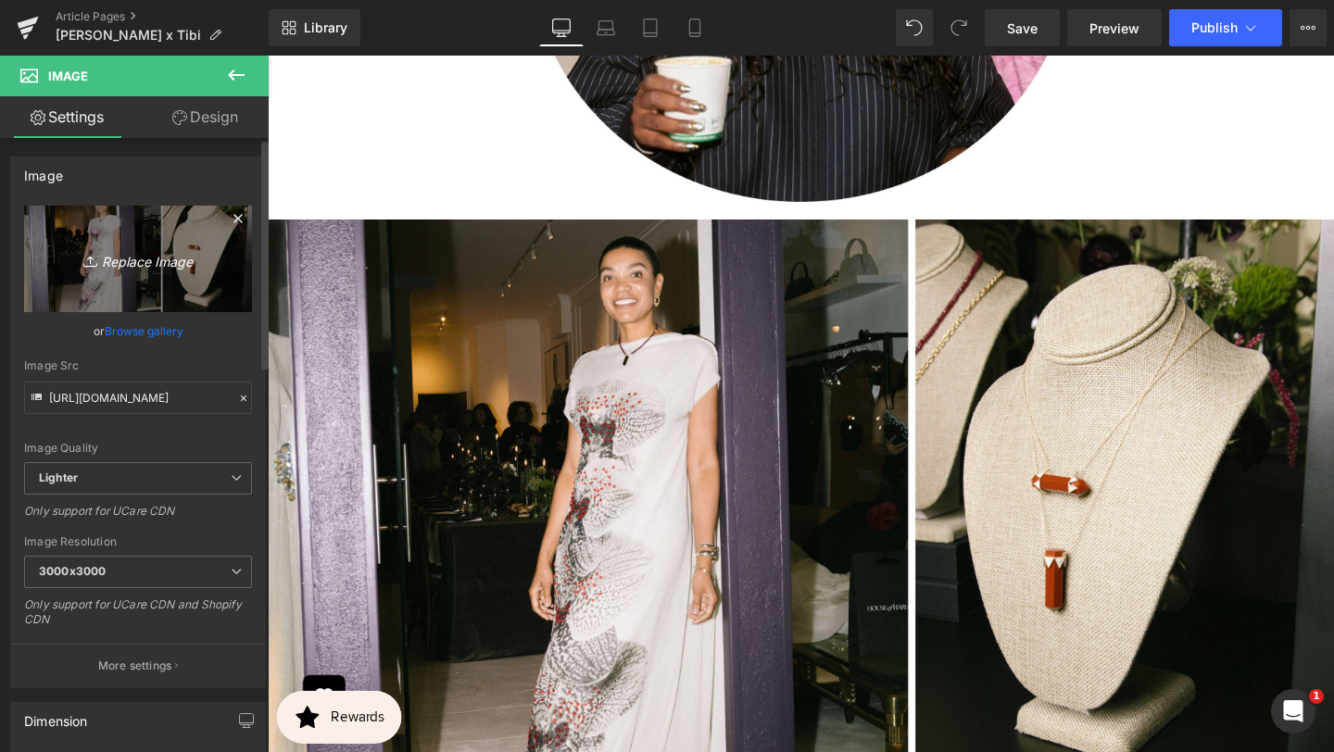
type input "C:\fakepath\BANNER REAL SIZE SITE (10).jpg"
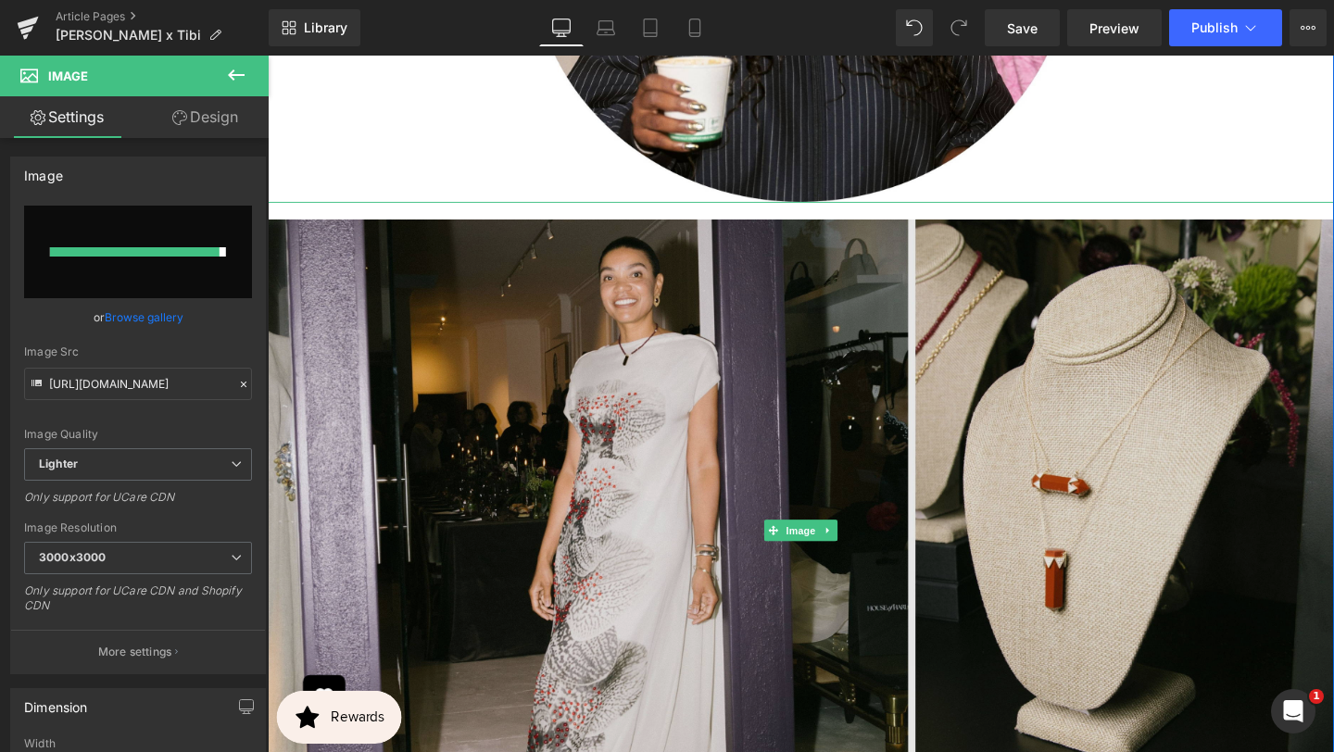
type input "[URL][DOMAIN_NAME]"
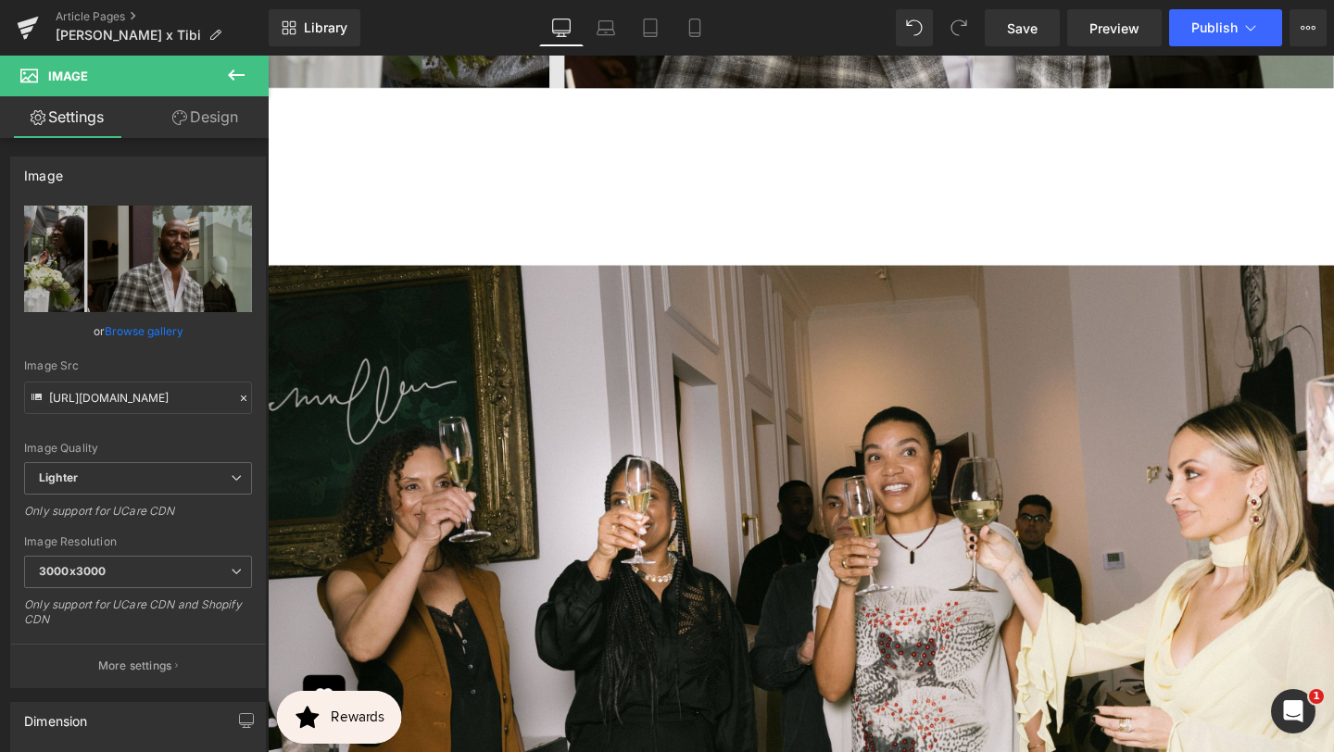
scroll to position [3414, 0]
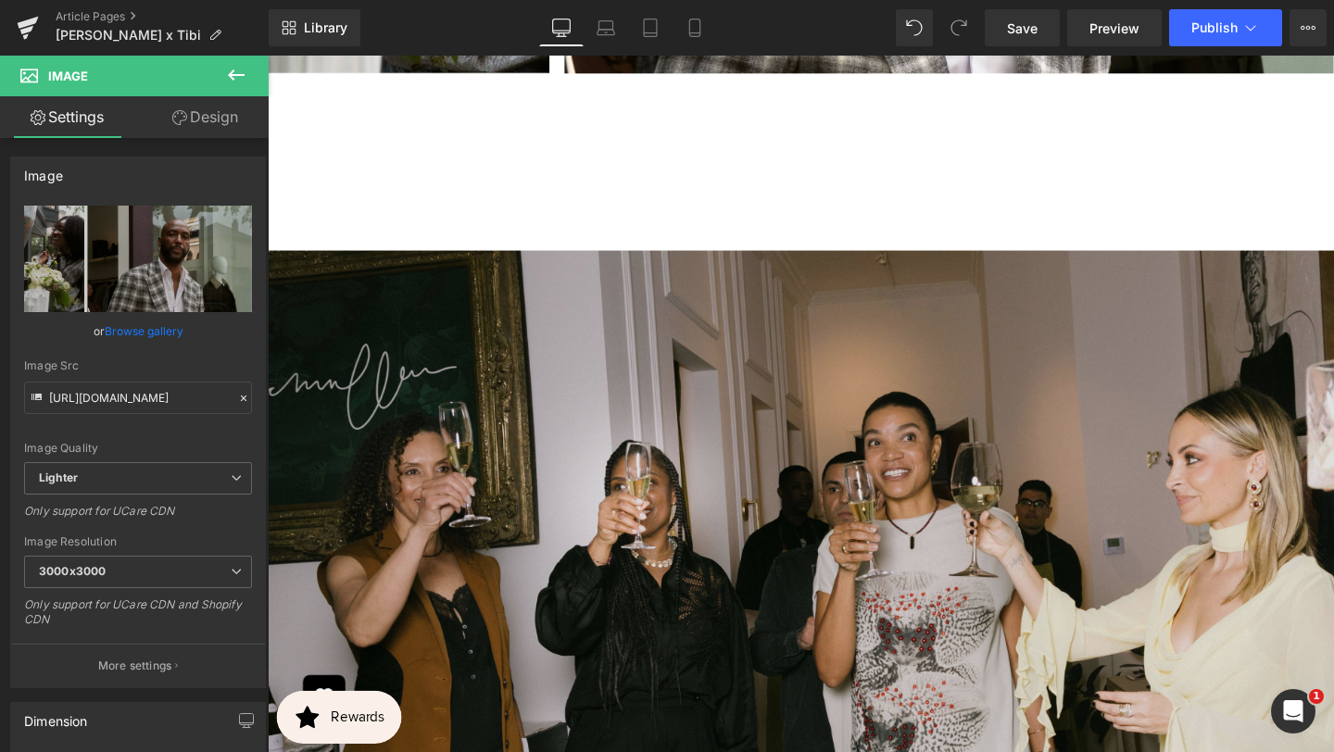
click at [782, 486] on img at bounding box center [828, 587] width 1121 height 691
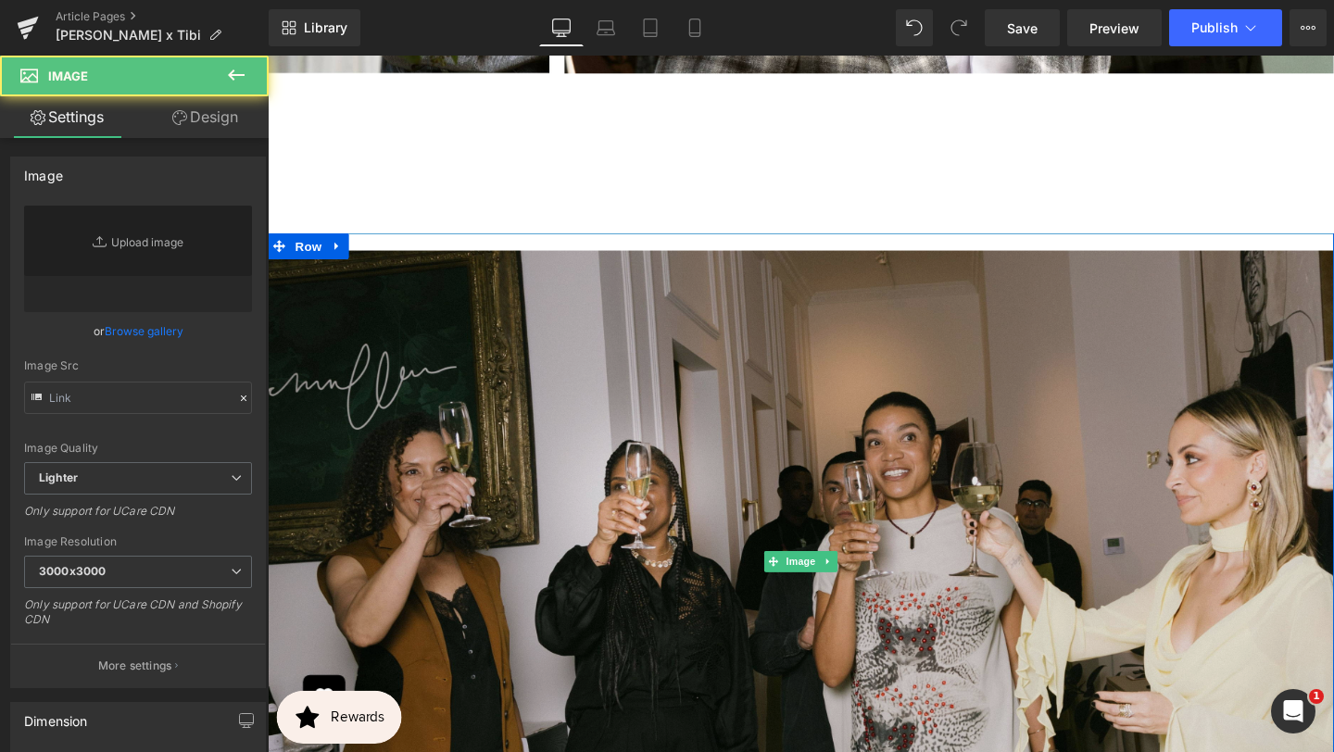
click at [782, 421] on img at bounding box center [828, 587] width 1121 height 691
click at [720, 529] on img at bounding box center [828, 587] width 1121 height 691
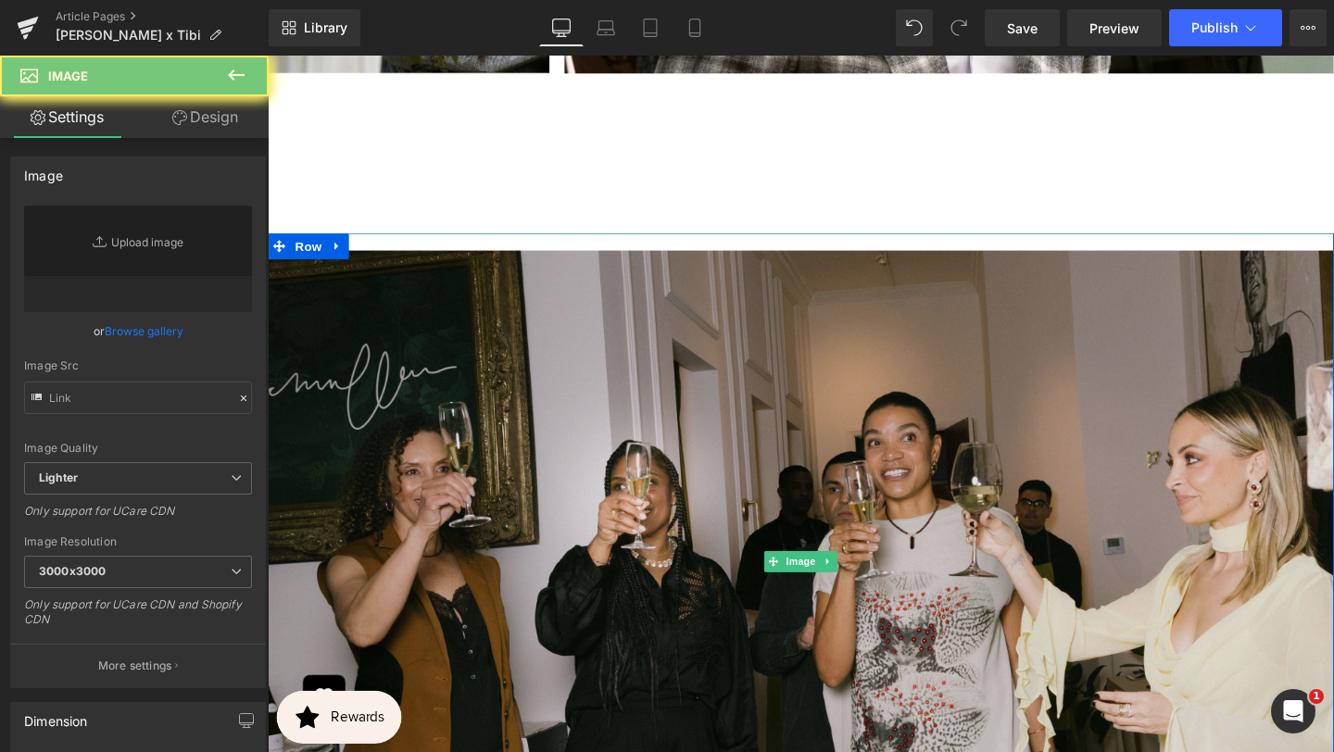
type input "[URL][DOMAIN_NAME]"
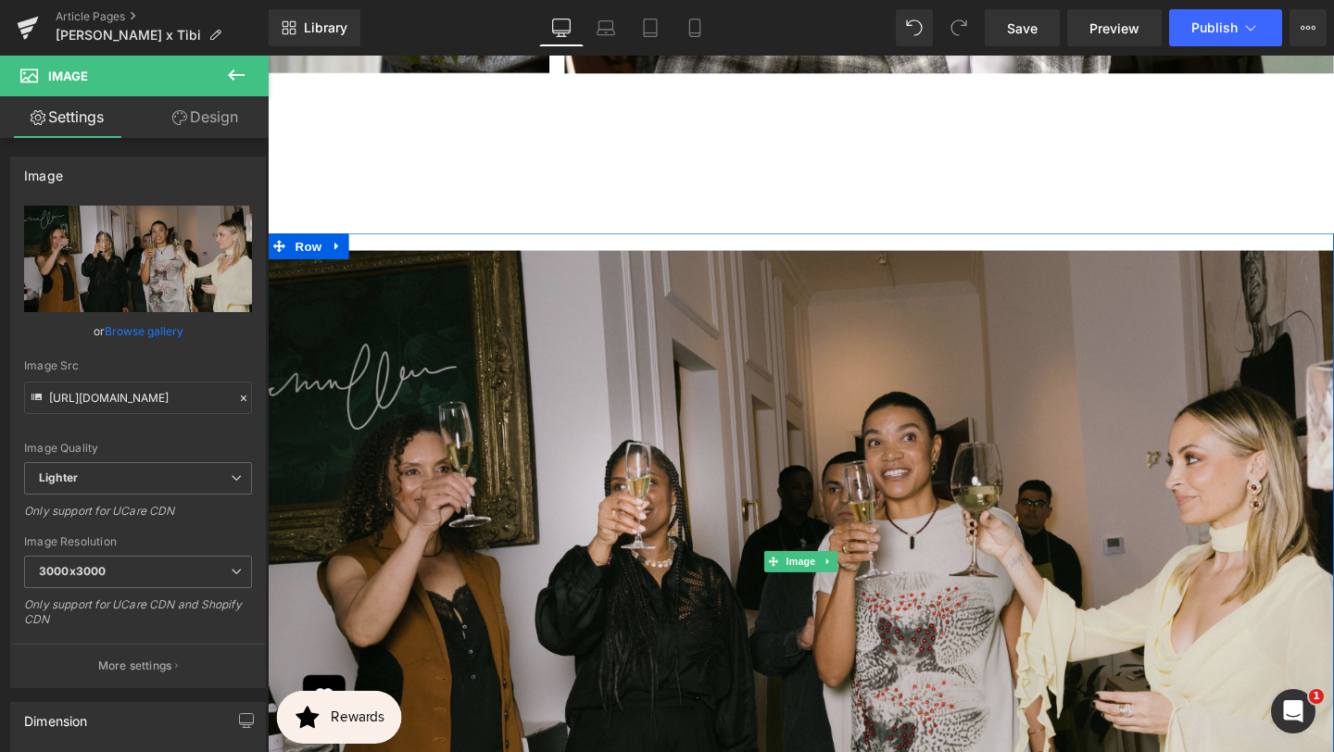
scroll to position [3154, 0]
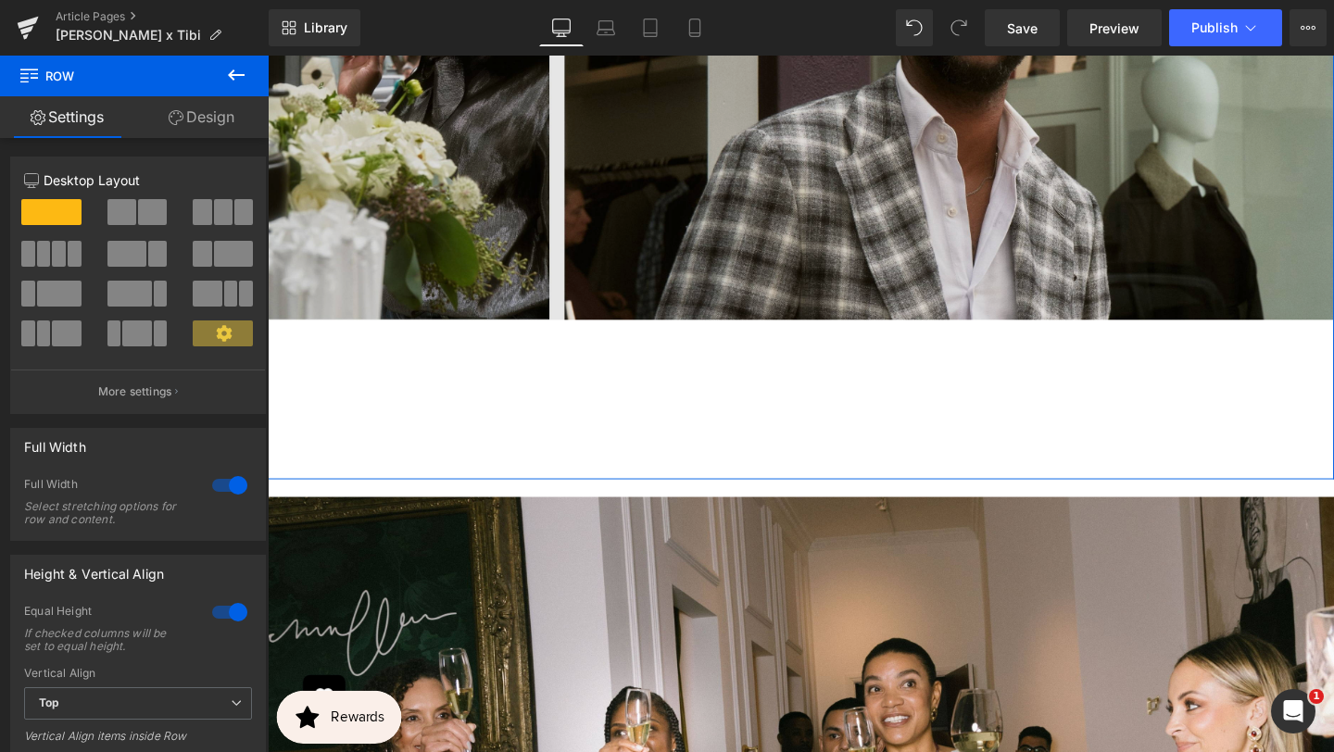
click at [746, 292] on img at bounding box center [828, 62] width 1121 height 544
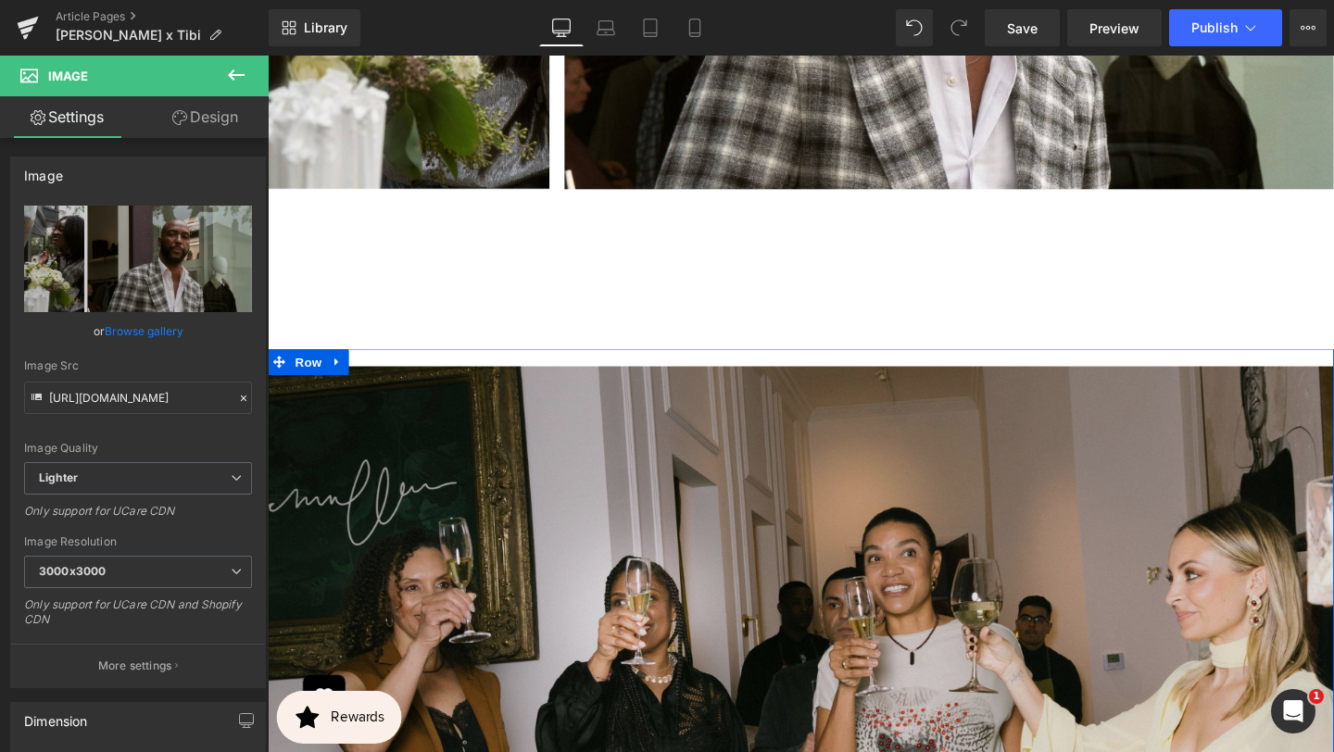
scroll to position [3243, 0]
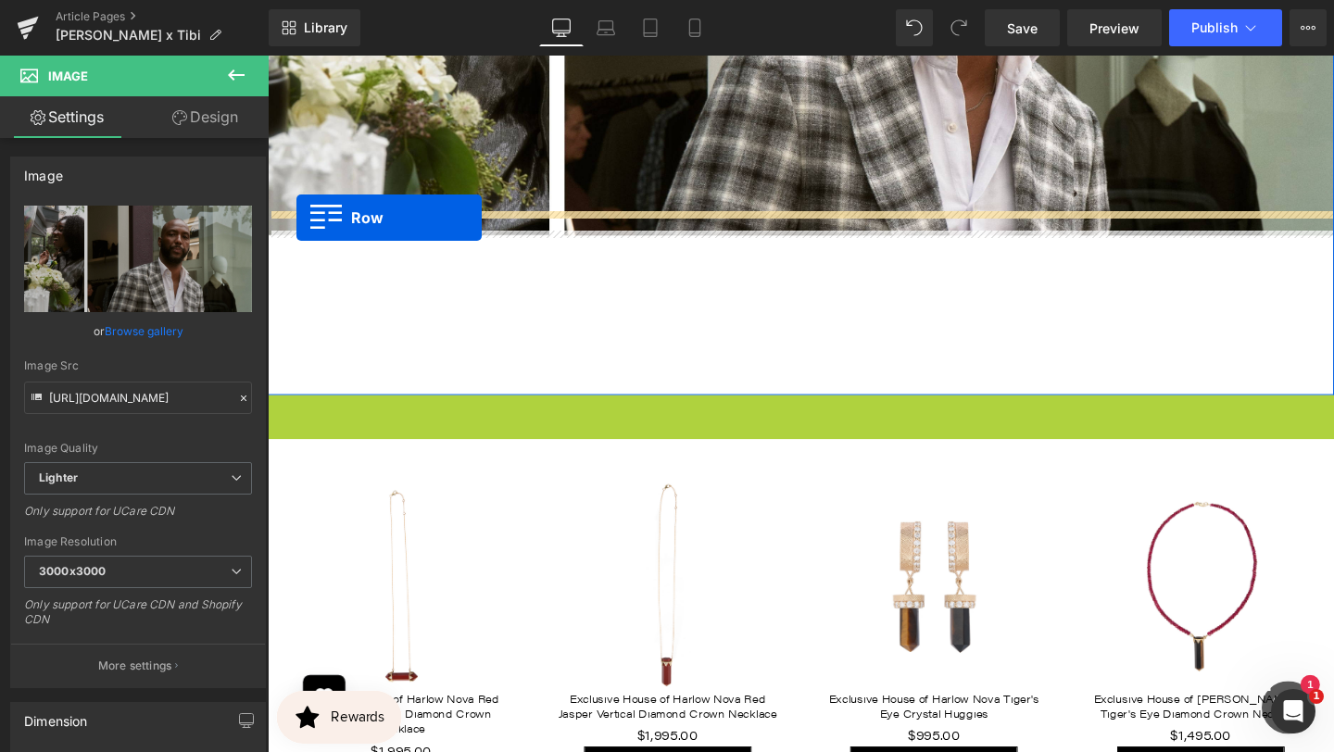
drag, startPoint x: 281, startPoint y: 404, endPoint x: 298, endPoint y: 226, distance: 178.7
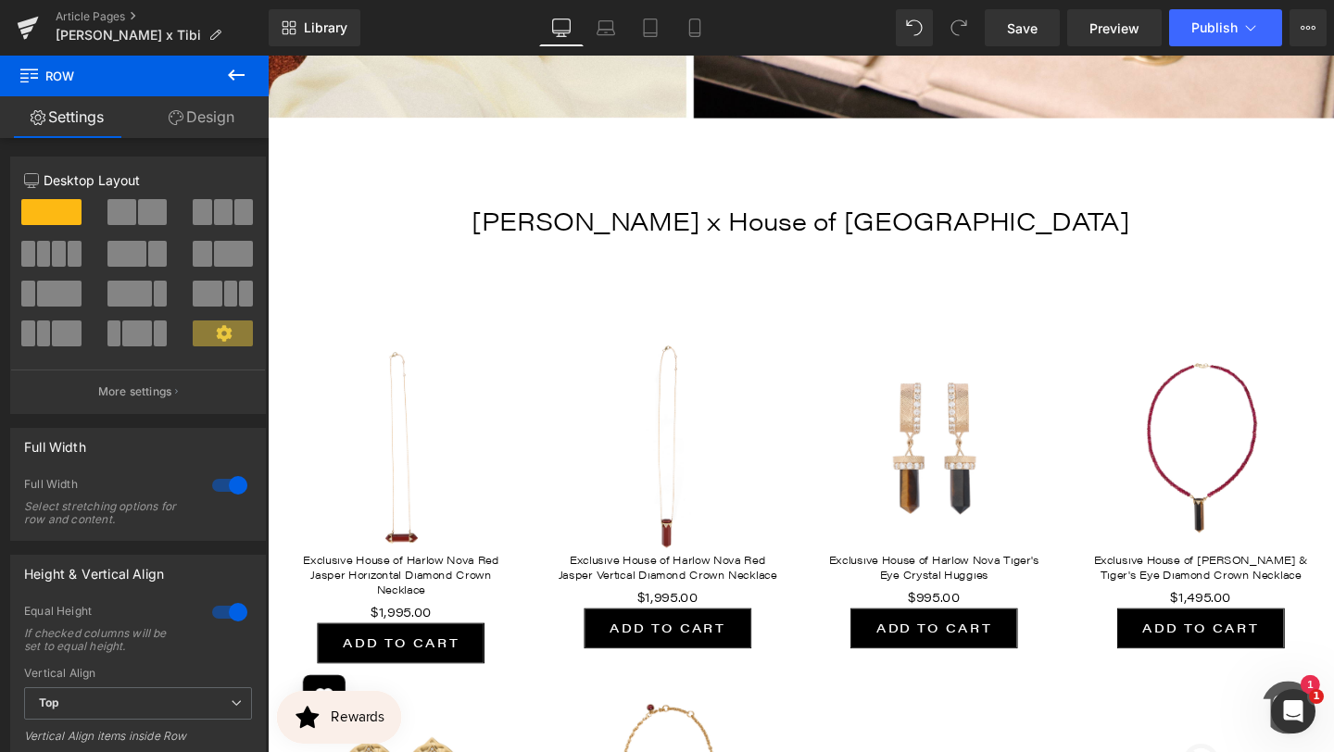
scroll to position [4705, 0]
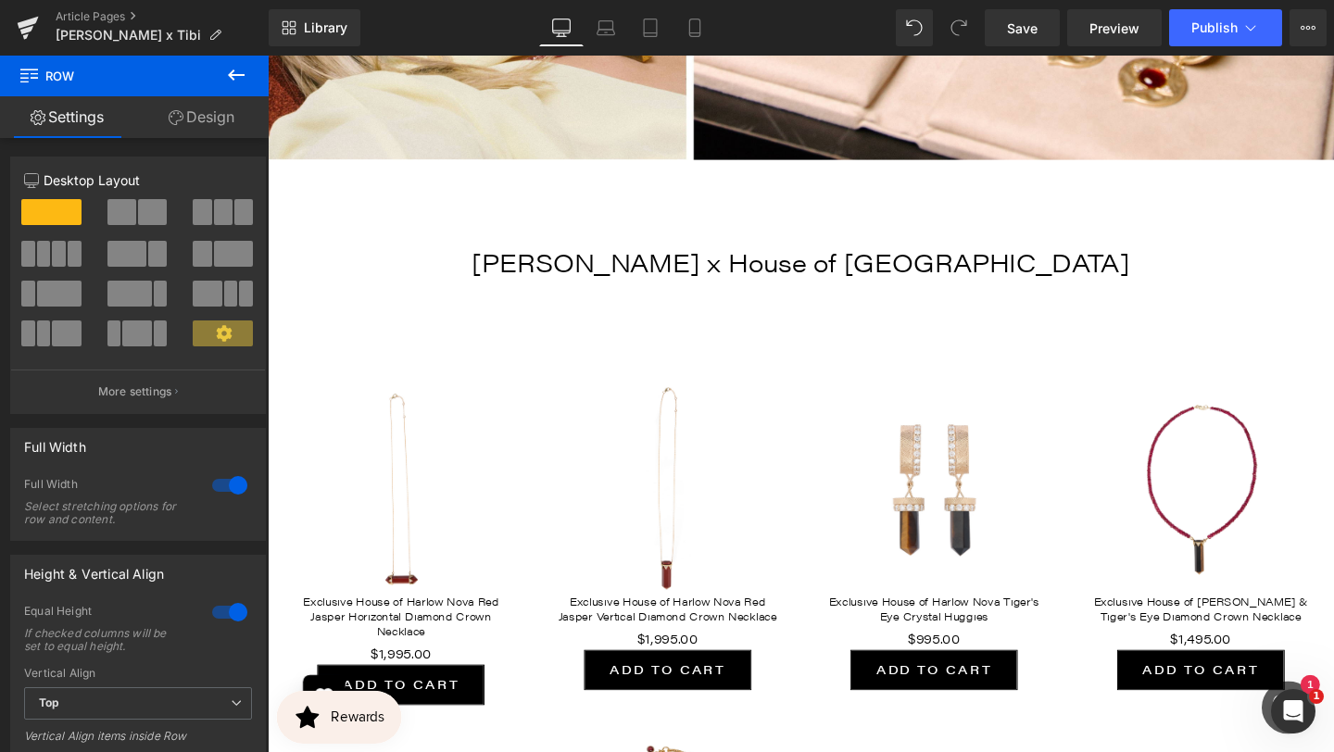
click at [863, 254] on span "[PERSON_NAME] x House of [GEOGRAPHIC_DATA]" at bounding box center [829, 272] width 692 height 37
click at [909, 254] on span "[PERSON_NAME] x House of [GEOGRAPHIC_DATA]" at bounding box center [829, 272] width 692 height 37
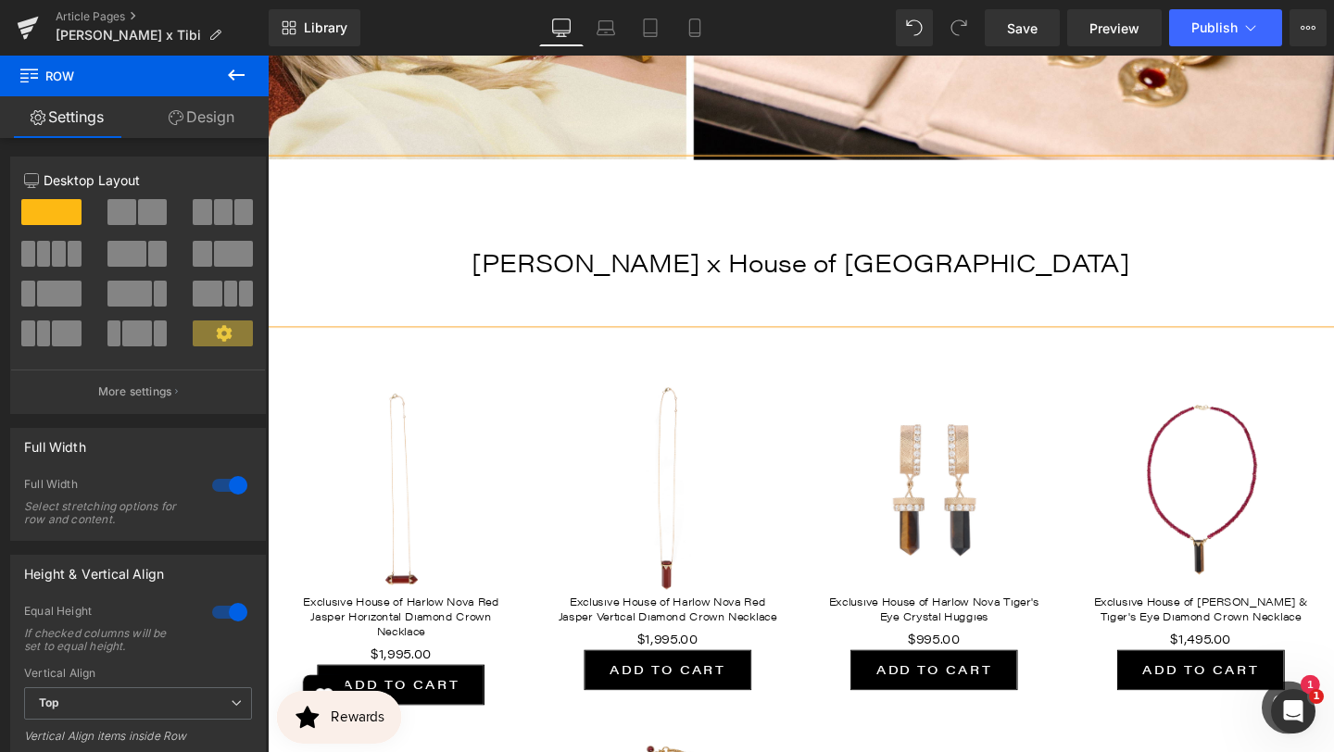
click at [811, 254] on span "[PERSON_NAME] x House of [GEOGRAPHIC_DATA]" at bounding box center [829, 272] width 692 height 37
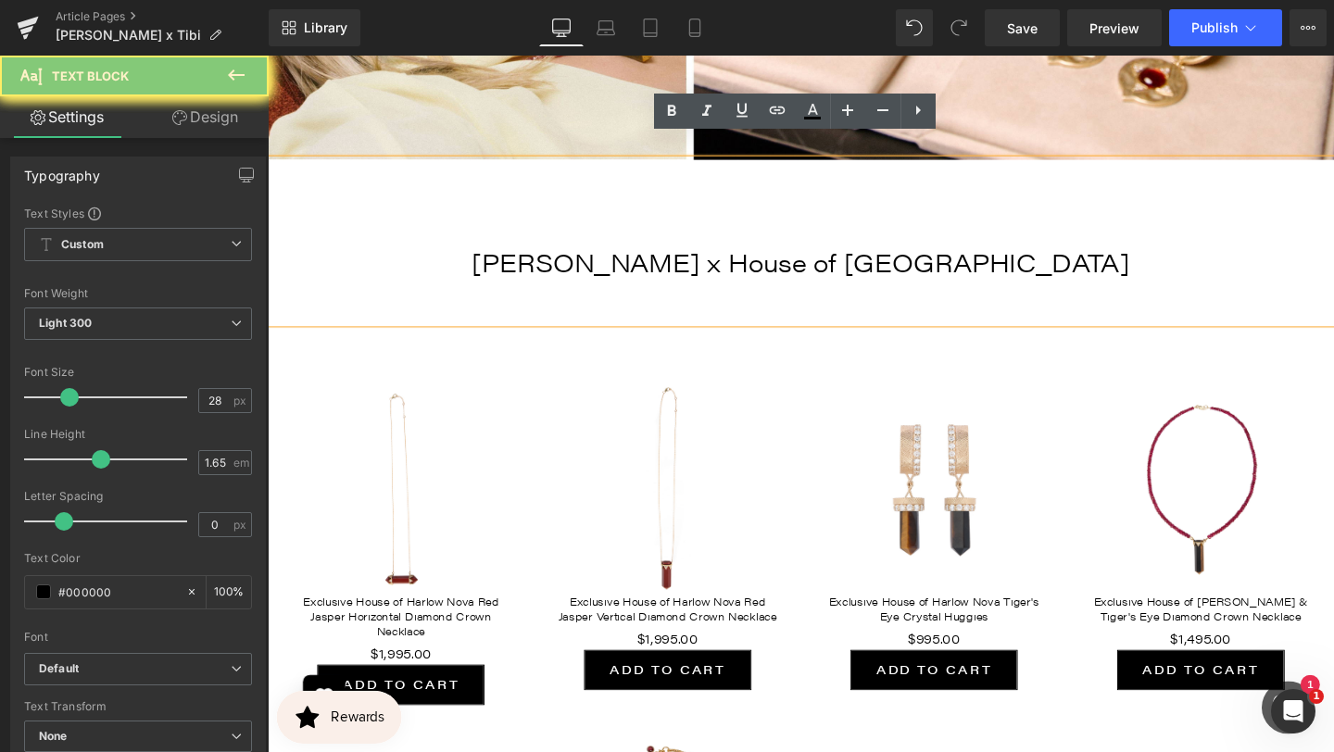
click at [811, 254] on span "[PERSON_NAME] x House of [GEOGRAPHIC_DATA]" at bounding box center [829, 272] width 692 height 37
click at [826, 254] on span "[PERSON_NAME] x House of [GEOGRAPHIC_DATA]" at bounding box center [829, 272] width 692 height 37
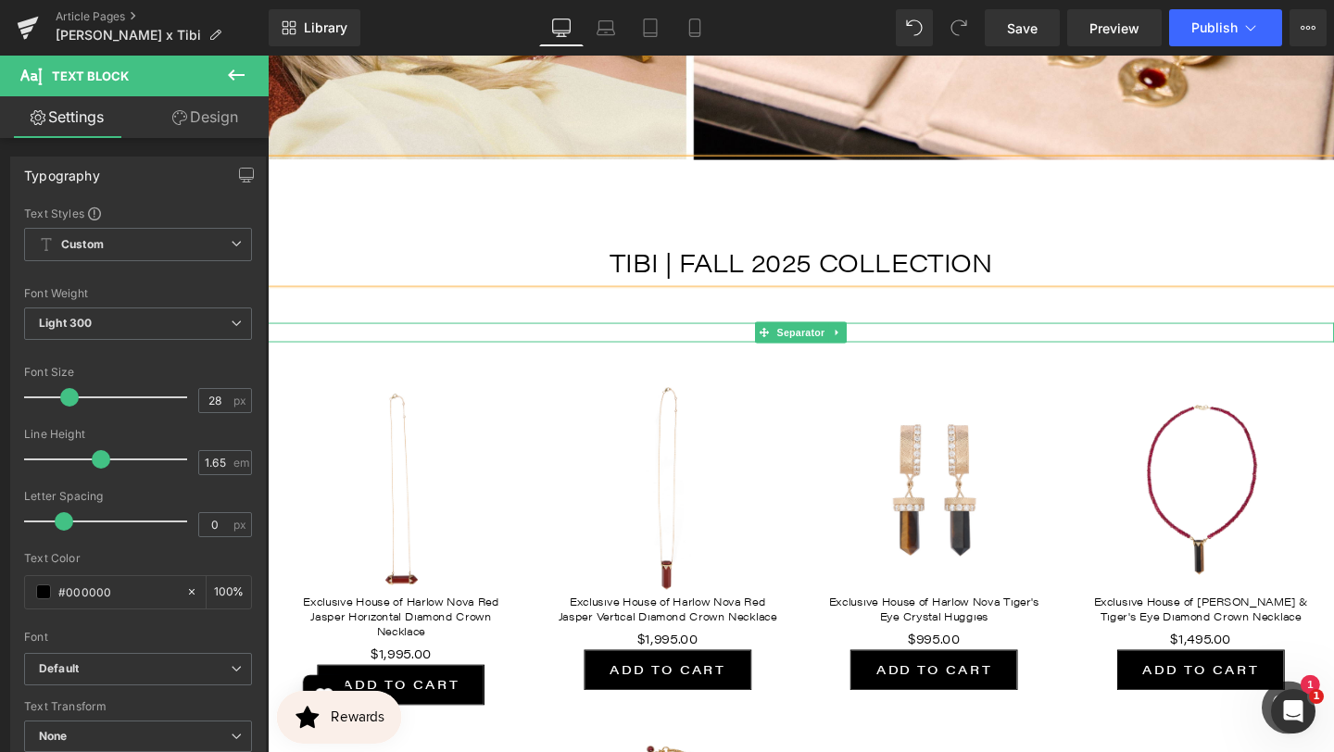
click at [1095, 346] on hr at bounding box center [828, 351] width 1121 height 11
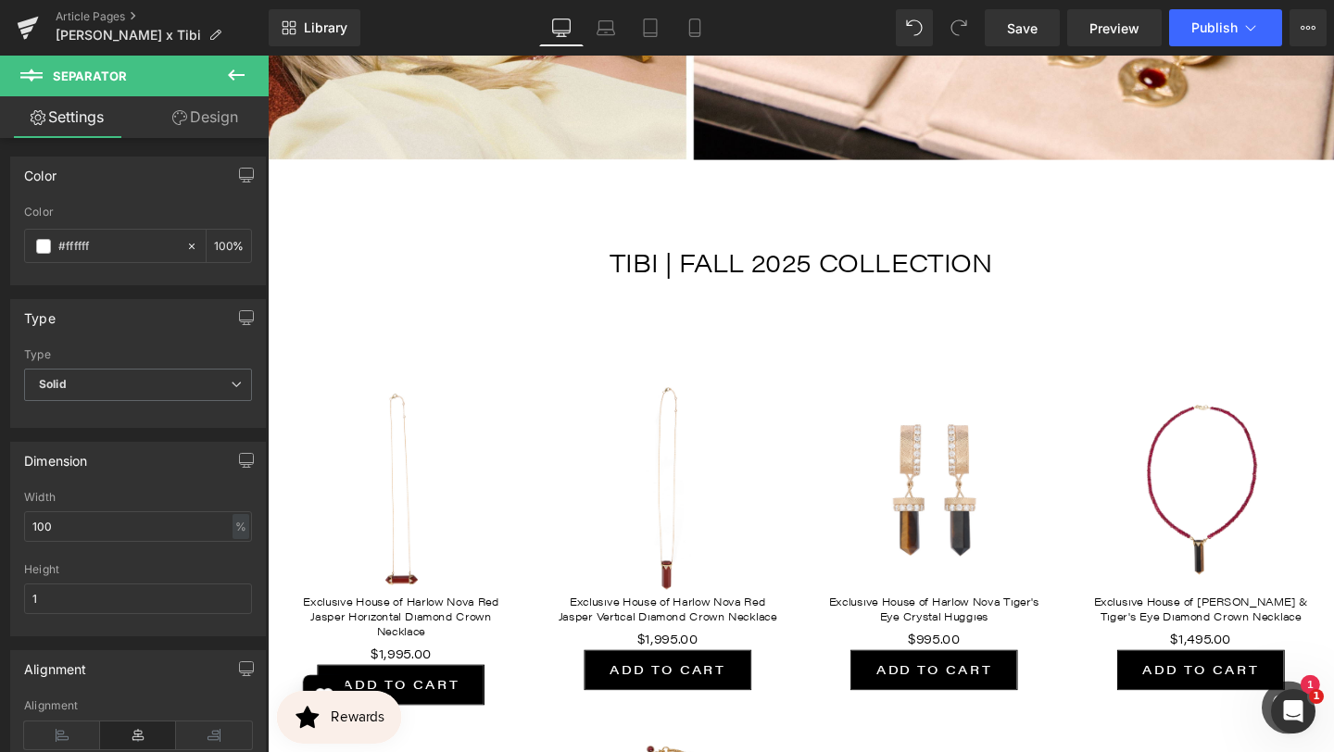
click at [268, 56] on div at bounding box center [268, 56] width 0 height 0
click at [643, 357] on div "Sale Off (P) Image Exclusive House of Harlow Nova Red Jasper Horizontal Diamond…" at bounding box center [828, 740] width 1121 height 766
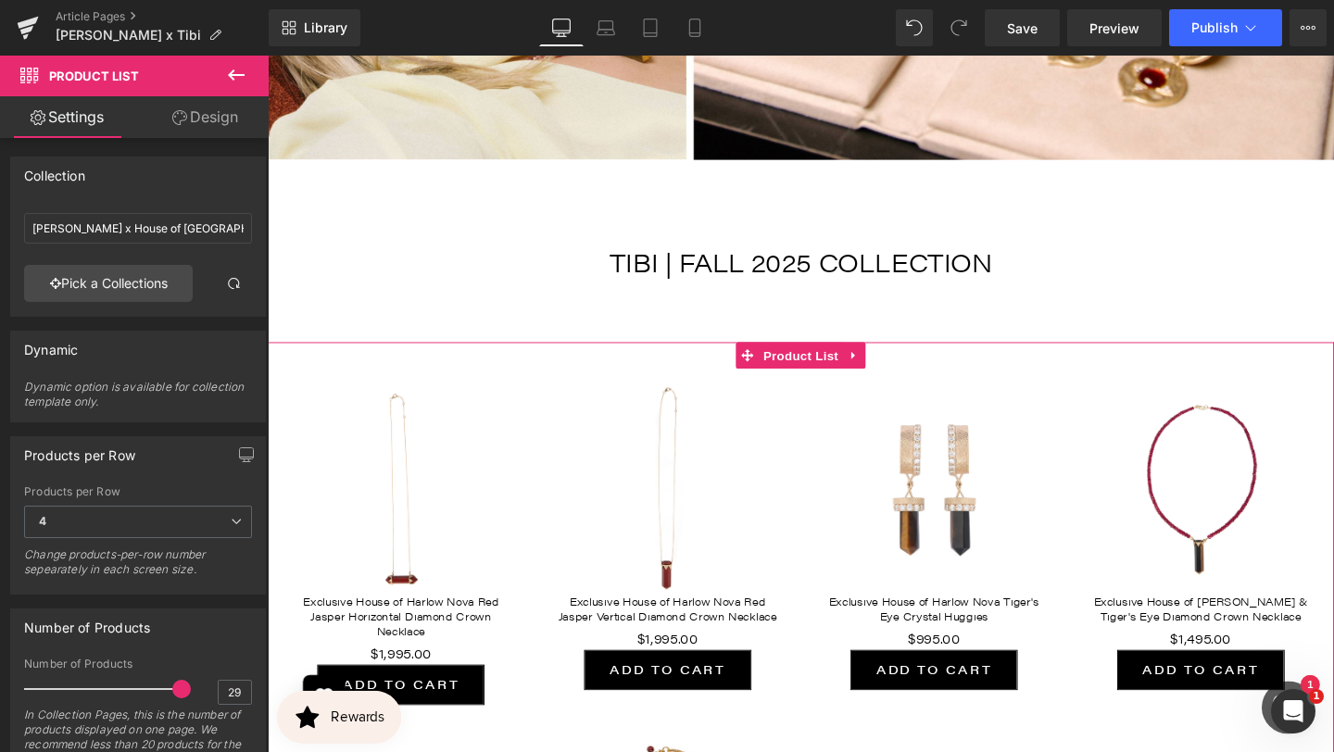
click at [412, 357] on div "Sale Off (P) Image Exclusive House of Harlow Nova Red Jasper Horizontal Diamond…" at bounding box center [828, 740] width 1121 height 766
click at [403, 357] on div "Sale Off (P) Image Exclusive House of Harlow Nova Red Jasper Horizontal Diamond…" at bounding box center [828, 740] width 1121 height 766
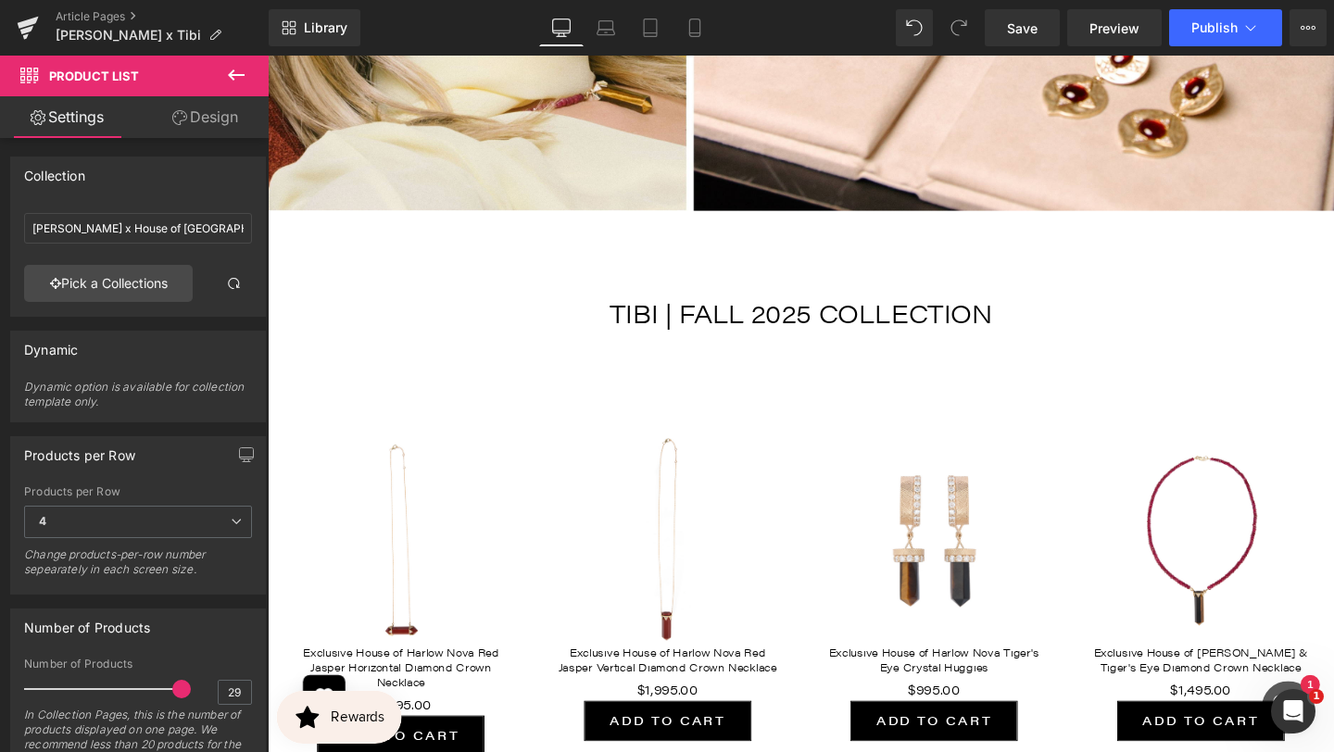
scroll to position [4697, 0]
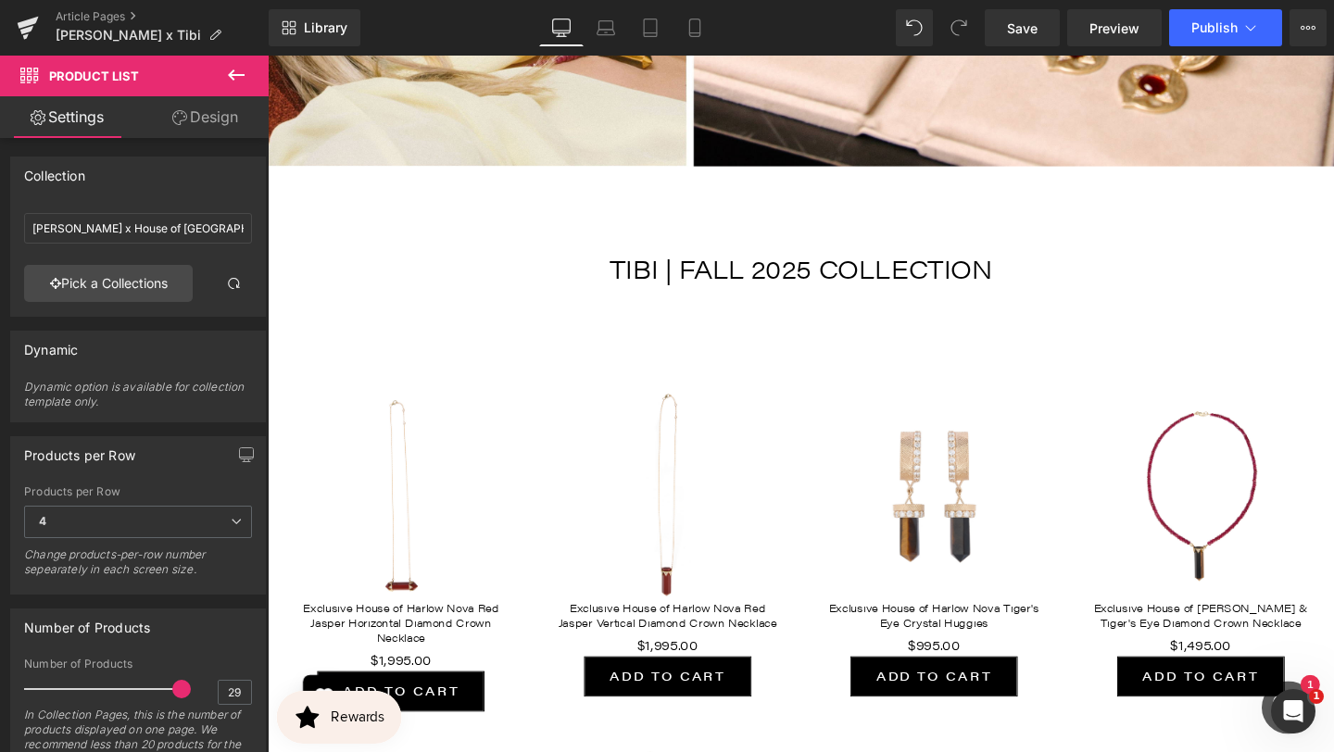
click at [892, 392] on div "Sale Off (P) Image Exclusive House of Harlow Nova Tiger's Eye Crystal Huggies (…" at bounding box center [968, 570] width 281 height 357
click at [839, 364] on span "Product List" at bounding box center [828, 378] width 88 height 28
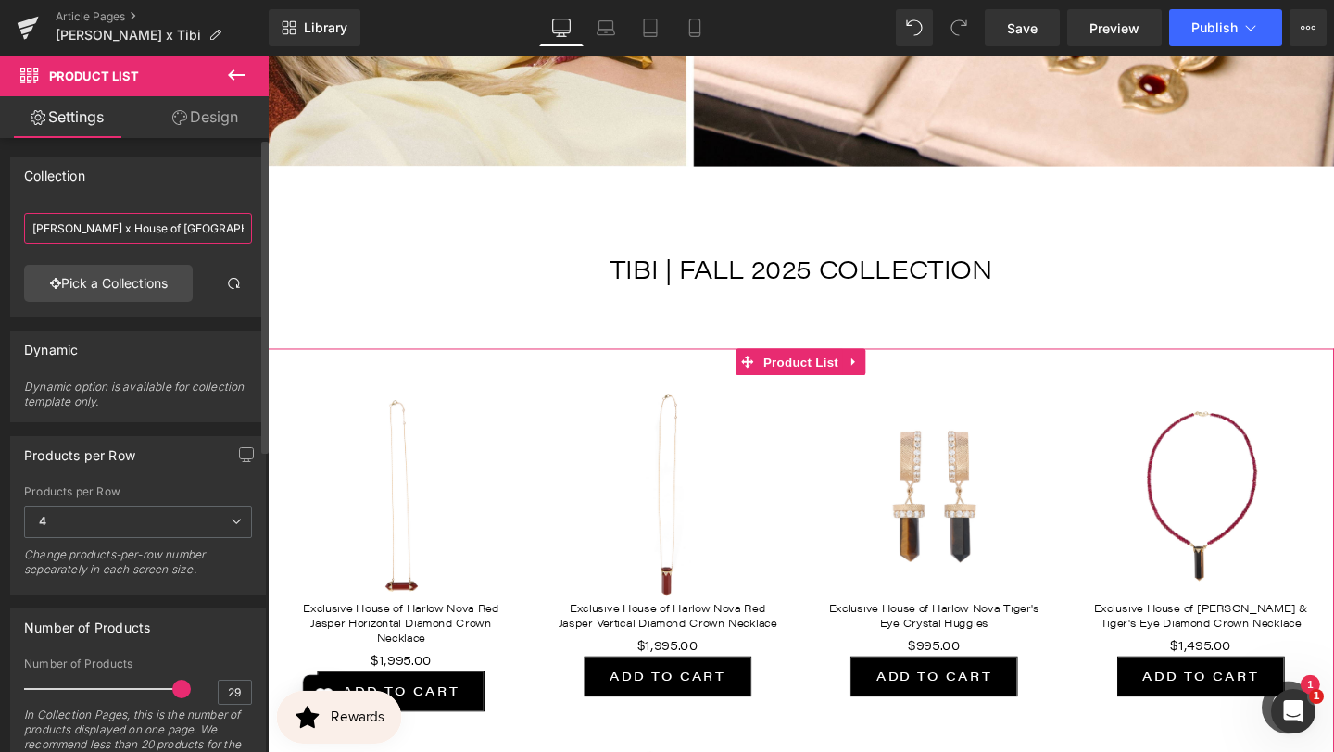
click at [212, 217] on input "[PERSON_NAME] x House of [GEOGRAPHIC_DATA]" at bounding box center [138, 228] width 228 height 31
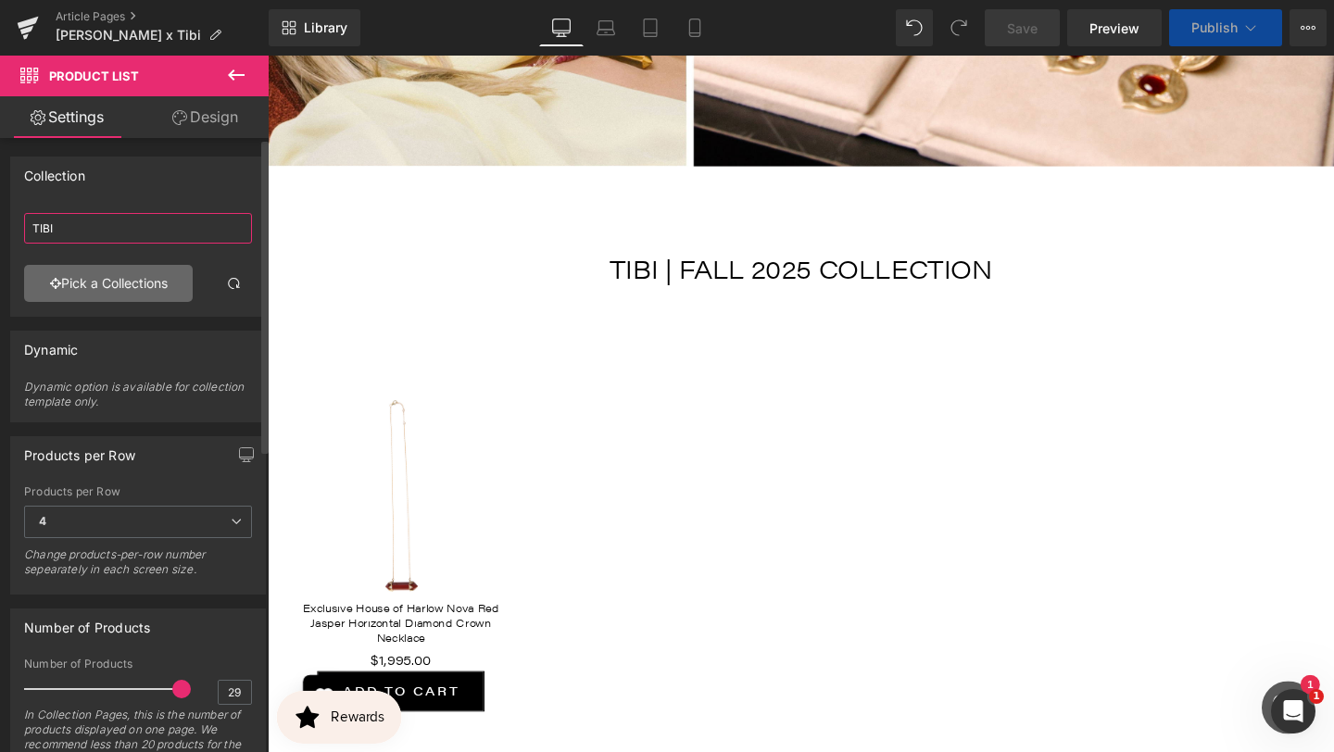
type input "TIBI"
click at [155, 276] on link "Pick a Collections" at bounding box center [108, 283] width 169 height 37
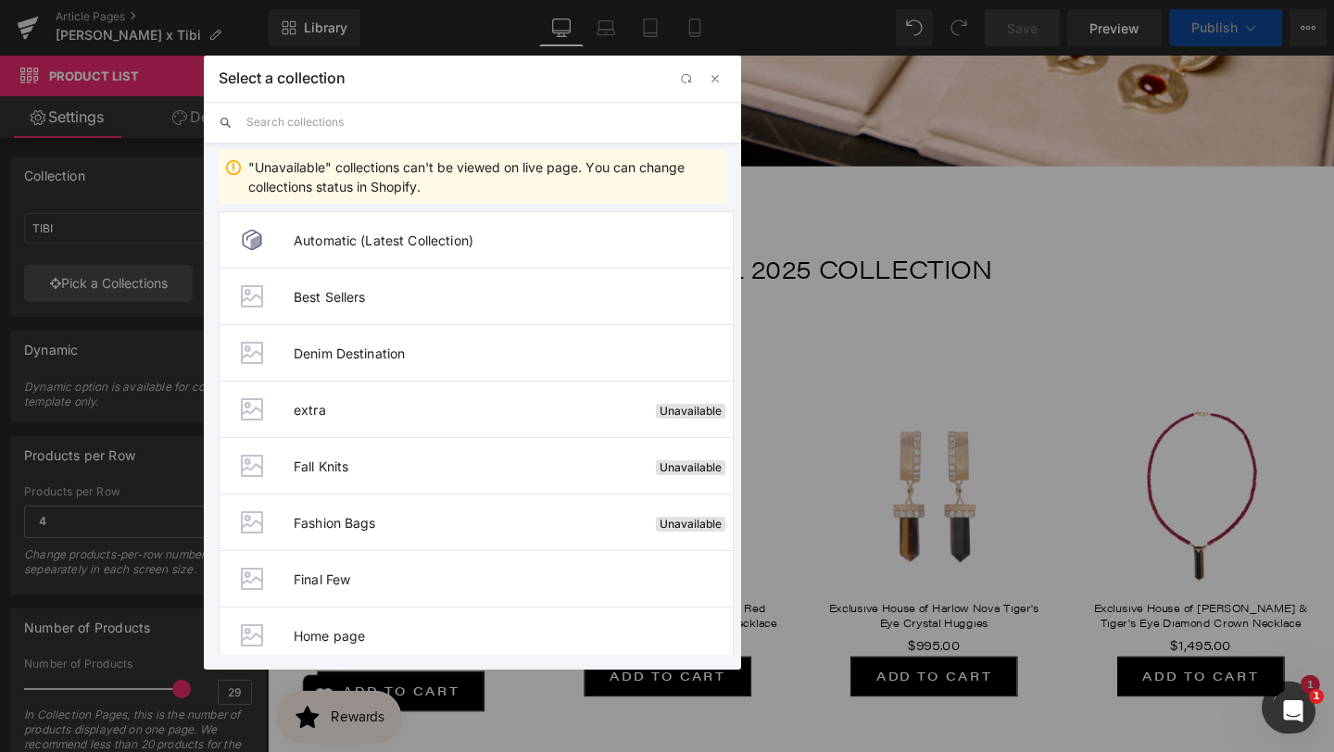
click at [419, 132] on input "text" at bounding box center [486, 122] width 480 height 41
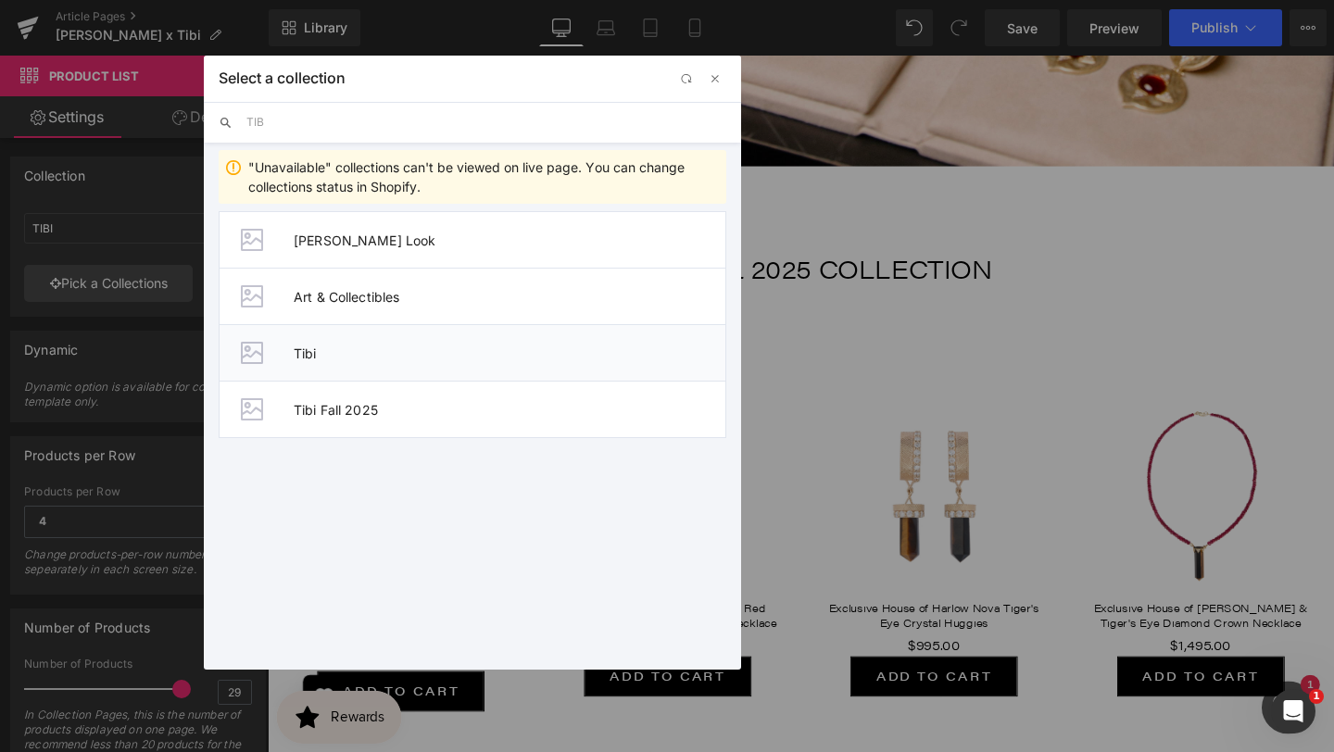
type input "TIB"
click at [333, 344] on li "Tibi" at bounding box center [473, 352] width 508 height 57
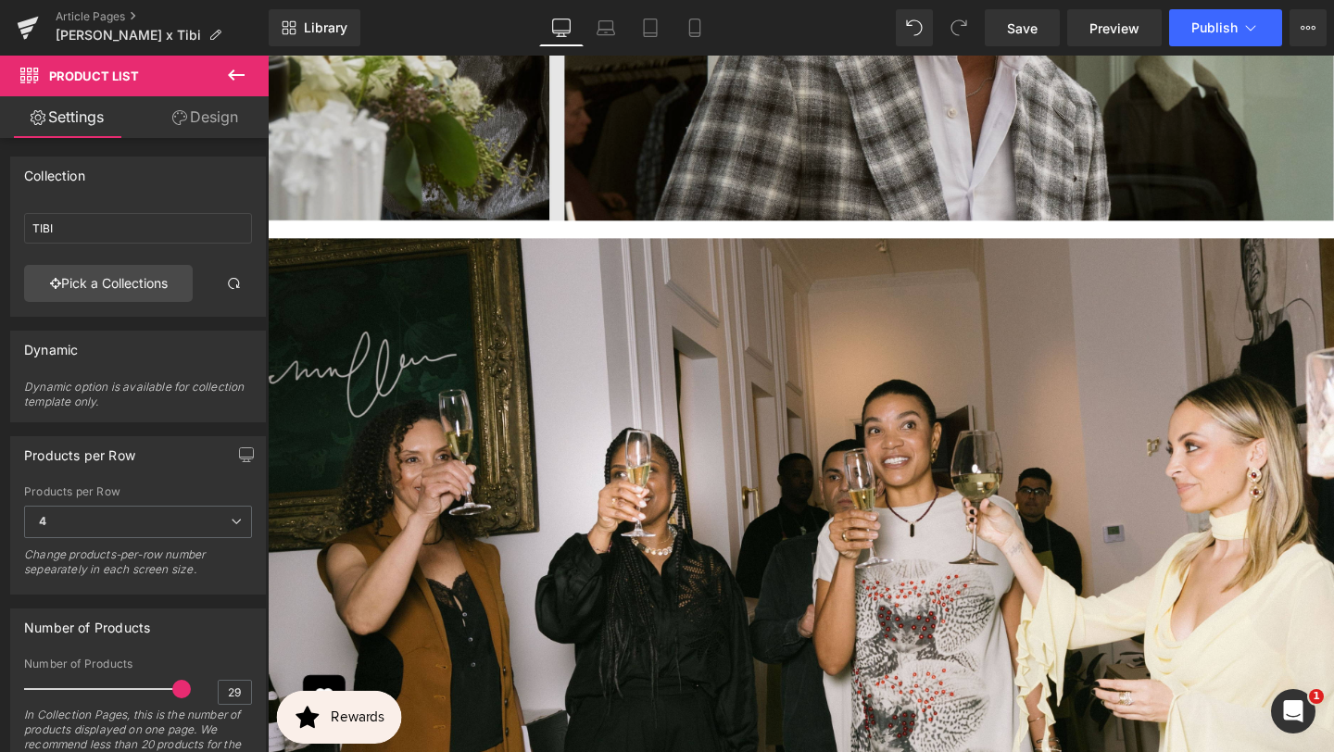
scroll to position [3219, 0]
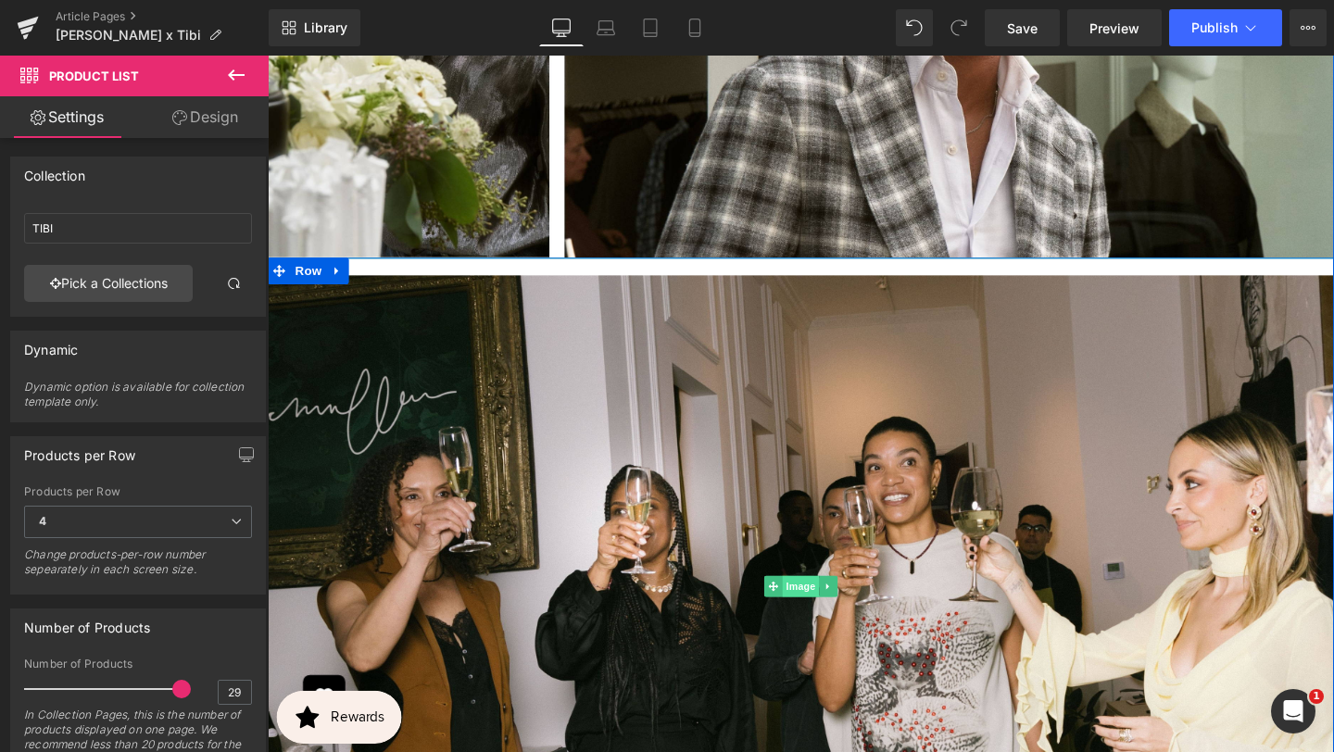
click at [831, 603] on span "Image" at bounding box center [828, 614] width 39 height 22
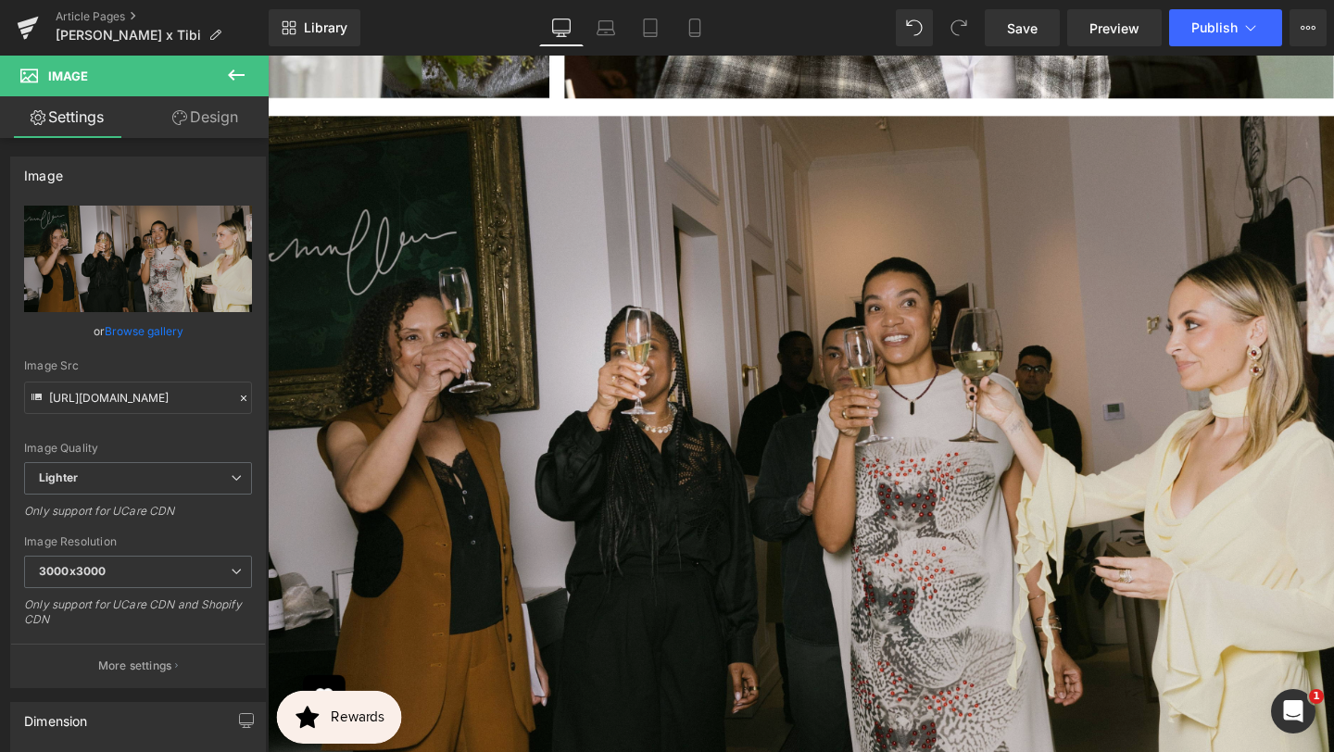
scroll to position [3390, 0]
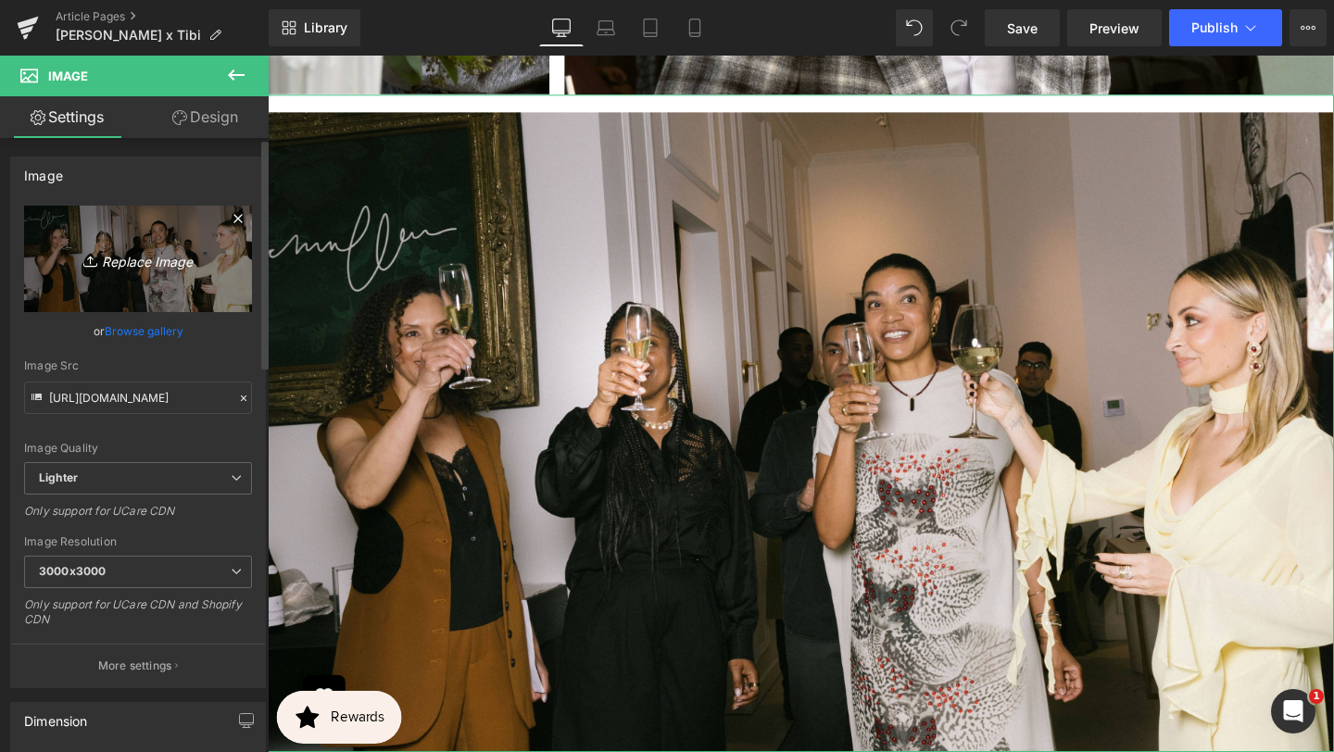
click at [152, 267] on icon "Replace Image" at bounding box center [138, 258] width 148 height 23
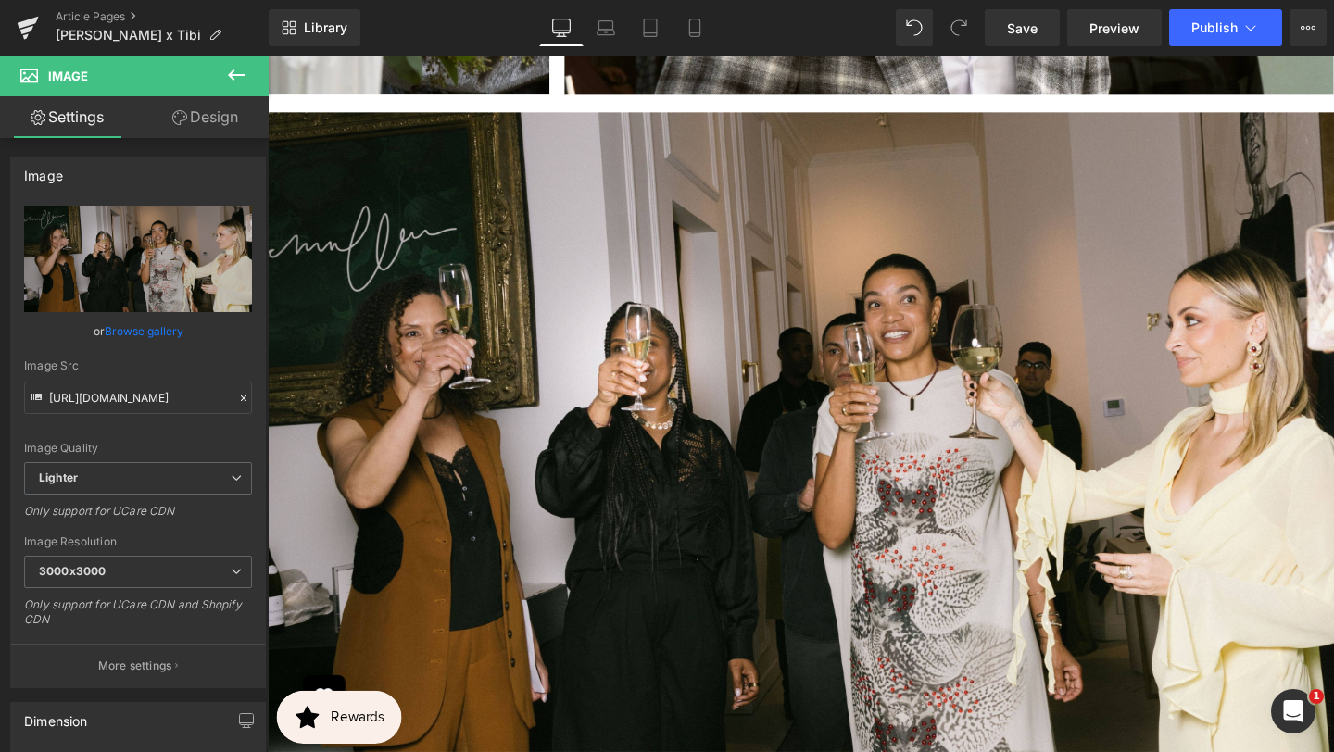
type input "C:\fakepath\BANNER REAL SIZE SITE (11).jpg"
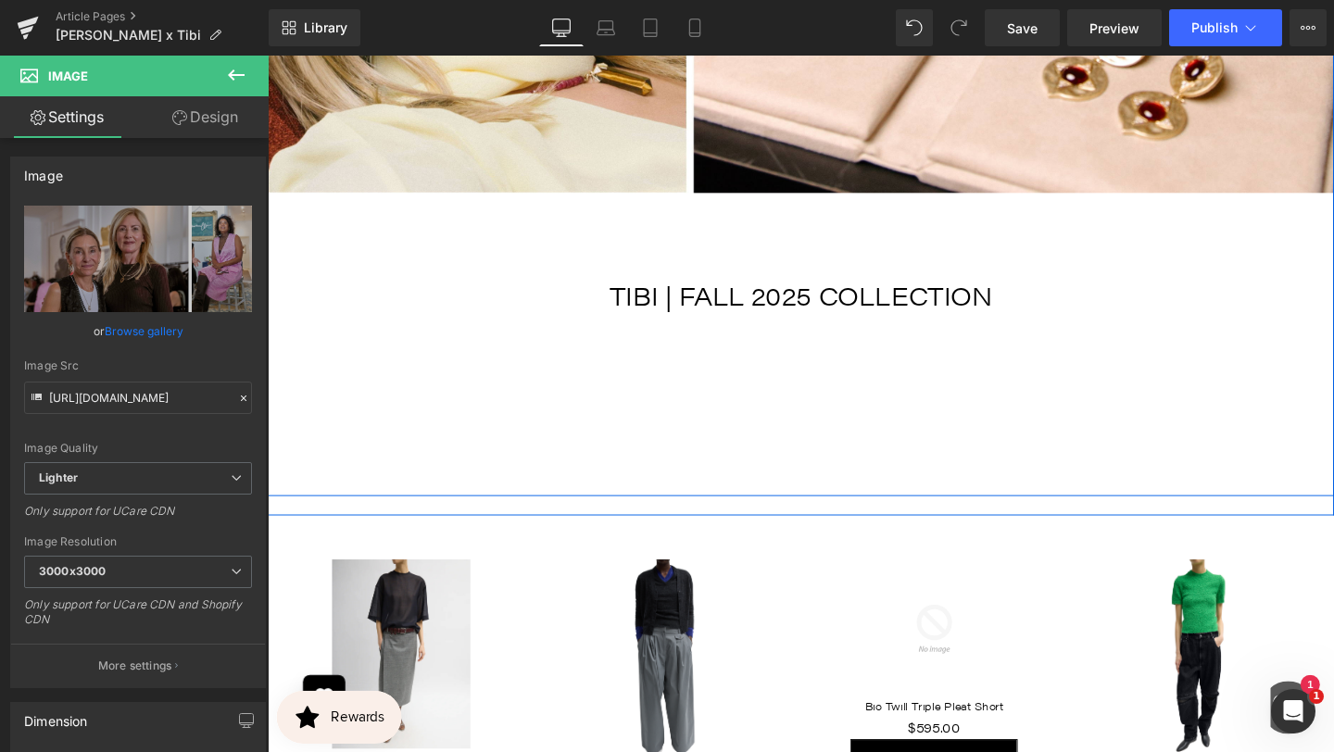
scroll to position [4513, 0]
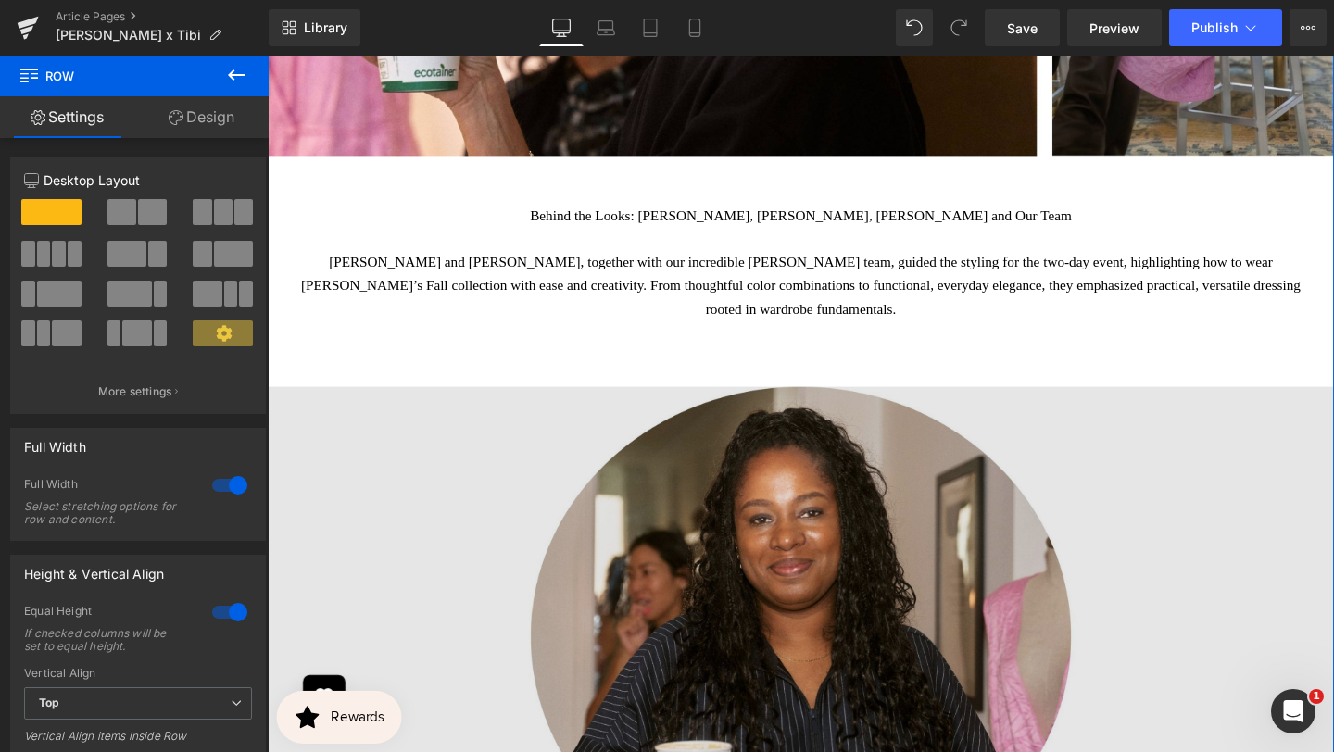
scroll to position [2008, 0]
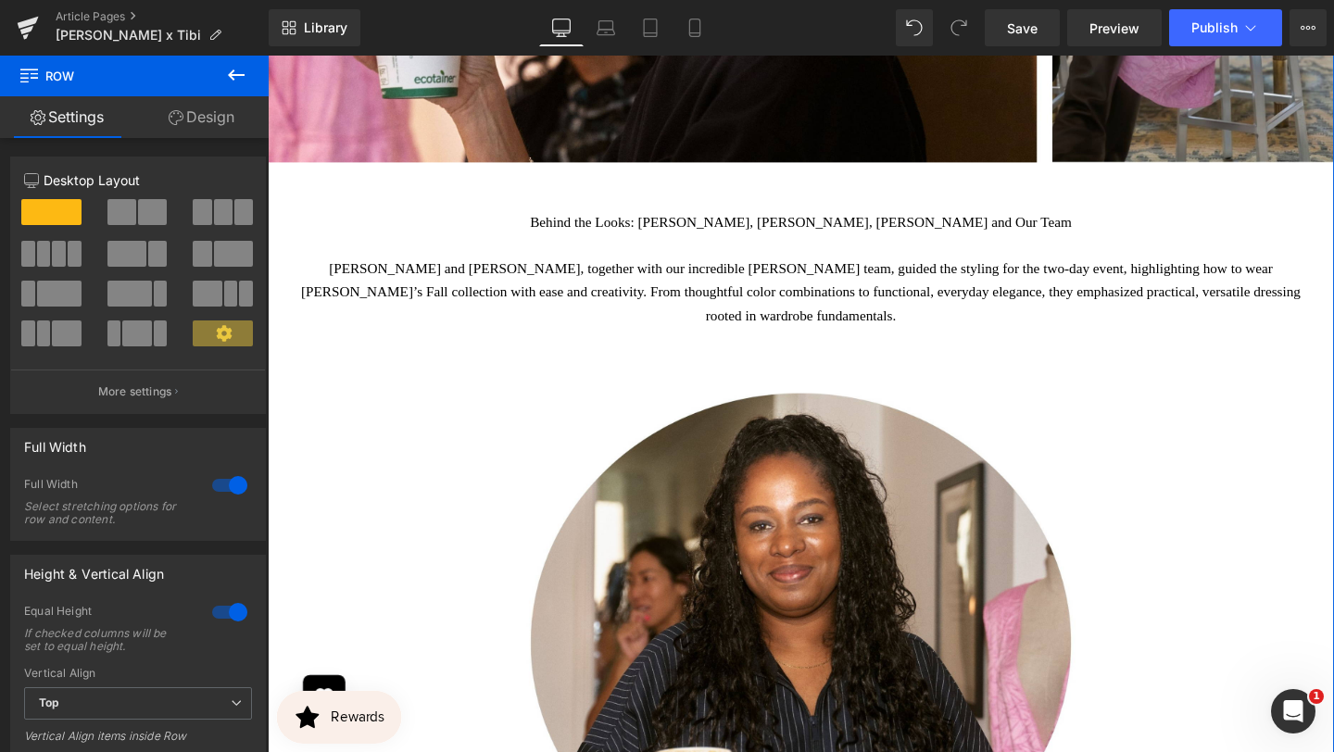
click at [927, 285] on p "[PERSON_NAME] and [PERSON_NAME], together with our incredible [PERSON_NAME] tea…" at bounding box center [828, 304] width 1065 height 73
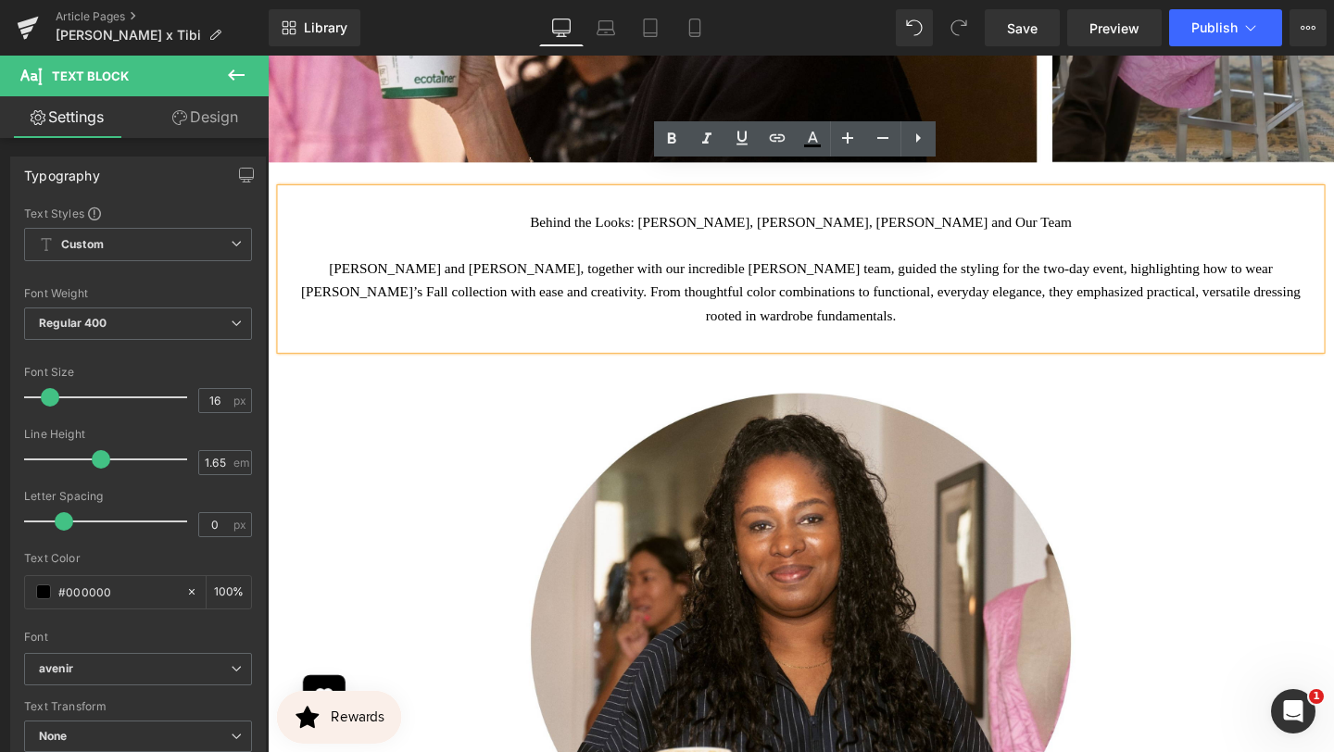
click at [960, 219] on p "Behind the Looks: [PERSON_NAME], [PERSON_NAME], [PERSON_NAME] and Our Team" at bounding box center [828, 231] width 1065 height 24
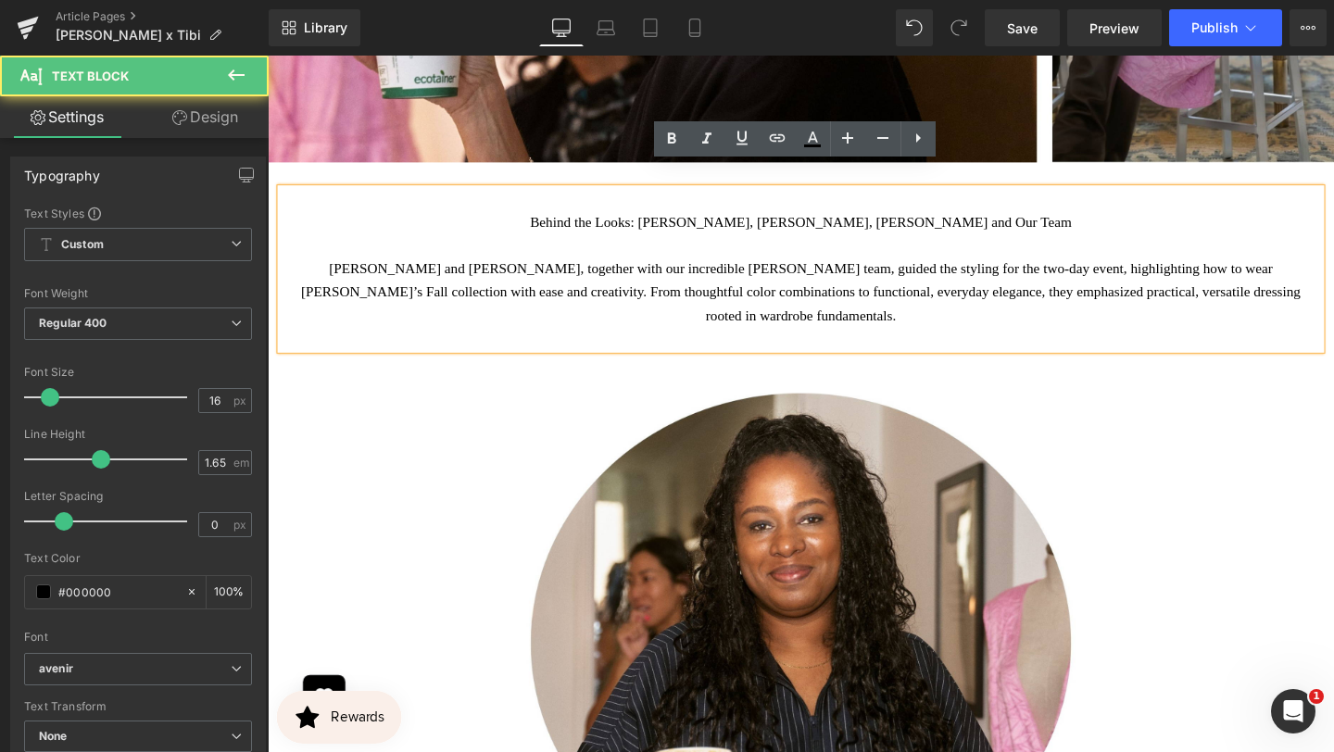
click at [920, 243] on p at bounding box center [828, 255] width 1065 height 24
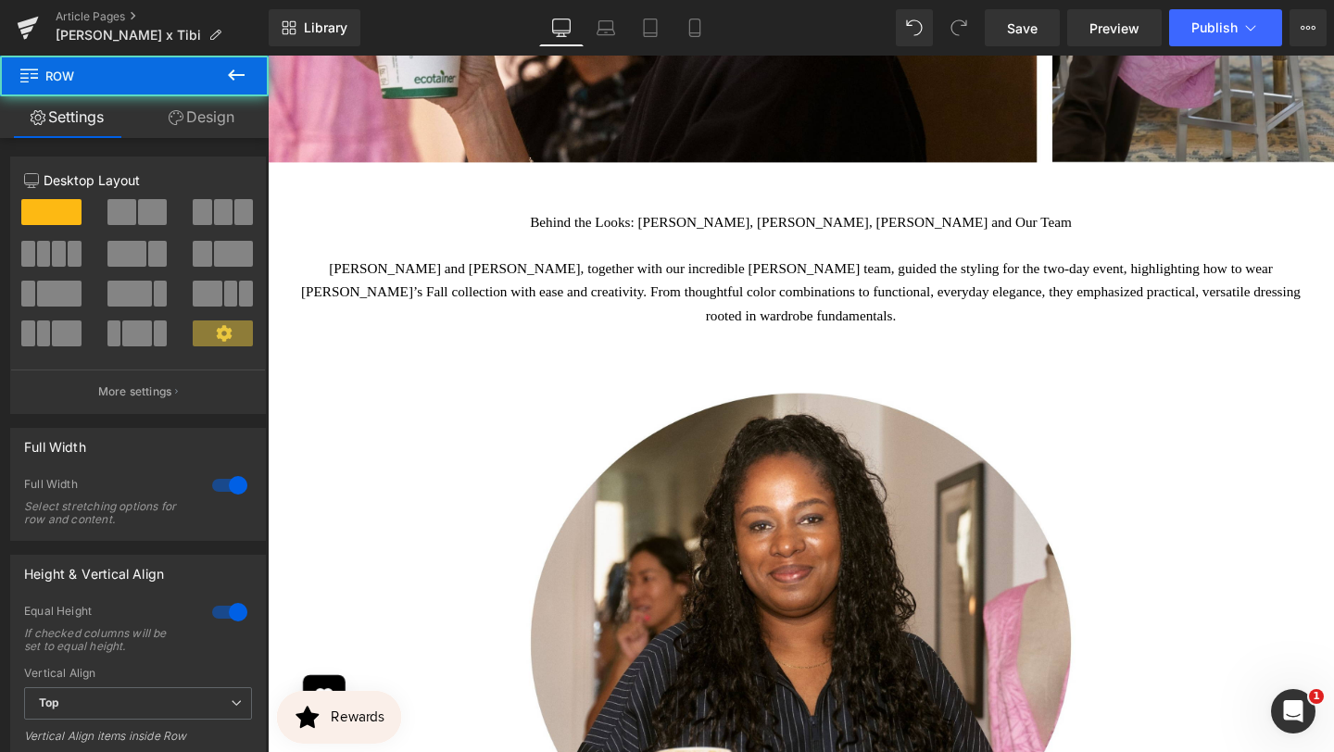
click at [1061, 219] on p "Behind the Looks: [PERSON_NAME], [PERSON_NAME], [PERSON_NAME] and Our Team" at bounding box center [828, 231] width 1065 height 24
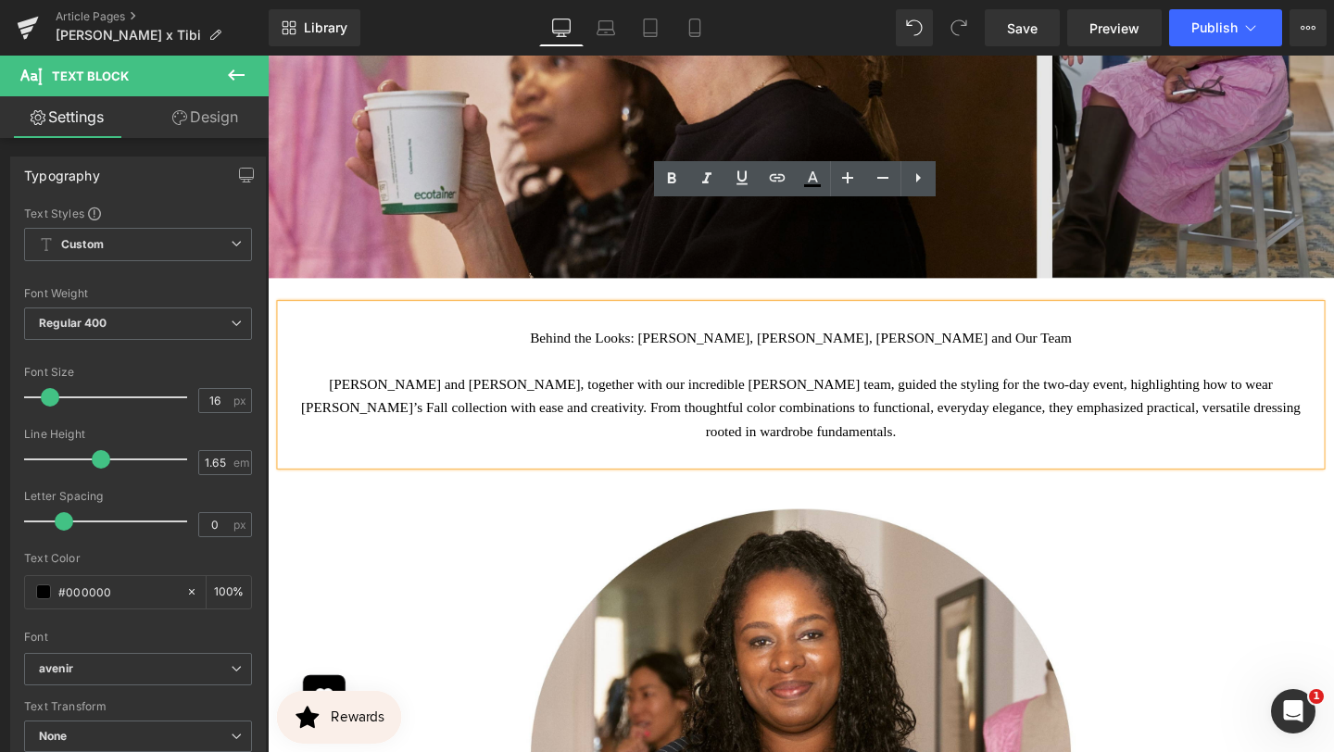
scroll to position [1967, 0]
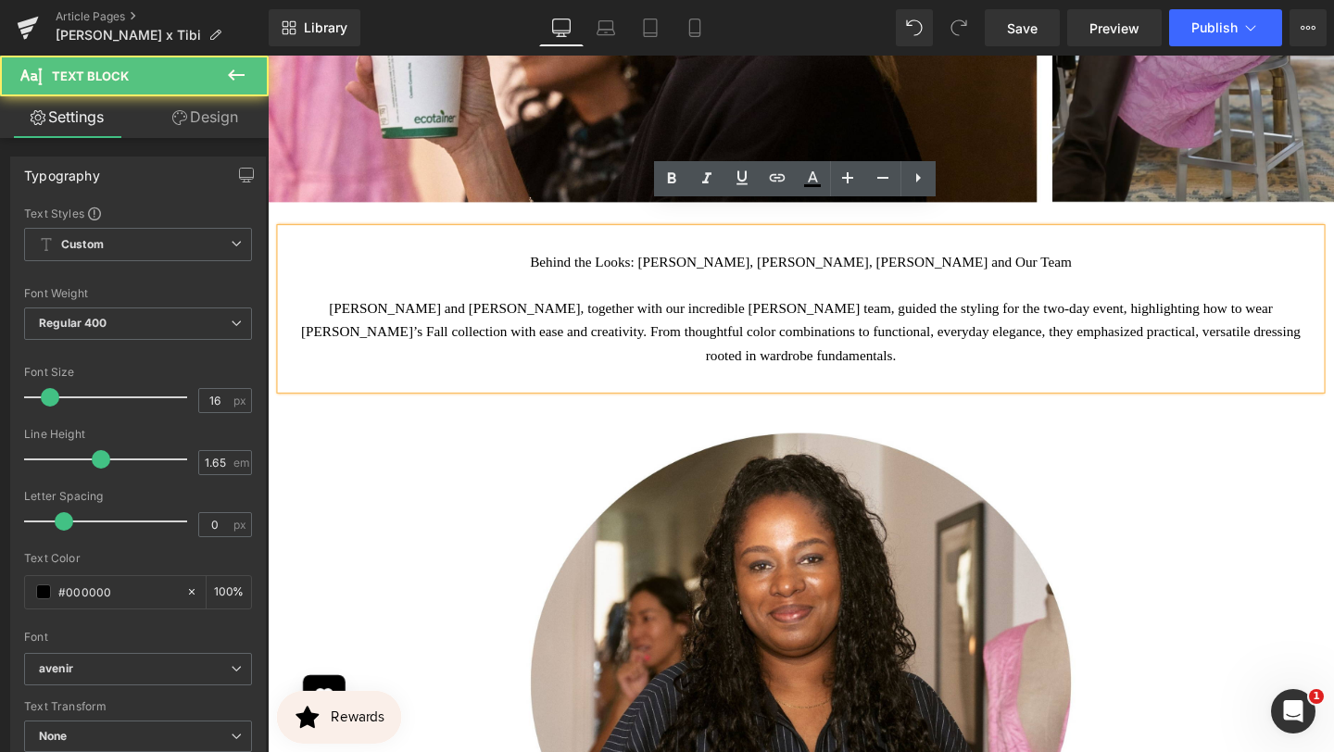
click at [932, 260] on p "Behind the Looks: [PERSON_NAME], [PERSON_NAME], [PERSON_NAME] and Our Team" at bounding box center [828, 272] width 1065 height 24
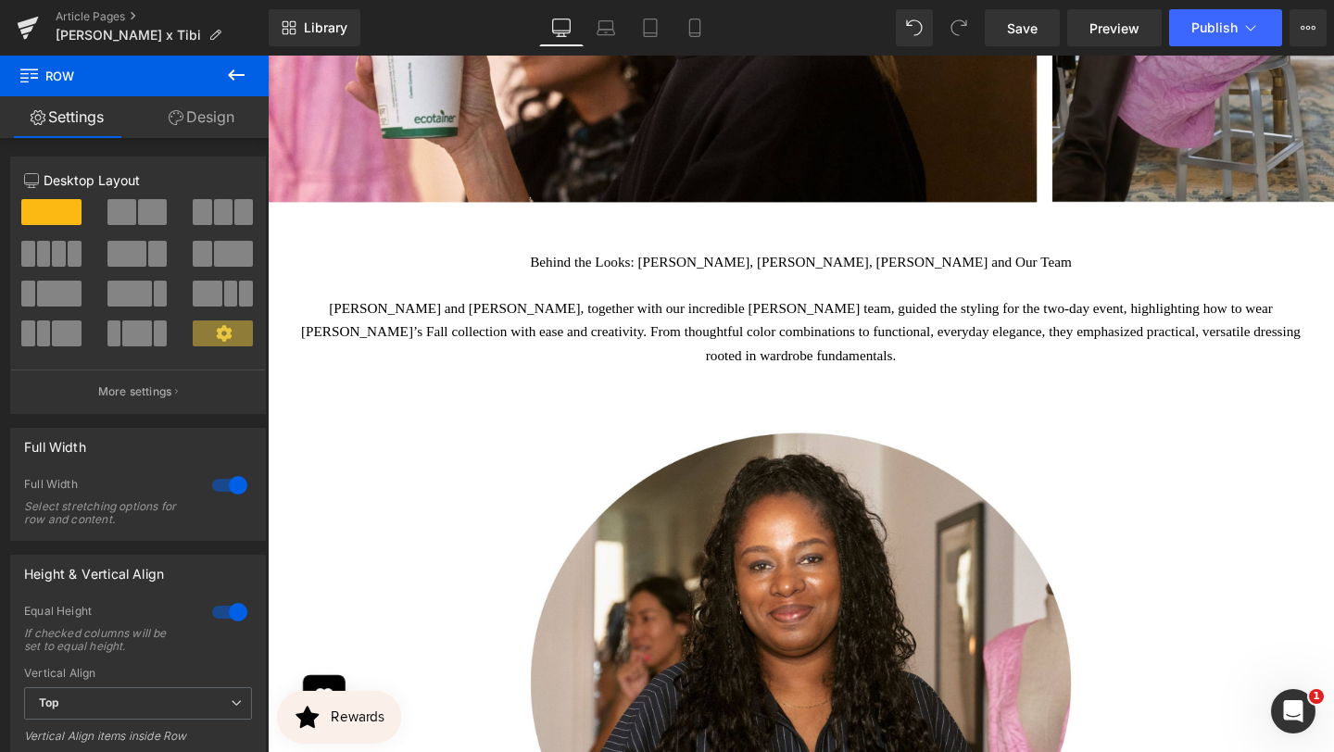
click at [1082, 284] on p at bounding box center [828, 296] width 1065 height 24
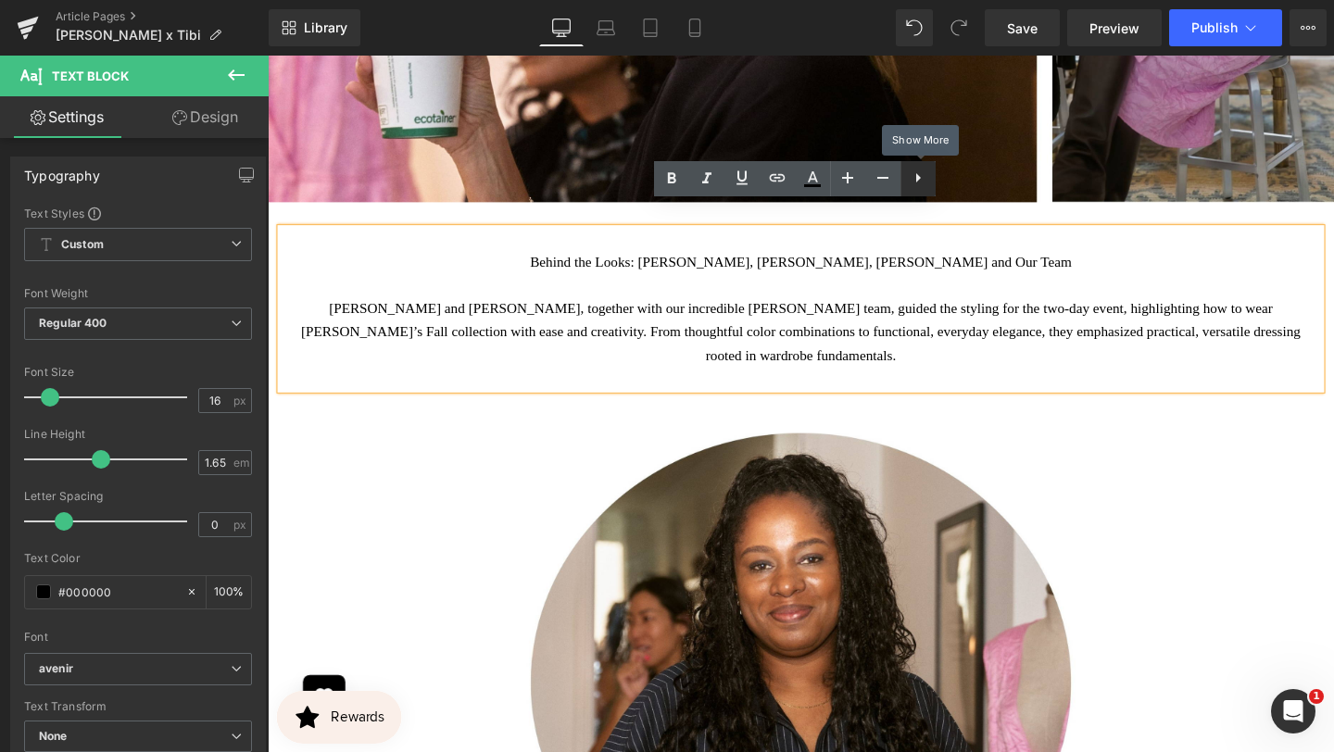
click at [914, 181] on icon at bounding box center [918, 178] width 22 height 22
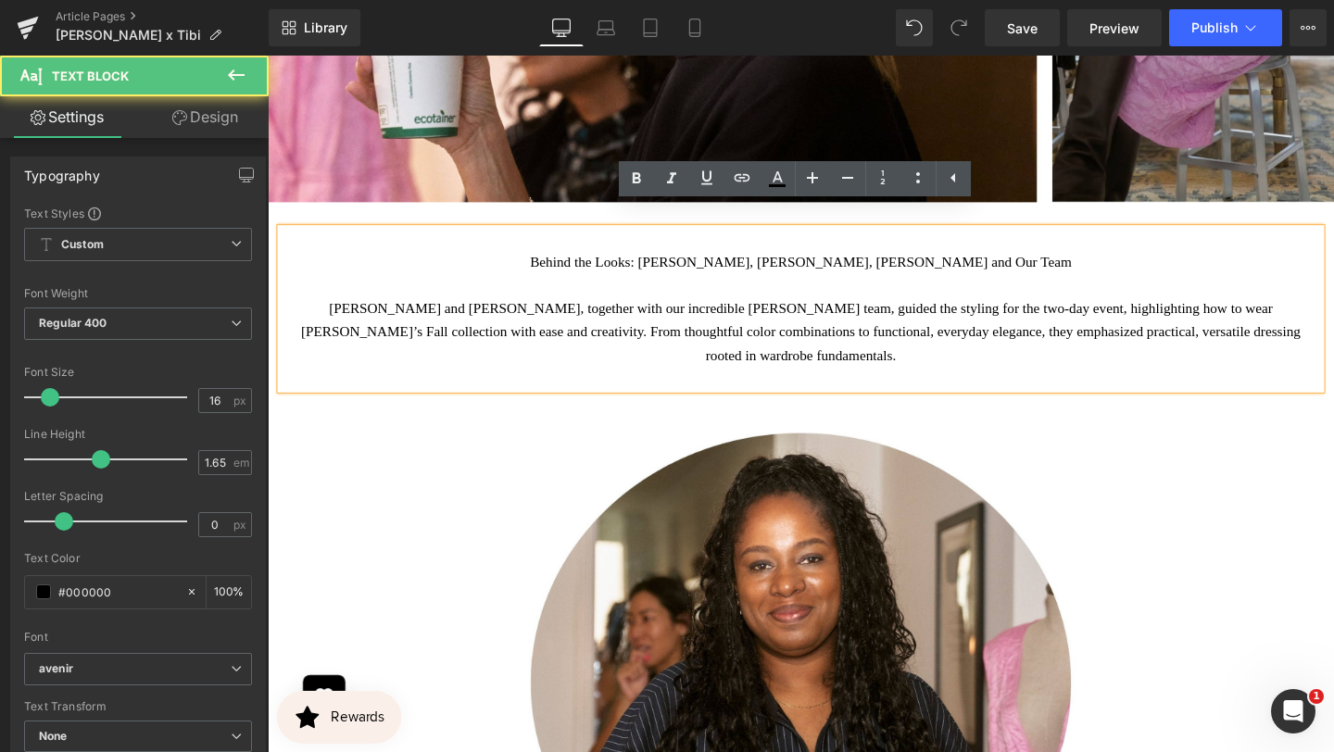
click at [912, 260] on p "Behind the Looks: [PERSON_NAME], [PERSON_NAME], [PERSON_NAME] and Our Team" at bounding box center [828, 272] width 1065 height 24
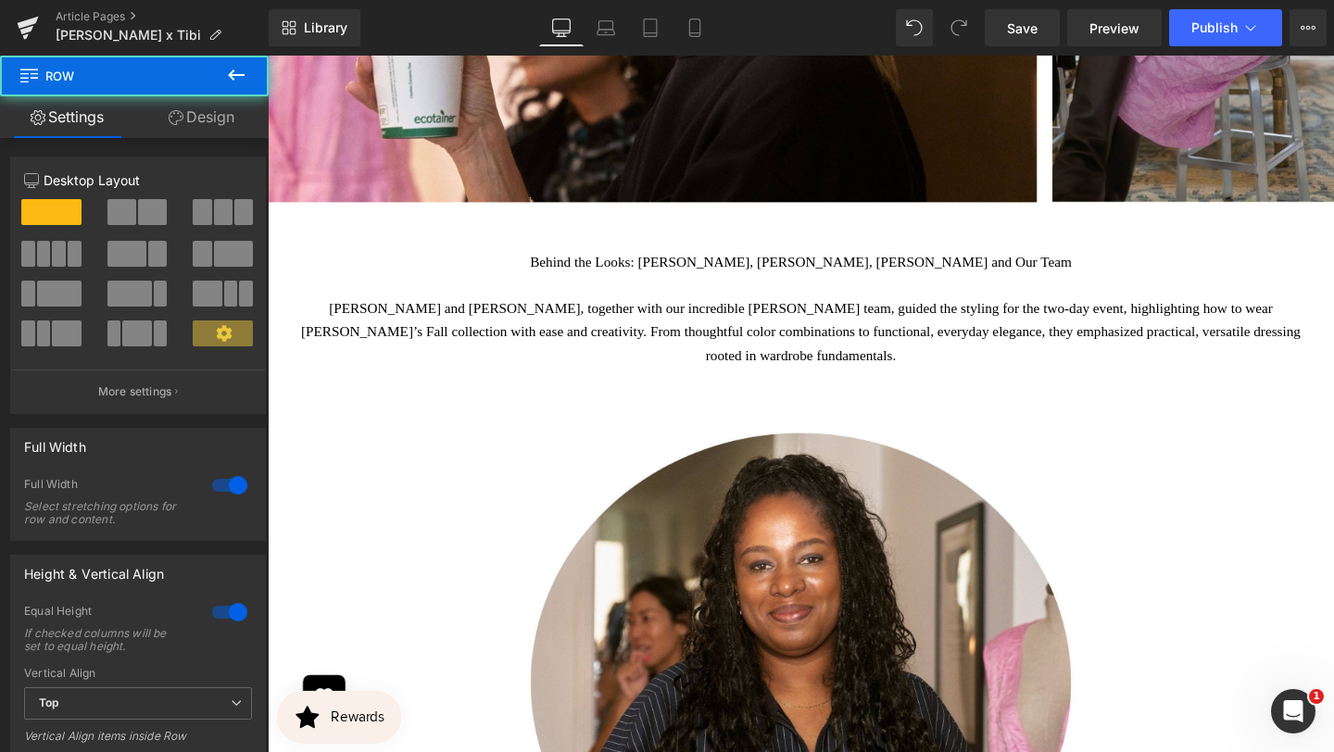
click at [534, 237] on div "Behind the Looks: [PERSON_NAME], [PERSON_NAME], [PERSON_NAME] and Our Team [PER…" at bounding box center [828, 321] width 1093 height 169
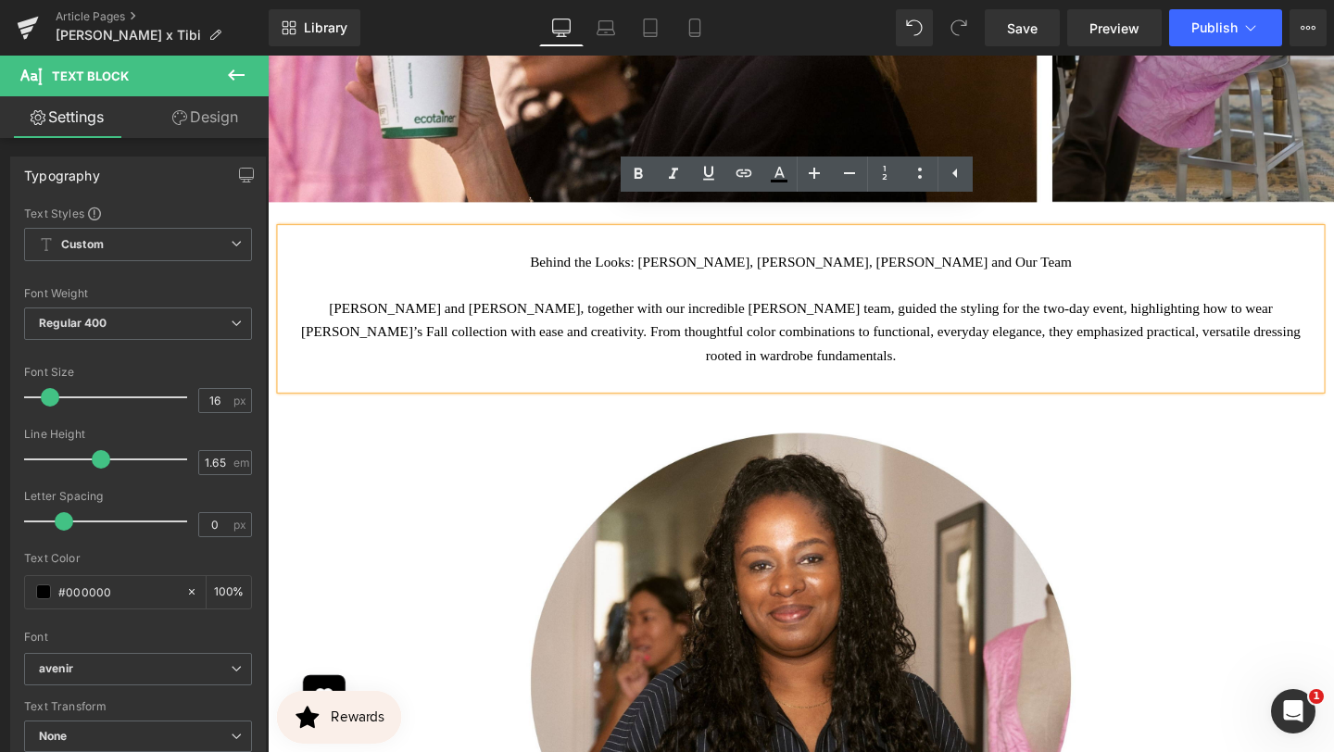
click at [545, 311] on p "[PERSON_NAME] and [PERSON_NAME], together with our incredible [PERSON_NAME] tea…" at bounding box center [828, 345] width 1065 height 73
click at [499, 284] on p at bounding box center [828, 296] width 1065 height 24
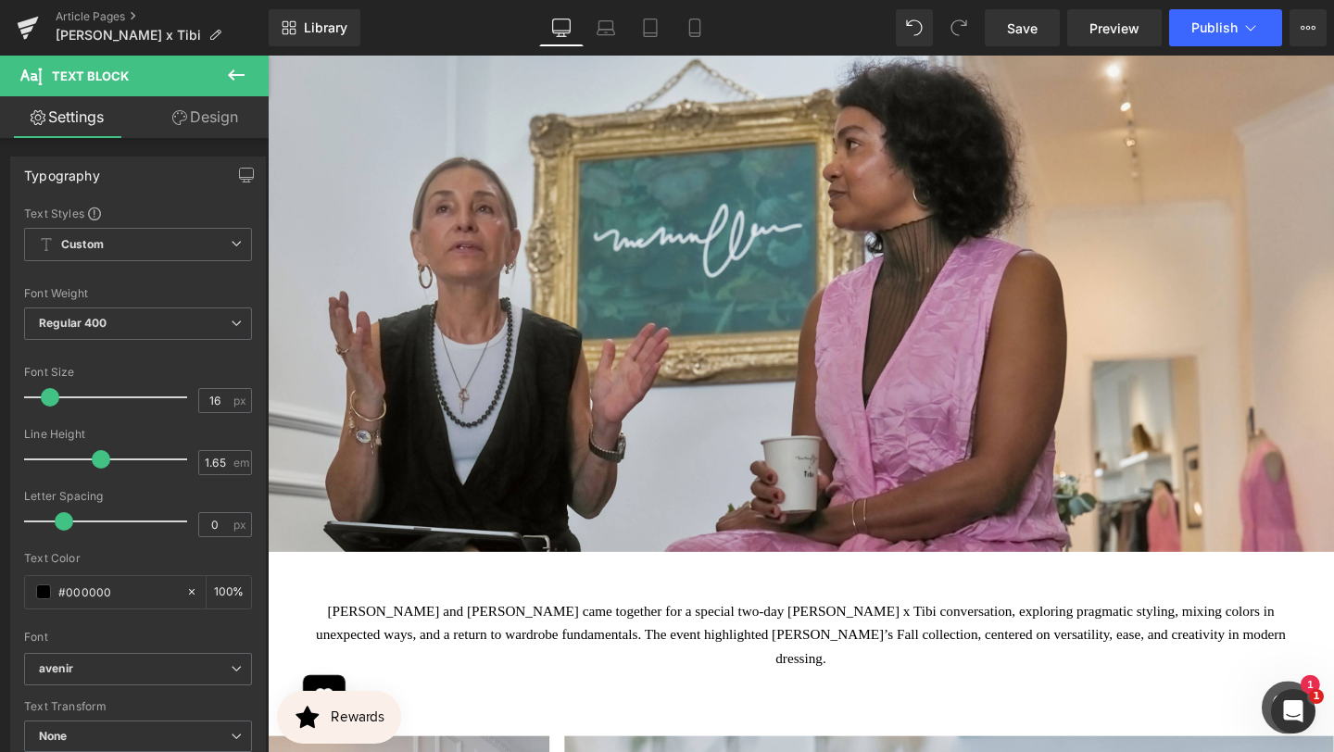
scroll to position [507, 0]
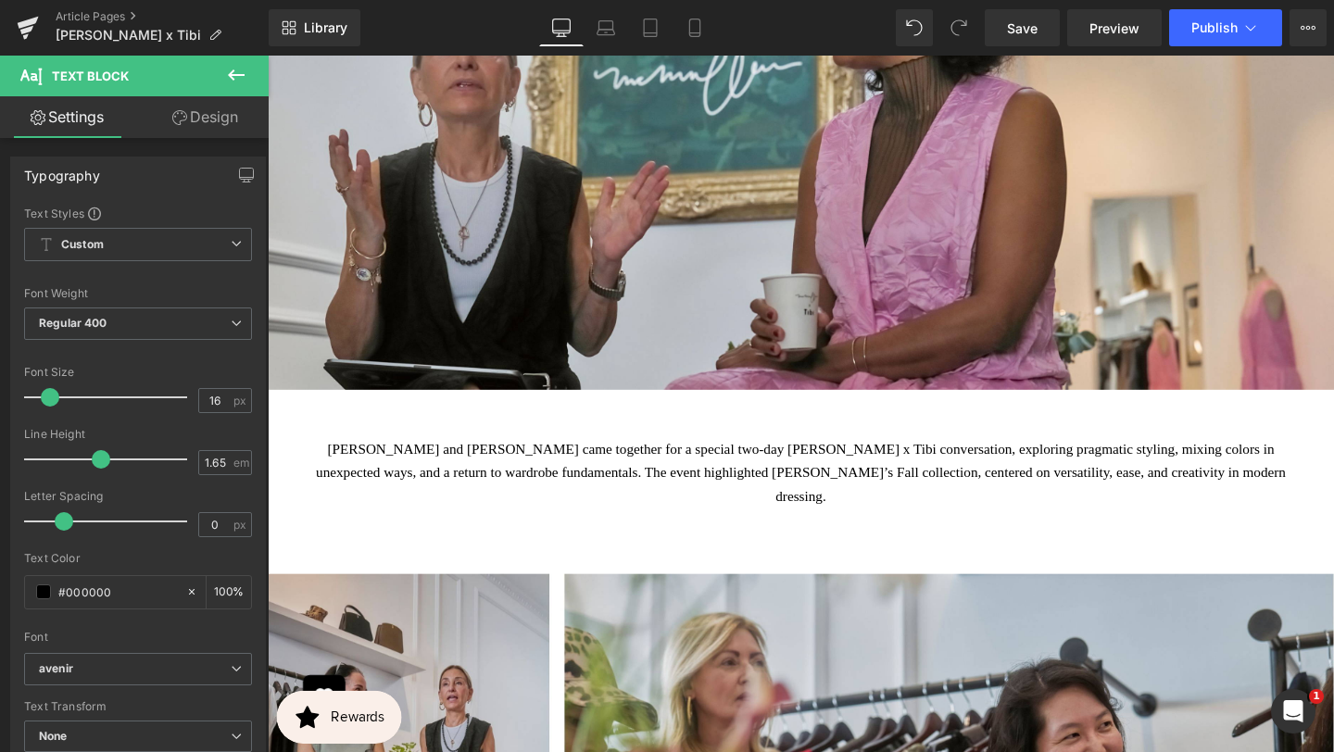
click at [809, 500] on span "[PERSON_NAME] and [PERSON_NAME] came together for a special two-day [PERSON_NAM…" at bounding box center [829, 493] width 1020 height 65
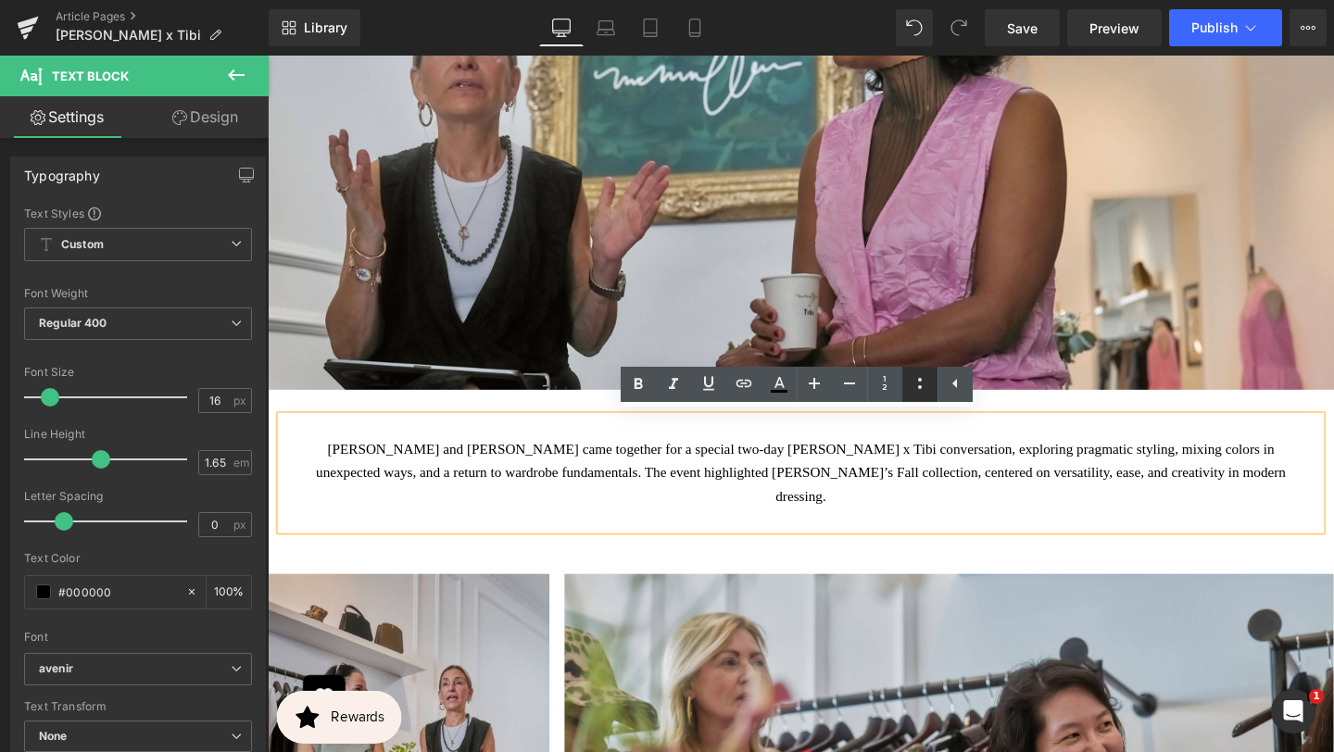
click at [0, 0] on icon at bounding box center [0, 0] width 0 height 0
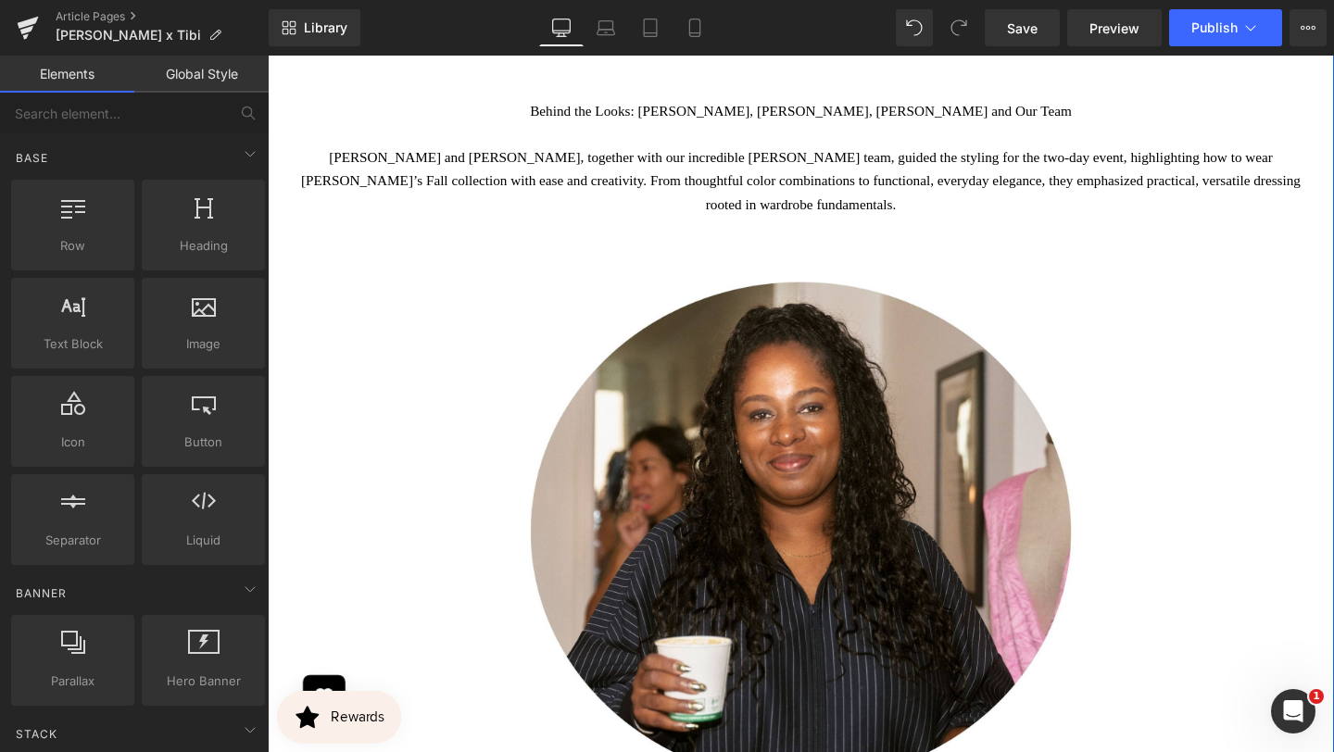
scroll to position [1883, 0]
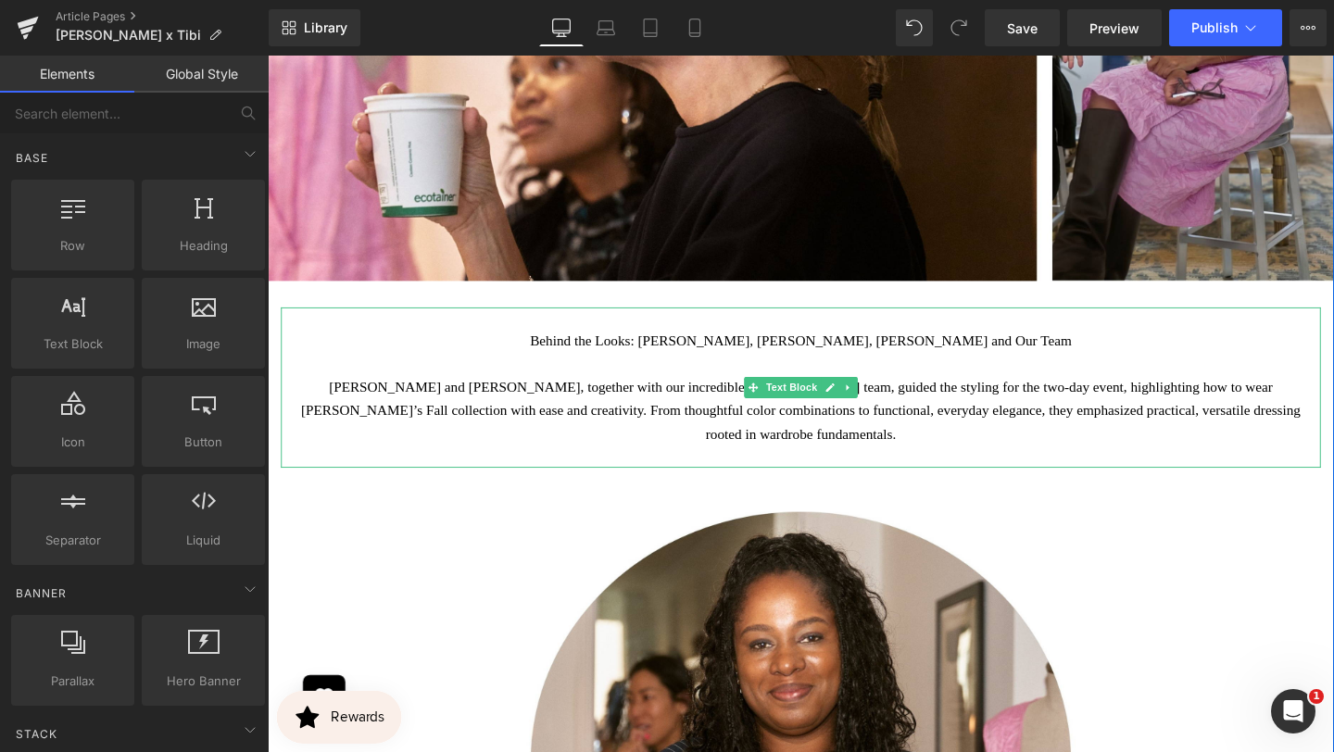
click at [878, 407] on icon at bounding box center [878, 404] width 10 height 11
click at [865, 407] on icon at bounding box center [868, 404] width 10 height 11
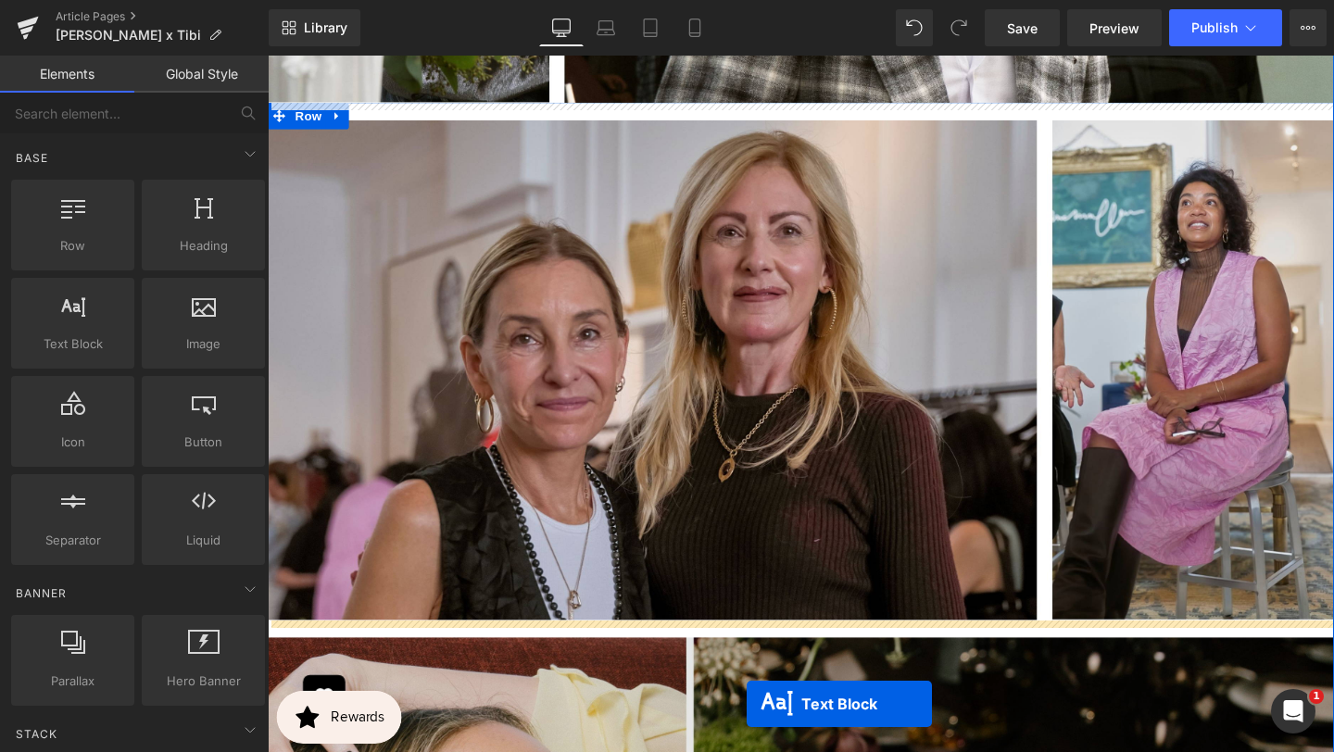
scroll to position [3595, 0]
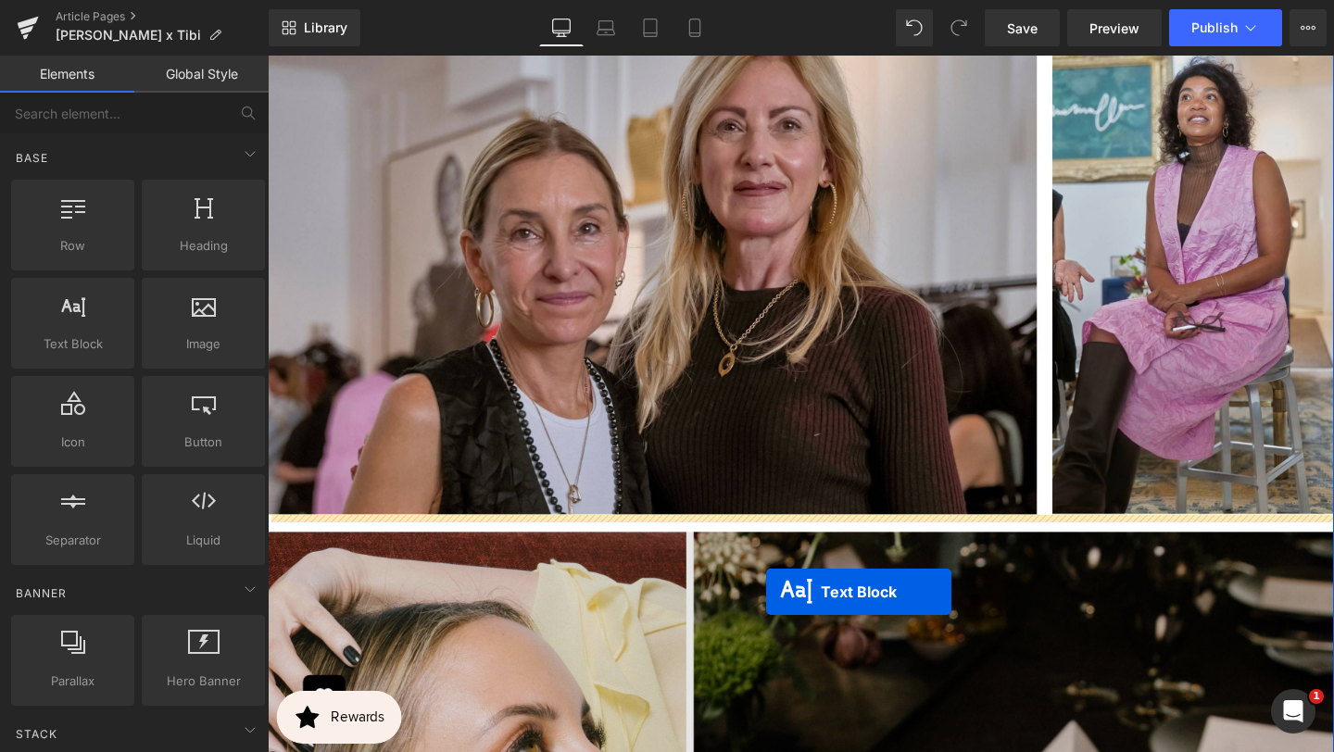
drag, startPoint x: 774, startPoint y: 214, endPoint x: 792, endPoint y: 620, distance: 406.1
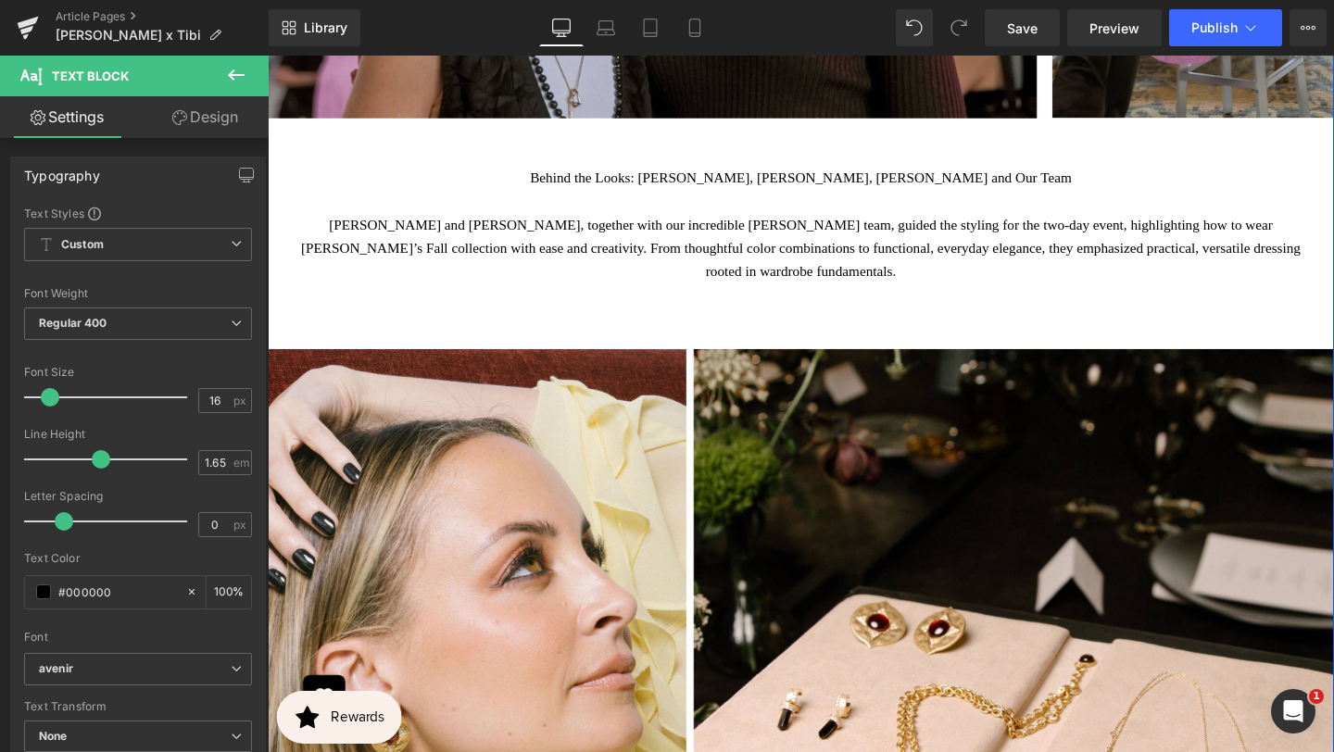
scroll to position [3728, 0]
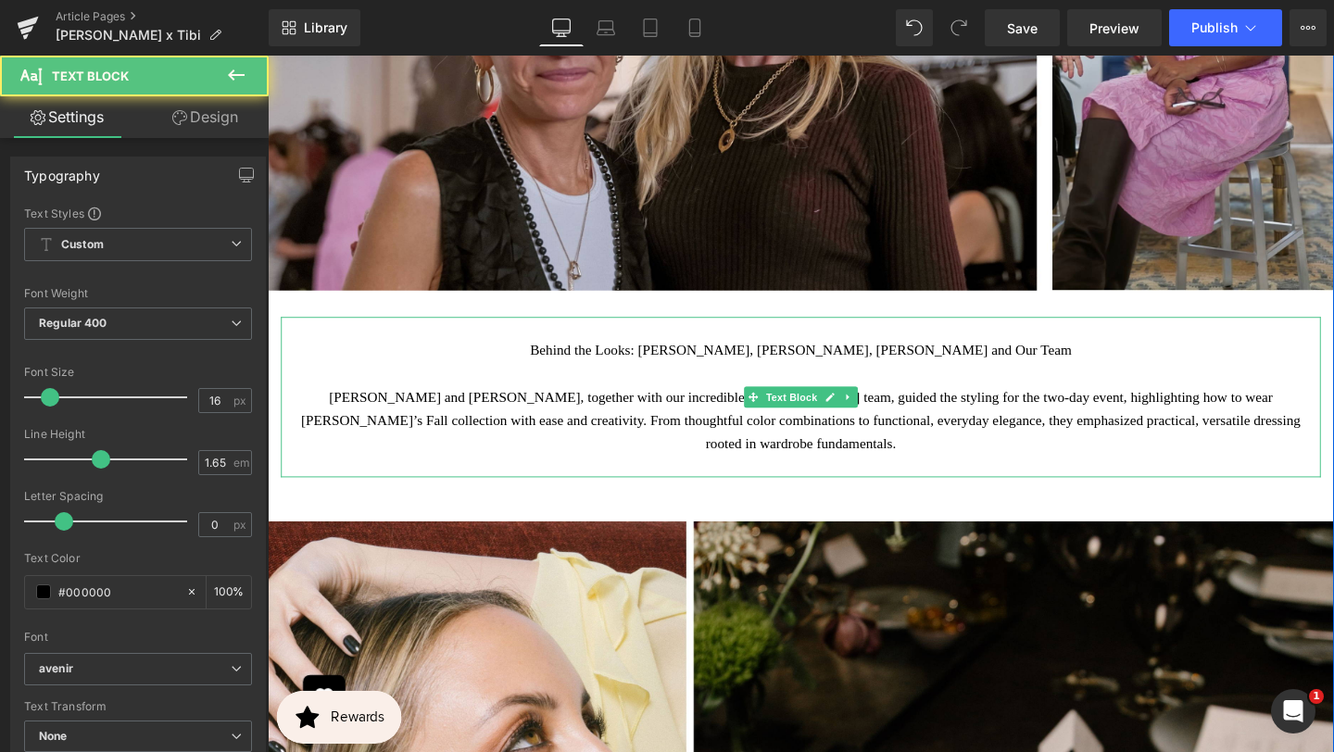
click at [746, 368] on p "Behind the Looks: [PERSON_NAME], [PERSON_NAME], [PERSON_NAME] and Our Team" at bounding box center [828, 366] width 1065 height 24
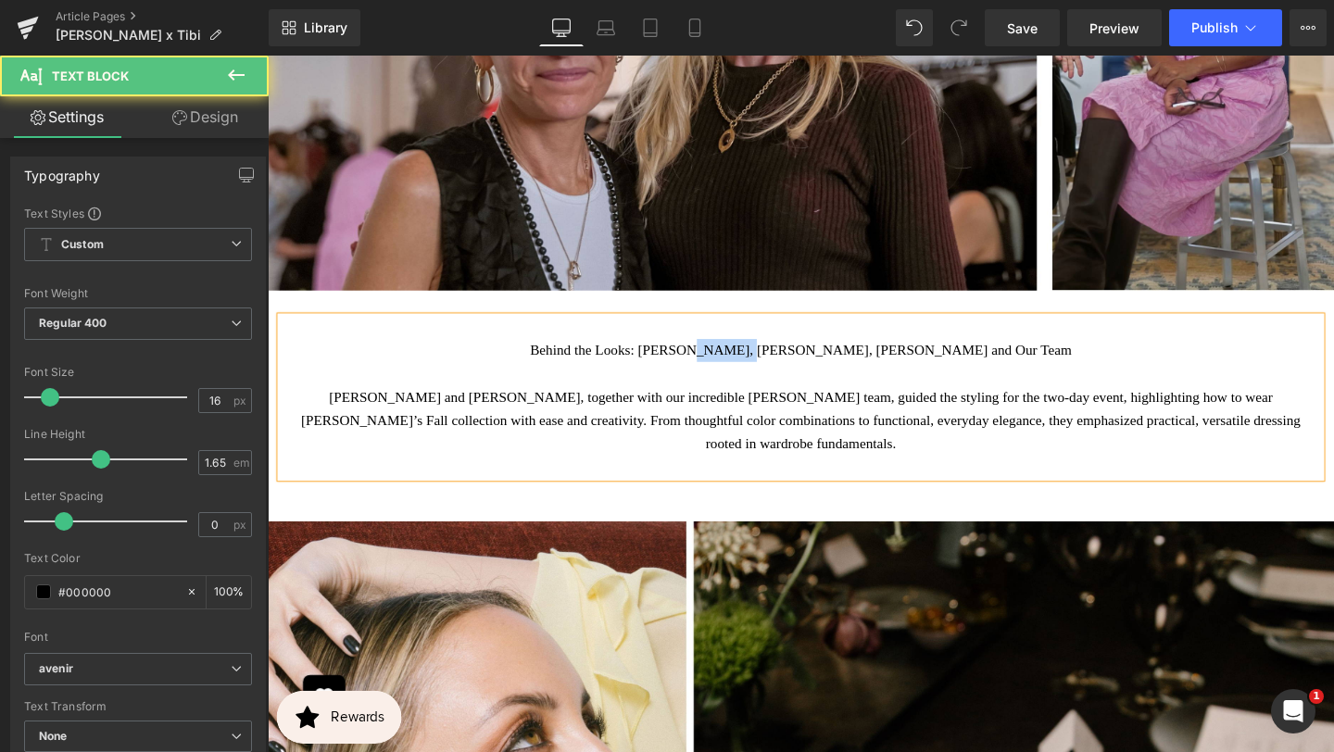
click at [746, 369] on p "Behind the Looks: [PERSON_NAME], [PERSON_NAME], [PERSON_NAME] and Our Team" at bounding box center [828, 366] width 1065 height 24
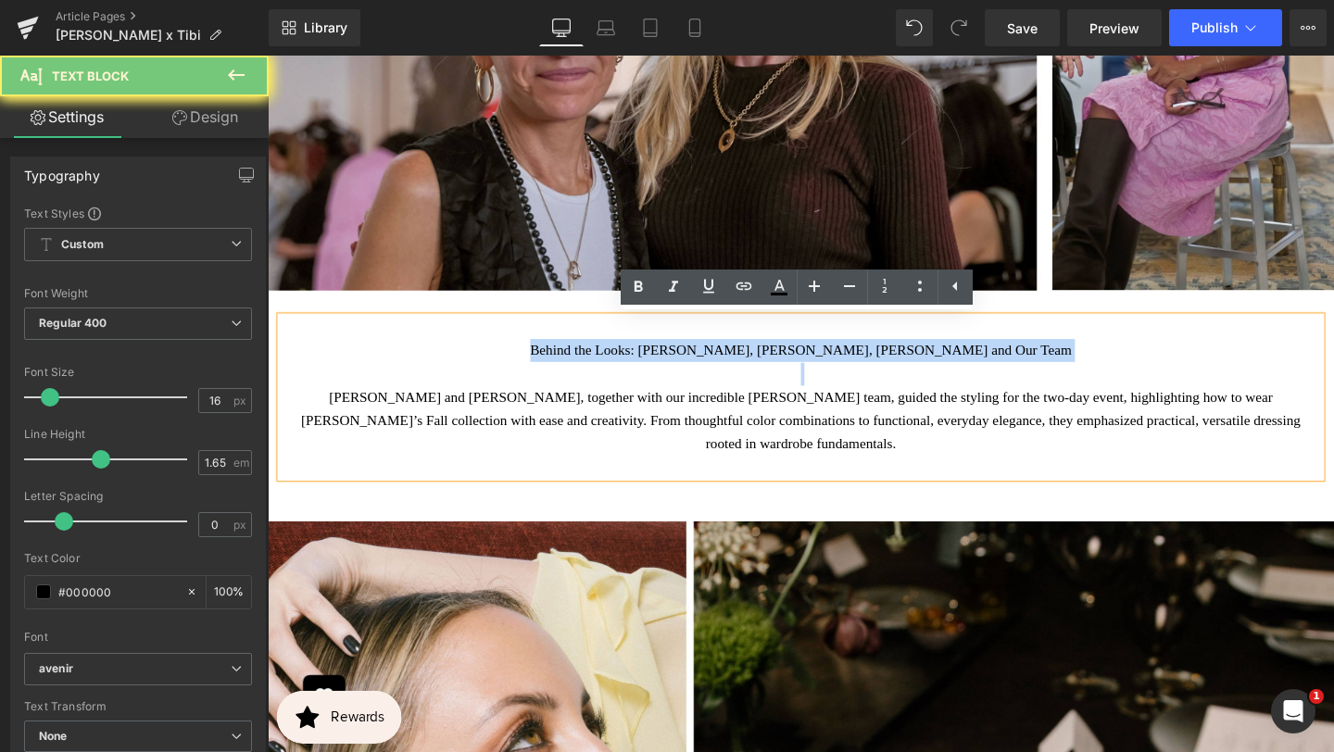
click at [746, 369] on p "Behind the Looks: [PERSON_NAME], [PERSON_NAME], [PERSON_NAME] and Our Team" at bounding box center [828, 366] width 1065 height 24
click at [714, 368] on p "Behind the Looks: [PERSON_NAME], [PERSON_NAME], [PERSON_NAME] and Our Team" at bounding box center [828, 366] width 1065 height 24
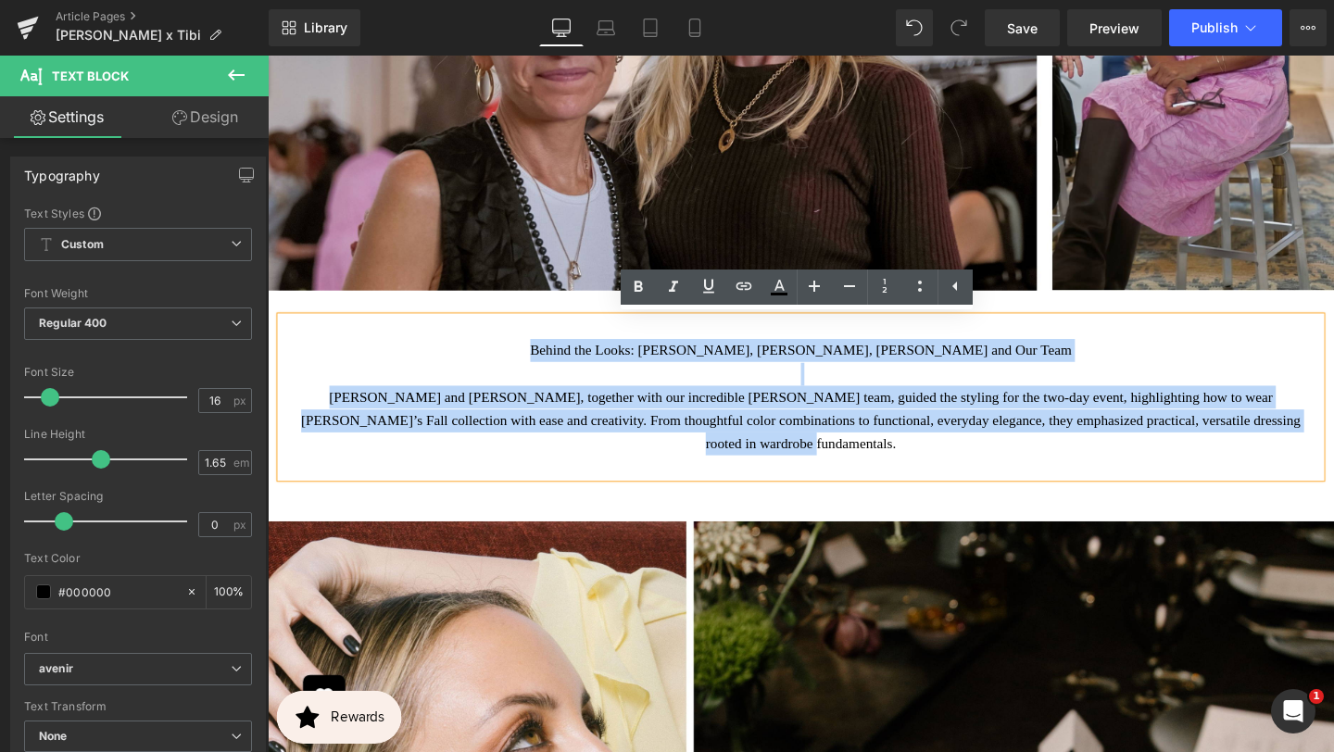
drag, startPoint x: 561, startPoint y: 360, endPoint x: 932, endPoint y: 458, distance: 383.1
click at [936, 468] on div "Behind the Looks: [PERSON_NAME], [PERSON_NAME], [PERSON_NAME] and Our Team [PER…" at bounding box center [828, 415] width 1093 height 169
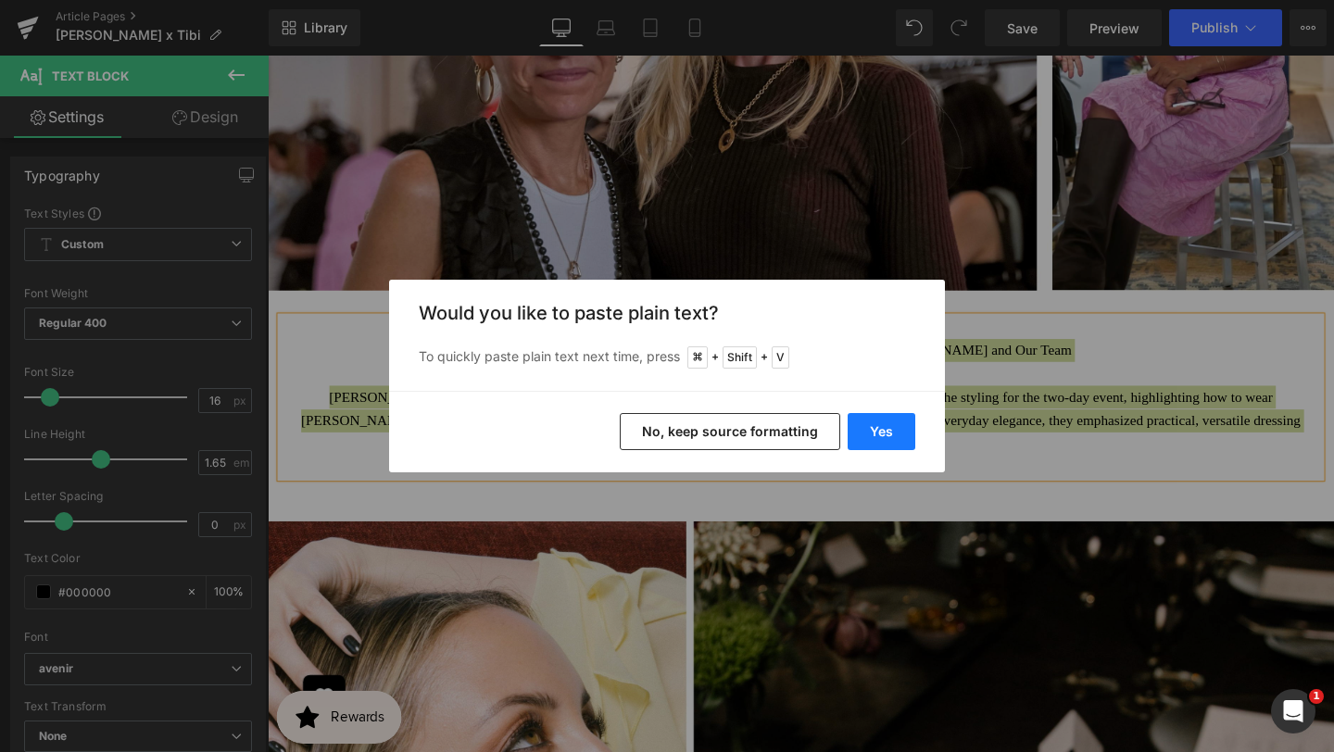
click at [877, 432] on button "Yes" at bounding box center [882, 431] width 68 height 37
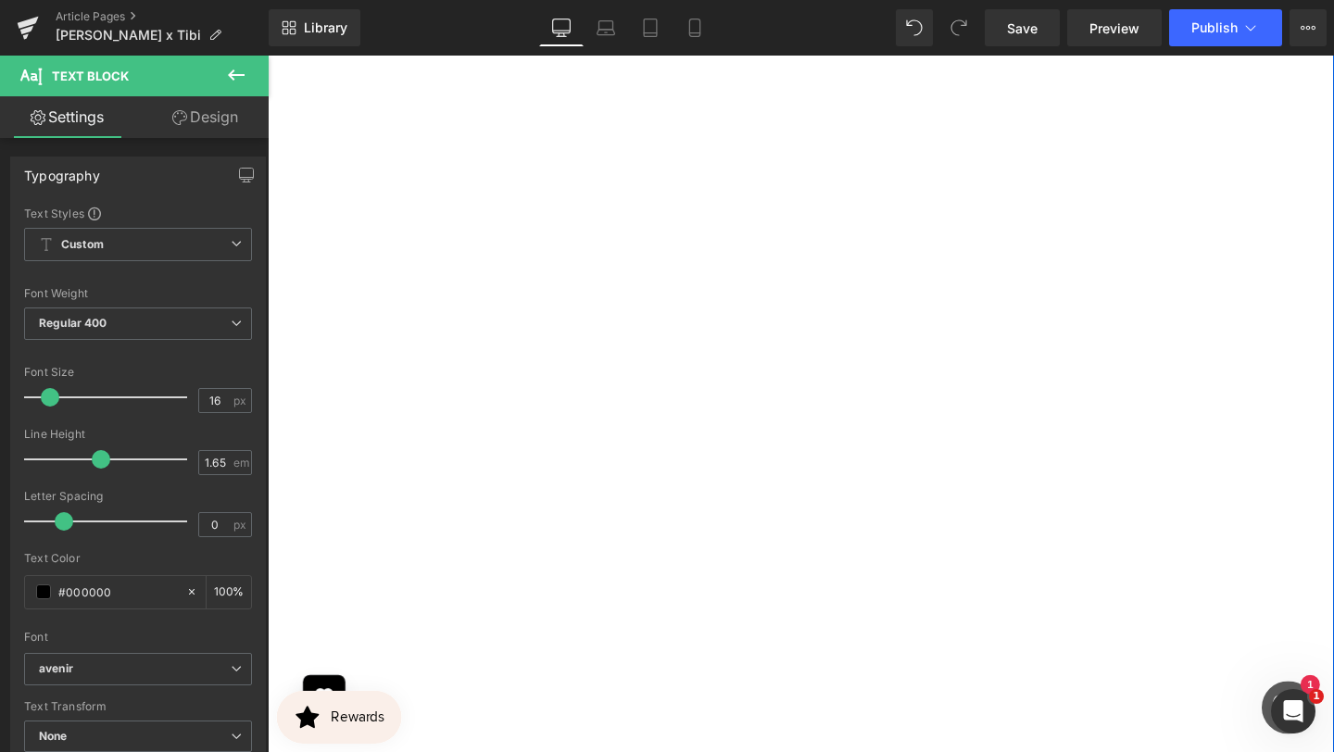
scroll to position [6579, 0]
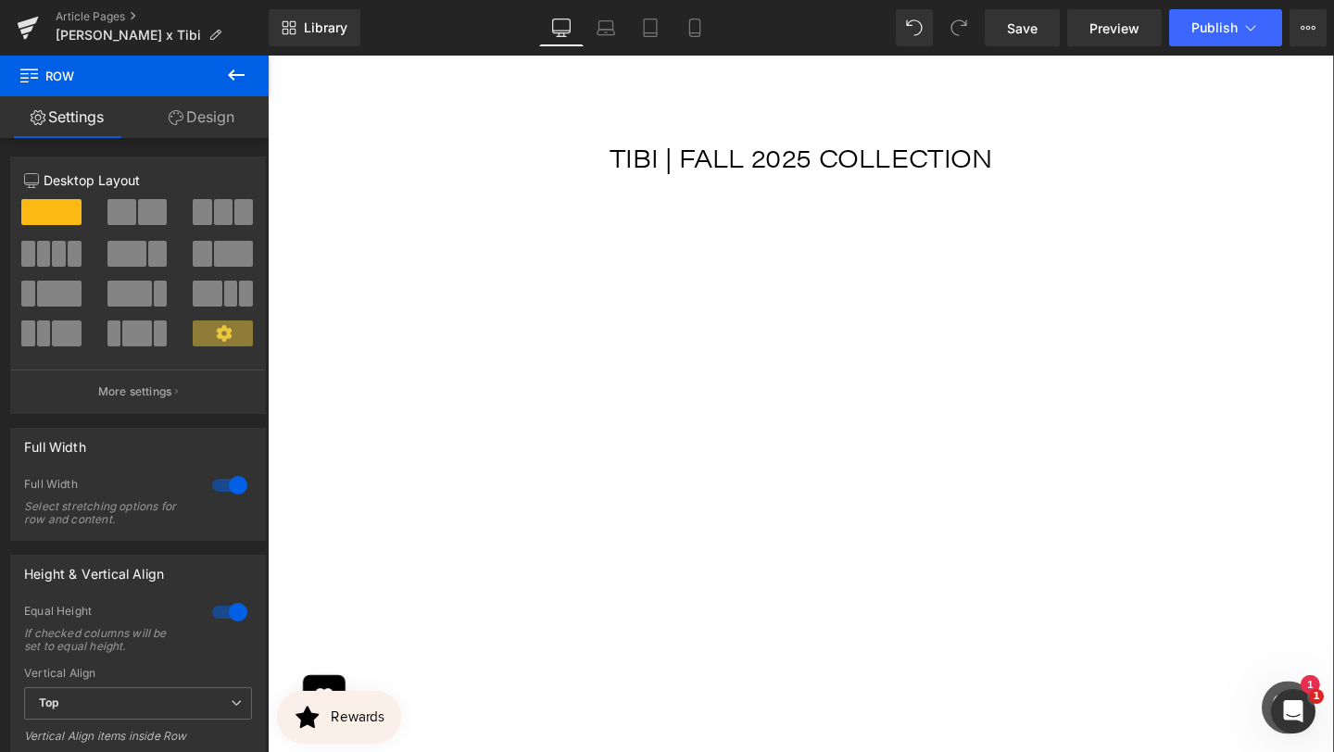
scroll to position [5026, 0]
click at [985, 209] on div "Image Tibi Fall 2025 Collection Presentation The two-day event showcased [PERSO…" at bounding box center [828, 464] width 1121 height 4007
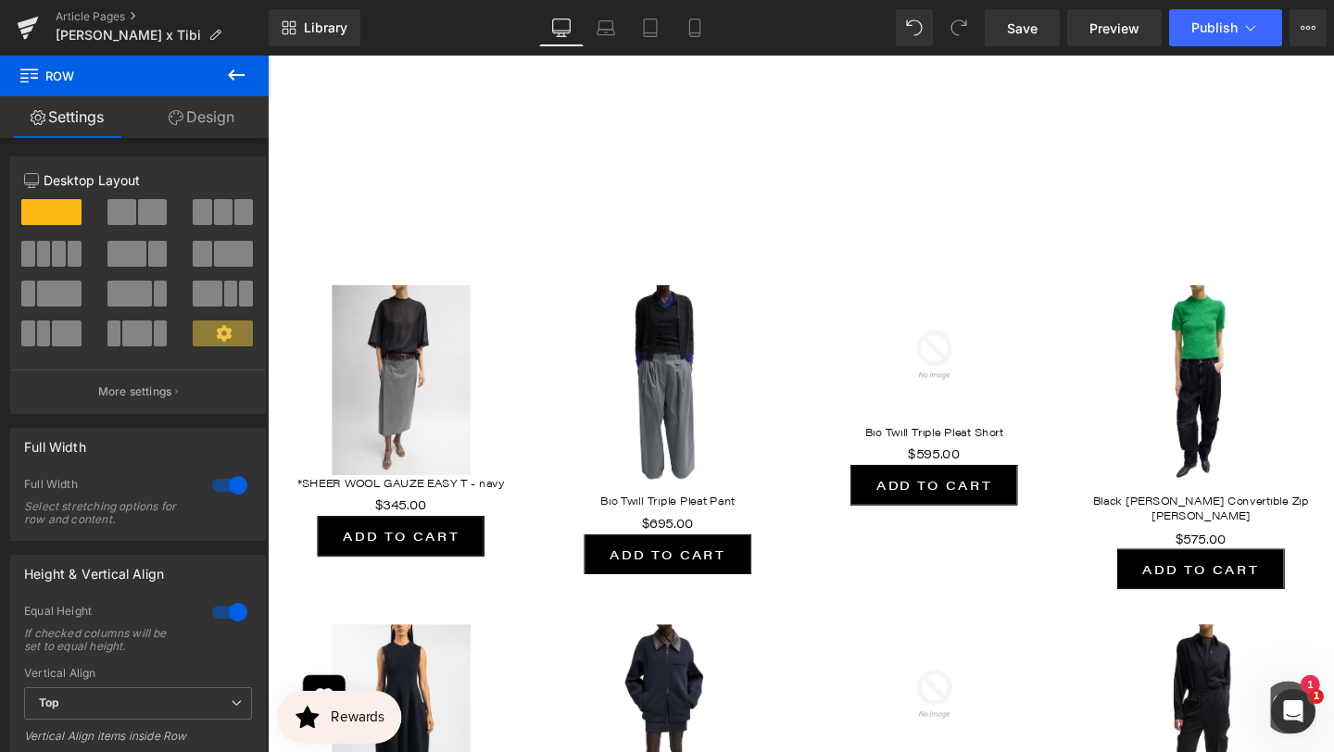
scroll to position [7311, 0]
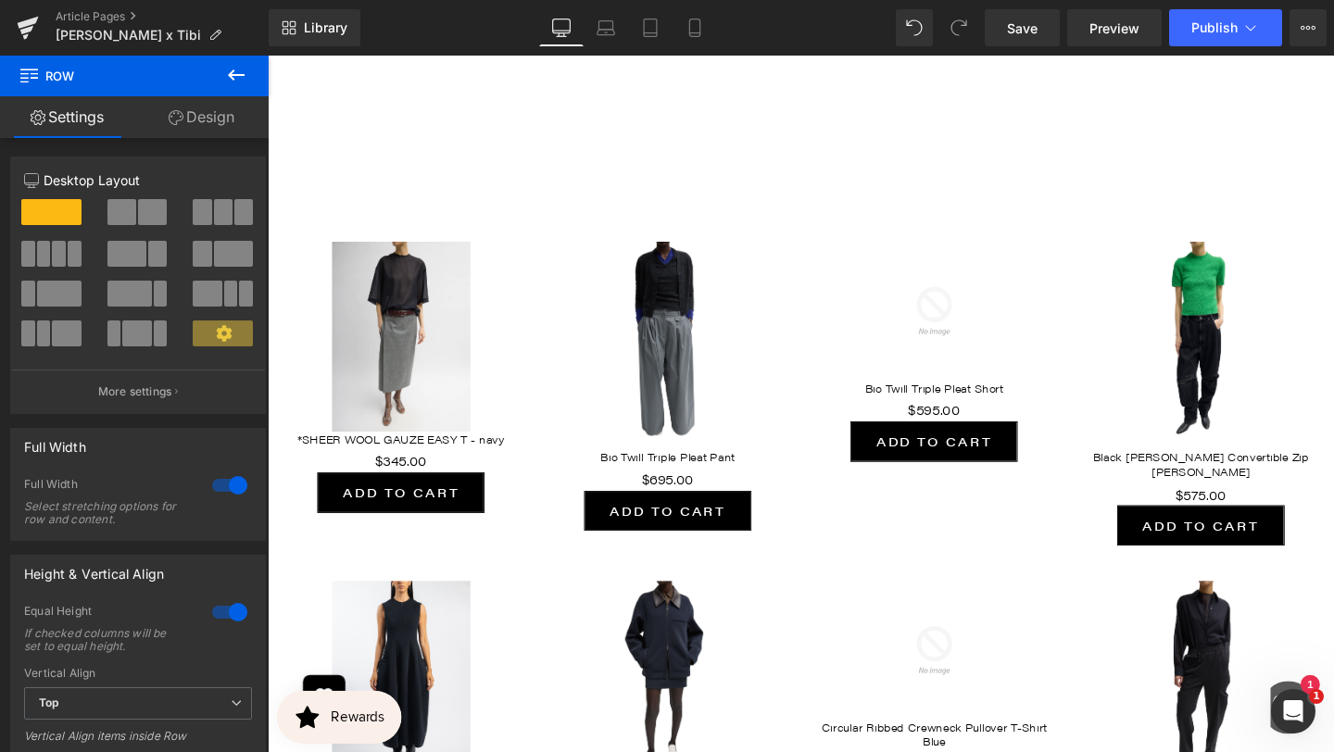
click at [821, 375] on div "Sale Off (P) Image Bio Twill Triple Pleat Pant (P) Title $0 $695.00 (P) Price A…" at bounding box center [688, 403] width 281 height 341
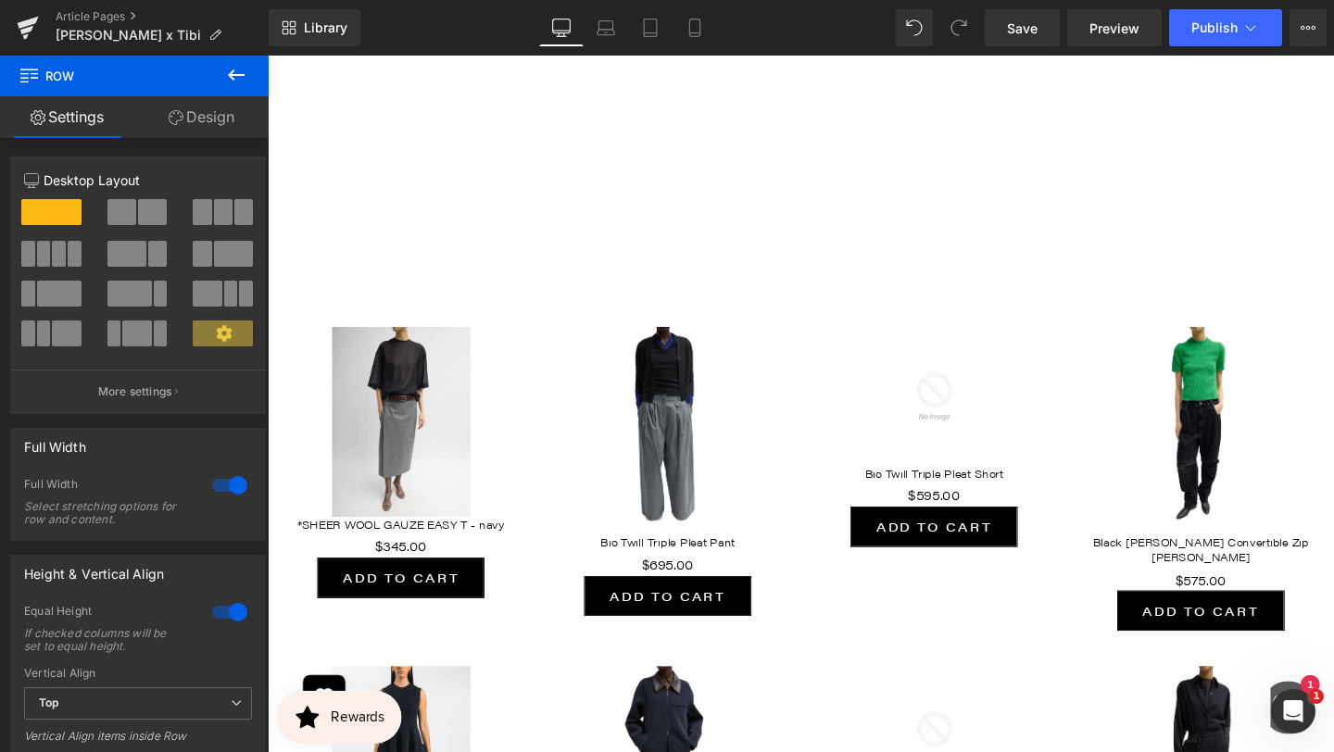
scroll to position [7184, 0]
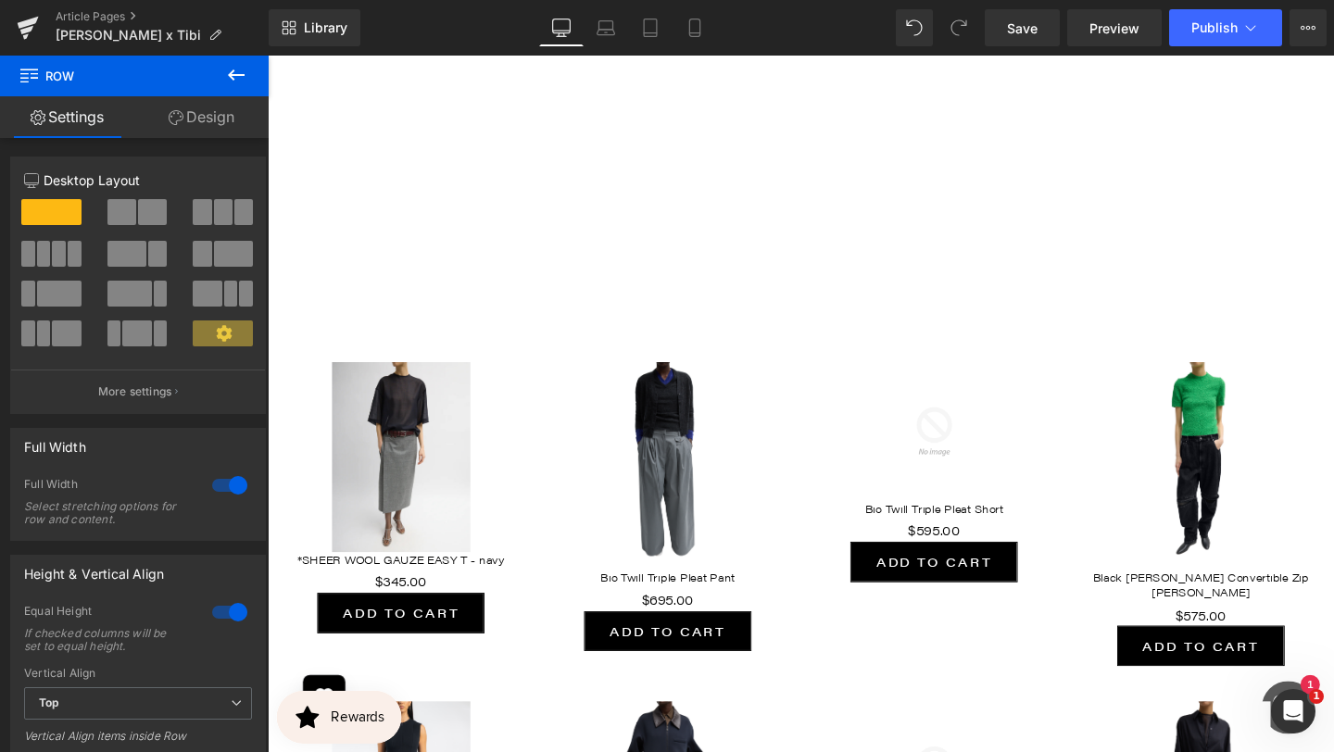
click at [572, 365] on div "Sale Off (P) Image Bio Twill Triple Pleat Pant (P) Title $0 $695.00 (P) Price A…" at bounding box center [688, 529] width 281 height 341
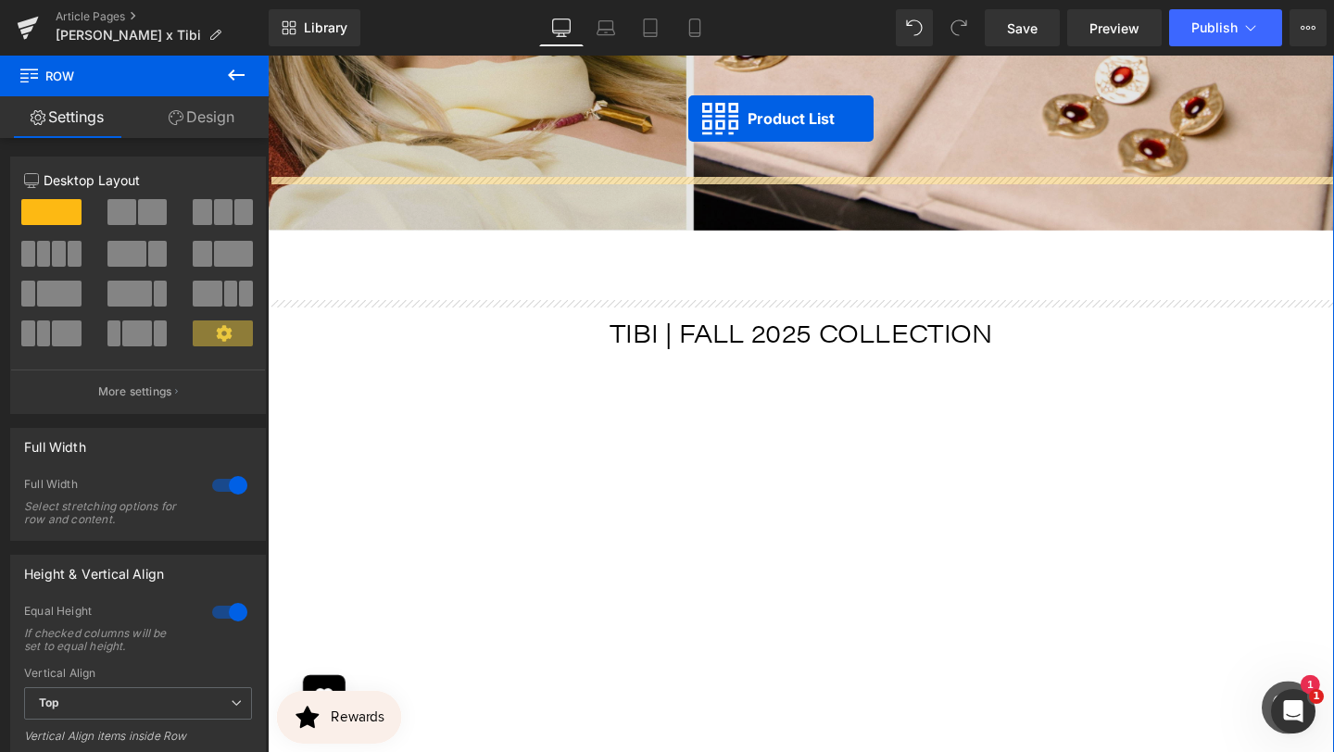
scroll to position [4590, 0]
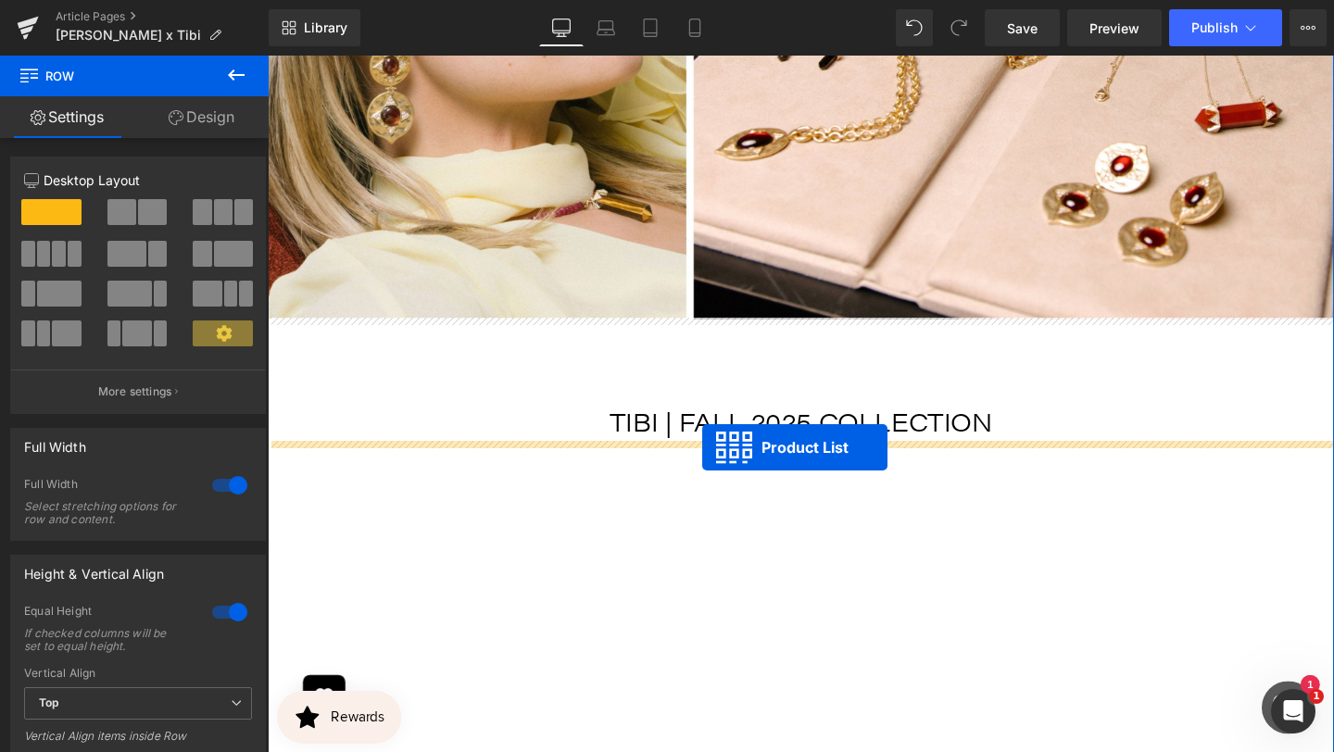
drag, startPoint x: 773, startPoint y: 344, endPoint x: 720, endPoint y: 460, distance: 128.5
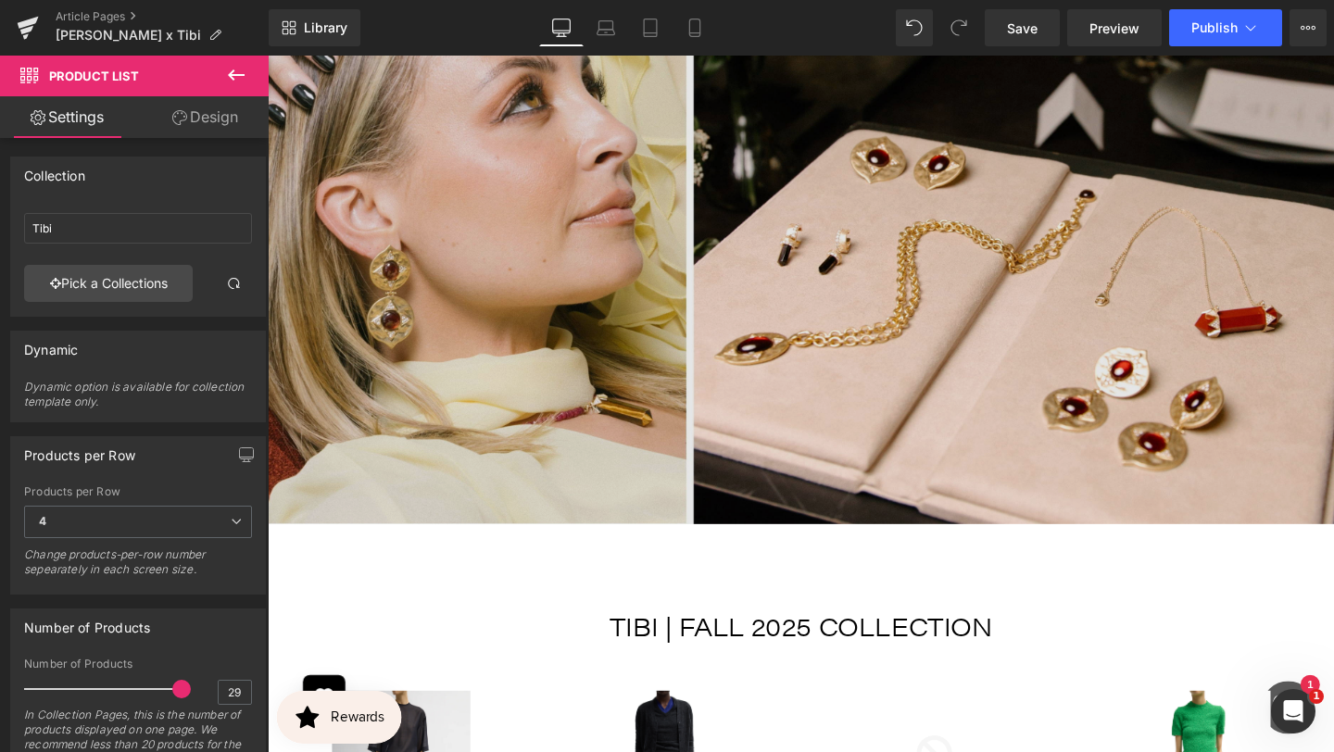
scroll to position [4089, 0]
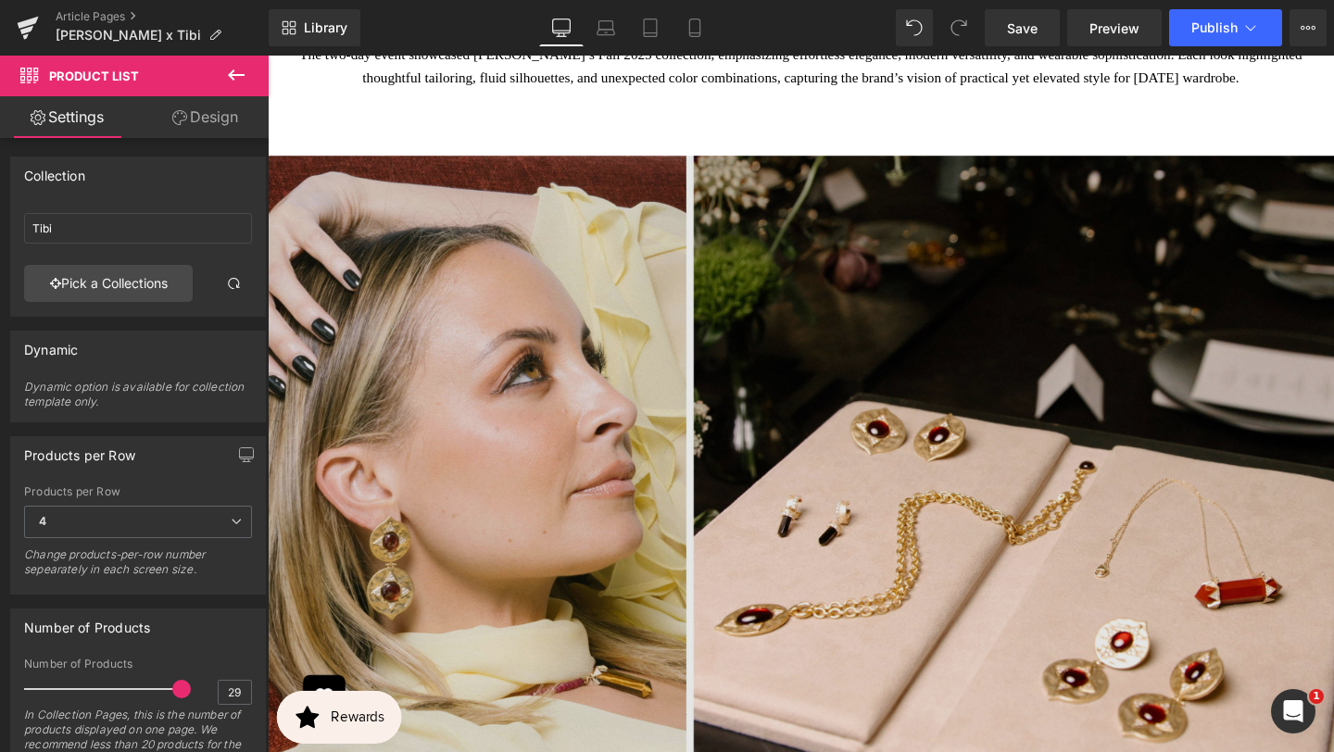
click at [716, 290] on img at bounding box center [828, 488] width 1121 height 691
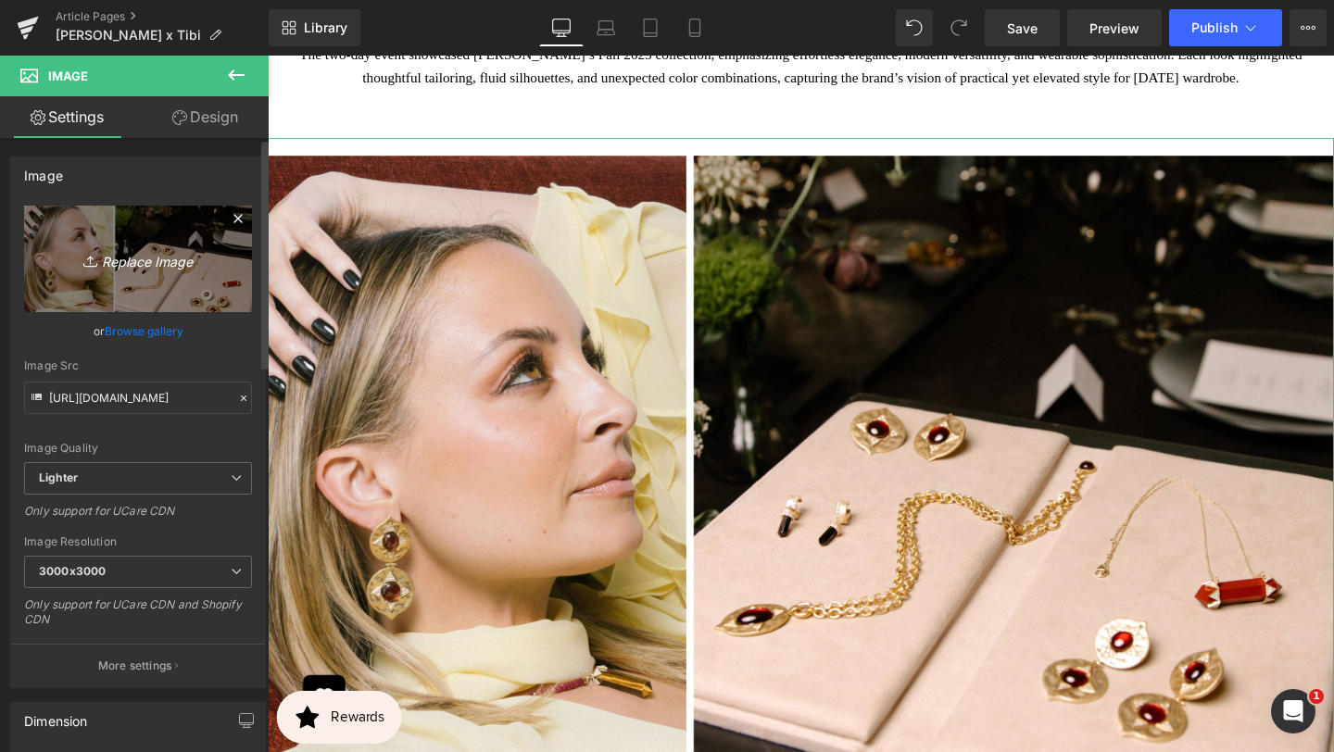
click at [144, 260] on icon "Replace Image" at bounding box center [138, 258] width 148 height 23
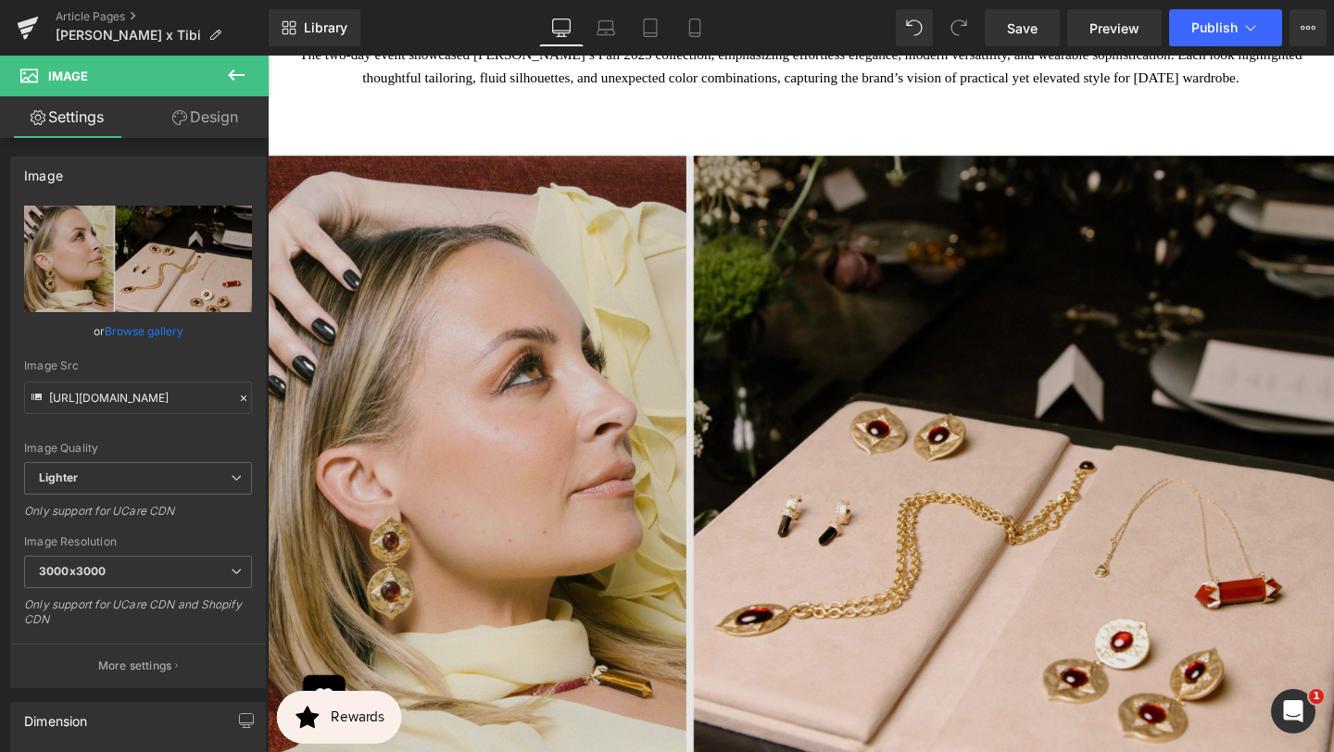
type input "C:\fakepath\BANNER REAL SIZE SITE (12).jpg"
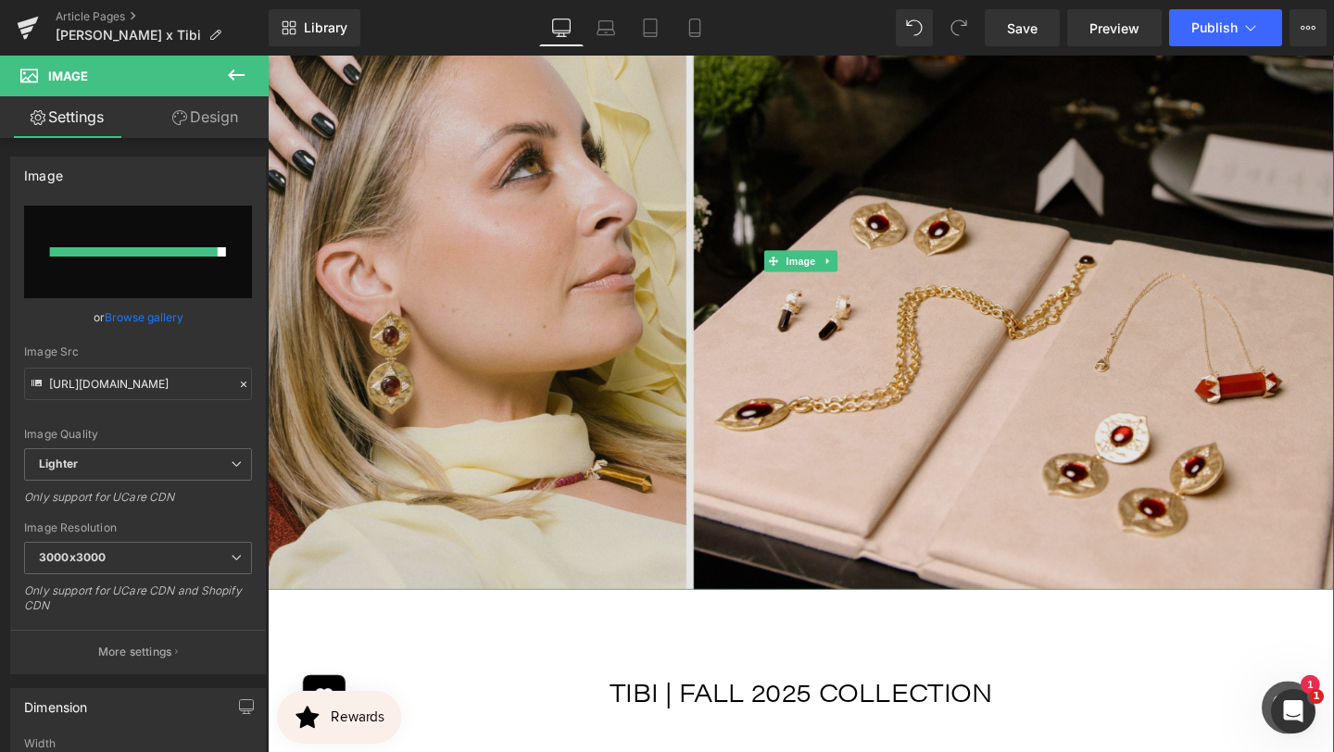
scroll to position [4302, 0]
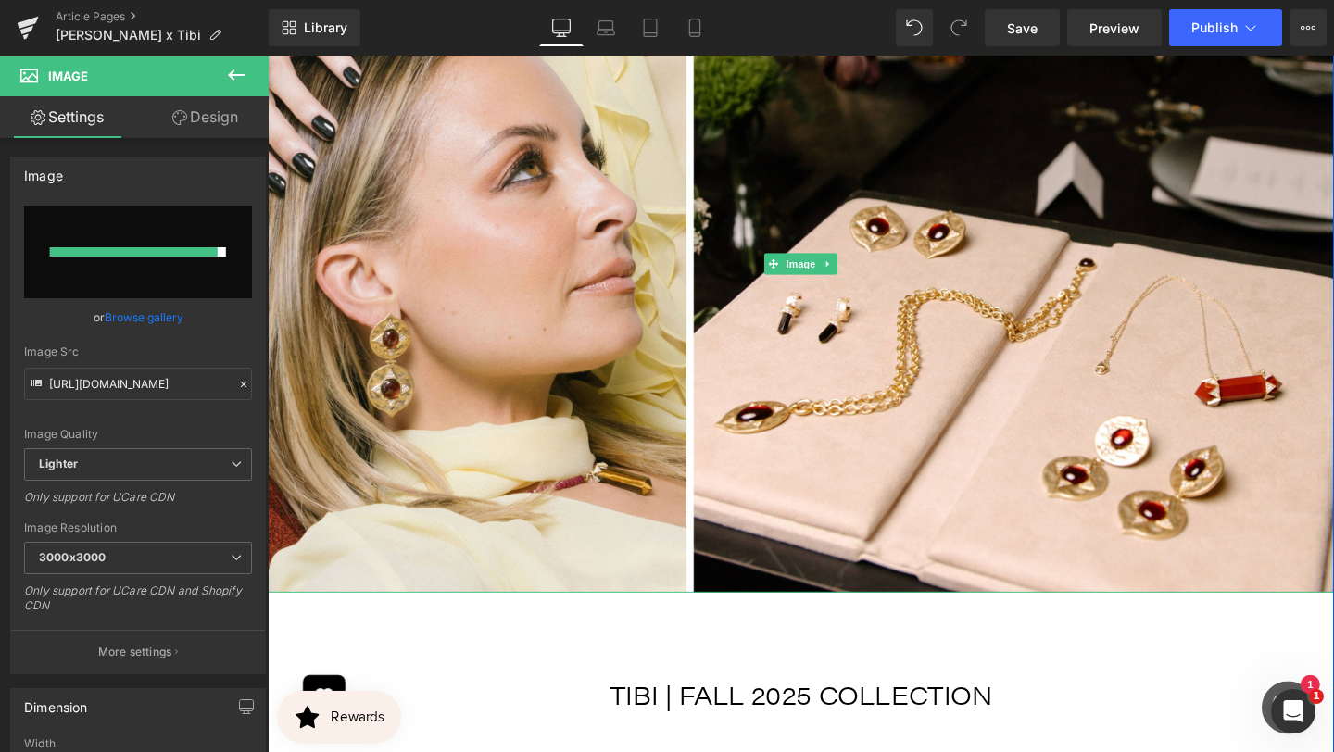
click at [859, 279] on icon at bounding box center [857, 275] width 10 height 11
click at [845, 275] on icon at bounding box center [847, 275] width 10 height 10
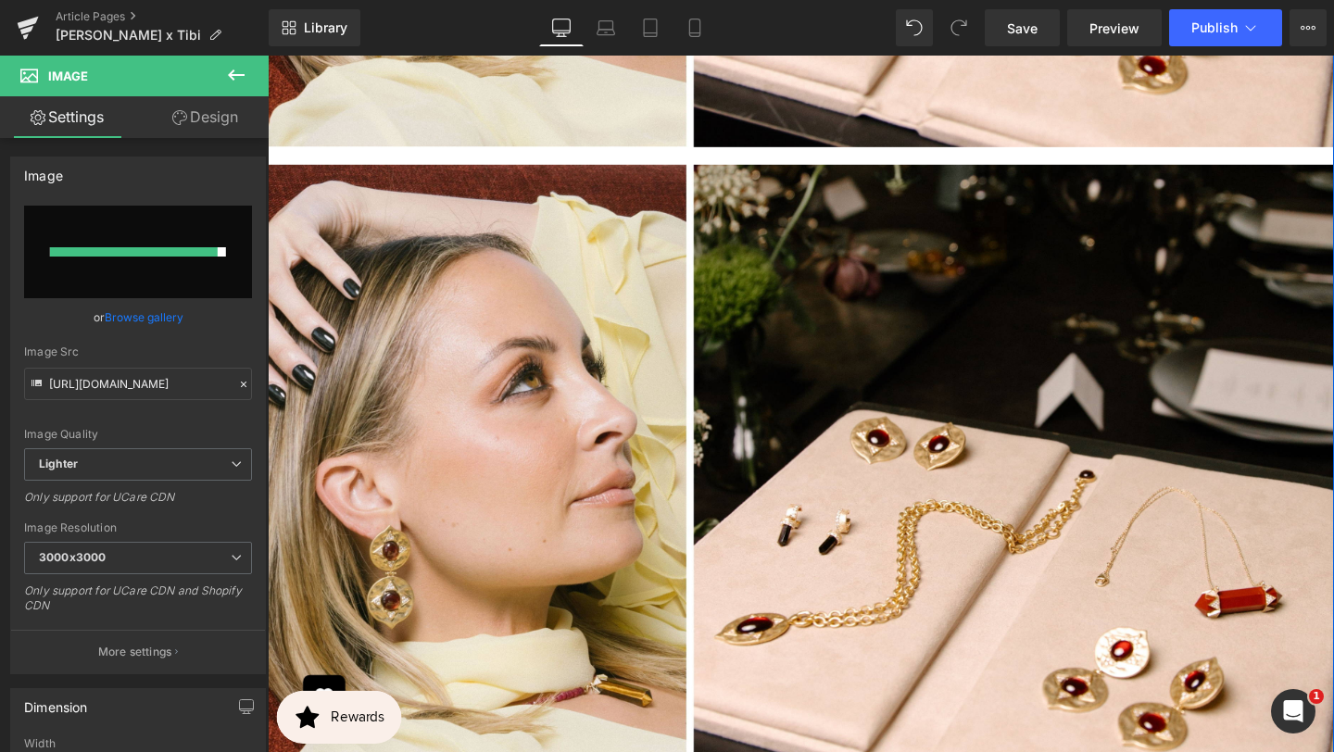
scroll to position [4793, 0]
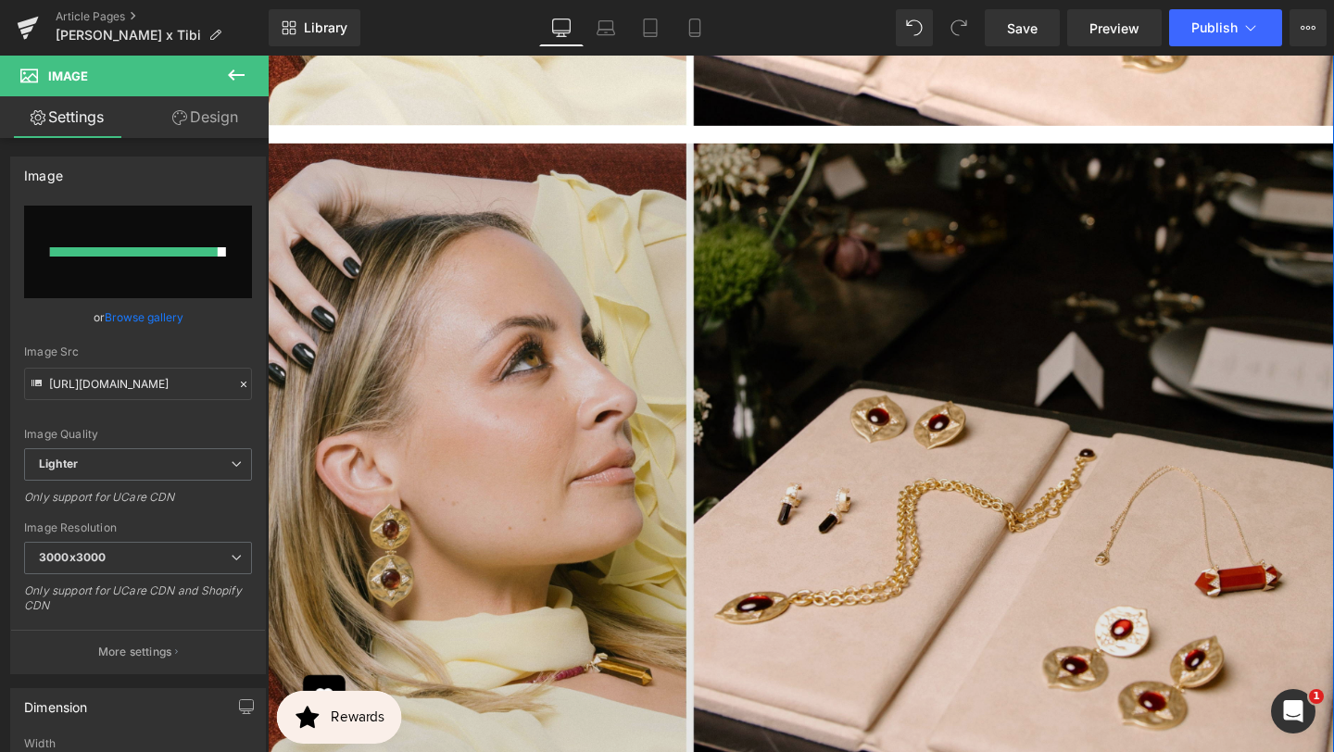
click at [824, 493] on img at bounding box center [828, 475] width 1121 height 691
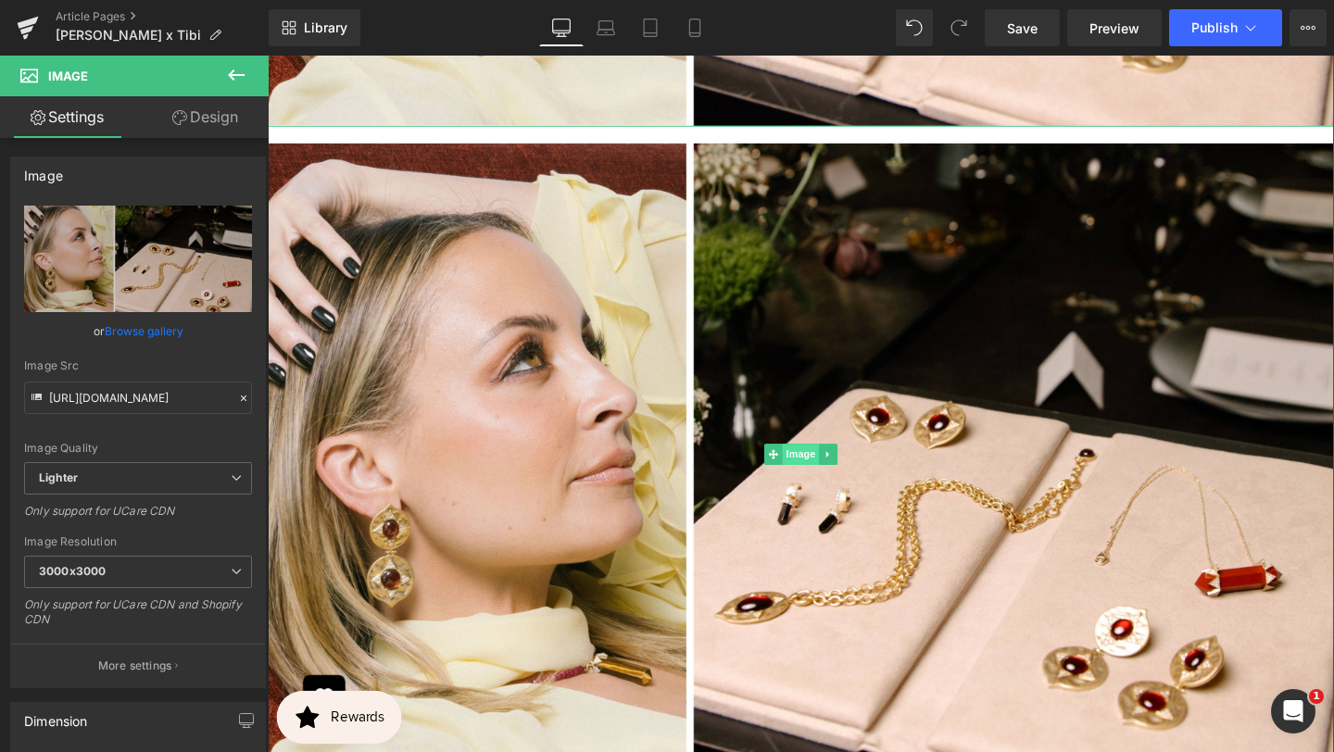
click at [818, 474] on span "Image" at bounding box center [828, 475] width 39 height 22
click at [830, 478] on span "Image" at bounding box center [828, 475] width 39 height 22
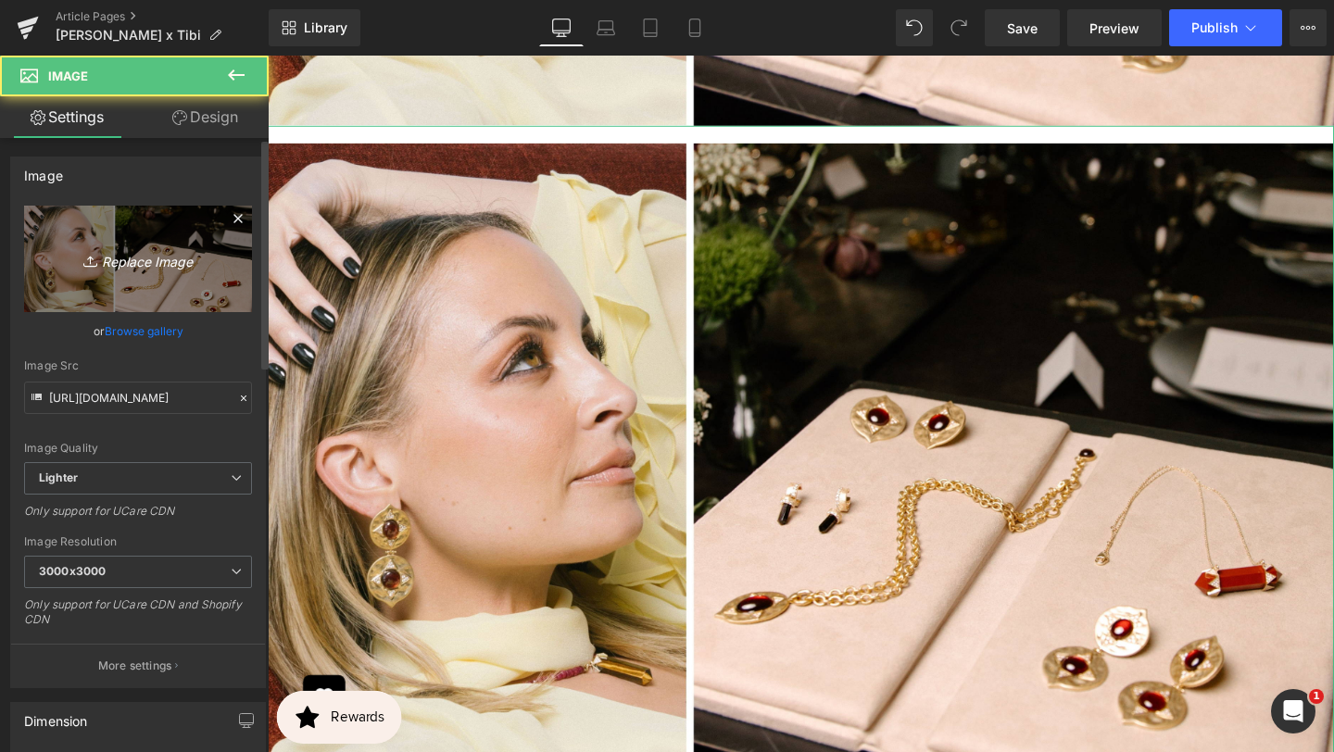
click at [179, 267] on icon "Replace Image" at bounding box center [138, 258] width 148 height 23
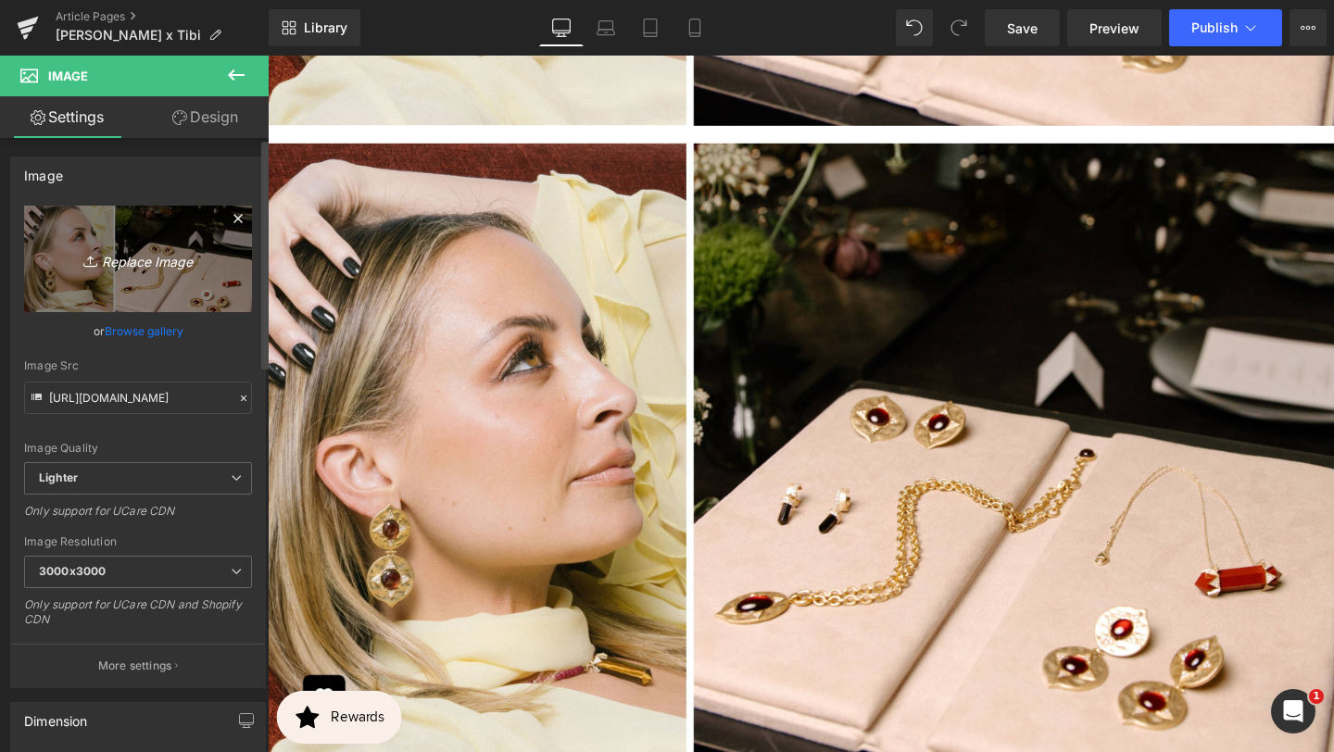
type input "C:\fakepath\BANNER REAL SIZE SITE (13).jpg"
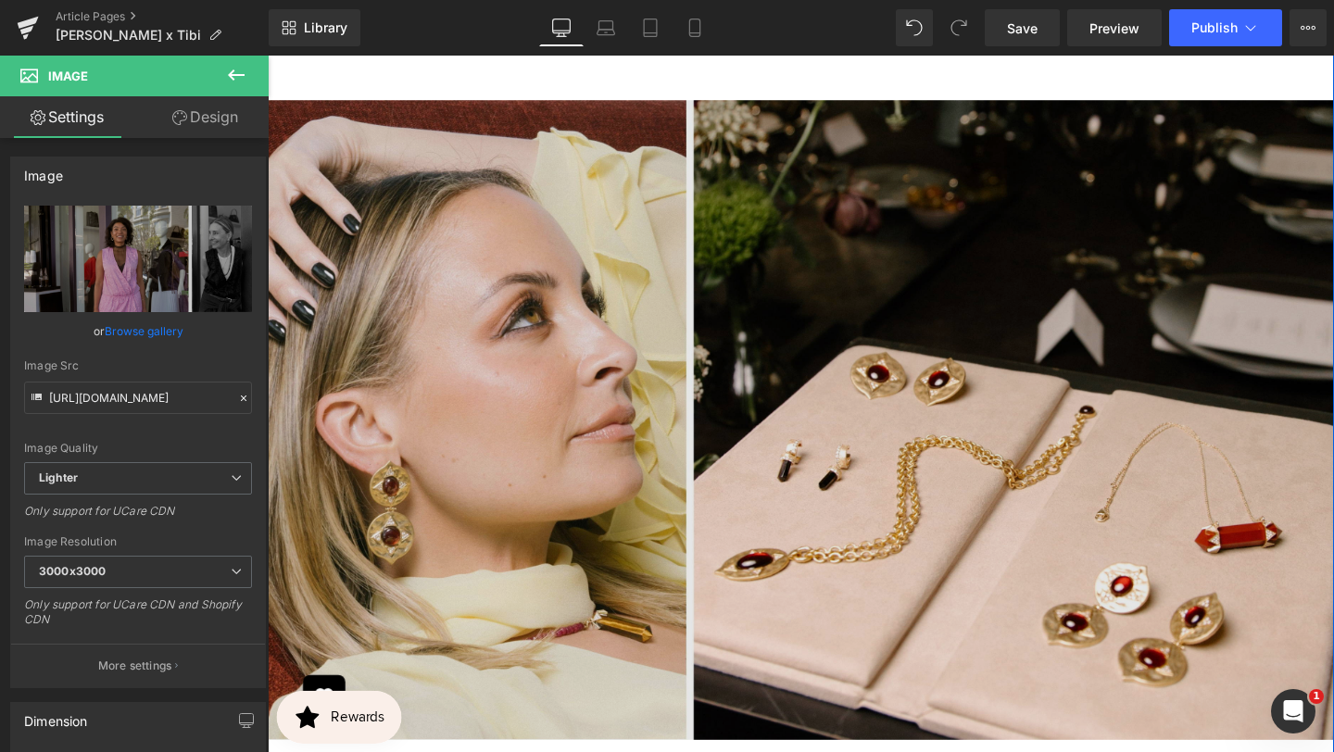
scroll to position [4109, 0]
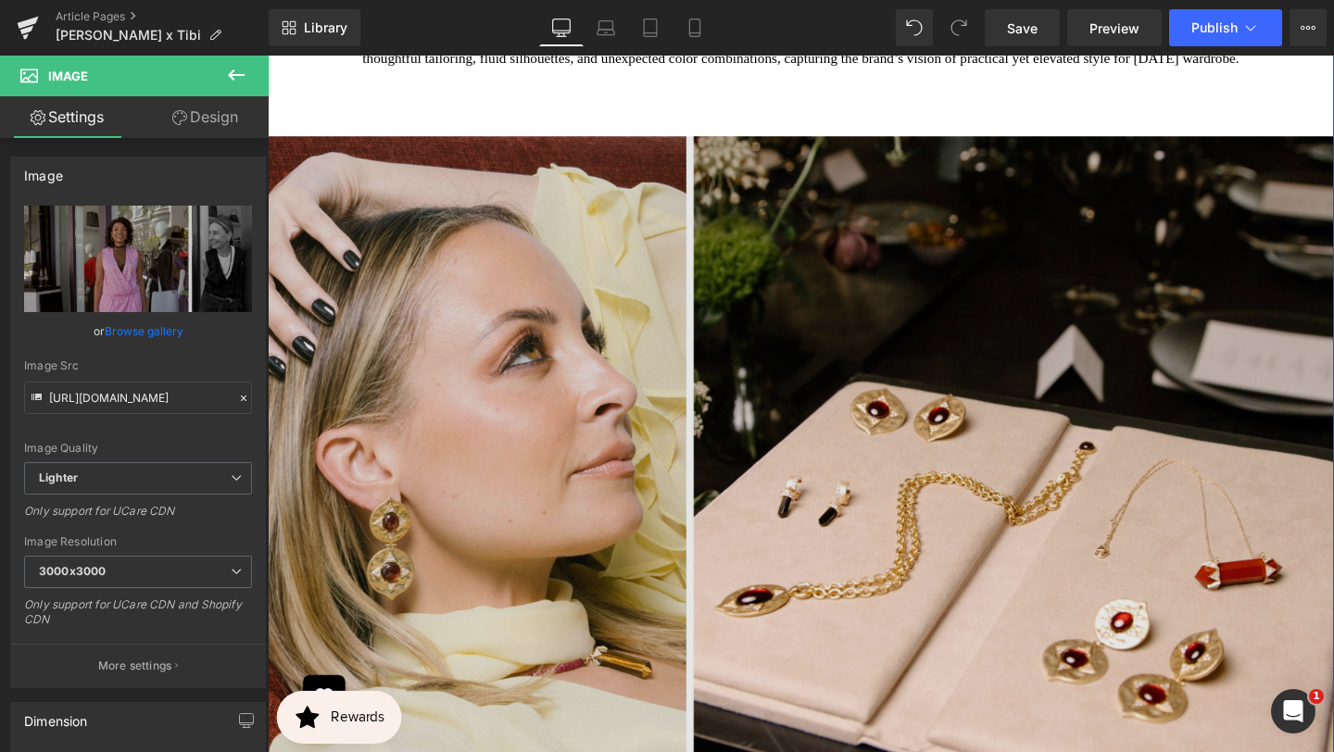
click at [772, 386] on img at bounding box center [828, 467] width 1121 height 691
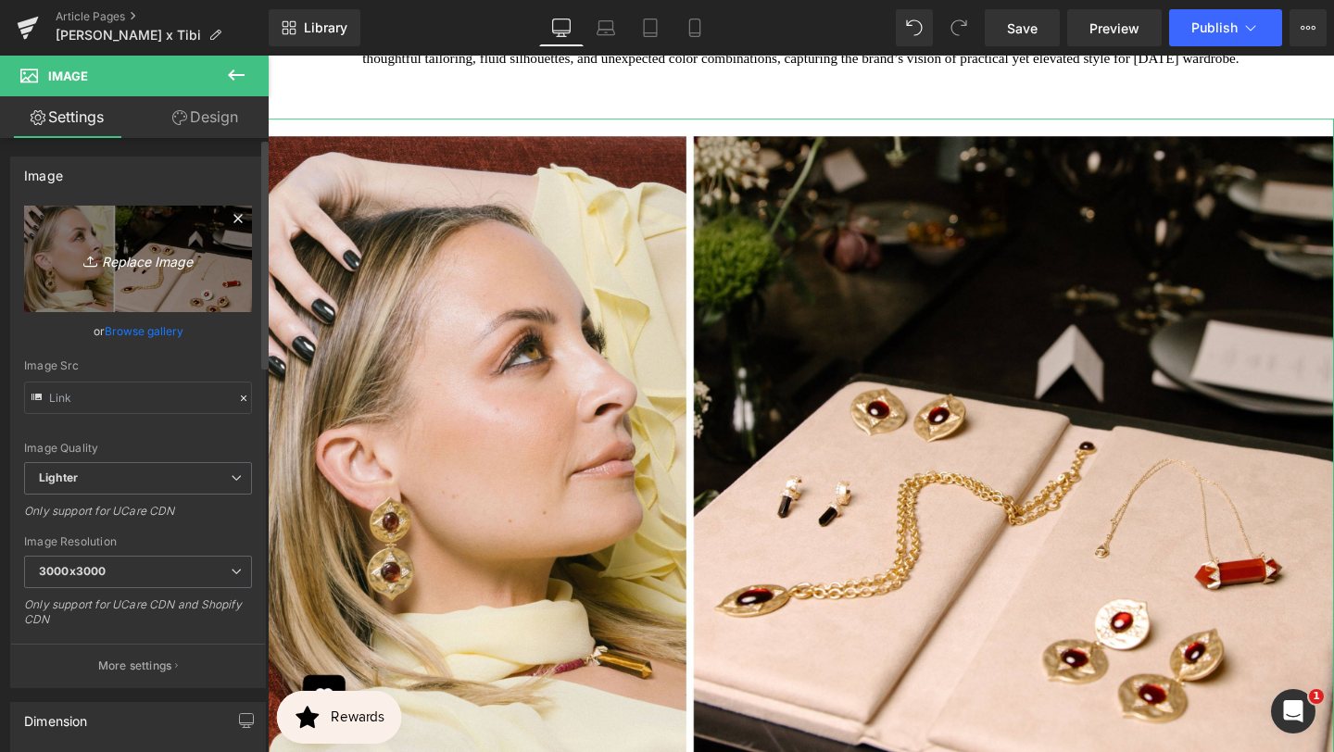
click at [154, 265] on icon "Replace Image" at bounding box center [138, 258] width 148 height 23
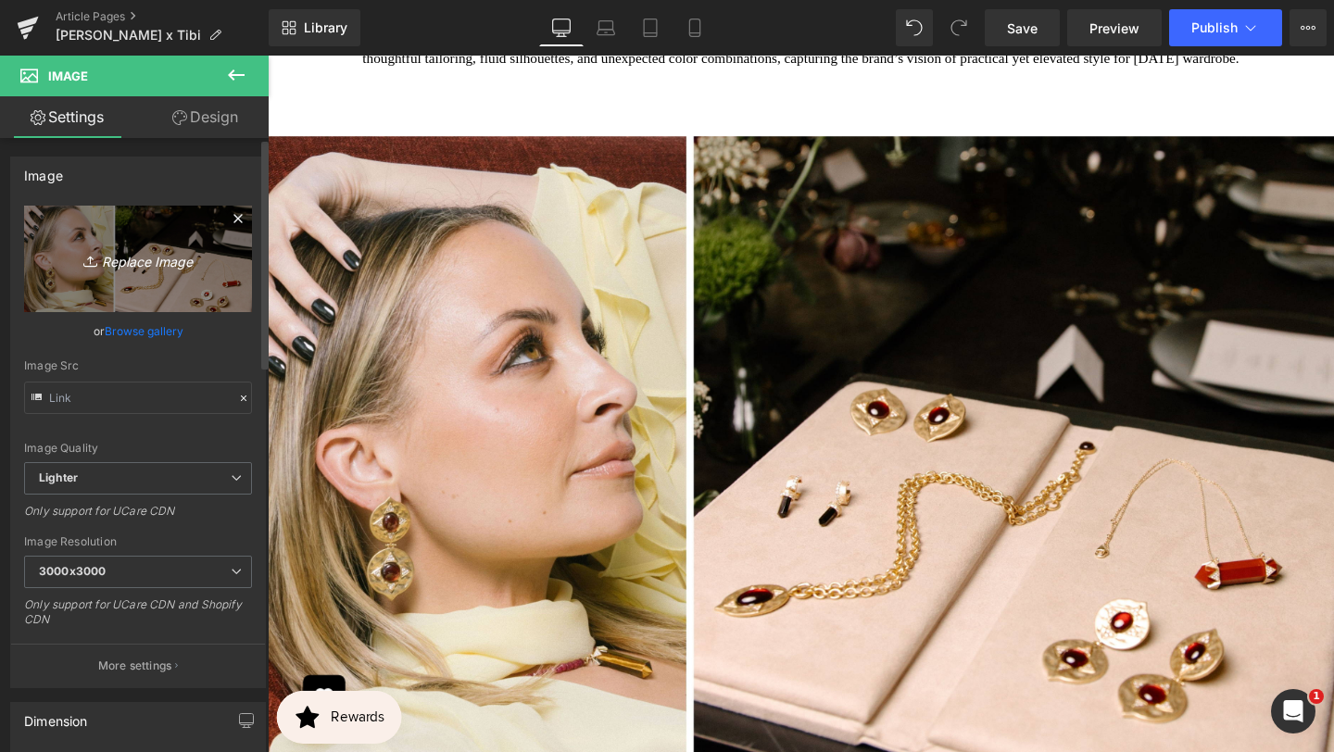
type input "C:\fakepath\BANNER REAL SIZE SITE (12).jpg"
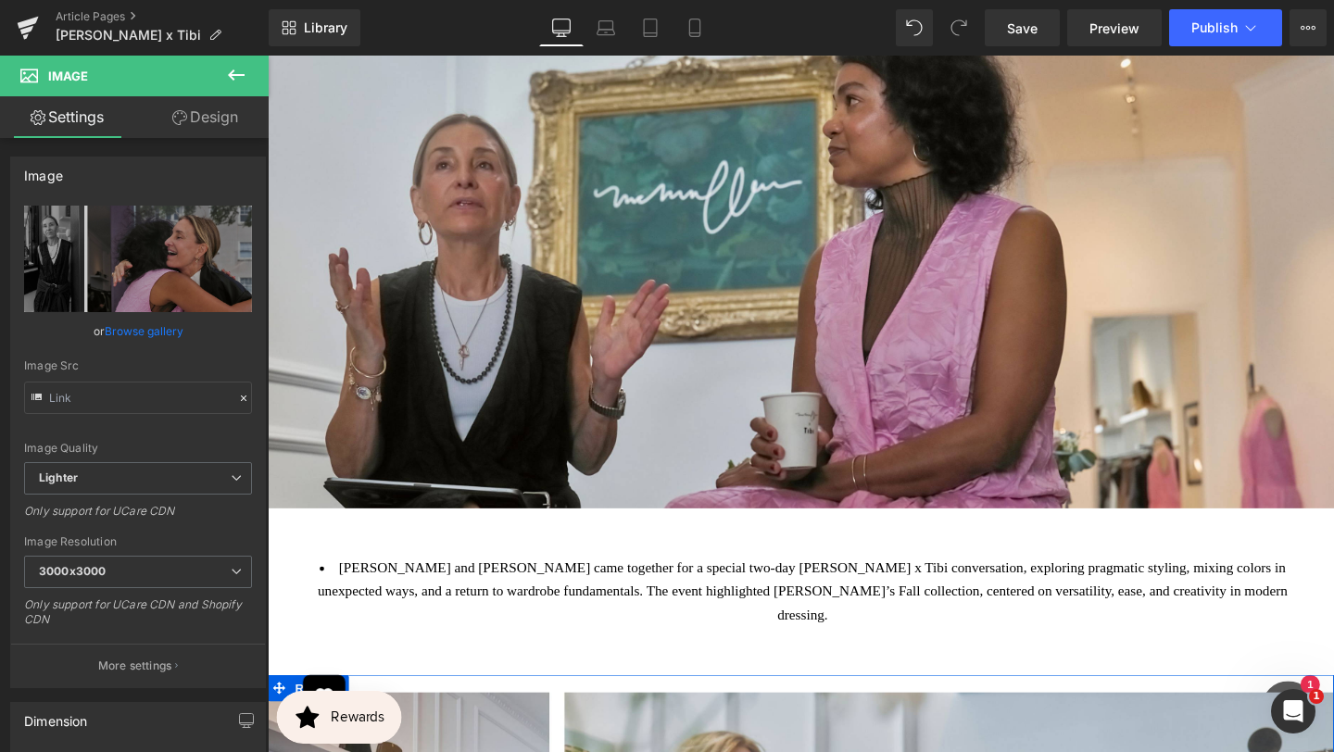
scroll to position [0, 0]
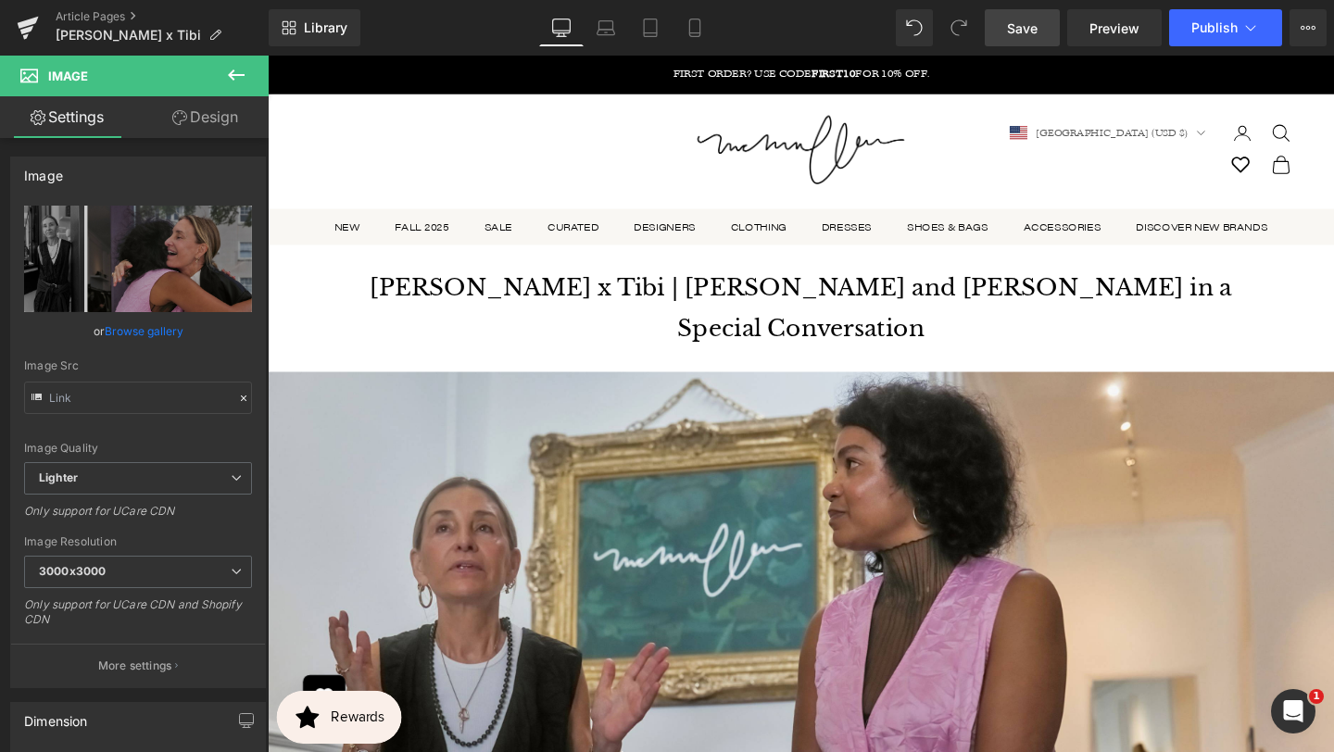
click at [1037, 30] on span "Save" at bounding box center [1022, 28] width 31 height 19
click at [1238, 33] on button "Publish" at bounding box center [1225, 27] width 113 height 37
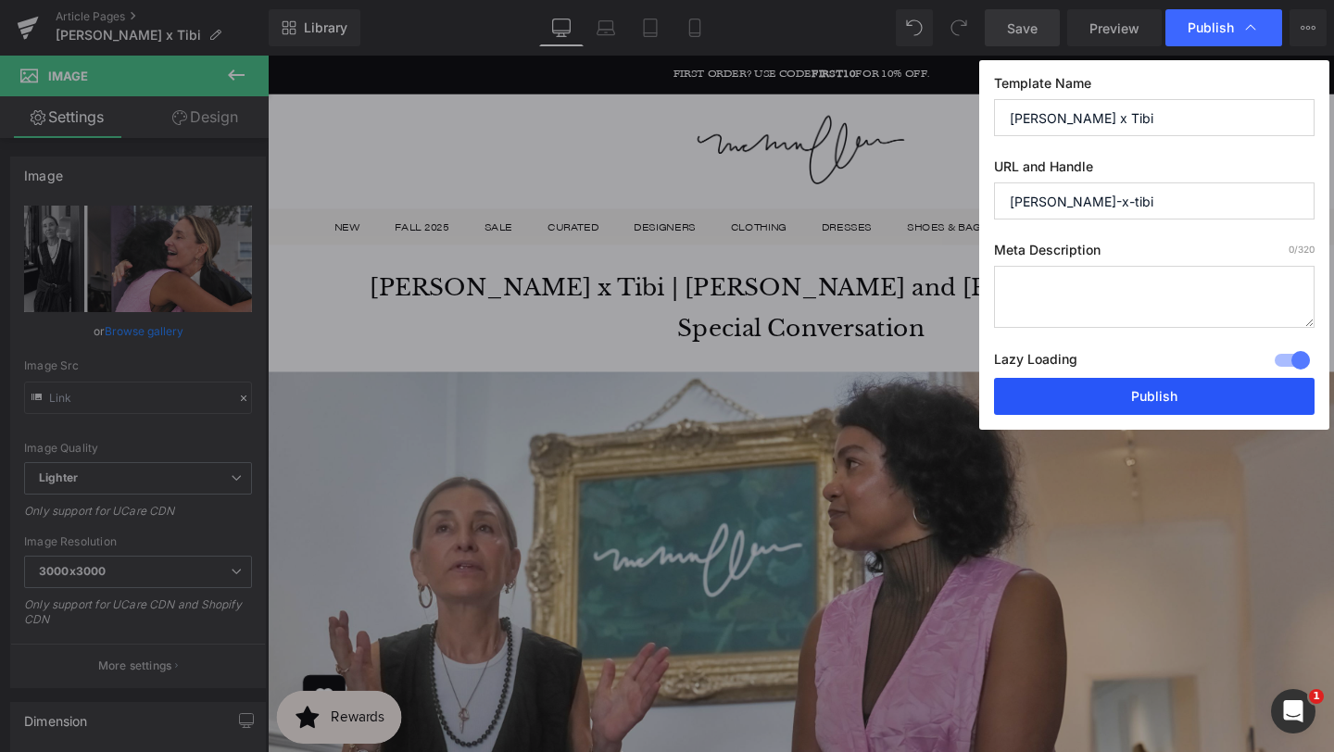
click at [1103, 393] on button "Publish" at bounding box center [1154, 396] width 321 height 37
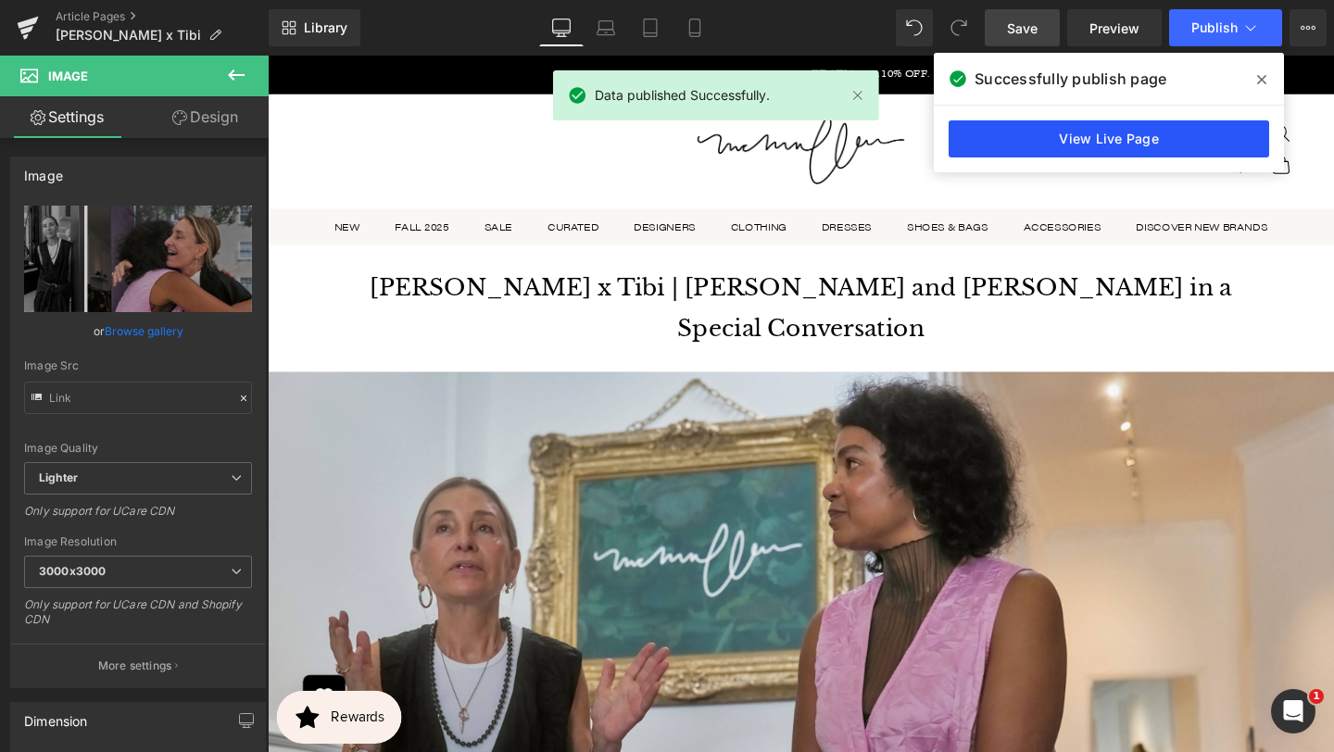
click at [1204, 144] on link "View Live Page" at bounding box center [1109, 138] width 321 height 37
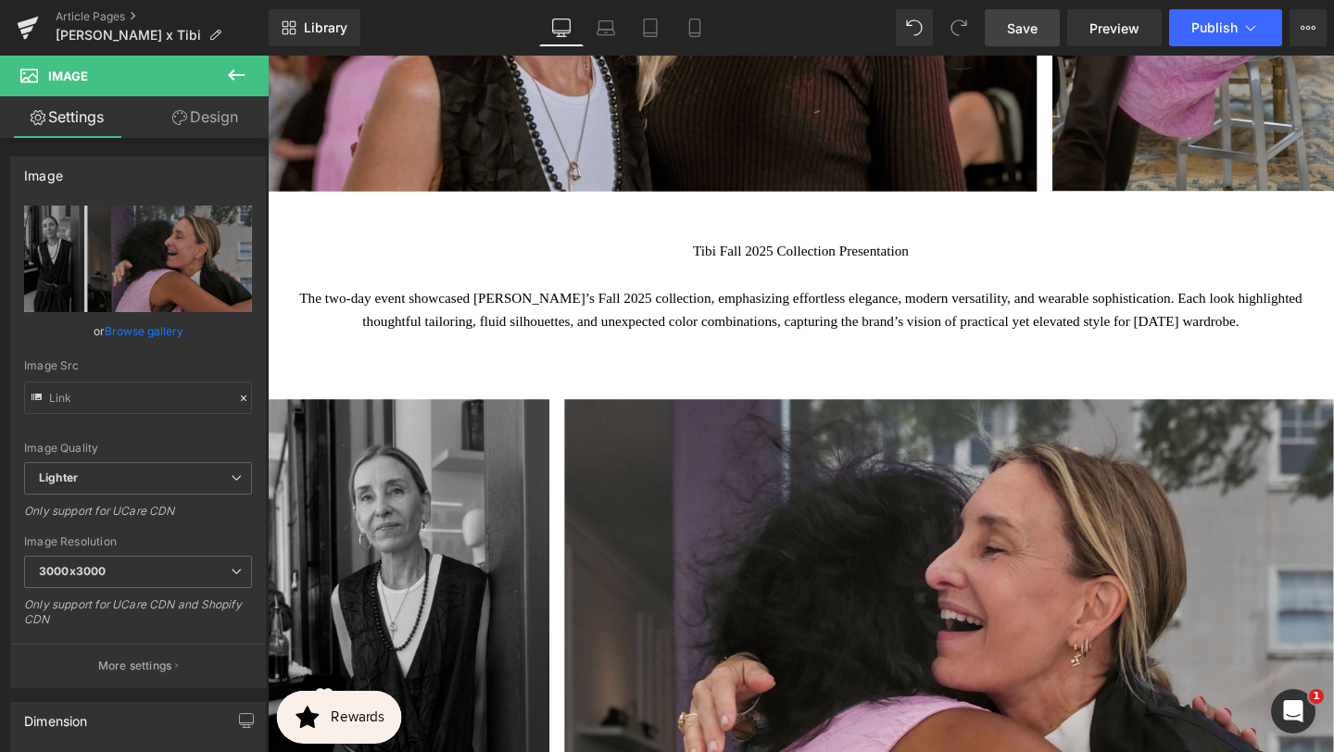
scroll to position [3779, 0]
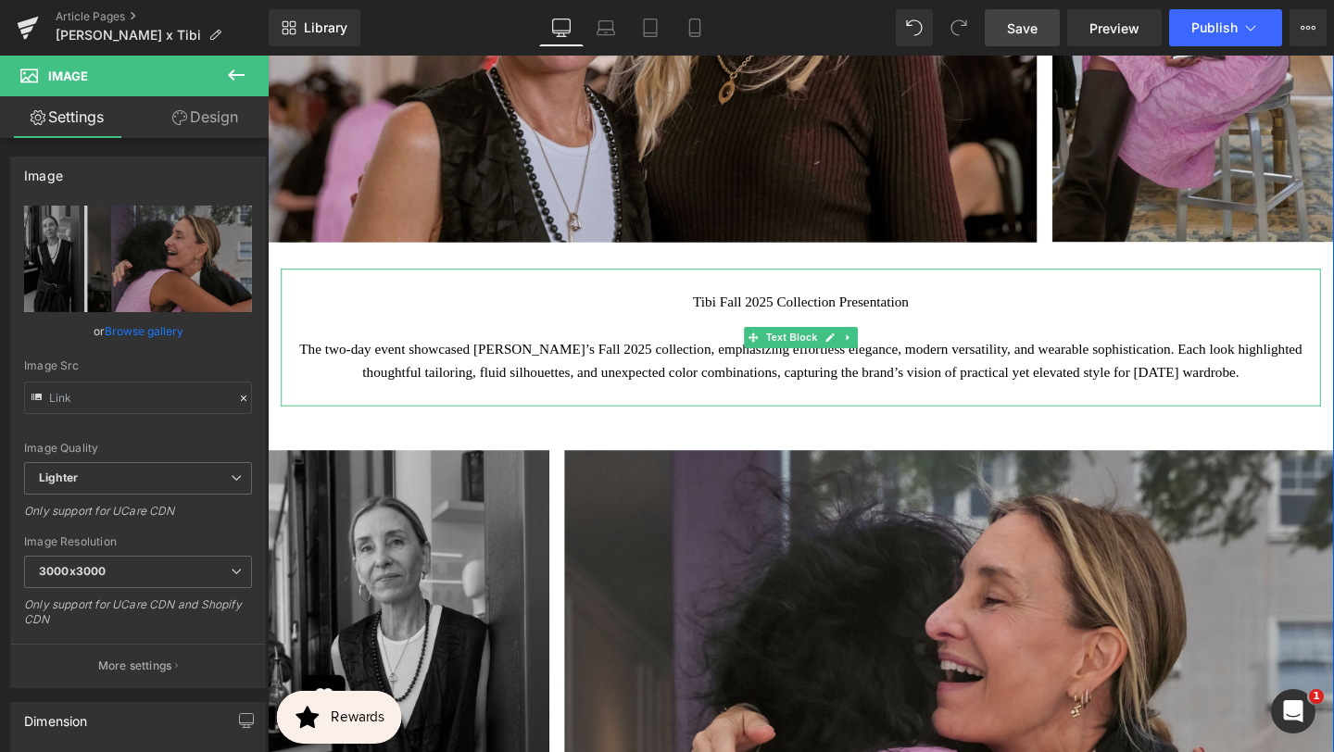
click at [856, 318] on p "Tibi Fall 2025 Collection Presentation" at bounding box center [828, 315] width 1065 height 24
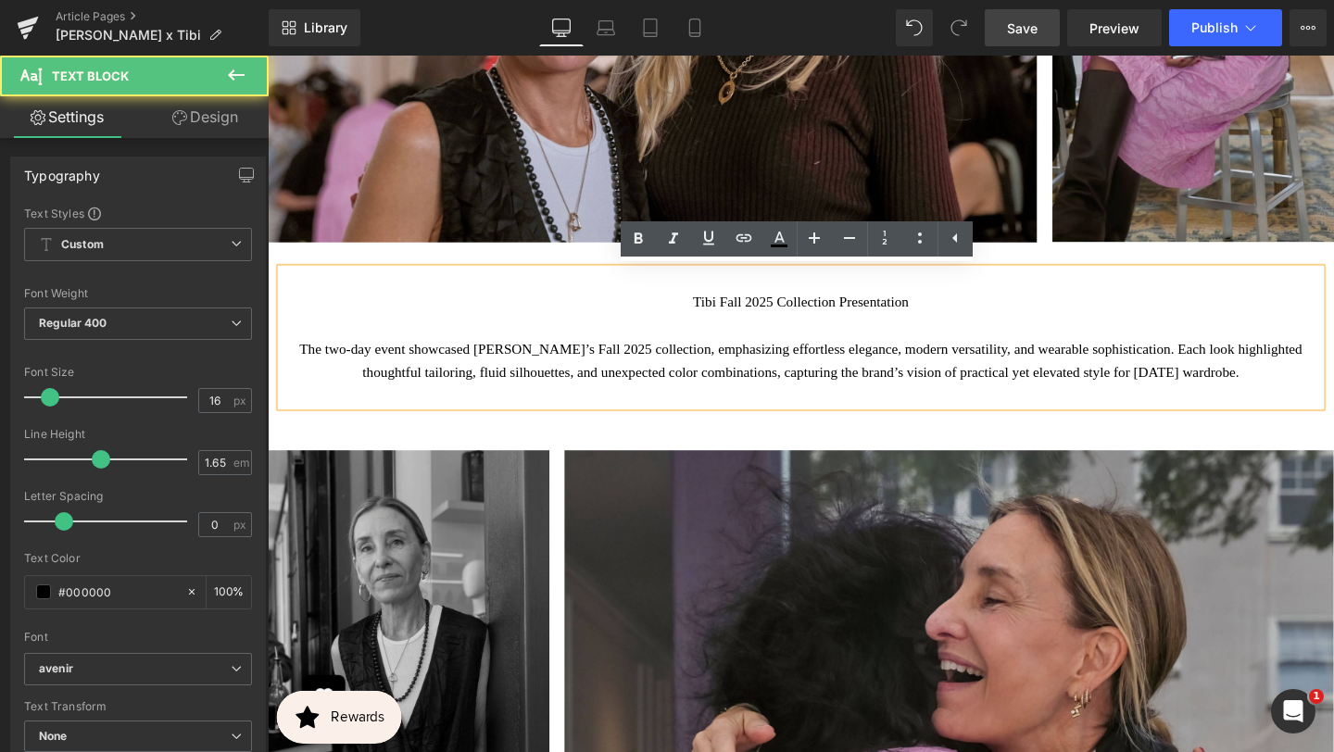
click at [873, 313] on p "Tibi Fall 2025 Collection Presentation" at bounding box center [828, 315] width 1065 height 24
click at [873, 314] on p "Tibi Fall 2025 Collection Presentation" at bounding box center [828, 315] width 1065 height 24
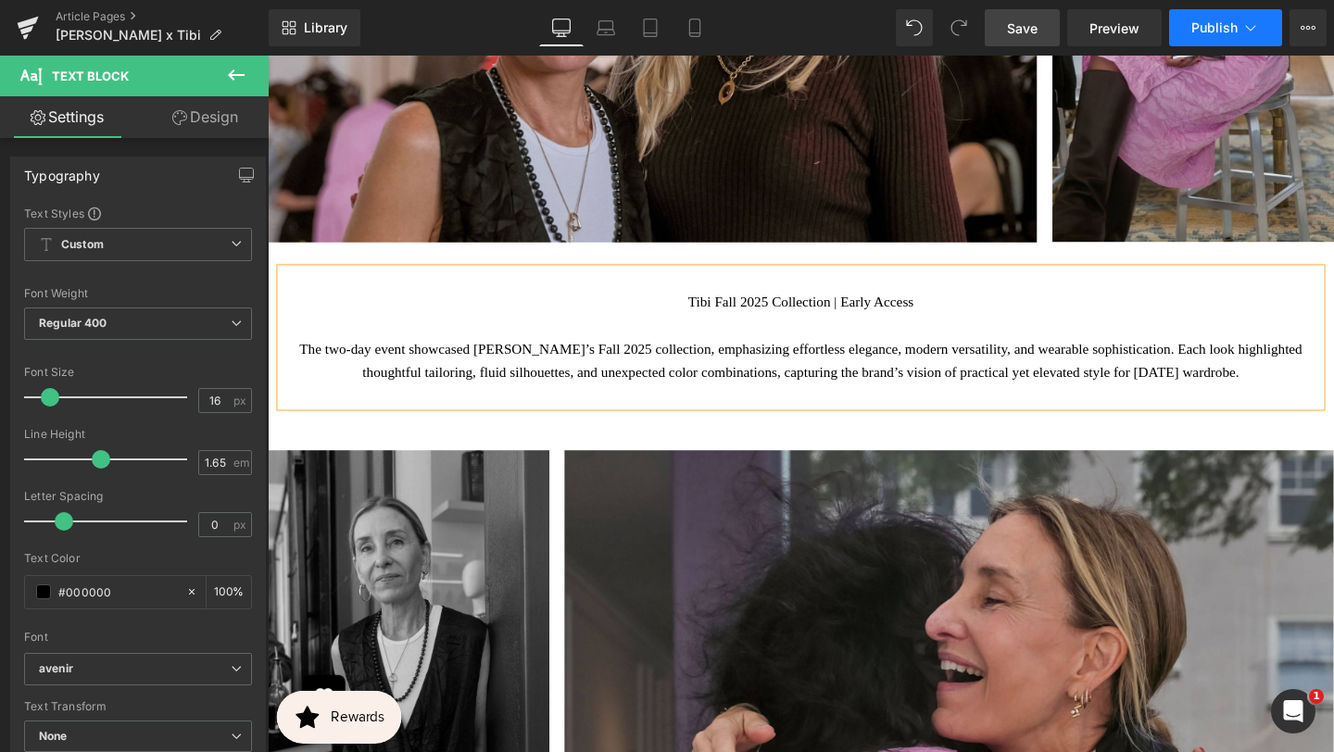
click at [1224, 33] on span "Publish" at bounding box center [1214, 27] width 46 height 15
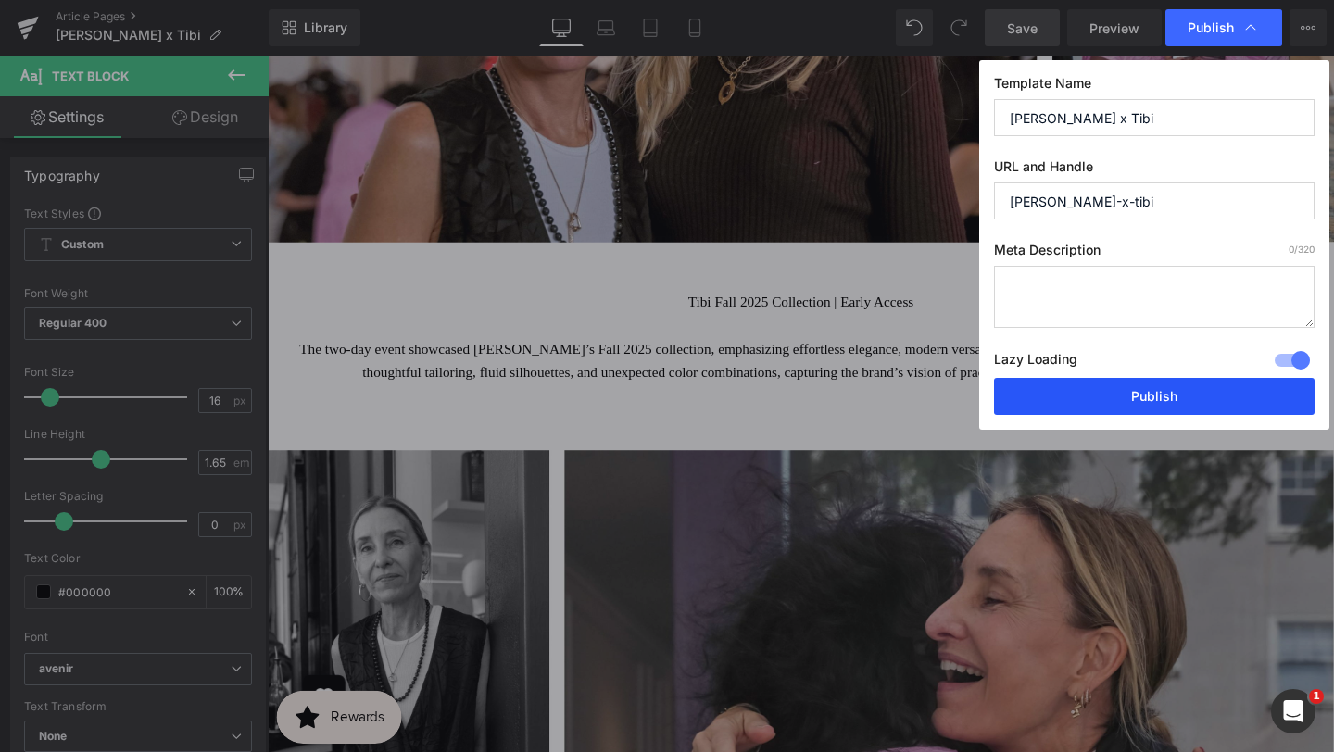
click at [1074, 393] on button "Publish" at bounding box center [1154, 396] width 321 height 37
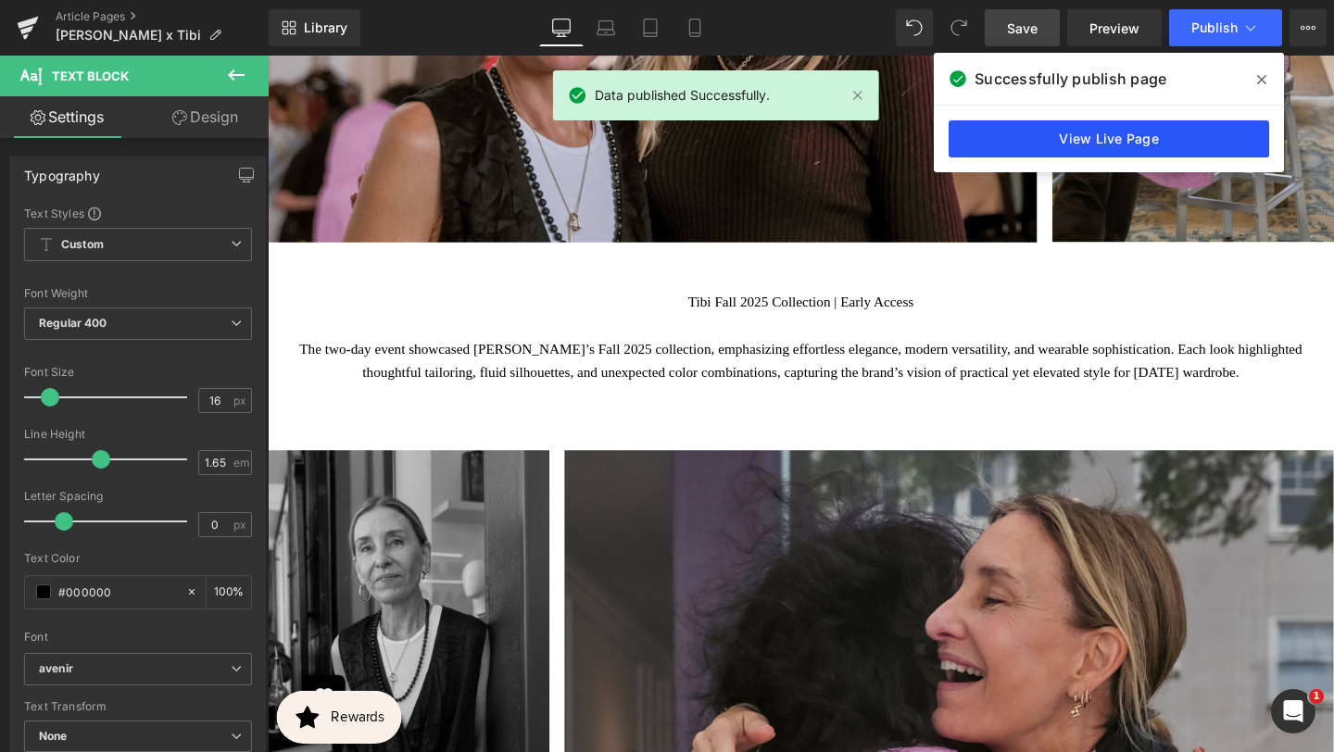
click at [1188, 140] on link "View Live Page" at bounding box center [1109, 138] width 321 height 37
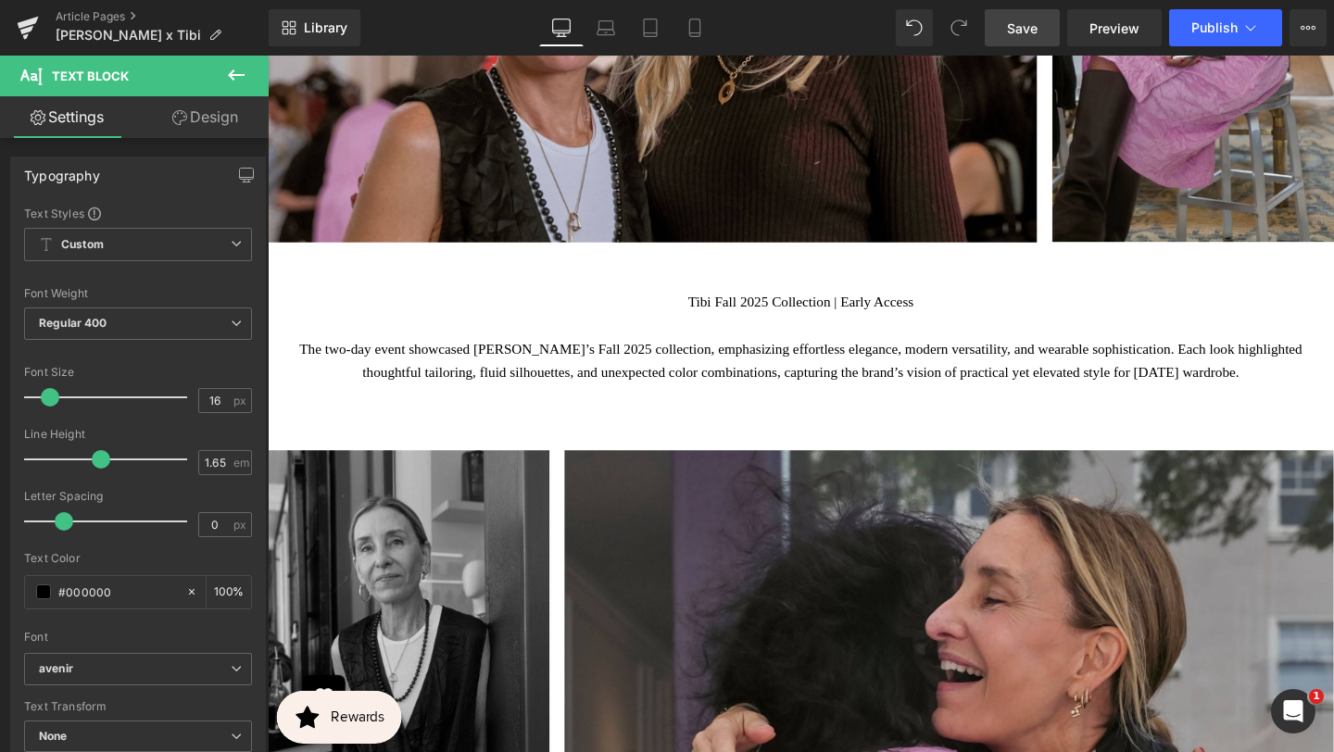
scroll to position [2647, 0]
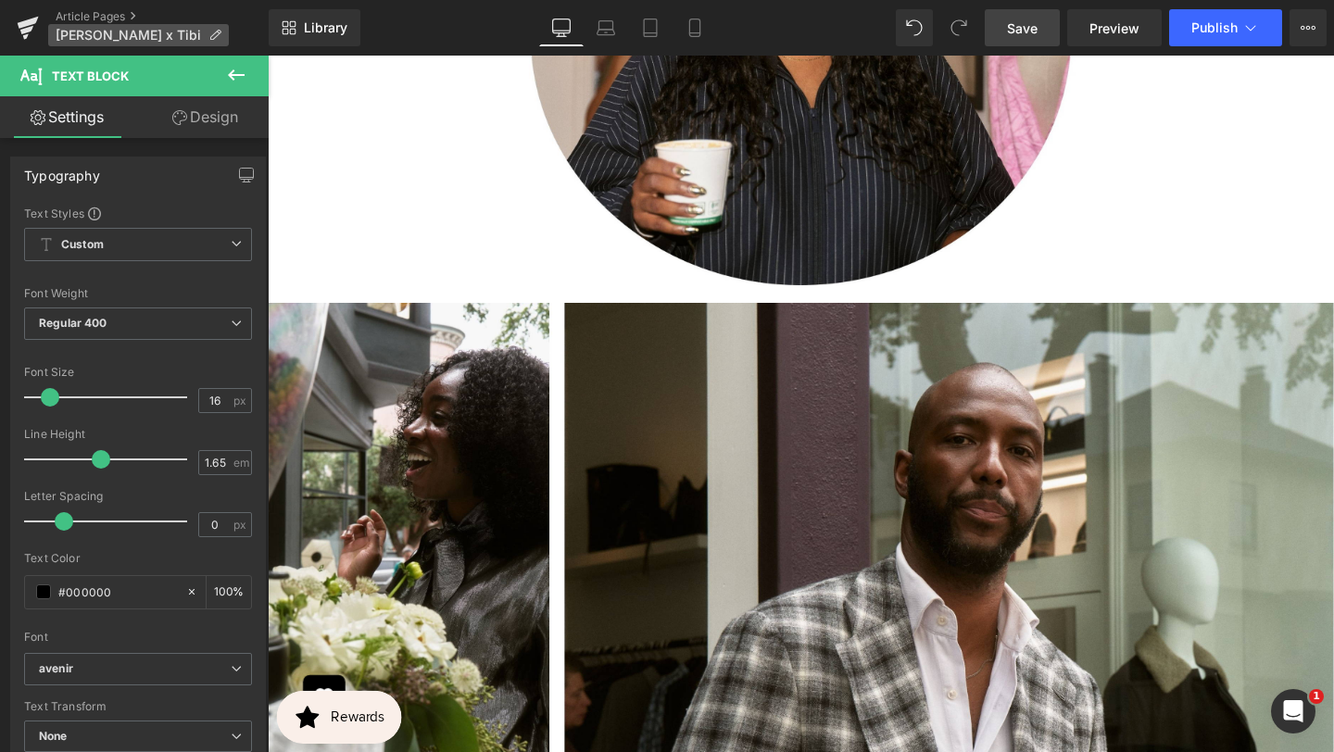
click at [169, 28] on p "[PERSON_NAME] x Tibi" at bounding box center [138, 35] width 181 height 22
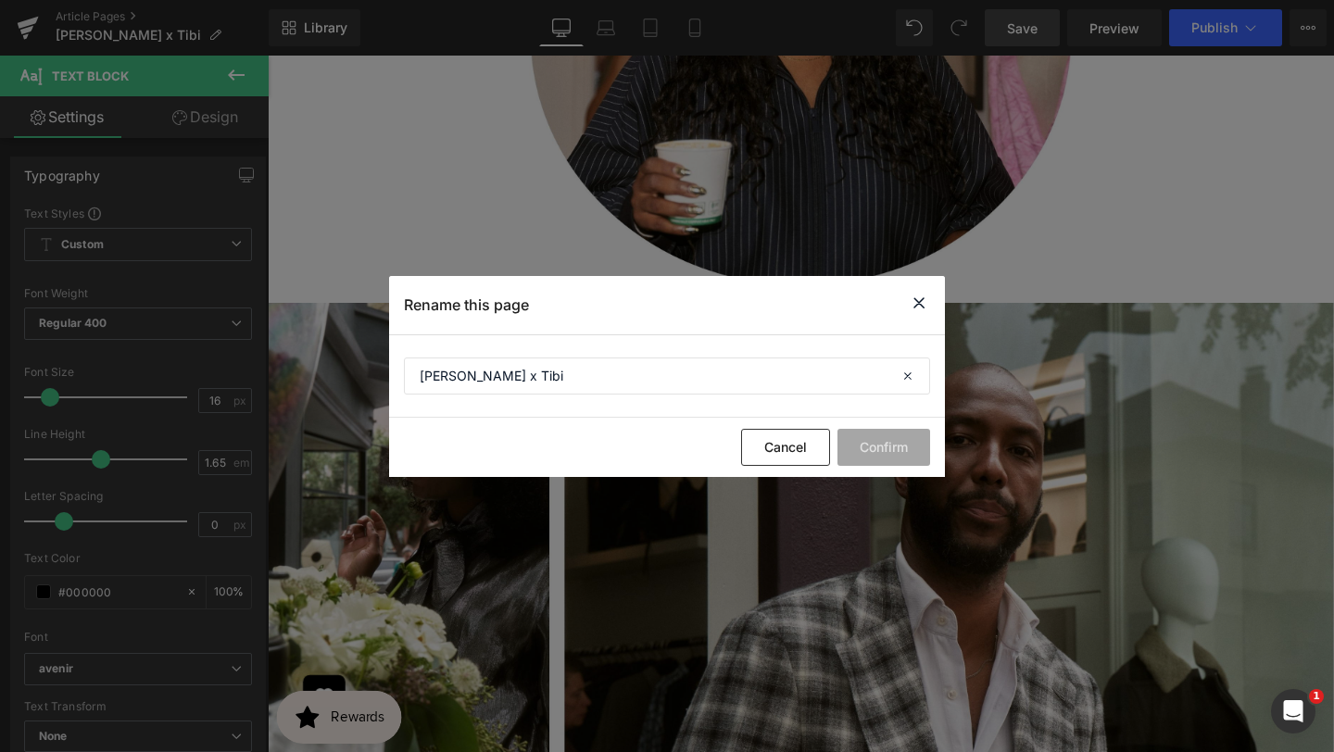
drag, startPoint x: 929, startPoint y: 300, endPoint x: 695, endPoint y: 258, distance: 238.2
click at [929, 300] on icon at bounding box center [919, 303] width 22 height 23
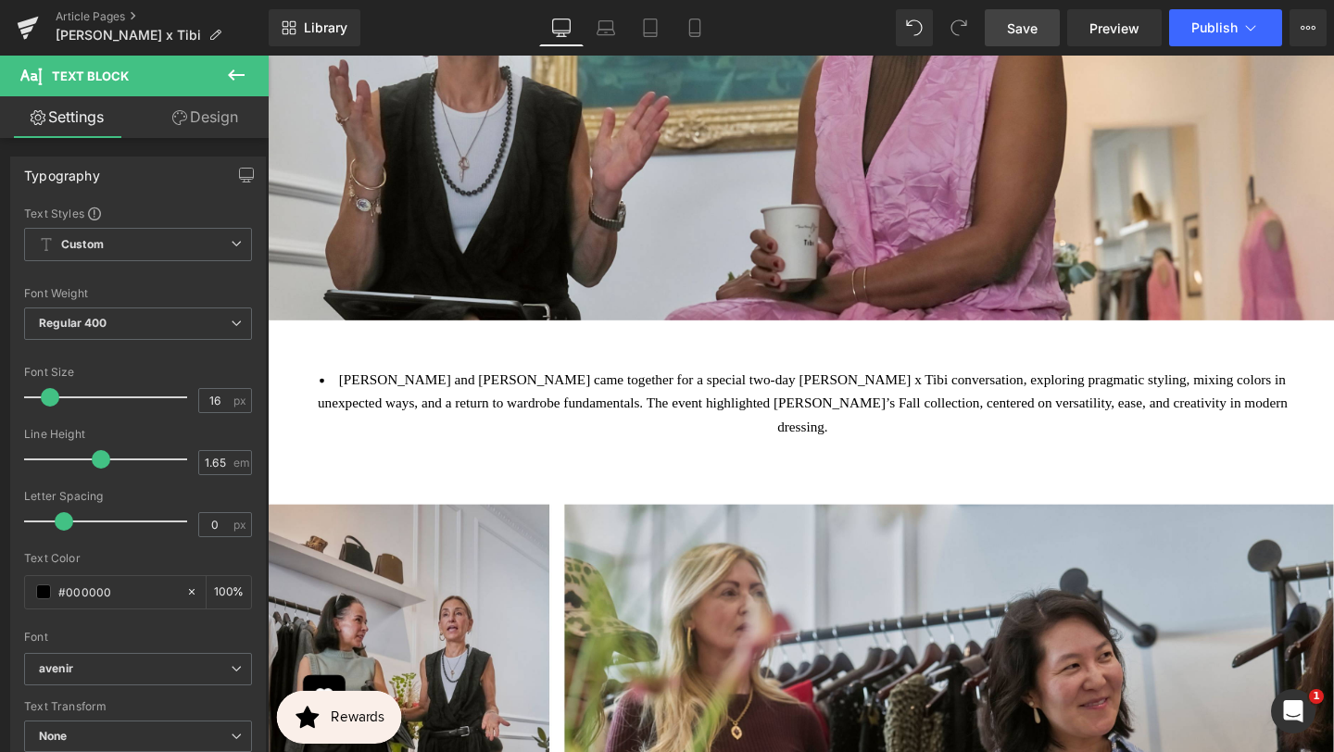
scroll to position [0, 0]
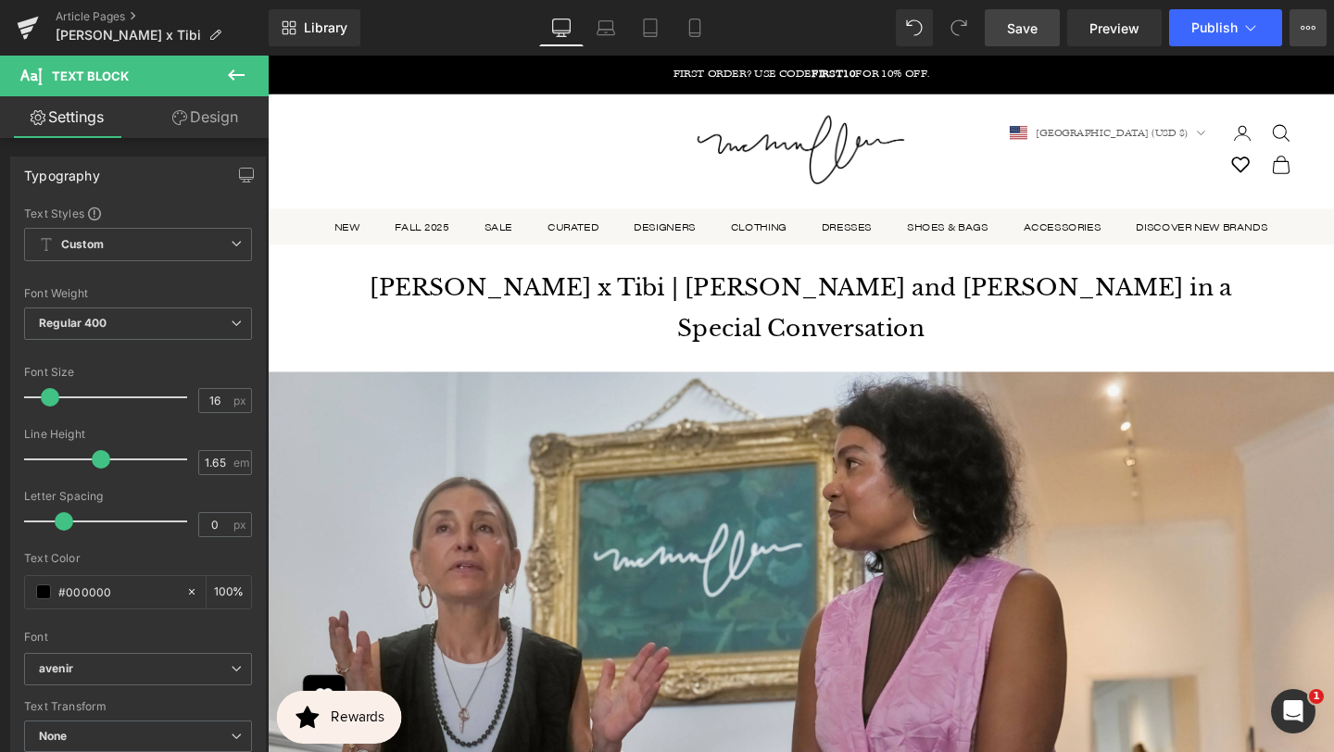
click at [1300, 29] on button "View Live Page View with current Template Save Template to Library Schedule Pub…" at bounding box center [1307, 27] width 37 height 37
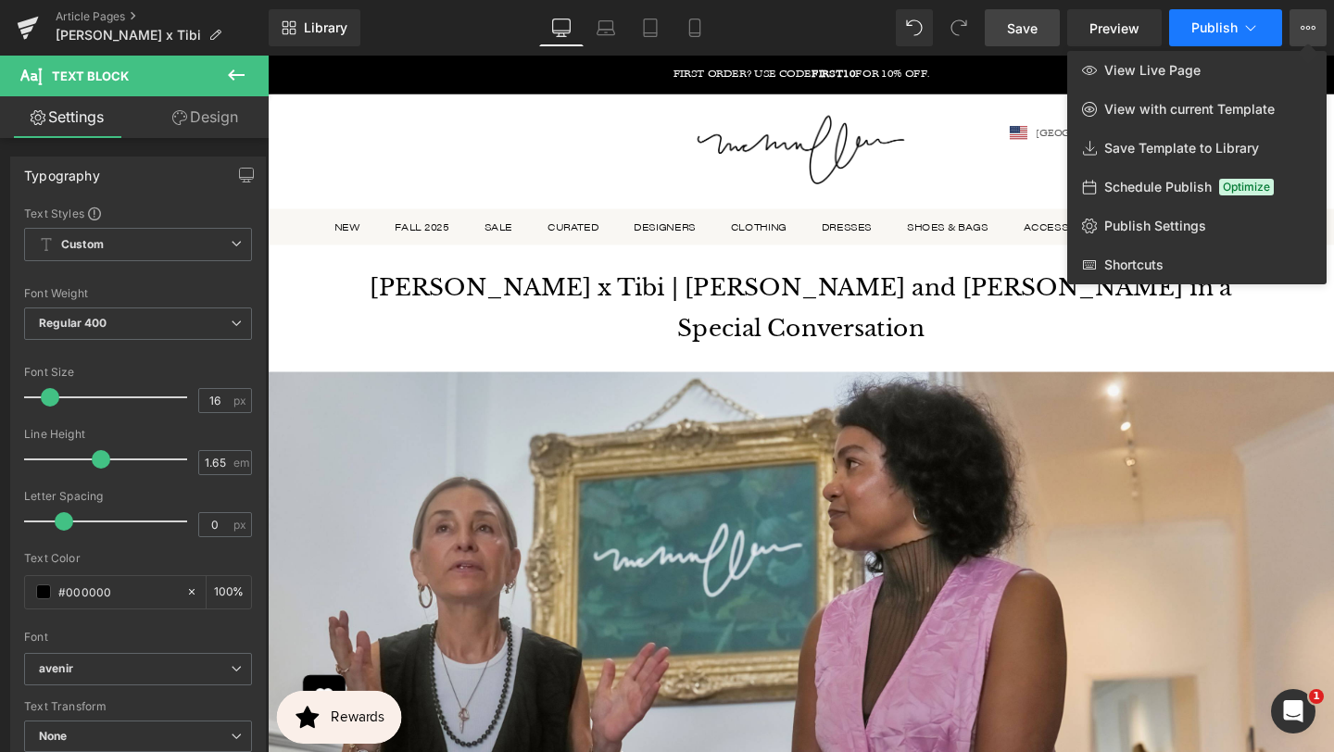
click at [1259, 31] on icon at bounding box center [1250, 28] width 19 height 19
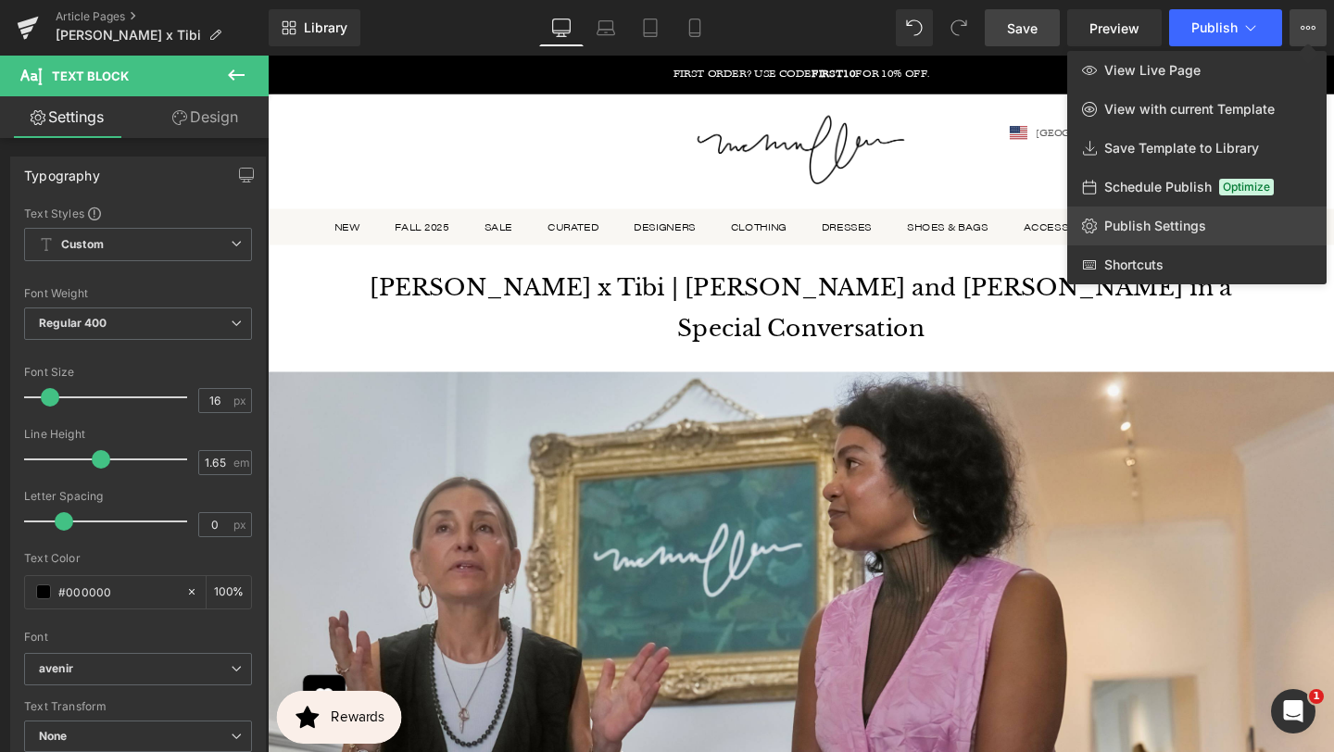
click at [1148, 234] on link "Publish Settings" at bounding box center [1196, 226] width 259 height 39
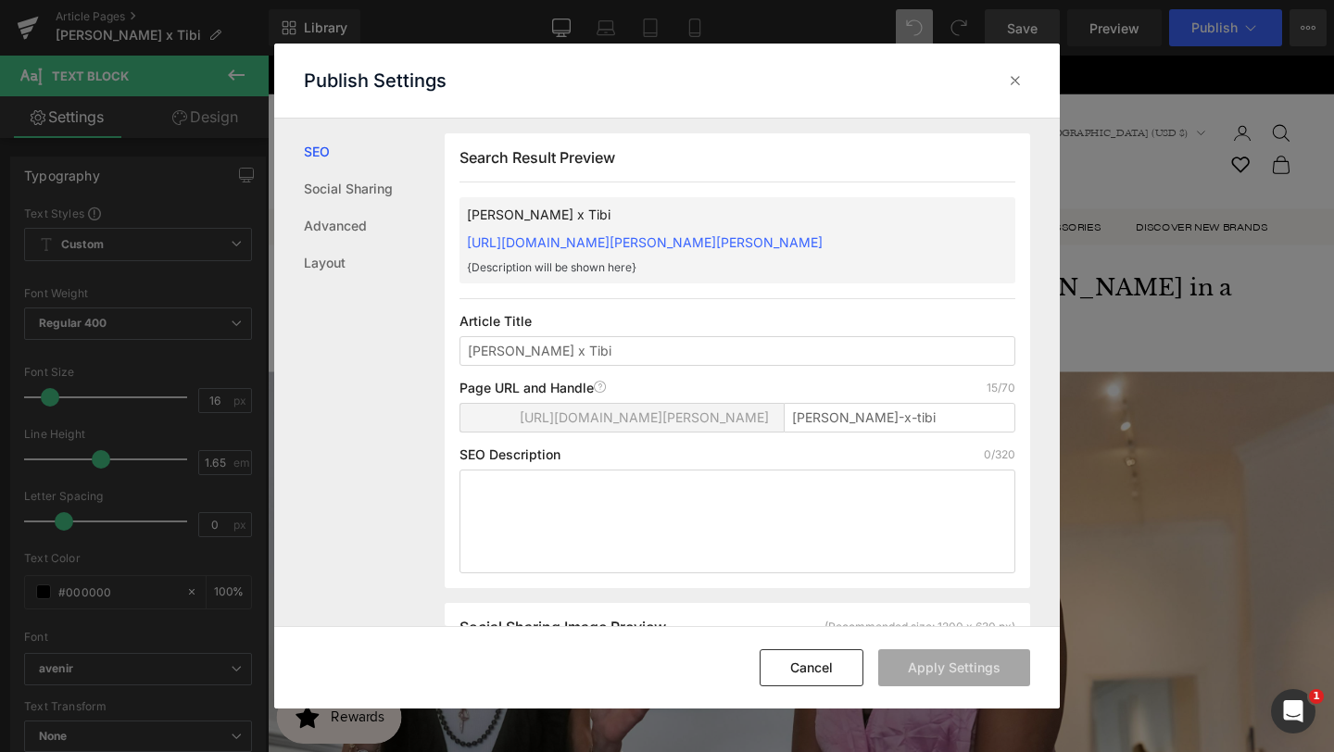
scroll to position [1, 0]
click at [734, 421] on span "[URL][DOMAIN_NAME][PERSON_NAME]" at bounding box center [644, 416] width 249 height 15
click at [821, 409] on input "[PERSON_NAME]-x-tibi" at bounding box center [900, 417] width 232 height 30
click at [827, 478] on textarea at bounding box center [737, 521] width 556 height 104
click at [761, 434] on div "[URL][DOMAIN_NAME][PERSON_NAME] [PERSON_NAME]-x-tibi" at bounding box center [737, 424] width 556 height 44
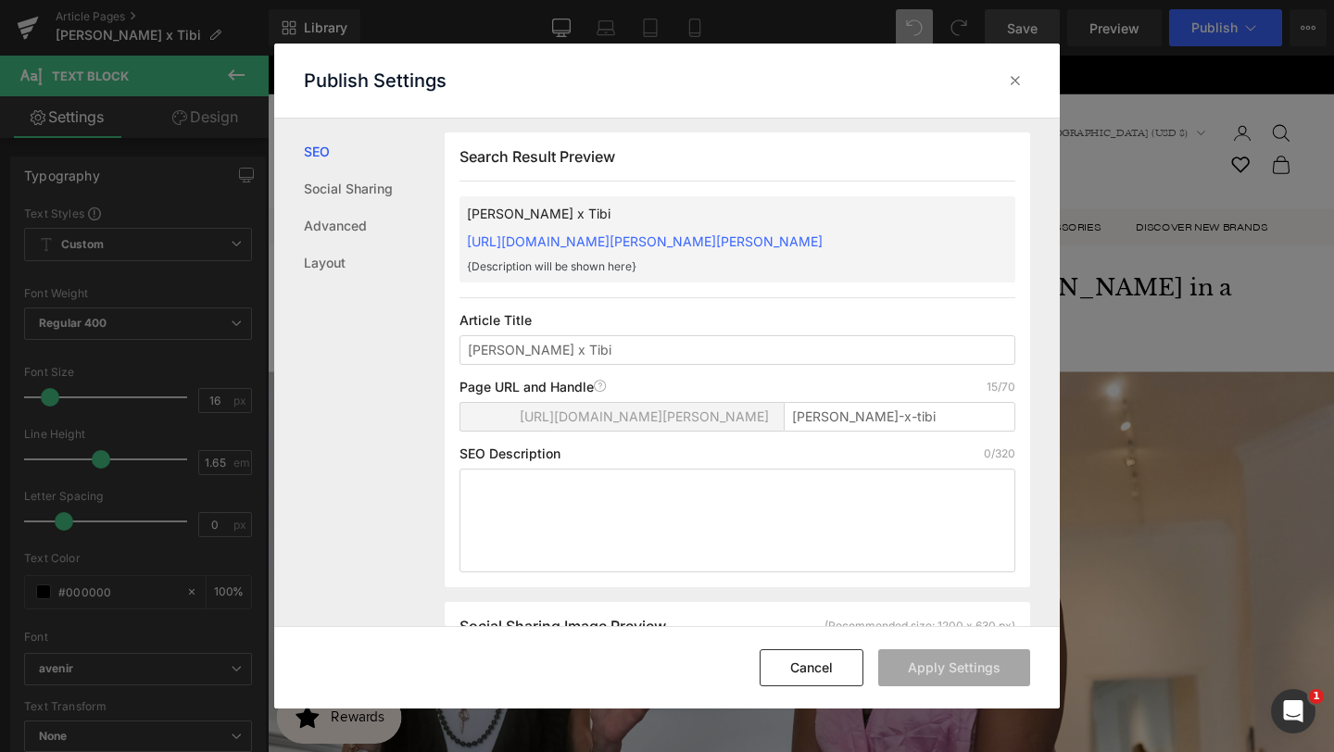
click at [739, 419] on span "[URL][DOMAIN_NAME][PERSON_NAME]" at bounding box center [644, 416] width 249 height 15
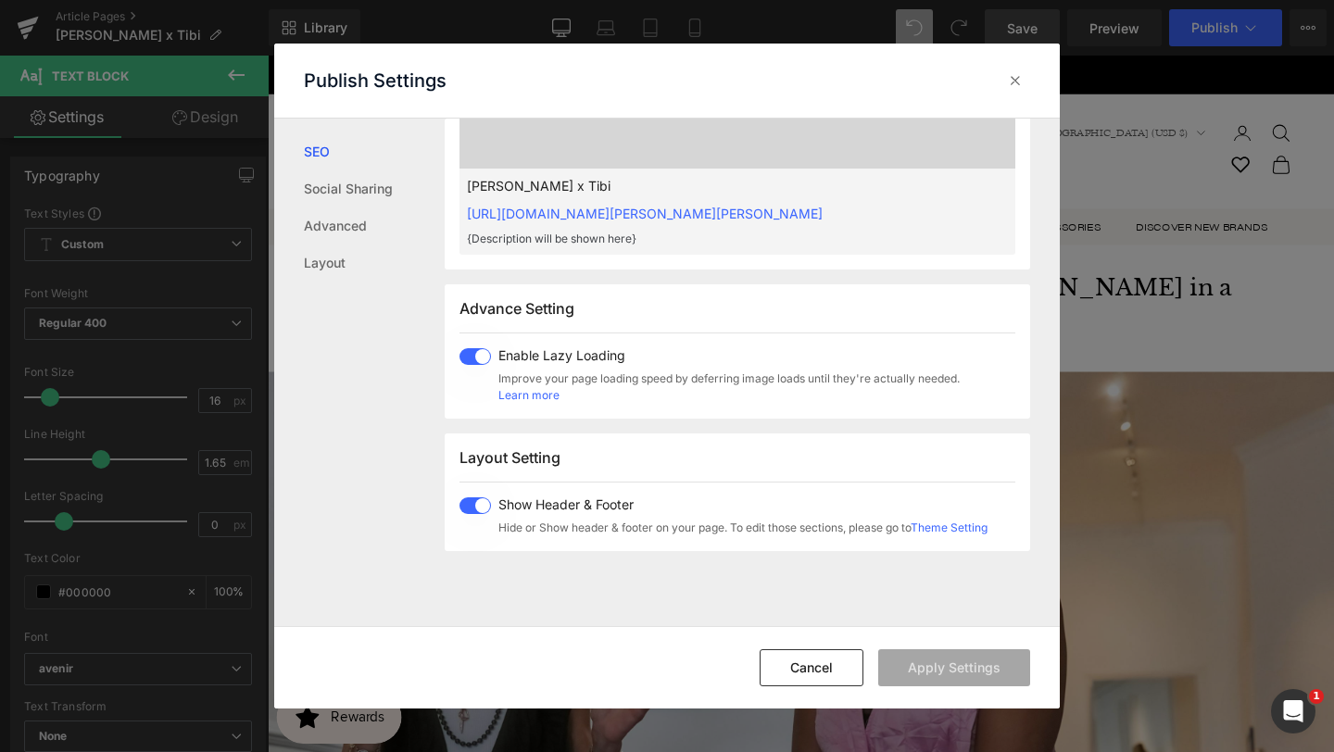
scroll to position [880, 0]
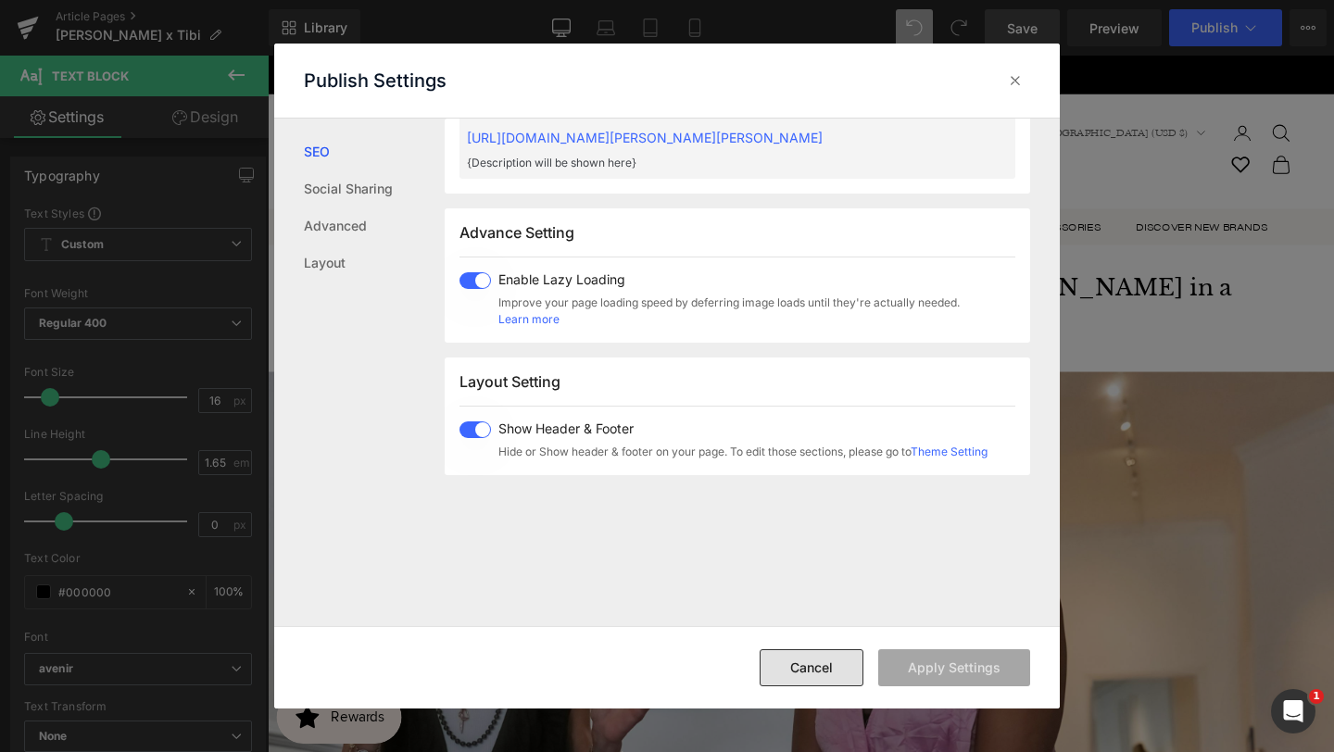
click at [825, 673] on button "Cancel" at bounding box center [812, 667] width 104 height 37
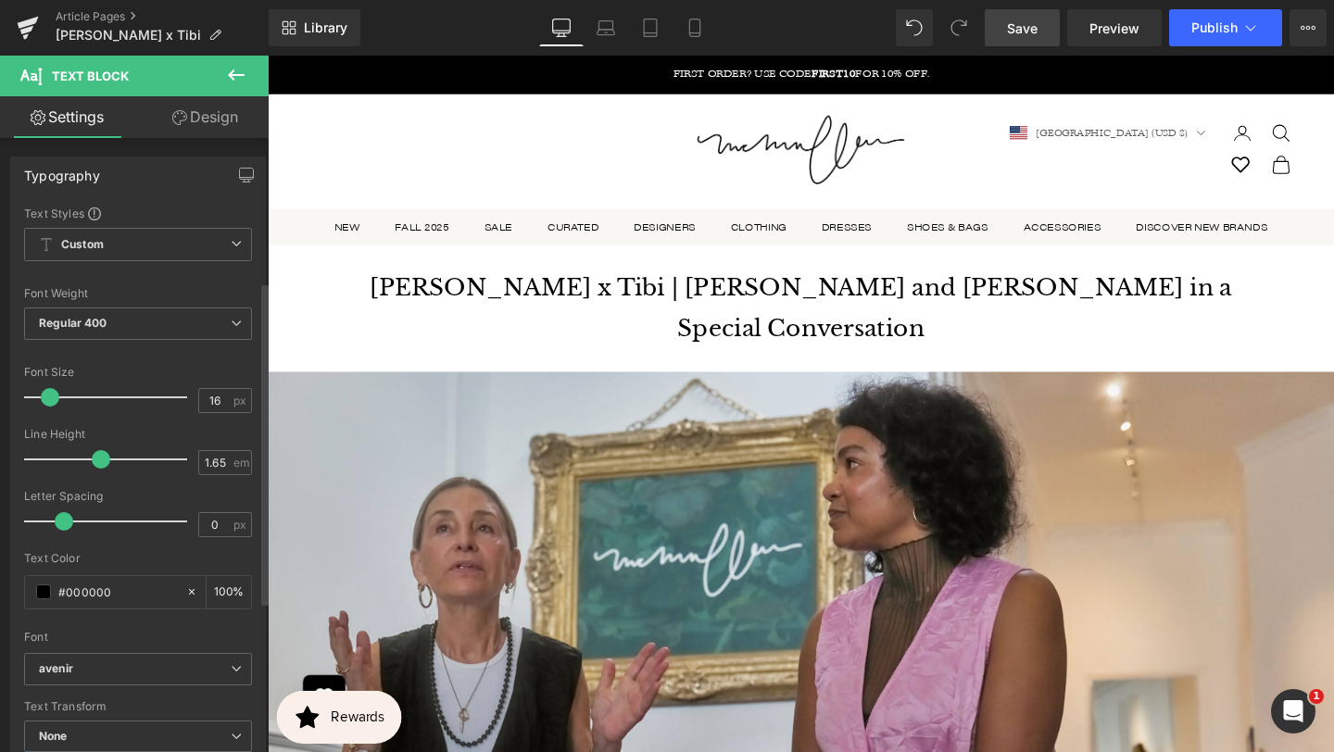
scroll to position [559, 0]
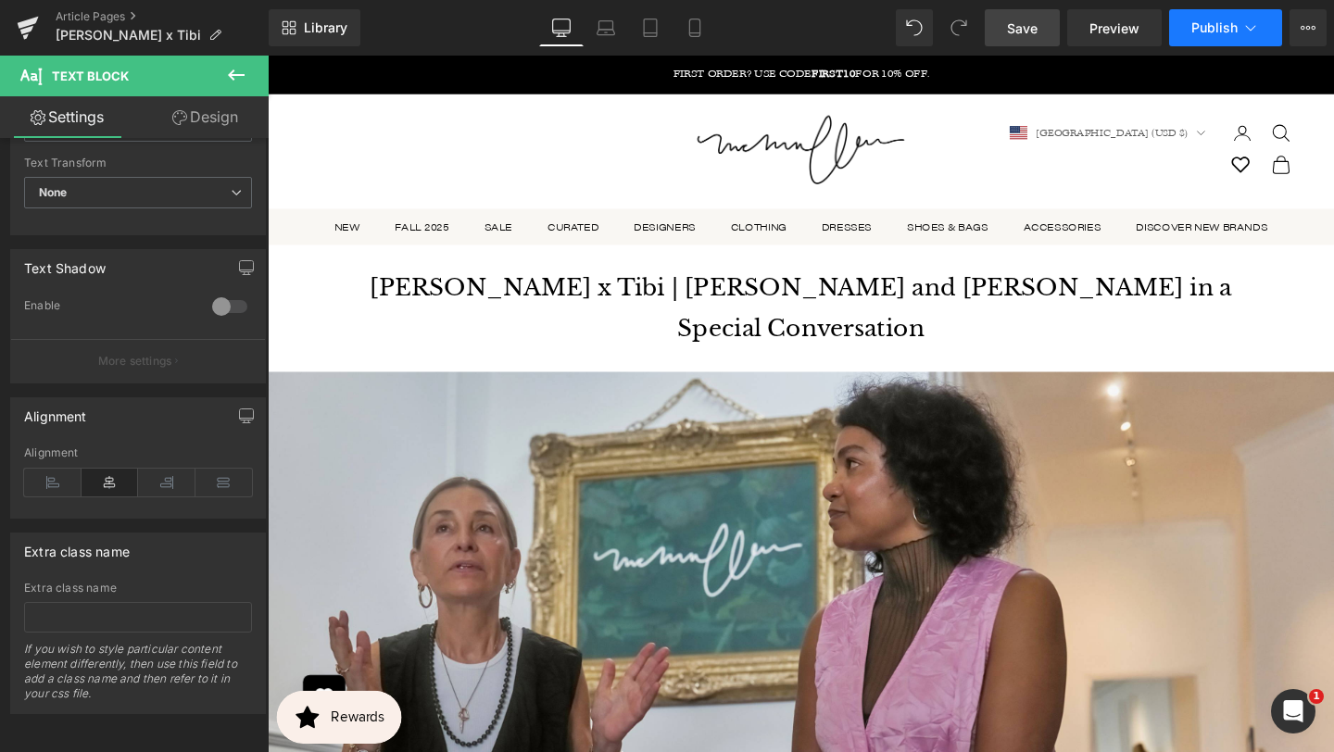
click at [1253, 23] on icon at bounding box center [1250, 28] width 19 height 19
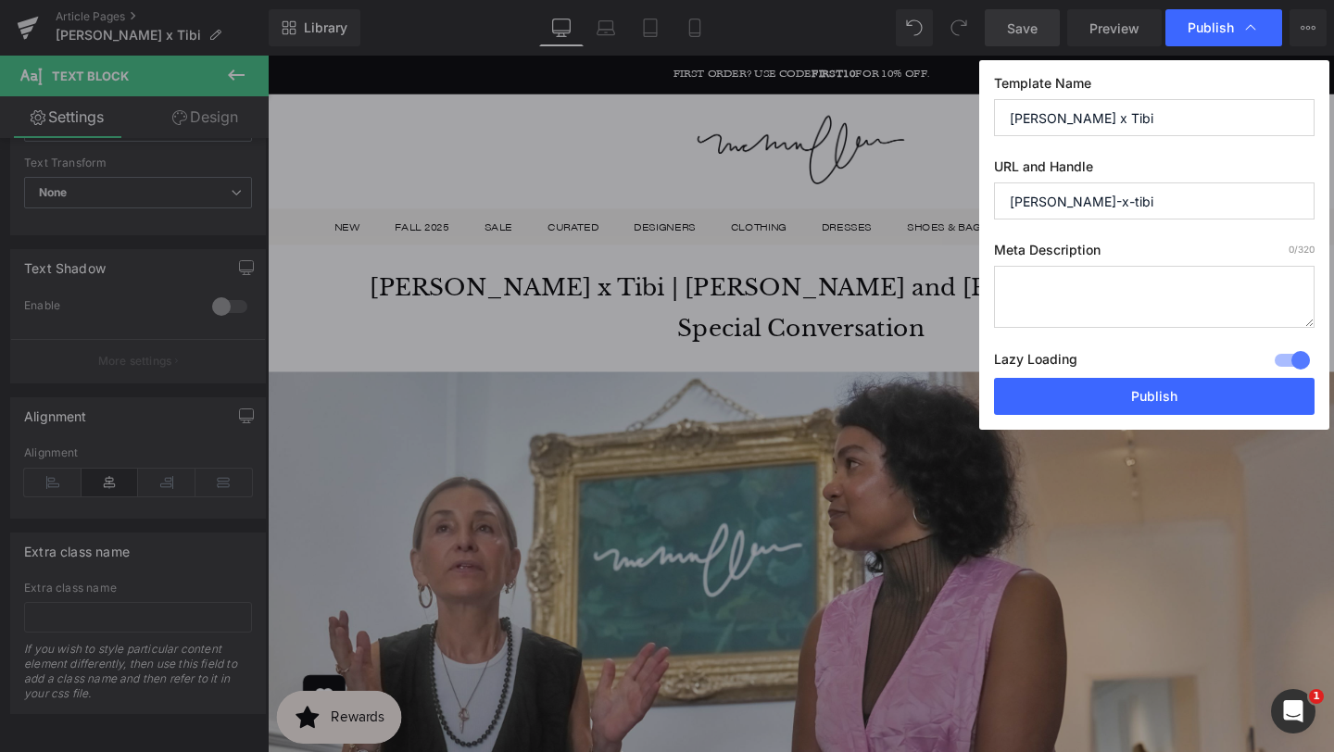
click at [1278, 362] on div at bounding box center [1292, 361] width 44 height 30
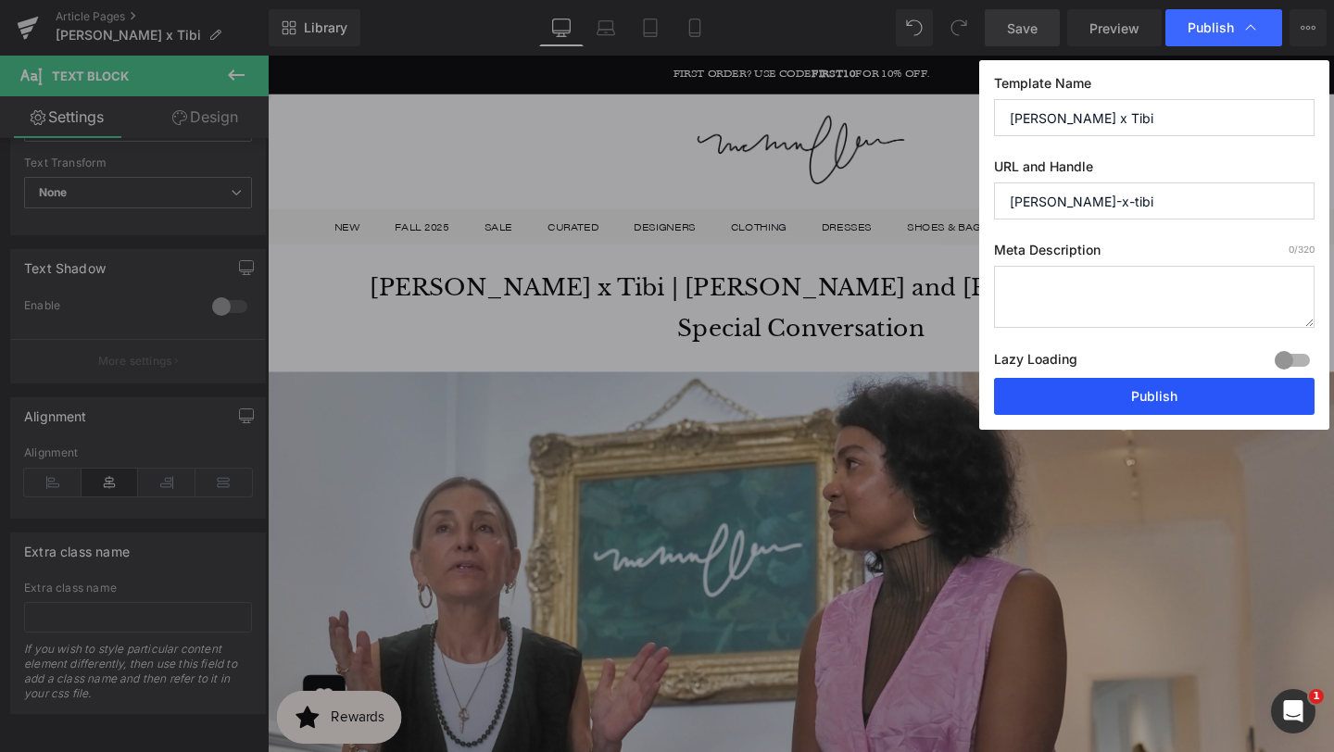
click at [1223, 399] on button "Publish" at bounding box center [1154, 396] width 321 height 37
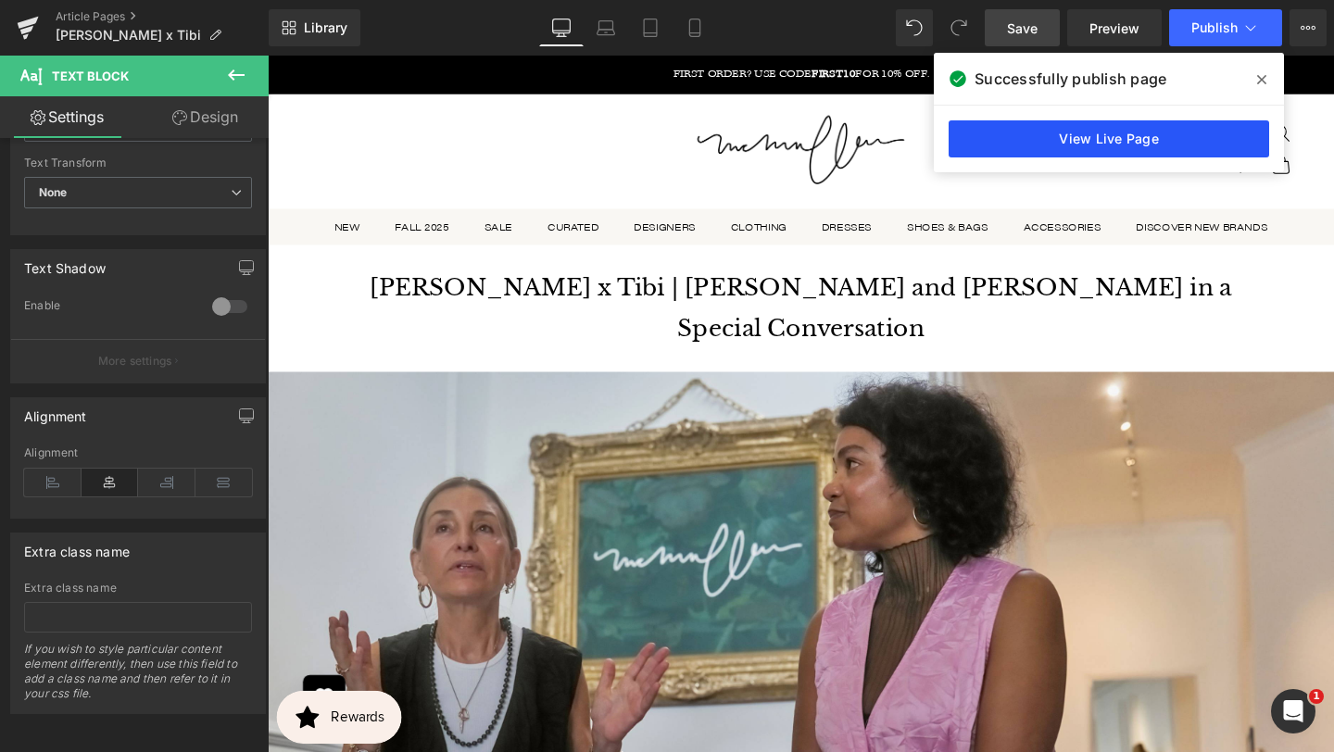
drag, startPoint x: 950, startPoint y: 85, endPoint x: 1171, endPoint y: 136, distance: 226.3
click at [1171, 136] on link "View Live Page" at bounding box center [1109, 138] width 321 height 37
